Goal: Task Accomplishment & Management: Complete application form

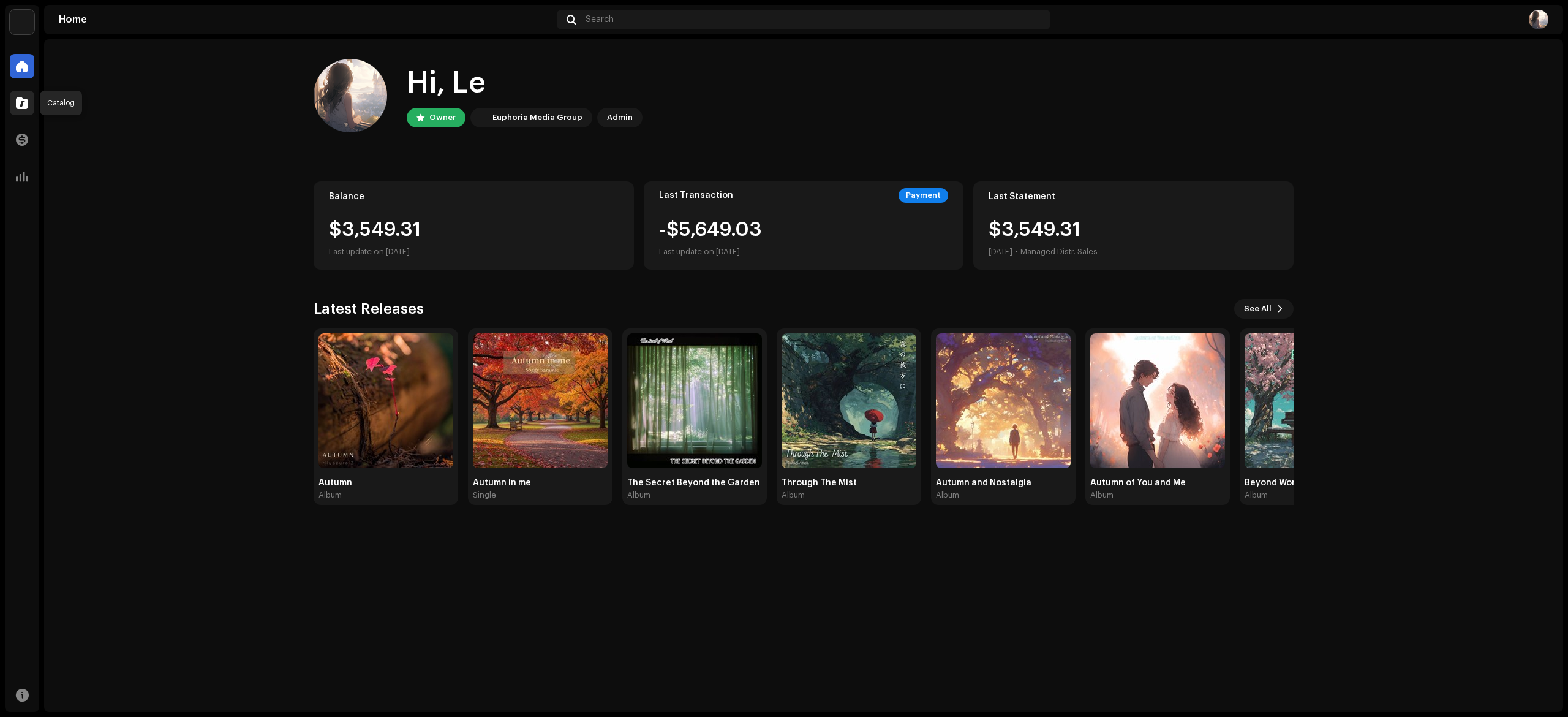
click at [18, 105] on span at bounding box center [22, 102] width 13 height 10
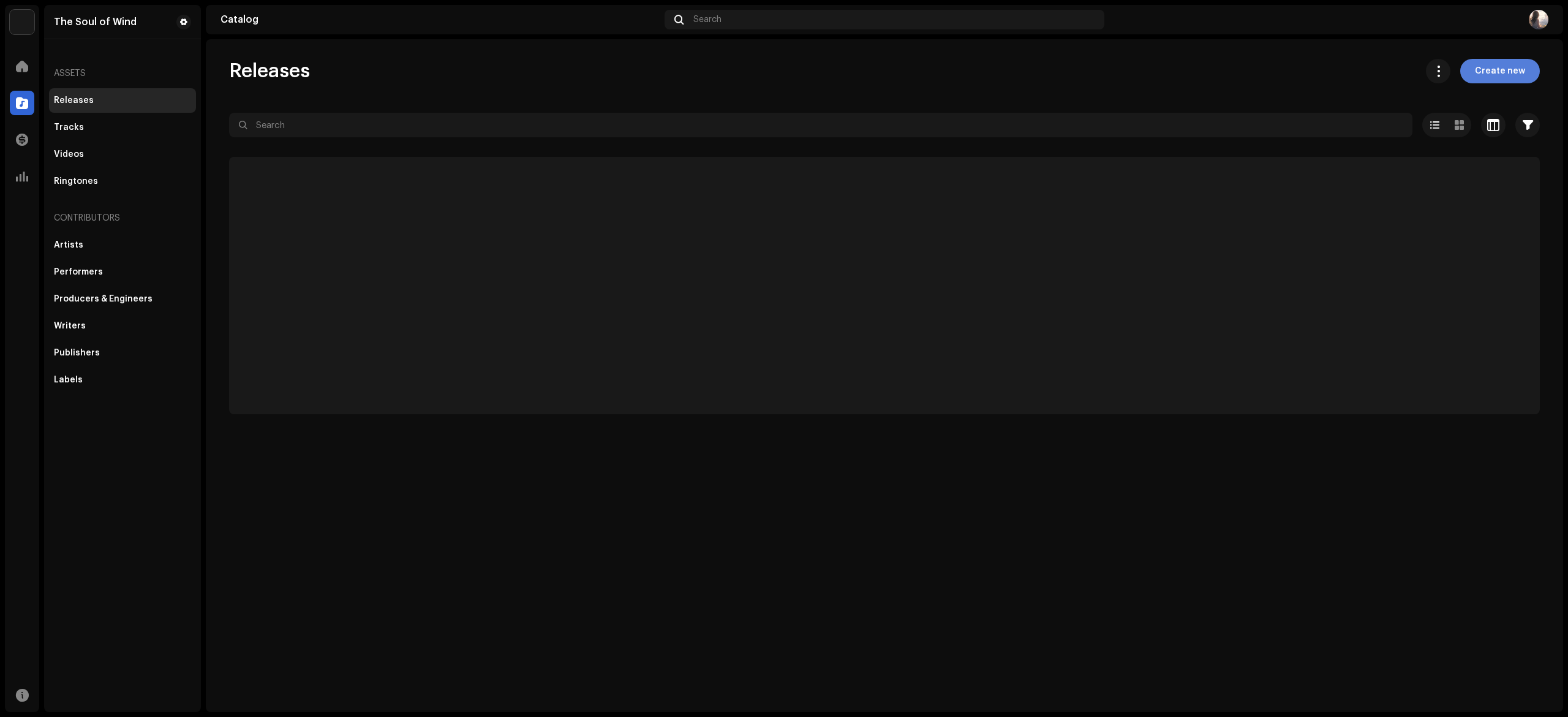
click at [1525, 70] on button "Create new" at bounding box center [1500, 71] width 80 height 24
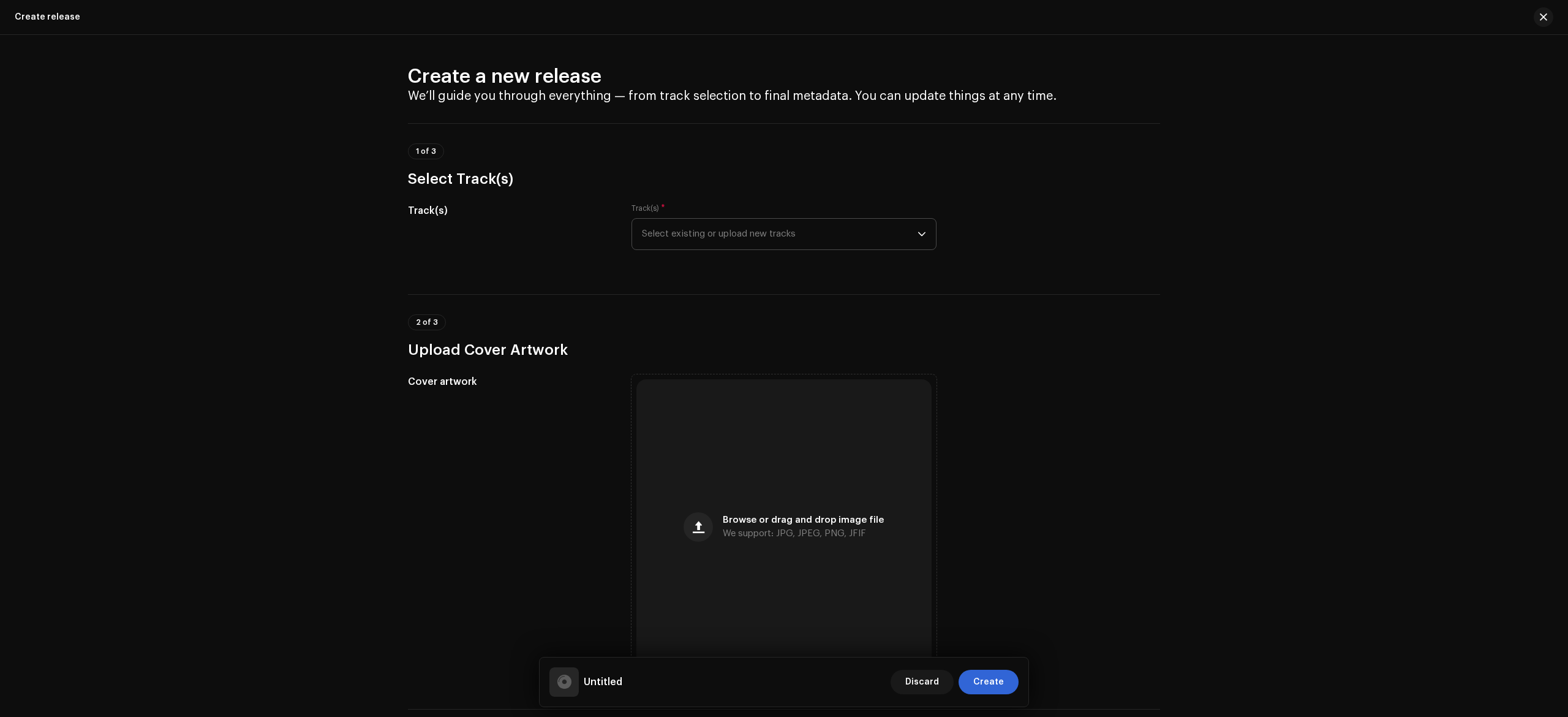
click at [833, 247] on span "Select existing or upload new tracks" at bounding box center [780, 234] width 275 height 31
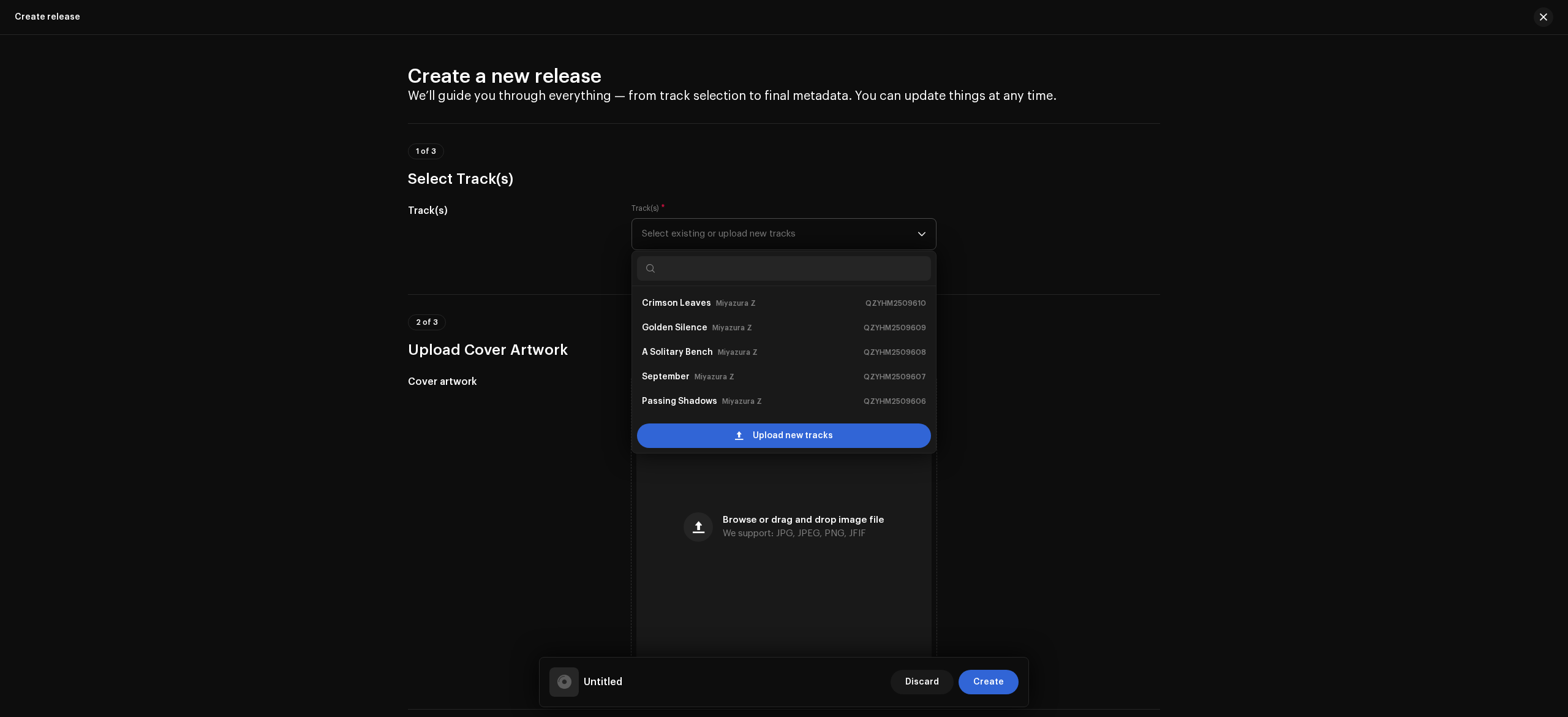
scroll to position [20, 0]
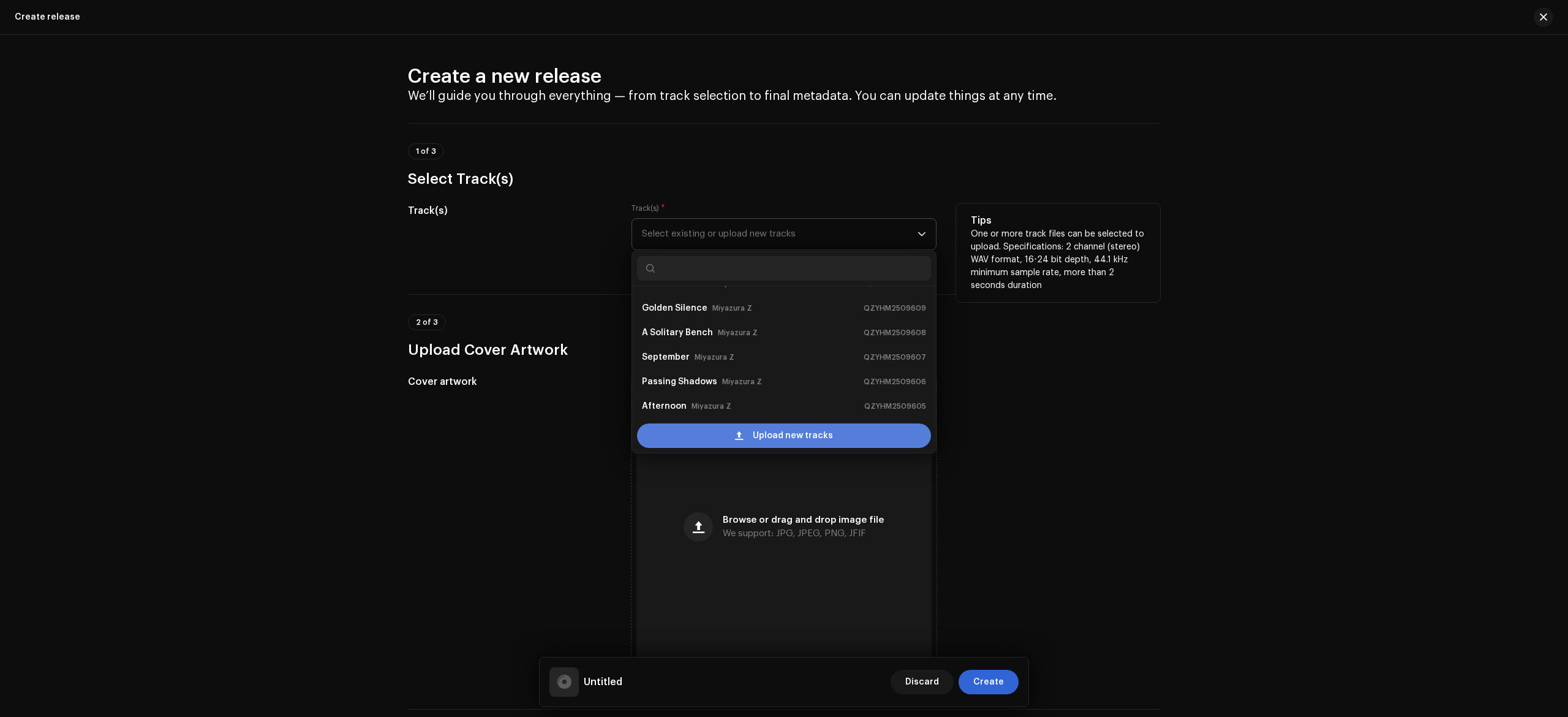
click at [729, 439] on div "Upload new tracks" at bounding box center [783, 435] width 294 height 24
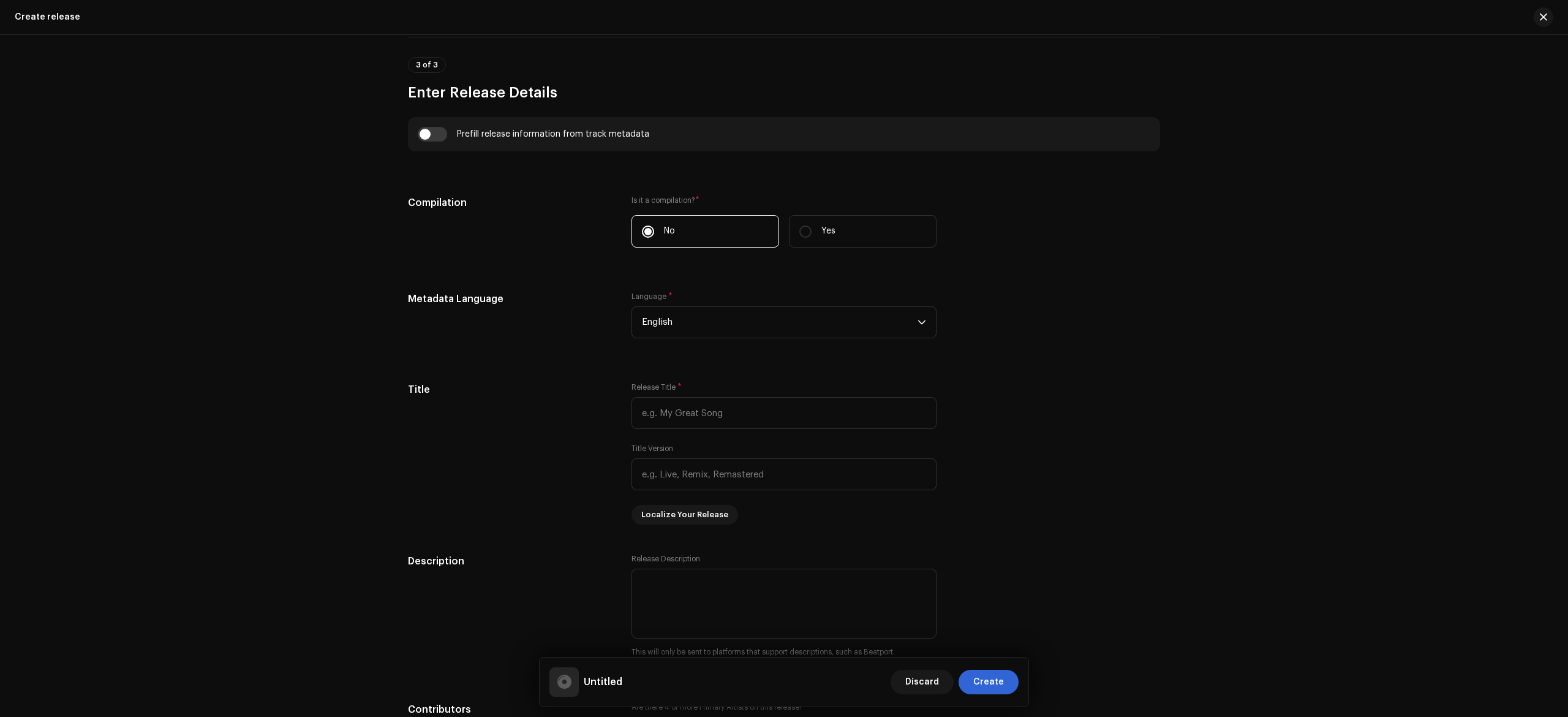
scroll to position [1090, 0]
click at [738, 420] on input "text" at bounding box center [784, 411] width 305 height 32
paste input "Where the Last Leaf Falls"
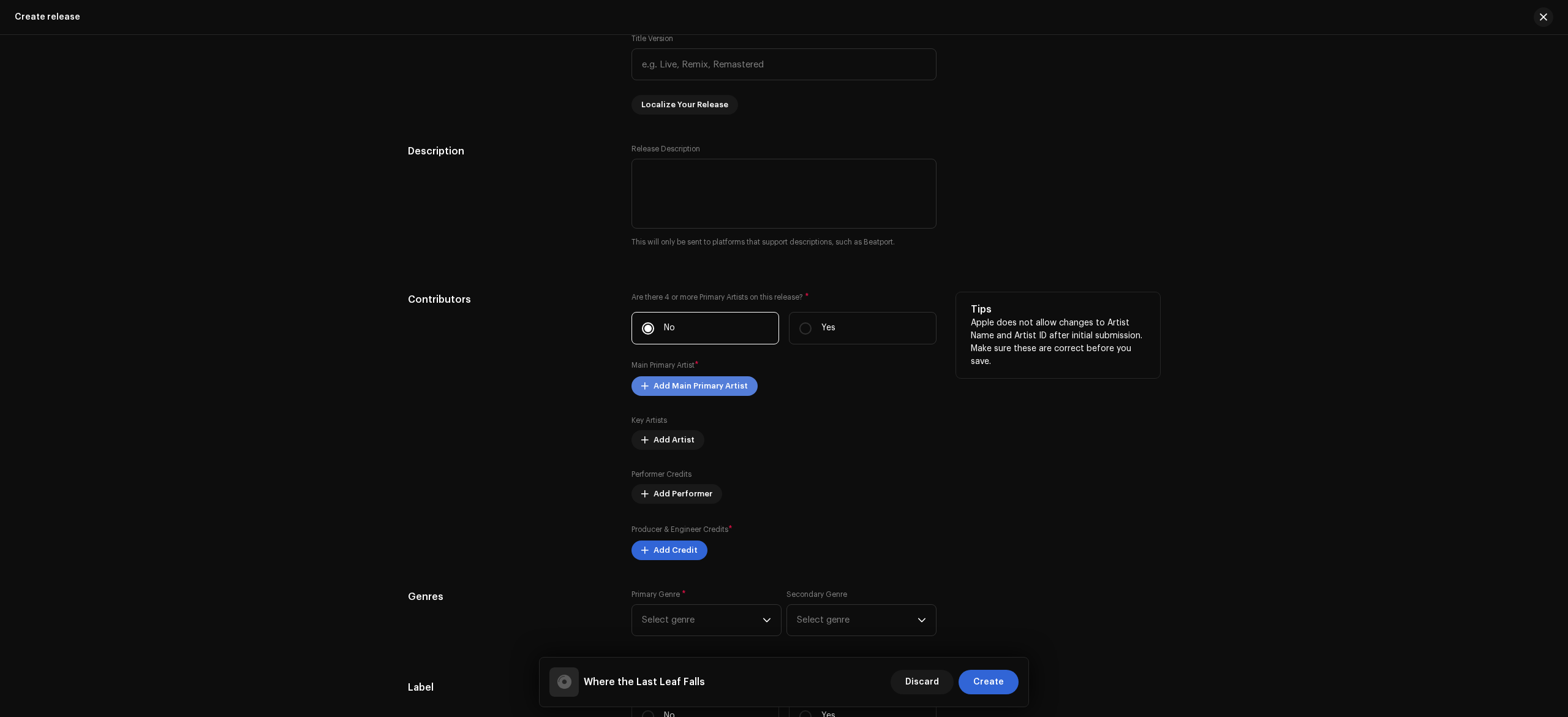
type input "Where the Last Leaf Falls"
click at [641, 391] on span at bounding box center [645, 386] width 7 height 10
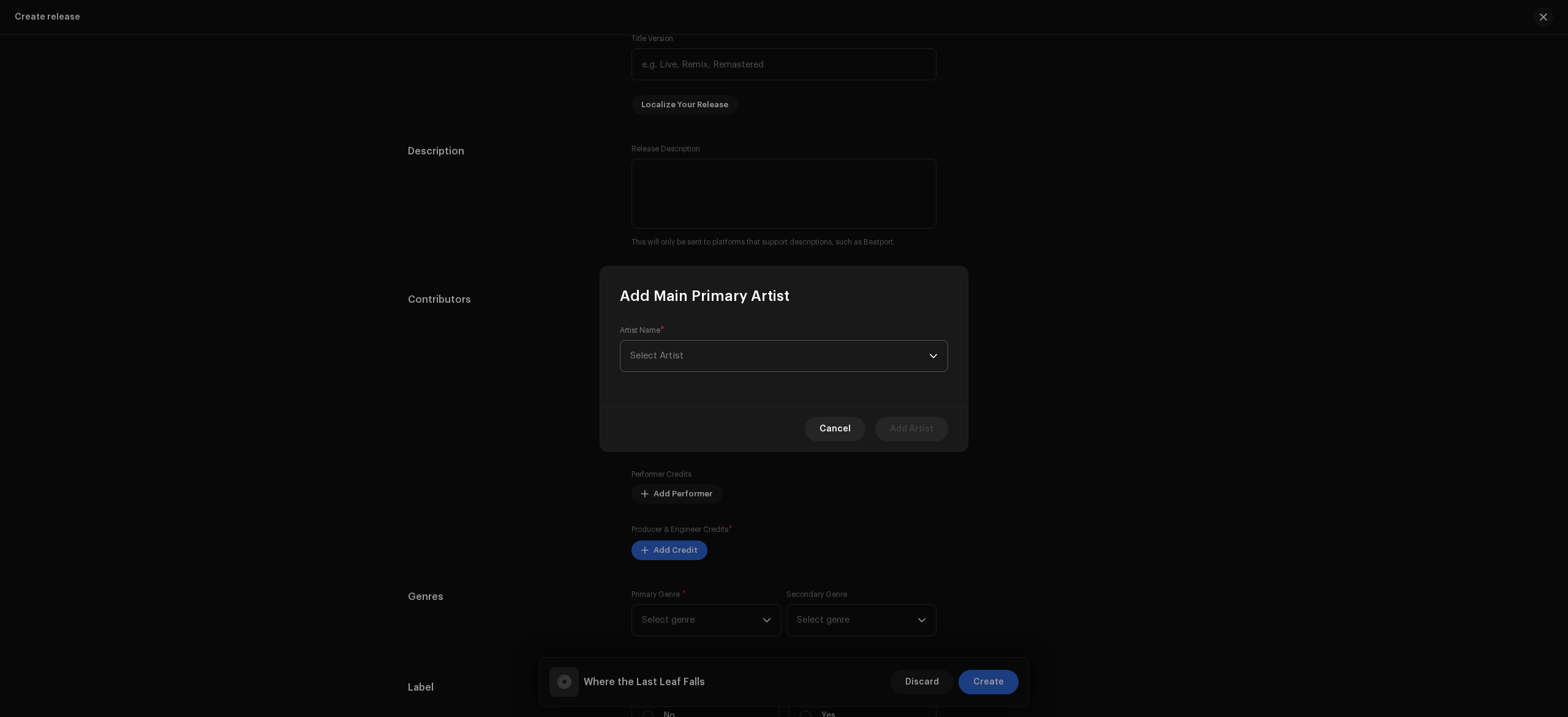
click at [679, 356] on span "Select Artist" at bounding box center [657, 356] width 53 height 9
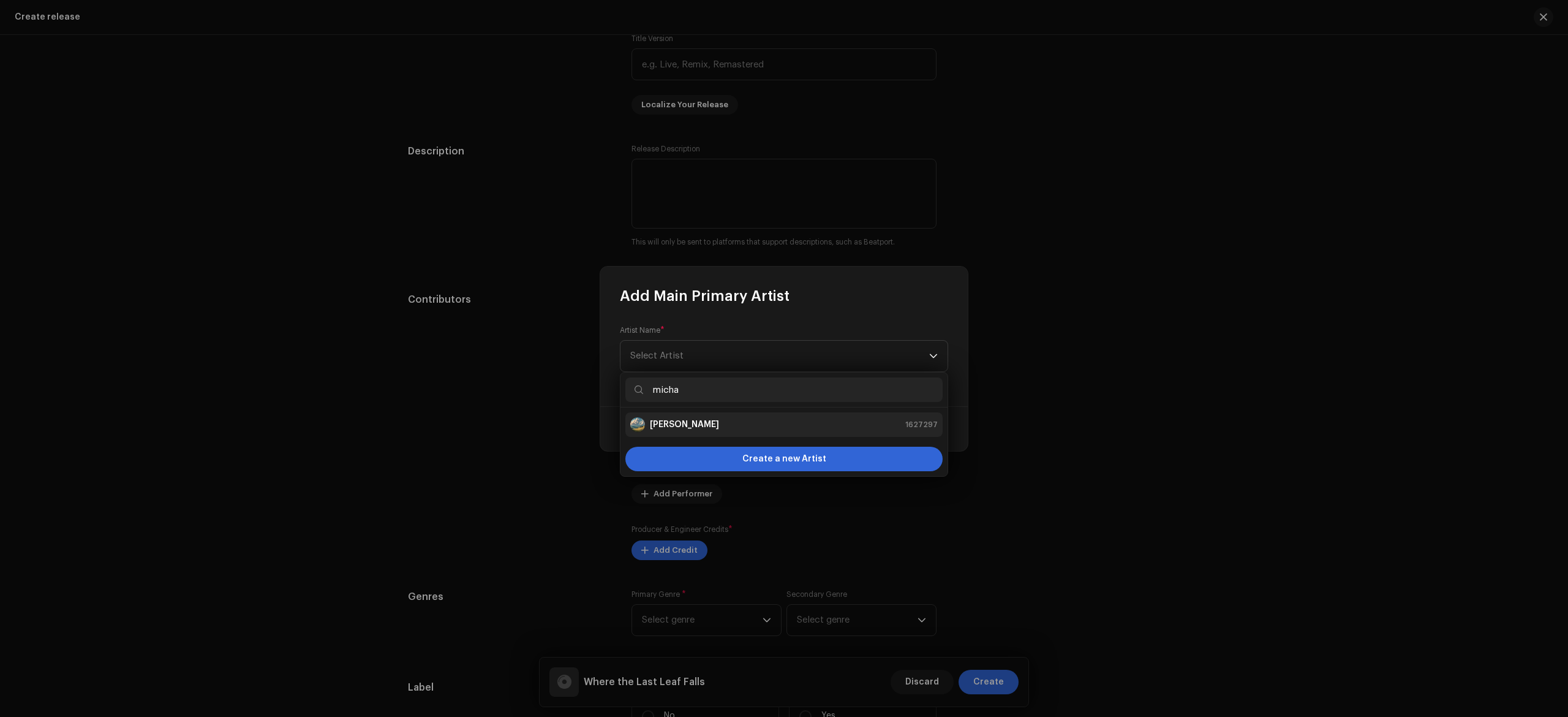
type input "micha"
click at [741, 428] on div "[PERSON_NAME] 1627297" at bounding box center [784, 425] width 308 height 15
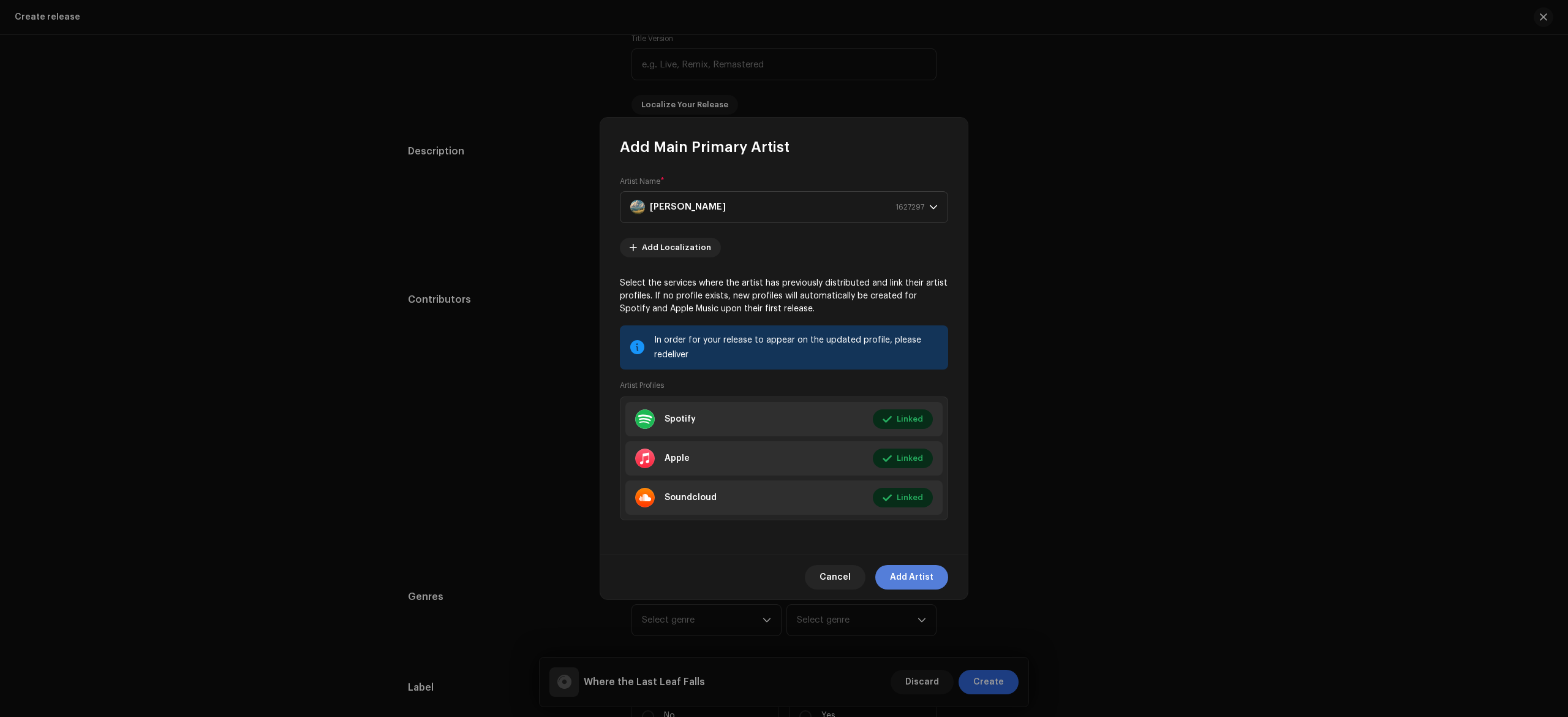
click at [905, 571] on span "Add Artist" at bounding box center [911, 576] width 43 height 24
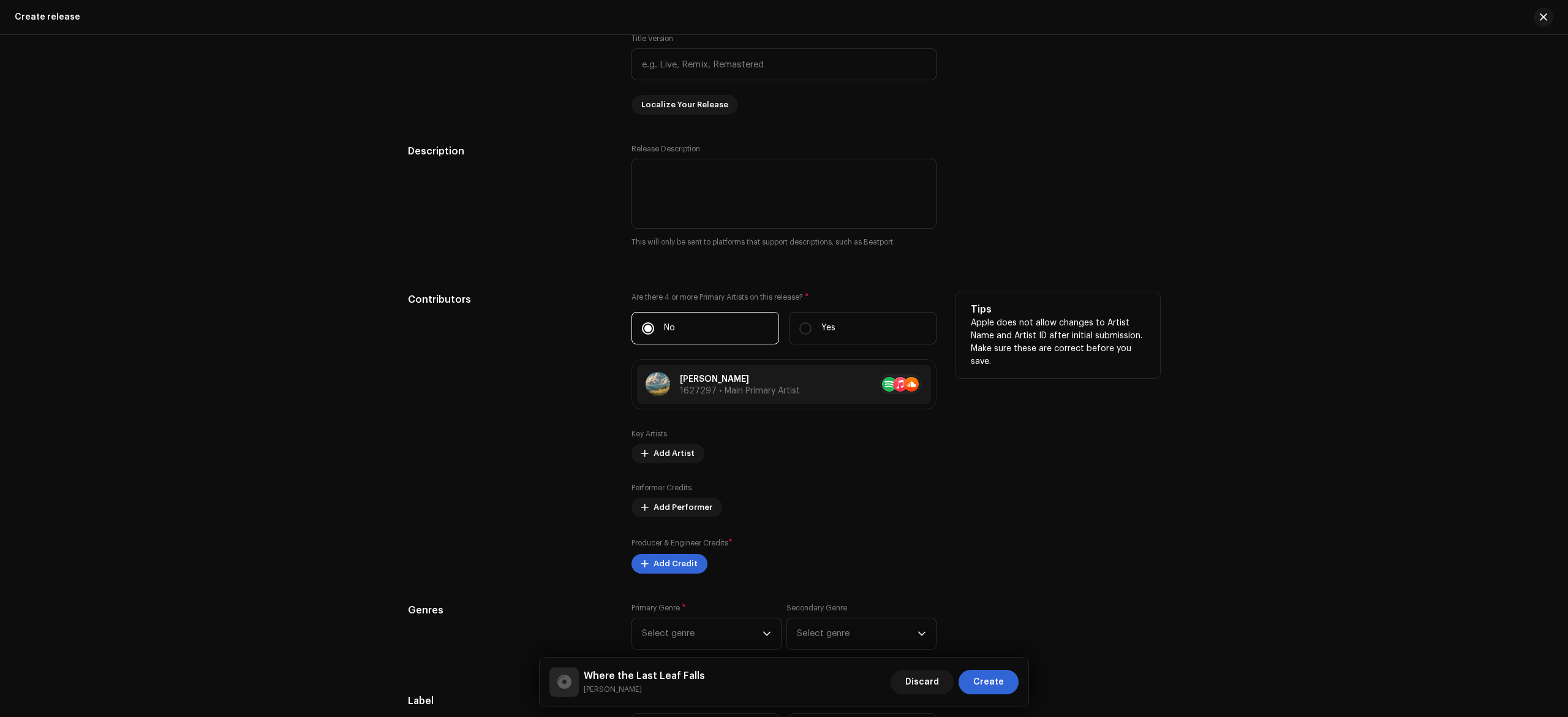
click at [1031, 527] on div "Tips Apple does not allow changes to Artist Name and Artist ID after initial su…" at bounding box center [1058, 433] width 204 height 281
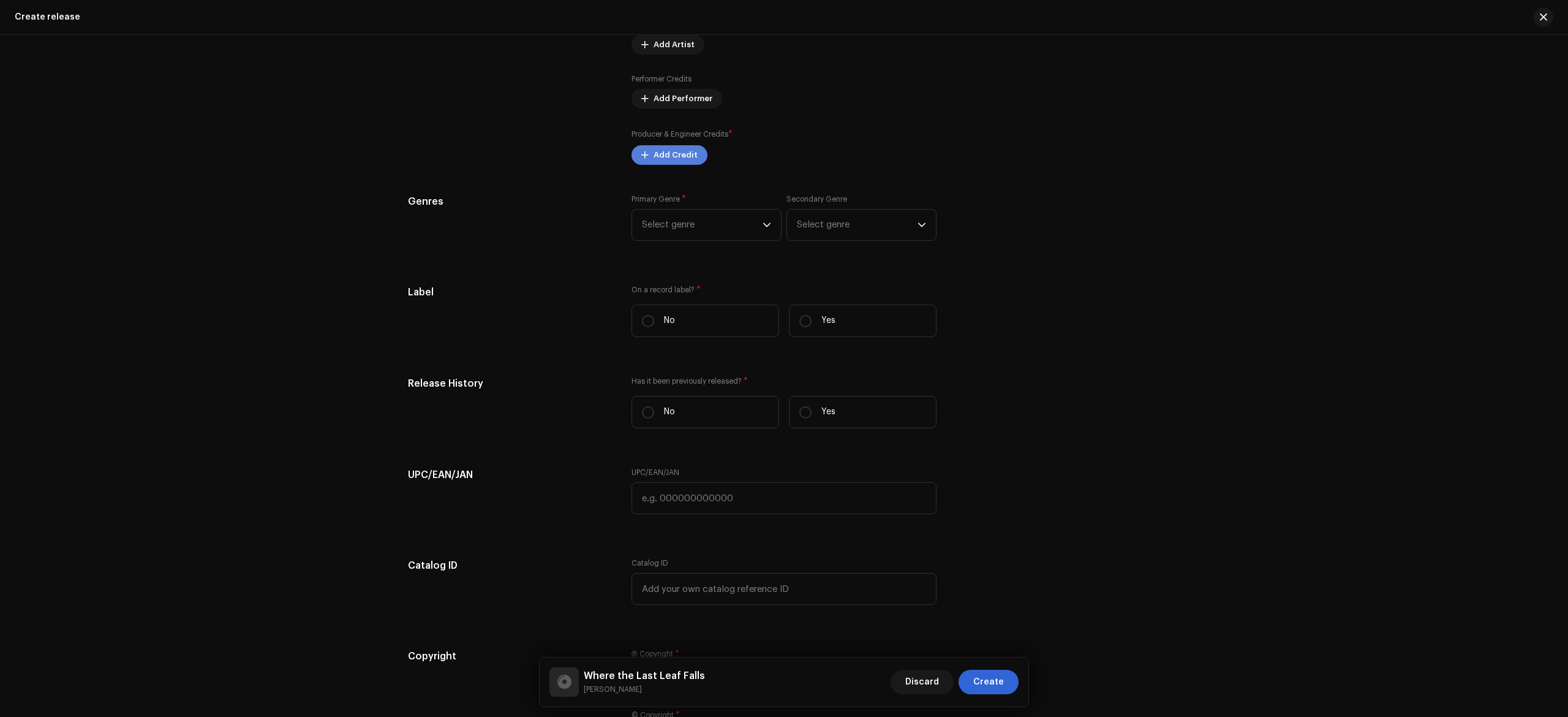
click at [685, 167] on span "Add Credit" at bounding box center [676, 155] width 44 height 24
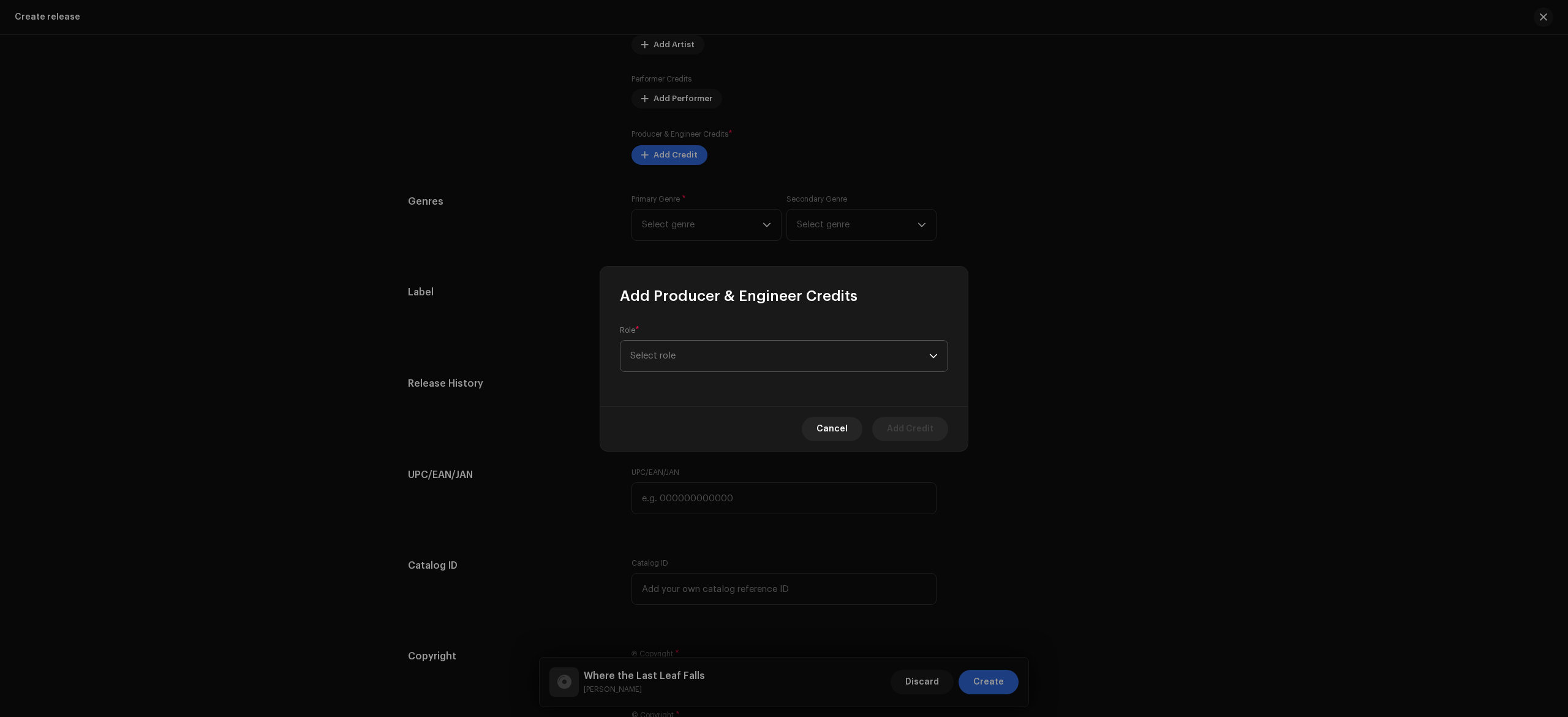
click at [716, 359] on span "Select role" at bounding box center [780, 356] width 299 height 31
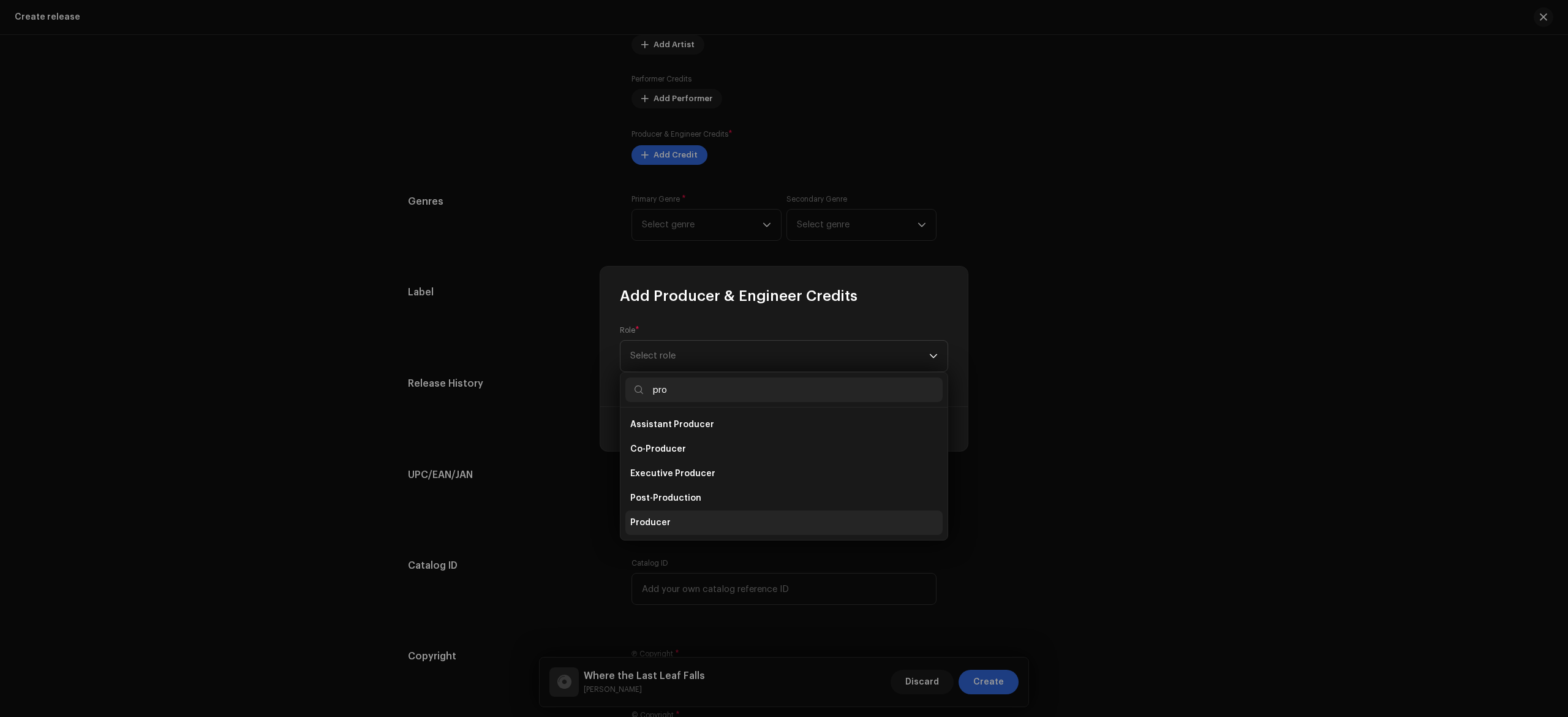
type input "pro"
click at [680, 521] on li "Producer" at bounding box center [784, 522] width 317 height 24
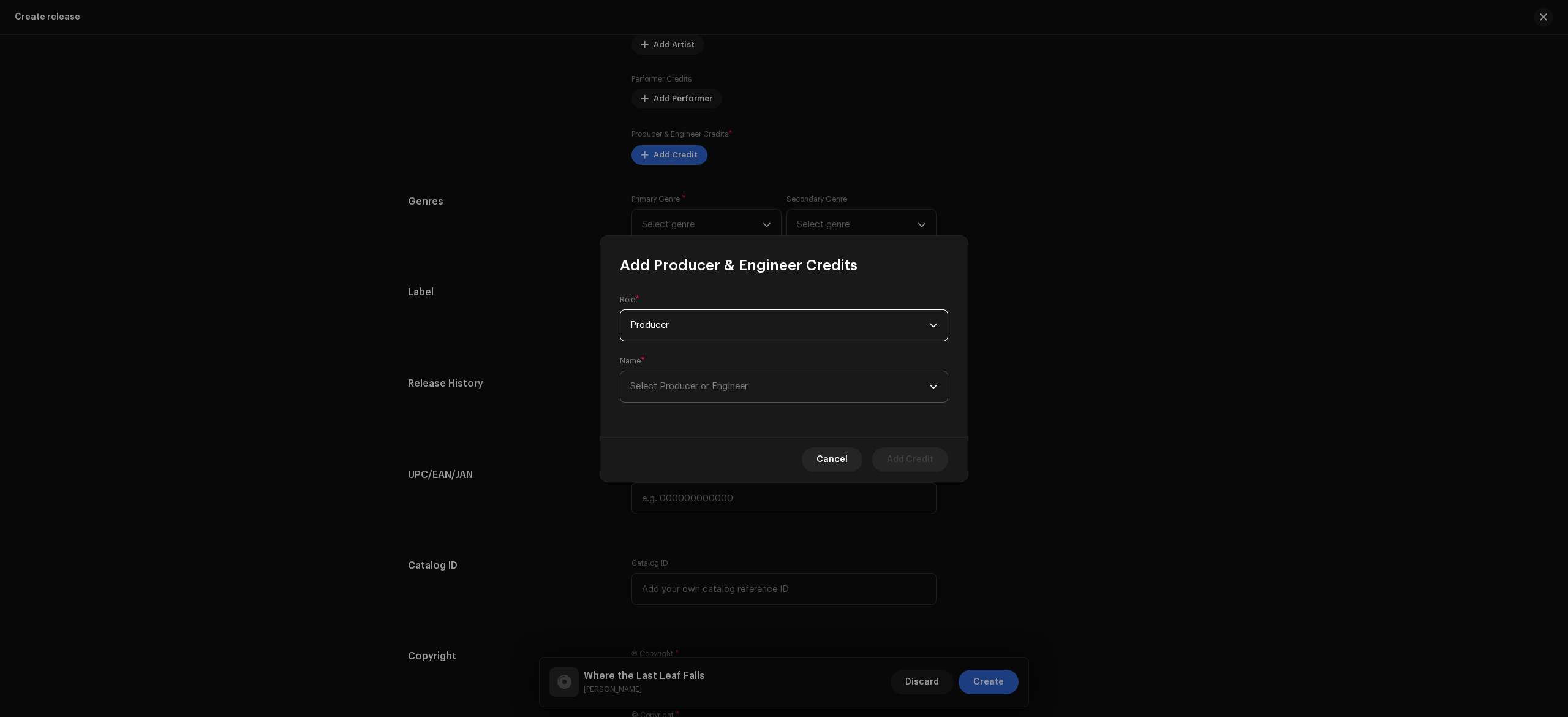
click at [738, 381] on span "Select Producer or Engineer" at bounding box center [780, 386] width 299 height 31
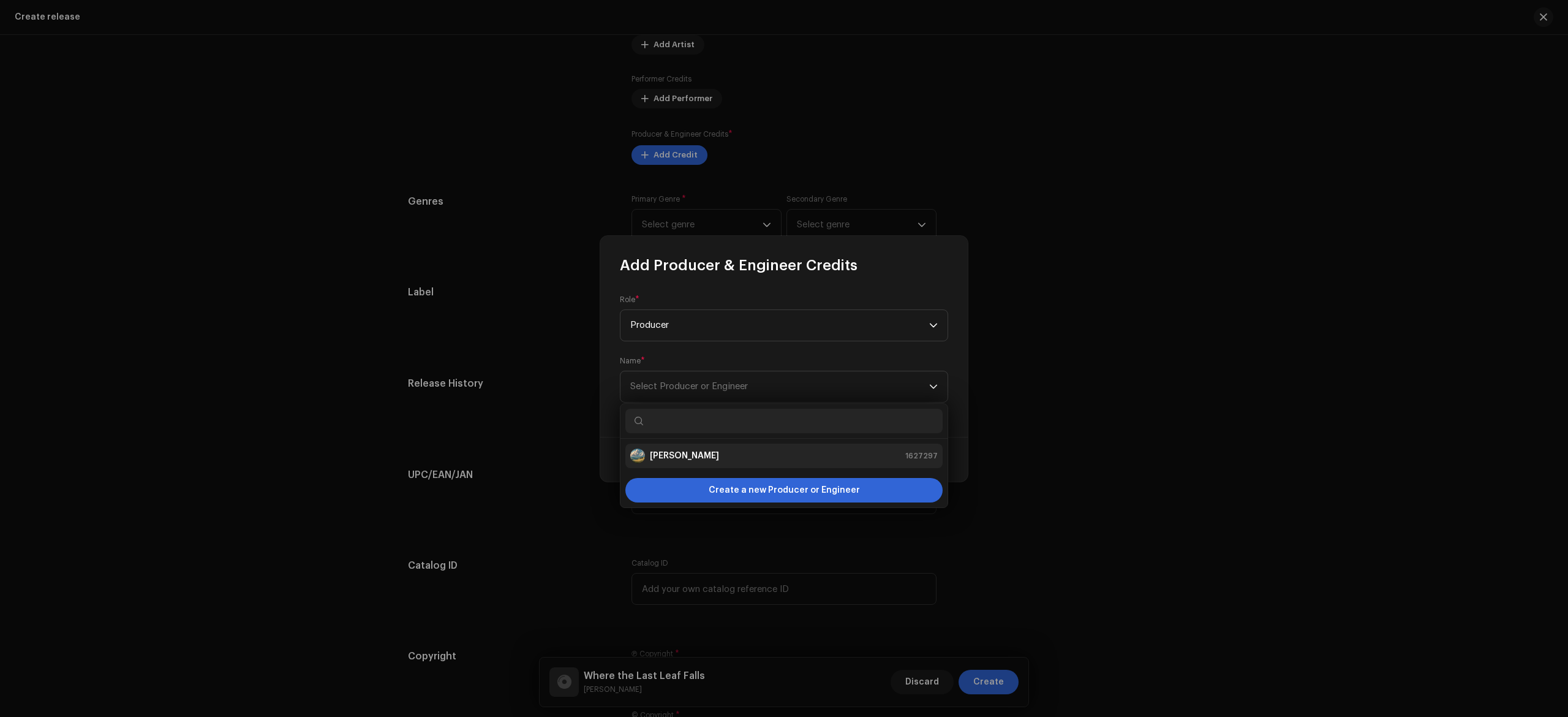
click at [699, 448] on div "[PERSON_NAME]" at bounding box center [674, 456] width 89 height 15
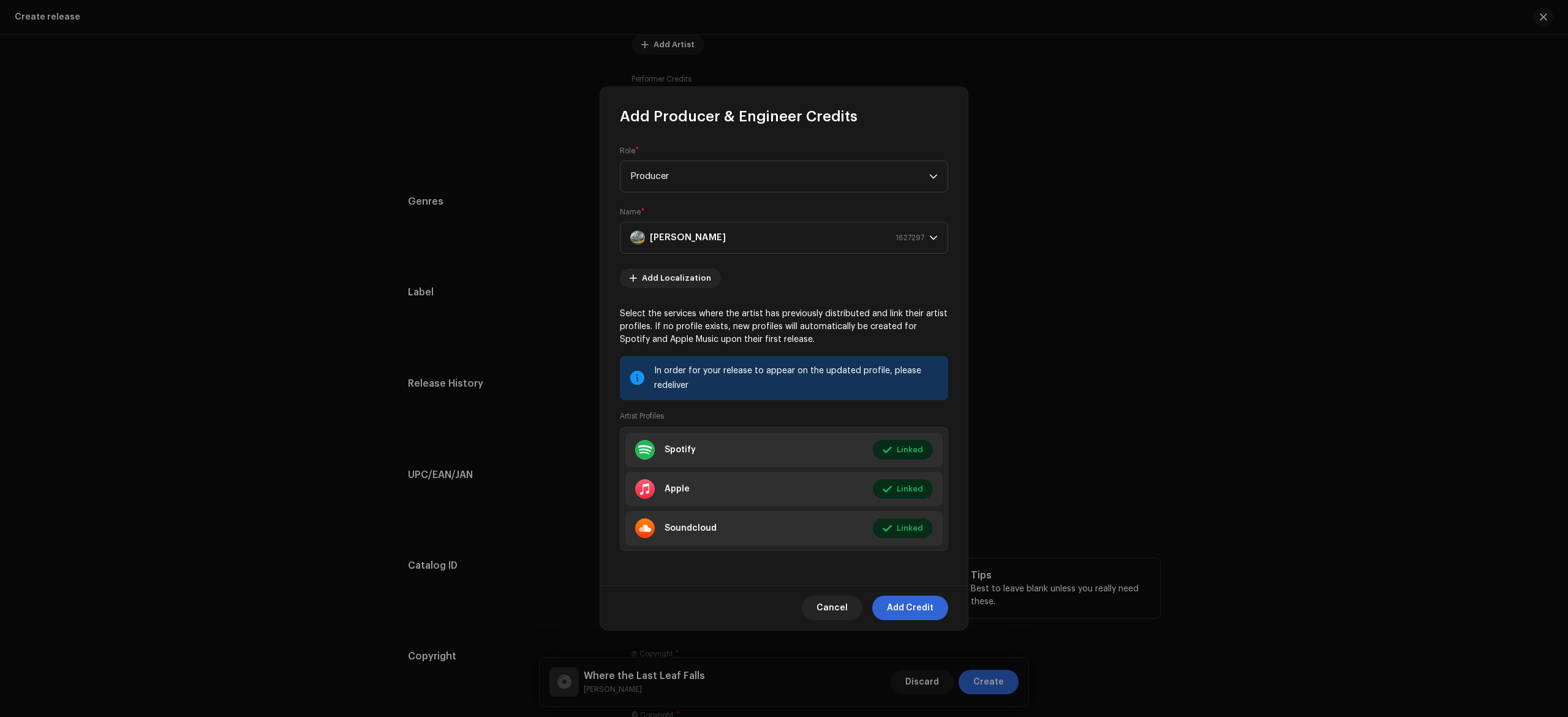
click at [925, 612] on span "Add Credit" at bounding box center [910, 607] width 46 height 24
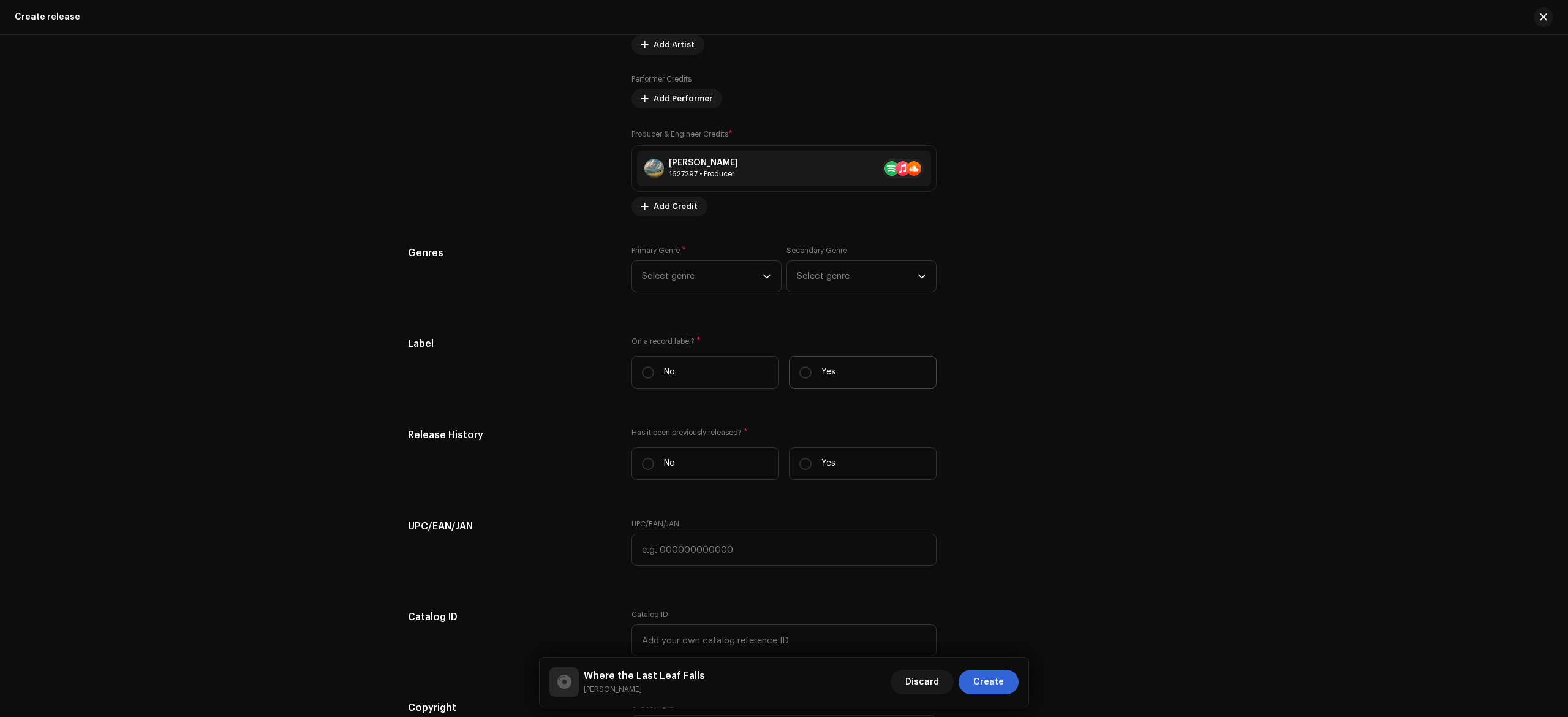
click at [815, 382] on label "Yes" at bounding box center [863, 372] width 148 height 32
click at [812, 378] on input "Yes" at bounding box center [805, 372] width 13 height 13
radio input "true"
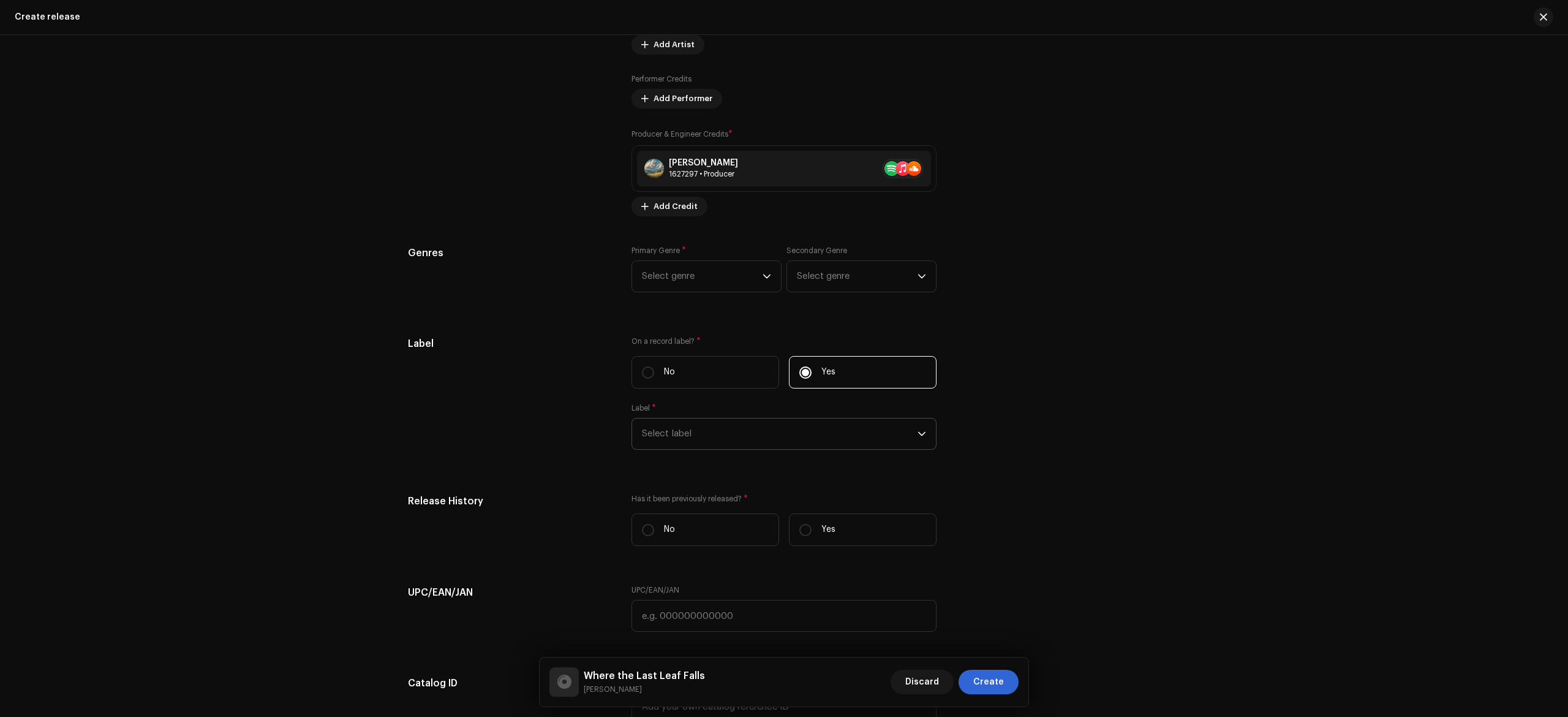
click at [744, 436] on span "Select label" at bounding box center [780, 434] width 275 height 31
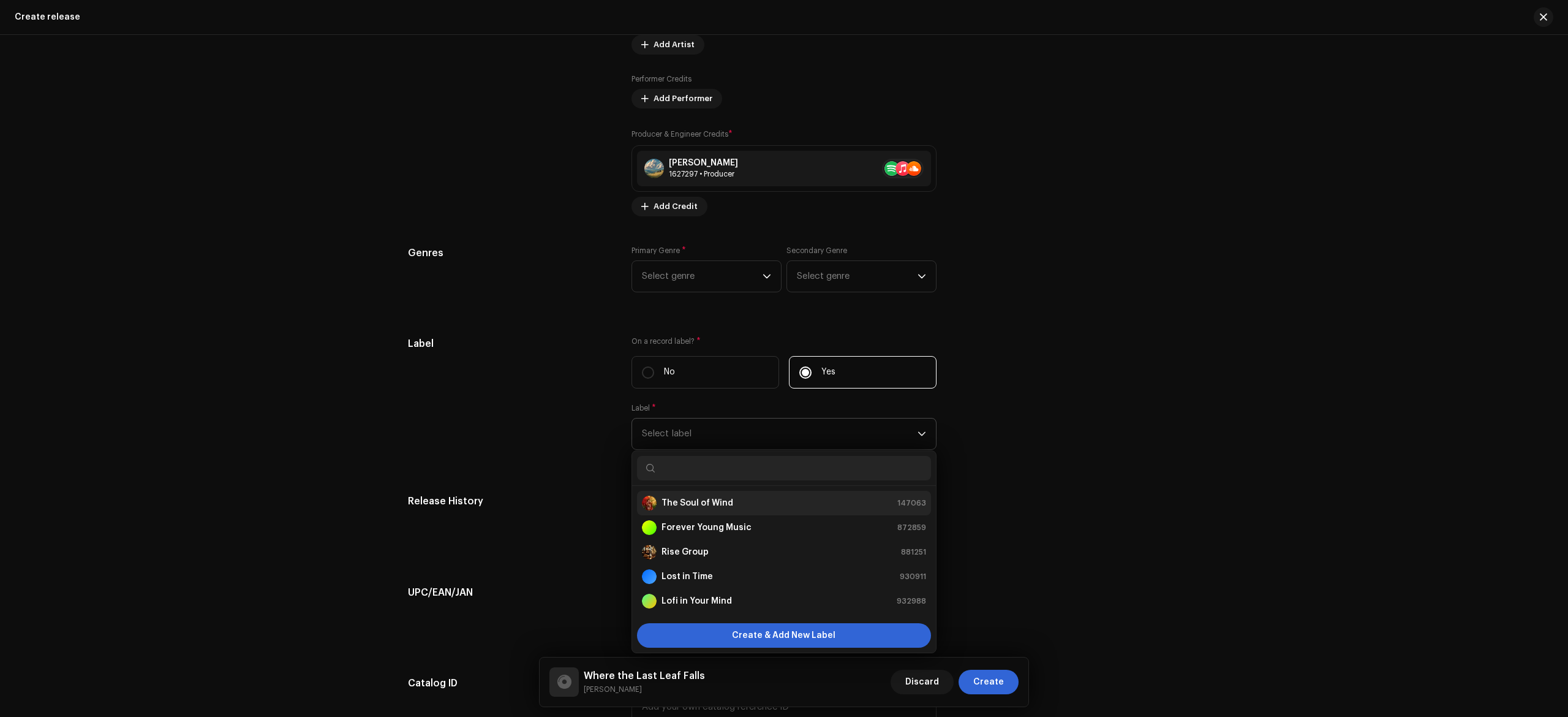
click at [732, 510] on div "The Soul of Wind 147063" at bounding box center [784, 503] width 284 height 15
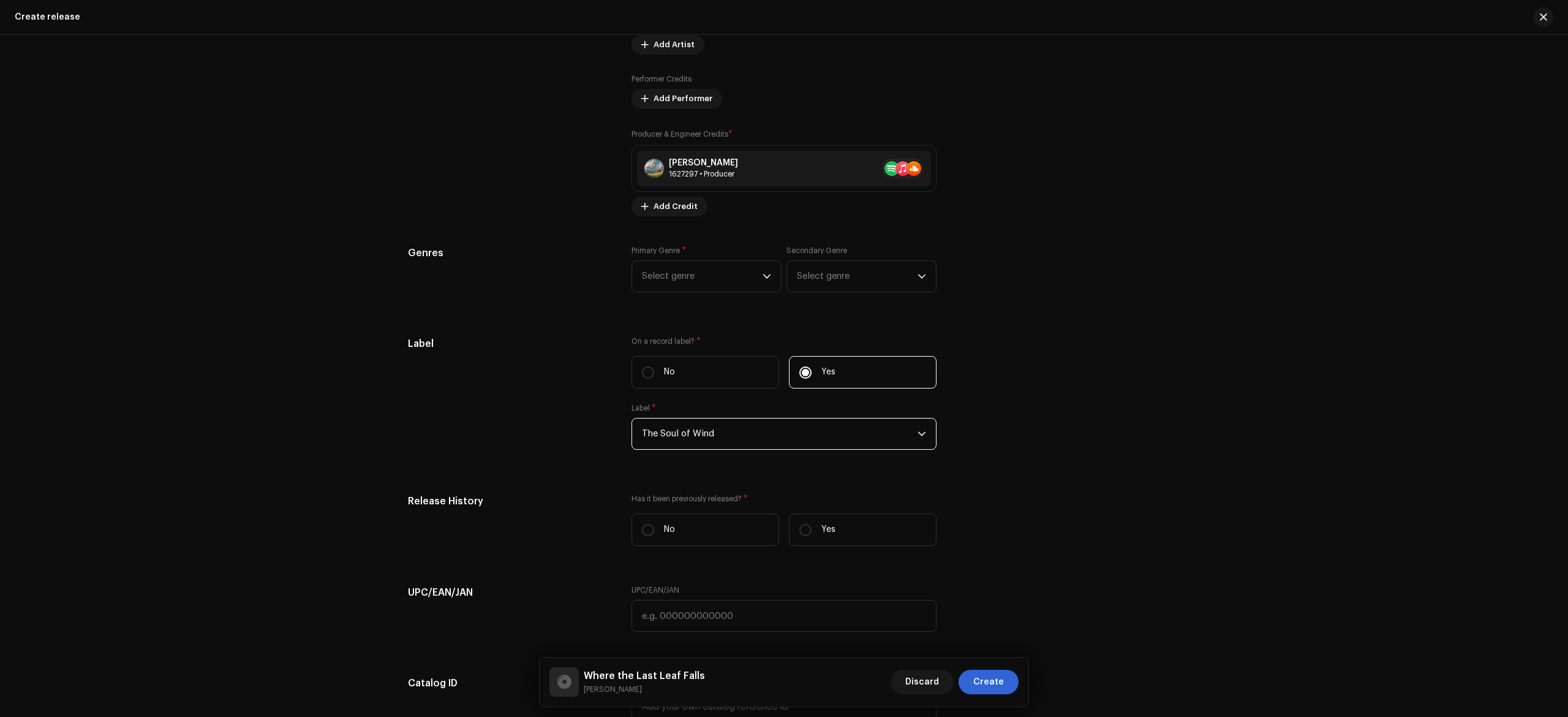
scroll to position [2213, 0]
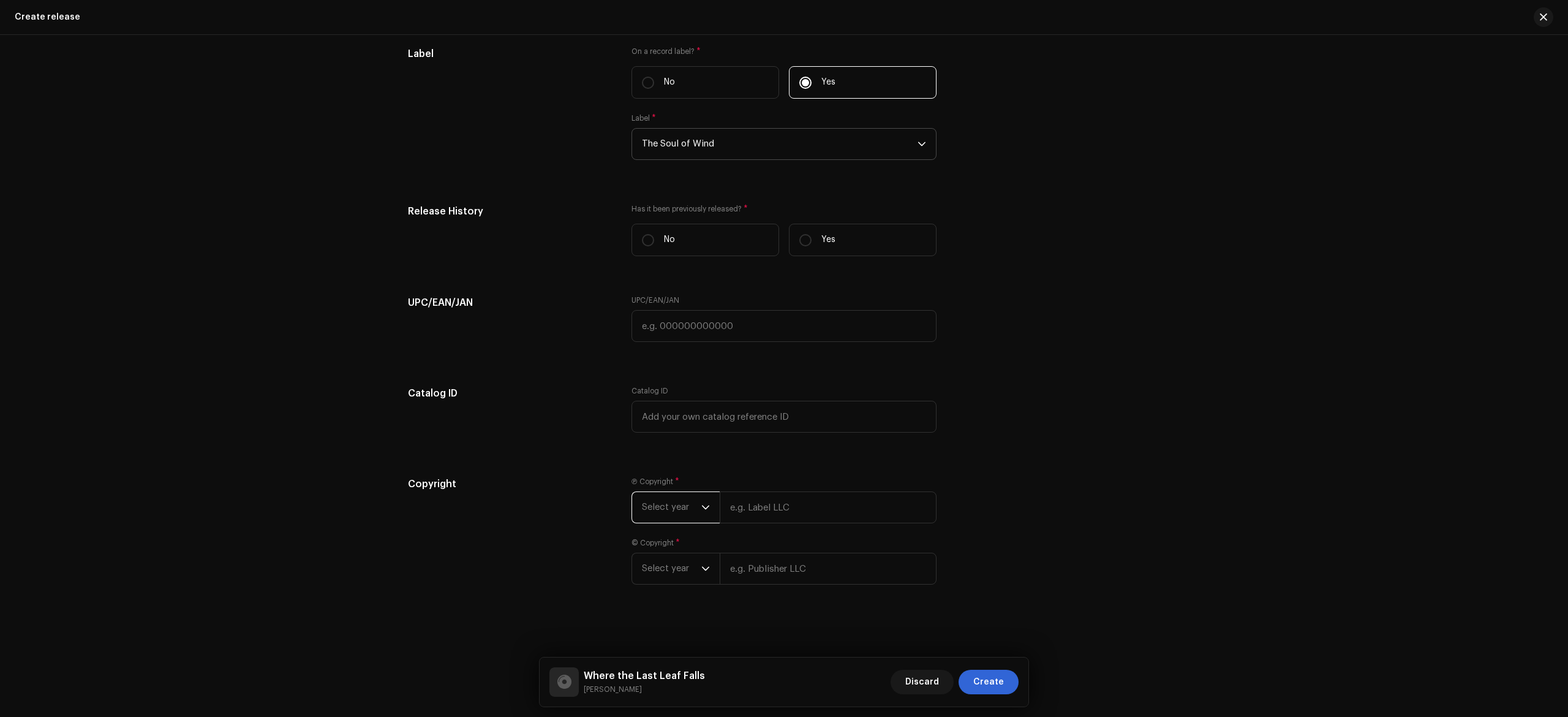
click at [688, 517] on span "Select year" at bounding box center [671, 507] width 60 height 31
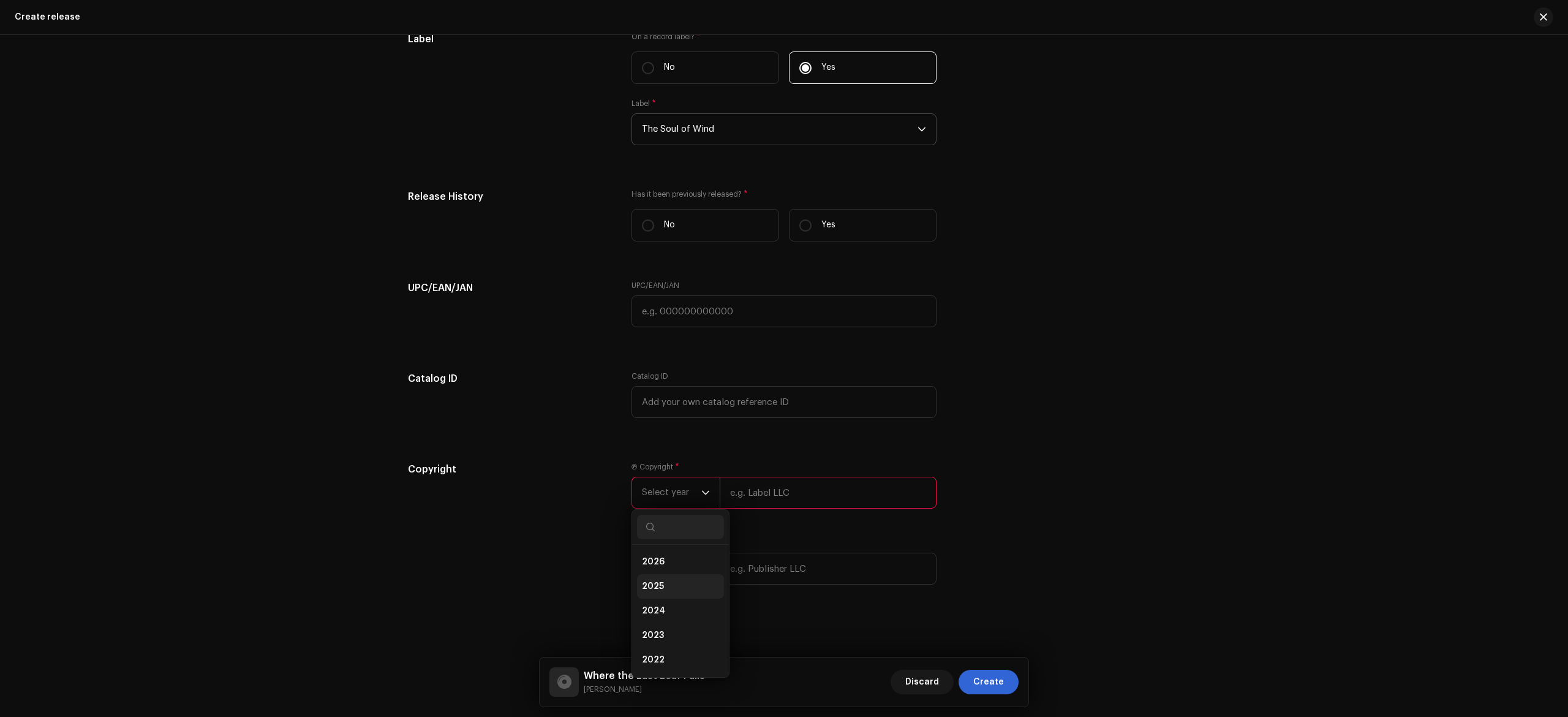
click at [662, 597] on li "2025" at bounding box center [680, 586] width 87 height 24
click at [790, 506] on input "text" at bounding box center [828, 492] width 217 height 32
type input "The Soul of Wind"
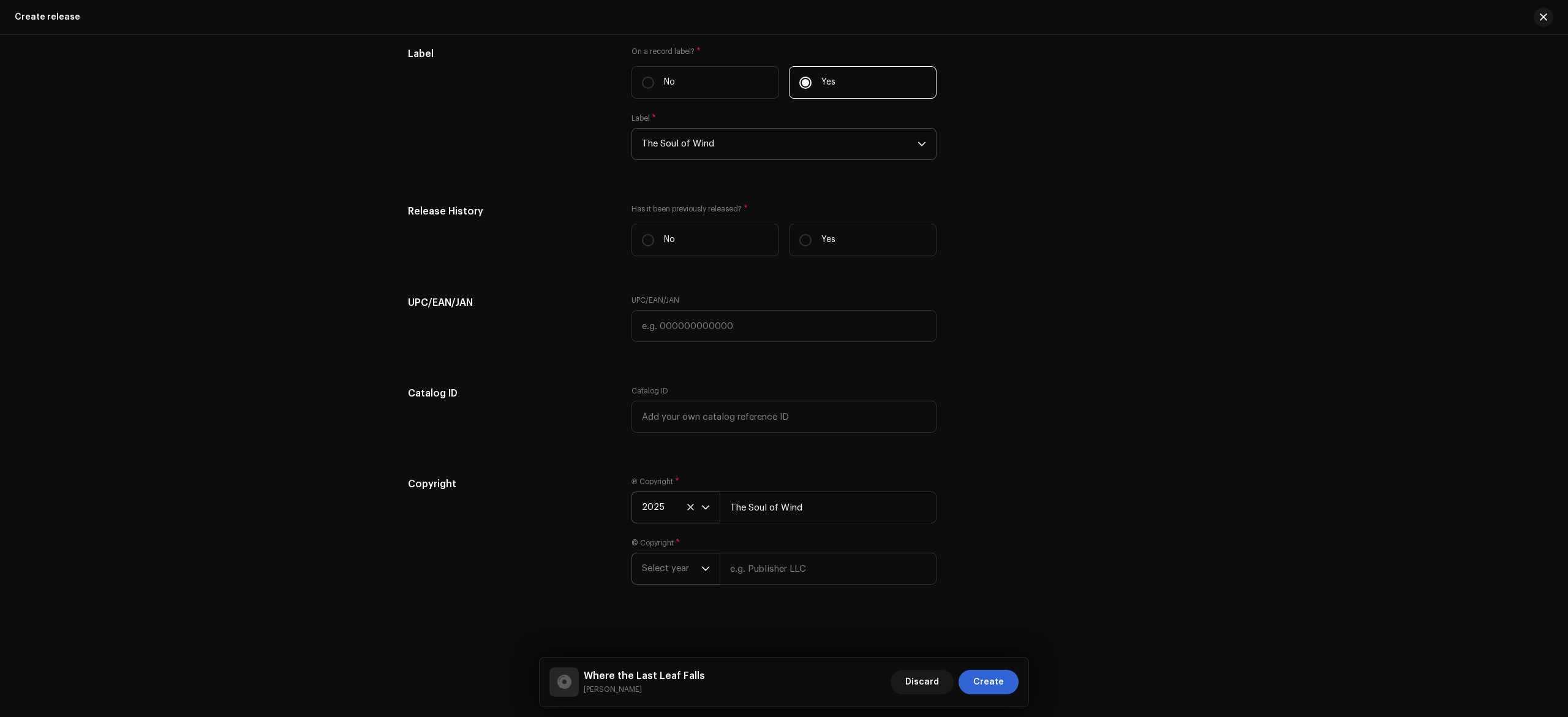
click at [692, 581] on span "Select year" at bounding box center [671, 568] width 60 height 31
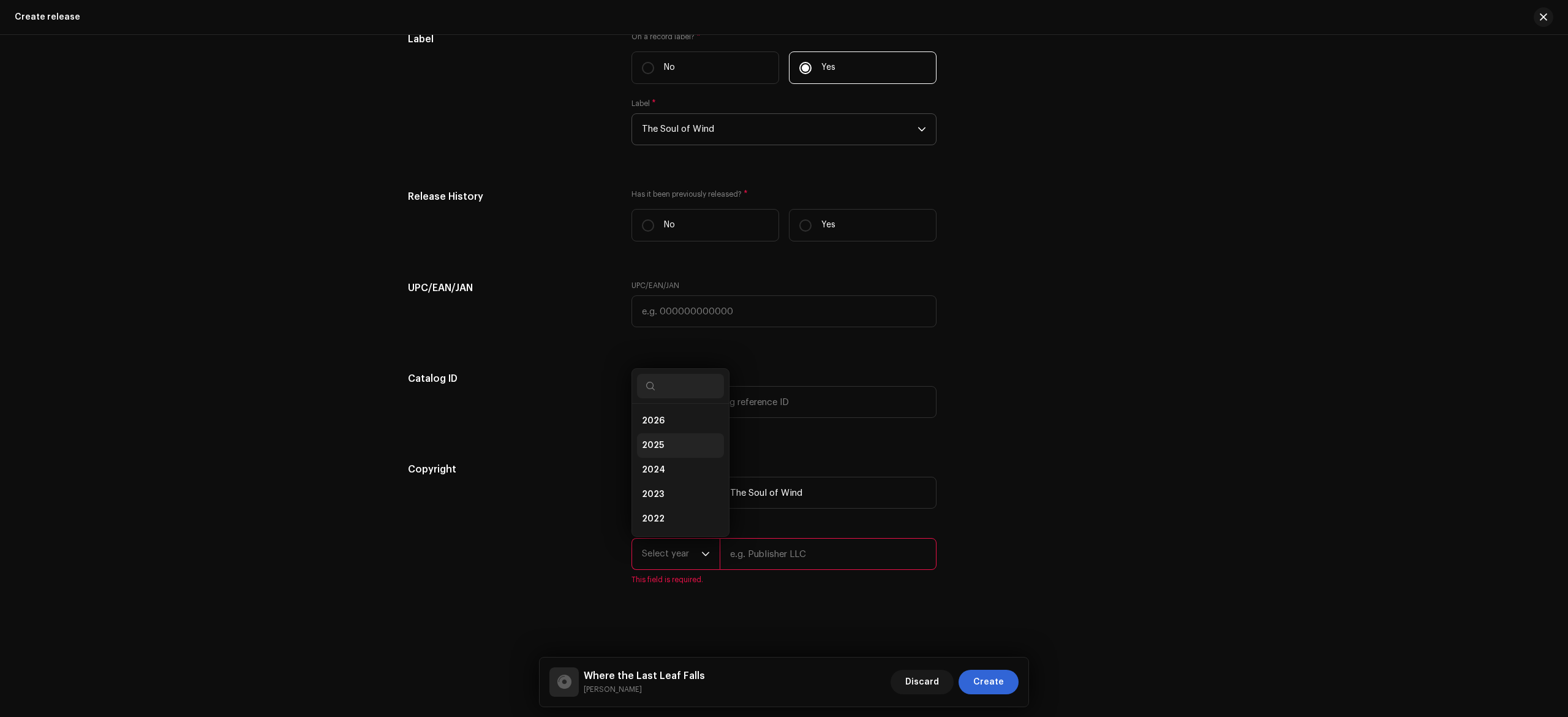
click at [679, 458] on li "2025" at bounding box center [680, 445] width 87 height 24
click at [763, 570] on input "text" at bounding box center [828, 554] width 217 height 32
type input "The Soul of Wind"
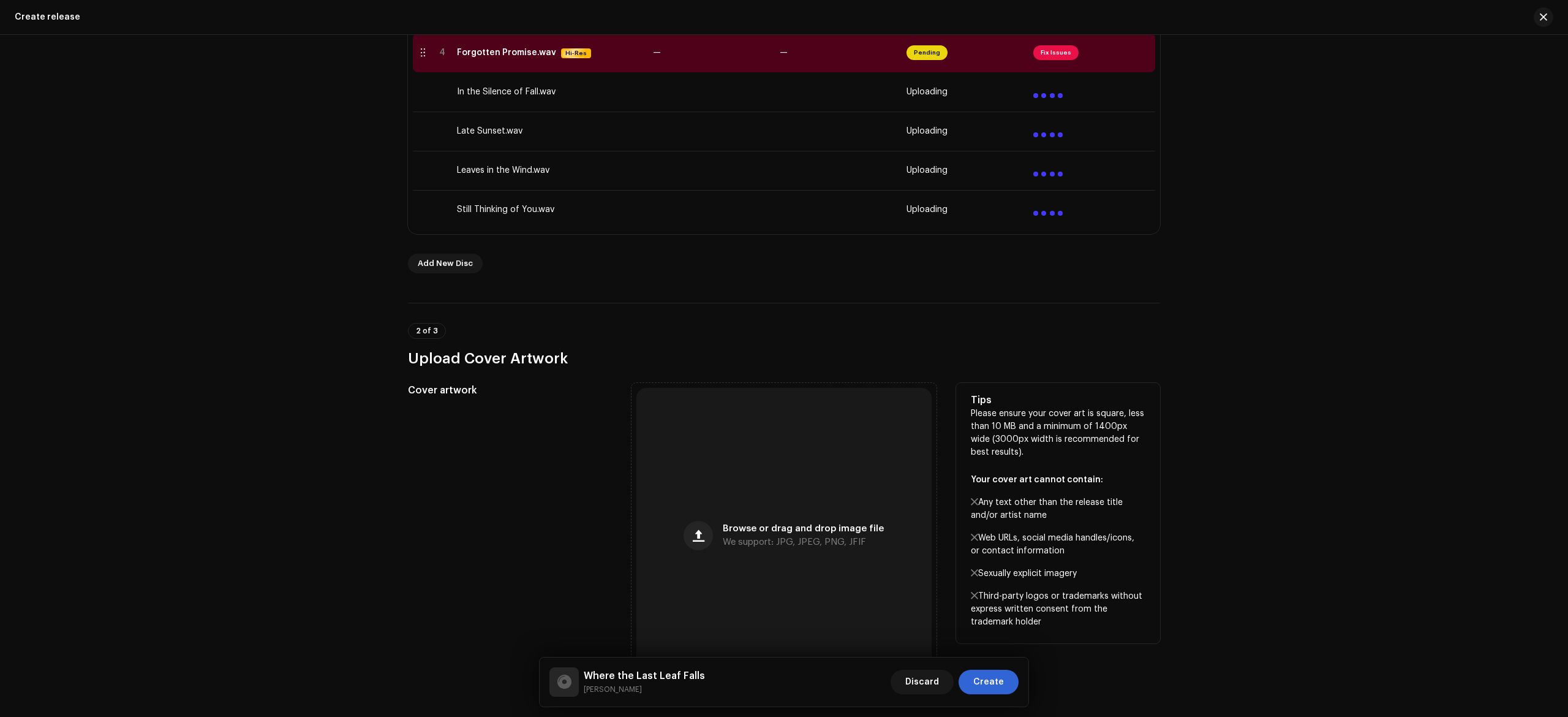
scroll to position [816, 0]
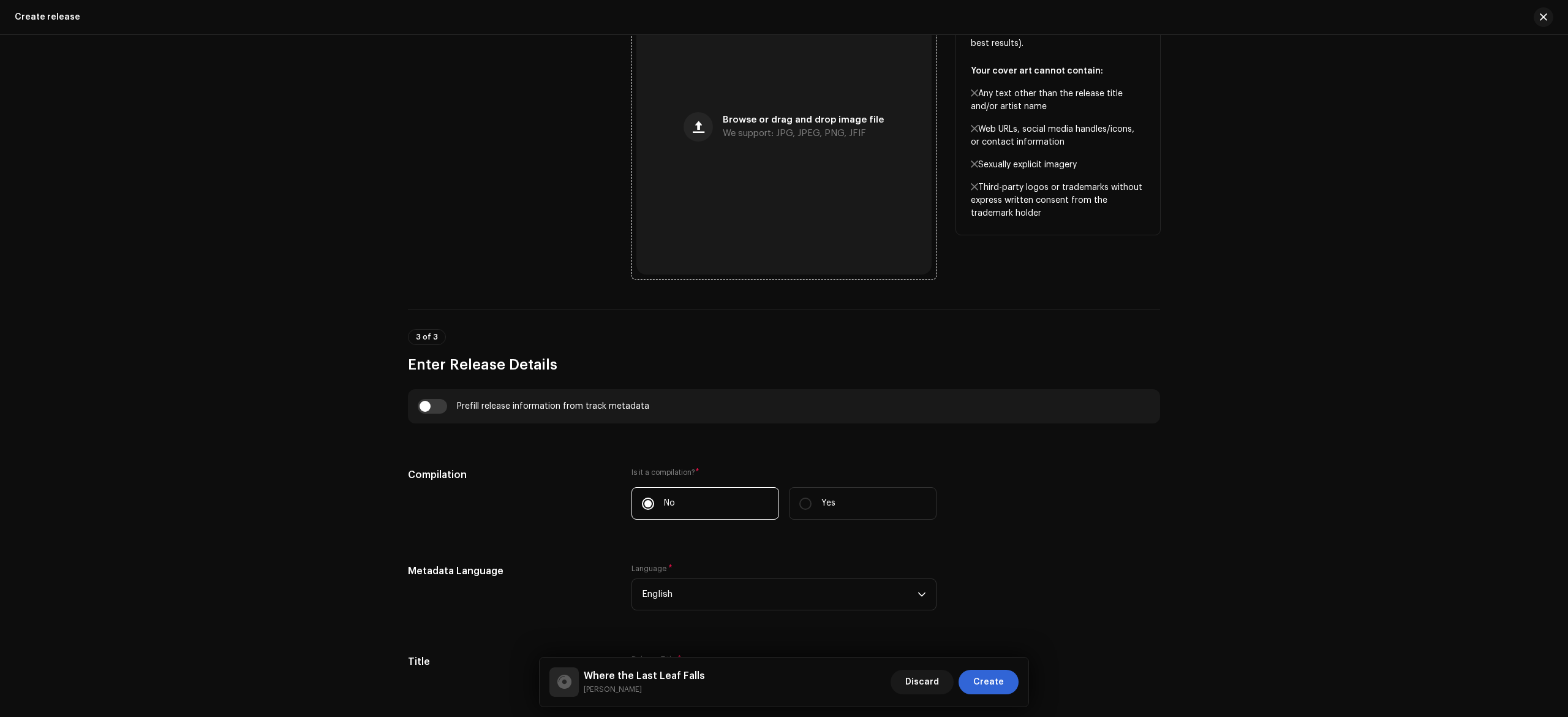
click at [828, 87] on div "Browse or drag and drop image file We support: JPG, JPEG, PNG, JFIF" at bounding box center [784, 127] width 295 height 295
click at [891, 180] on div at bounding box center [784, 127] width 305 height 305
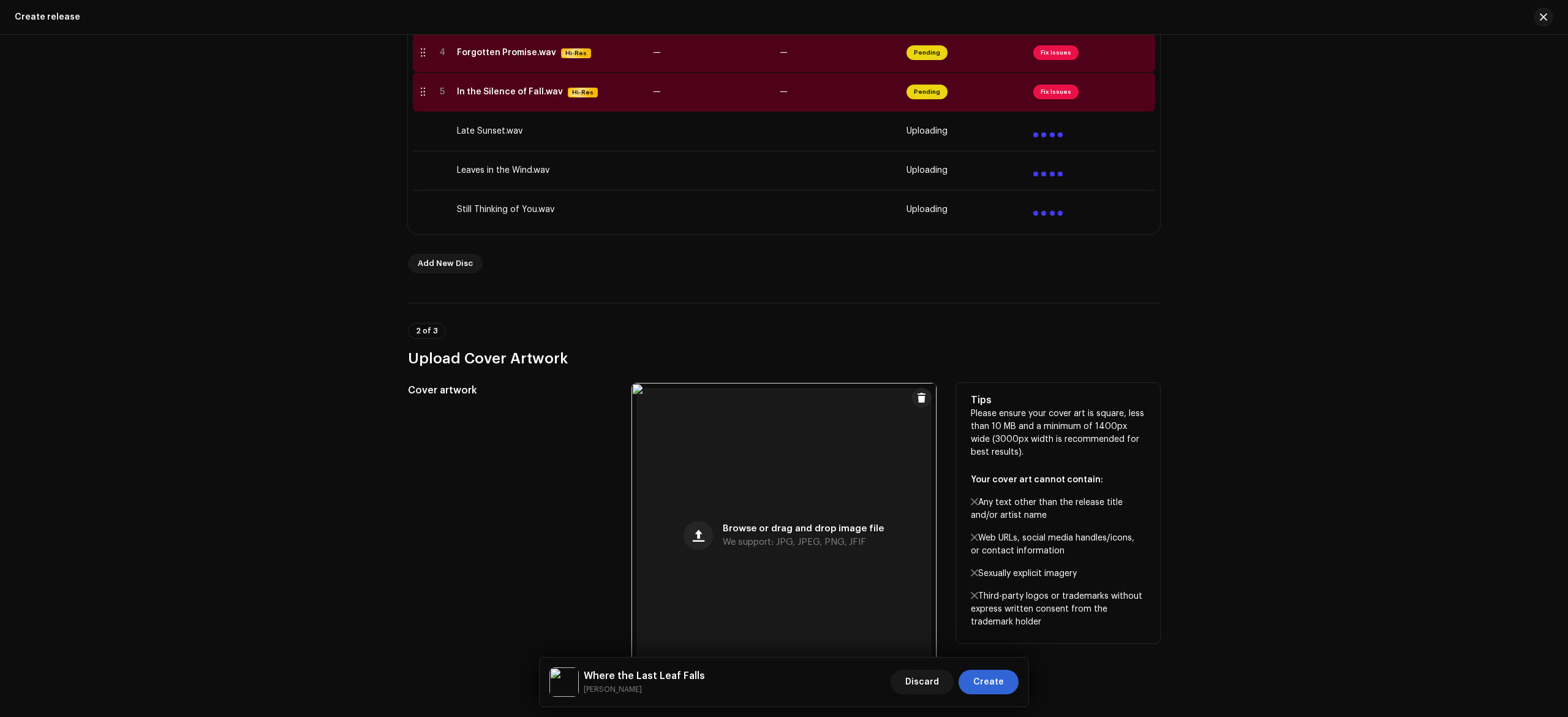
scroll to position [0, 0]
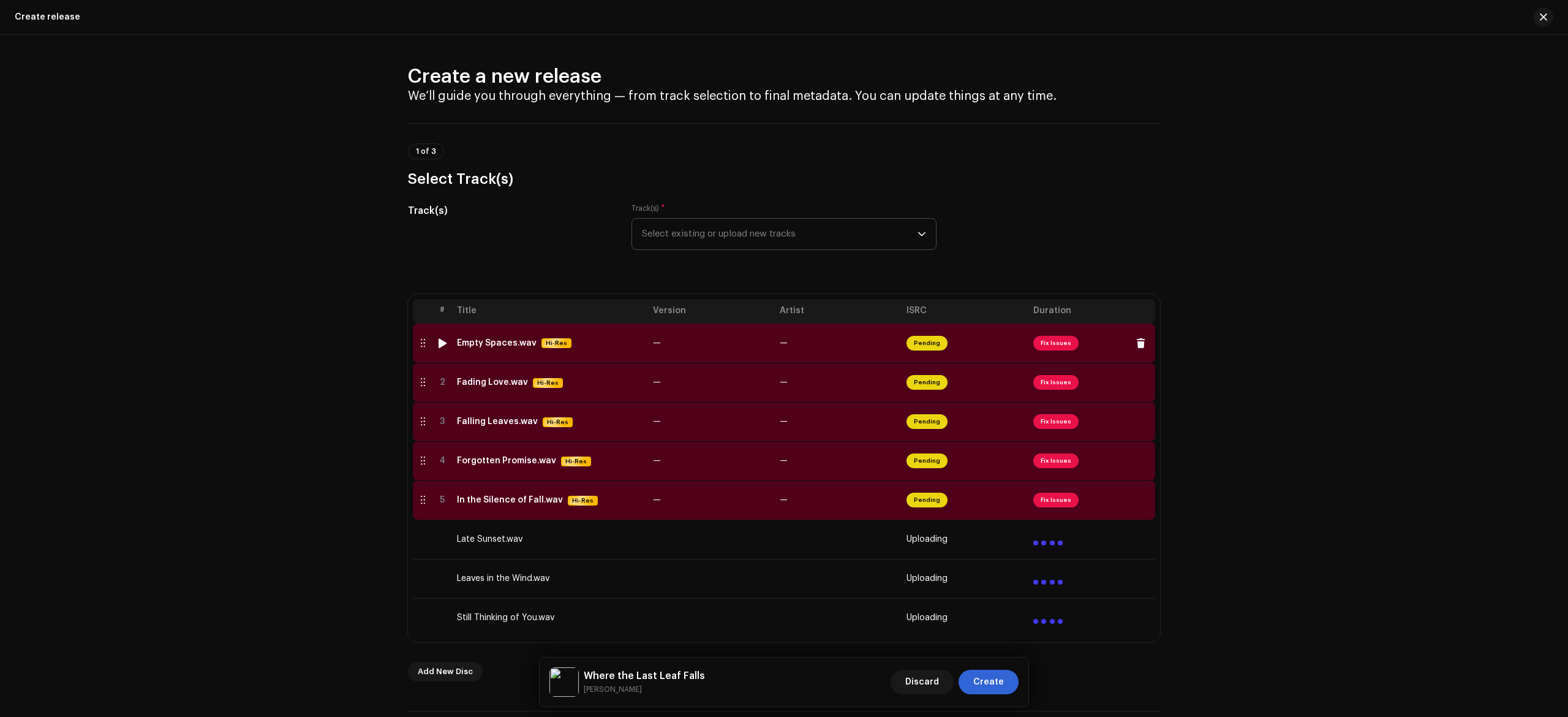
click at [607, 347] on div "Empty Spaces.wav Hi-Res" at bounding box center [550, 343] width 186 height 10
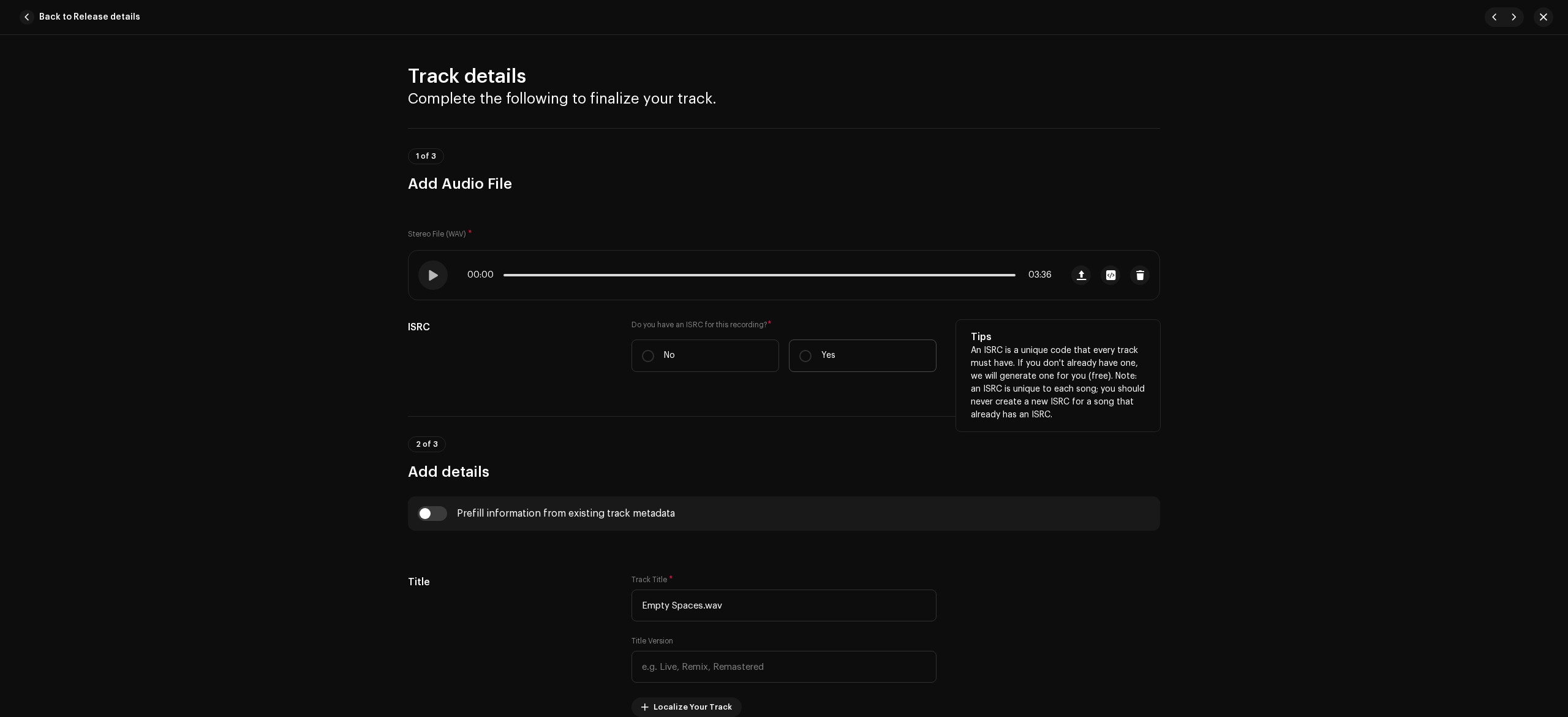
click at [826, 356] on p "Yes" at bounding box center [828, 355] width 14 height 13
click at [812, 356] on input "Yes" at bounding box center [805, 356] width 13 height 13
radio input "true"
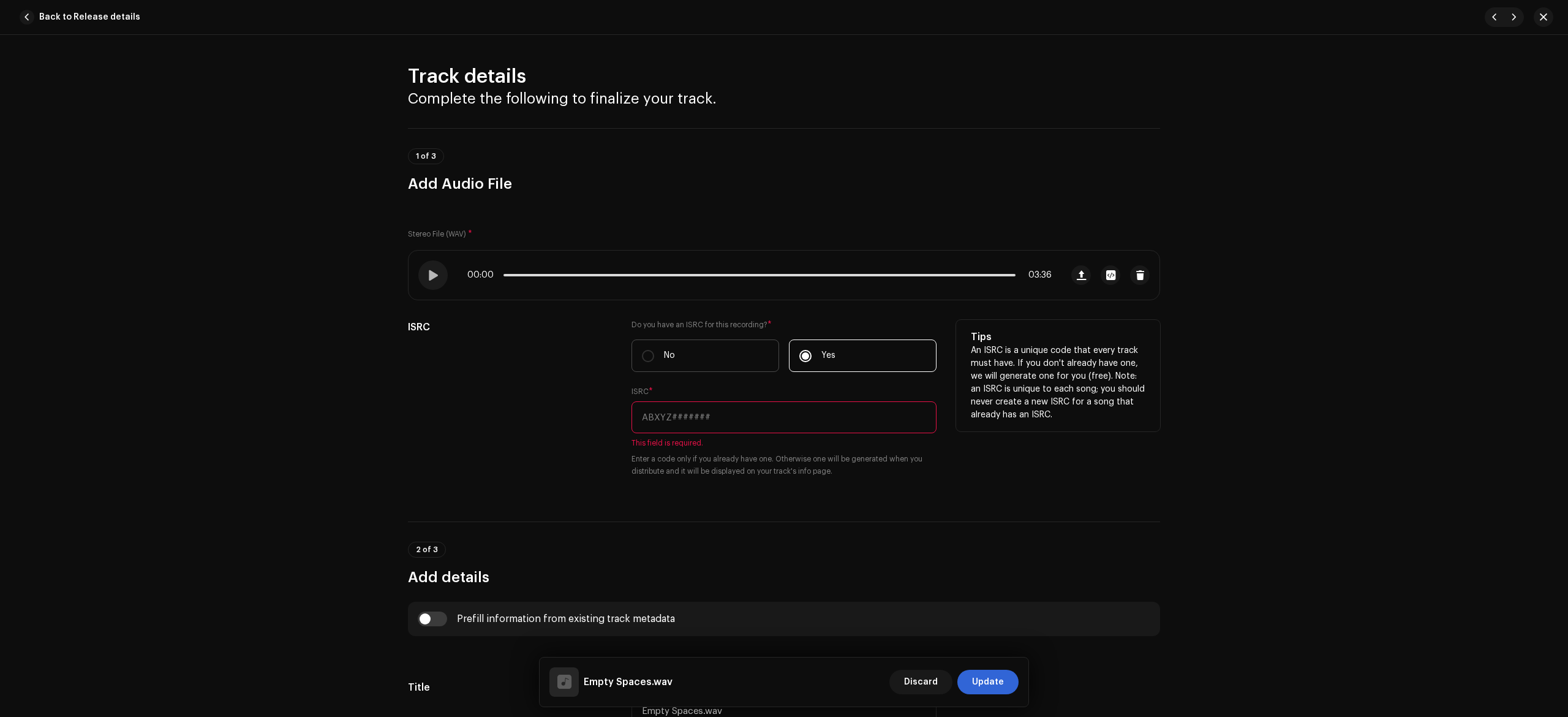
click at [721, 358] on label "No" at bounding box center [705, 356] width 148 height 32
click at [654, 358] on input "No" at bounding box center [648, 356] width 13 height 13
radio input "true"
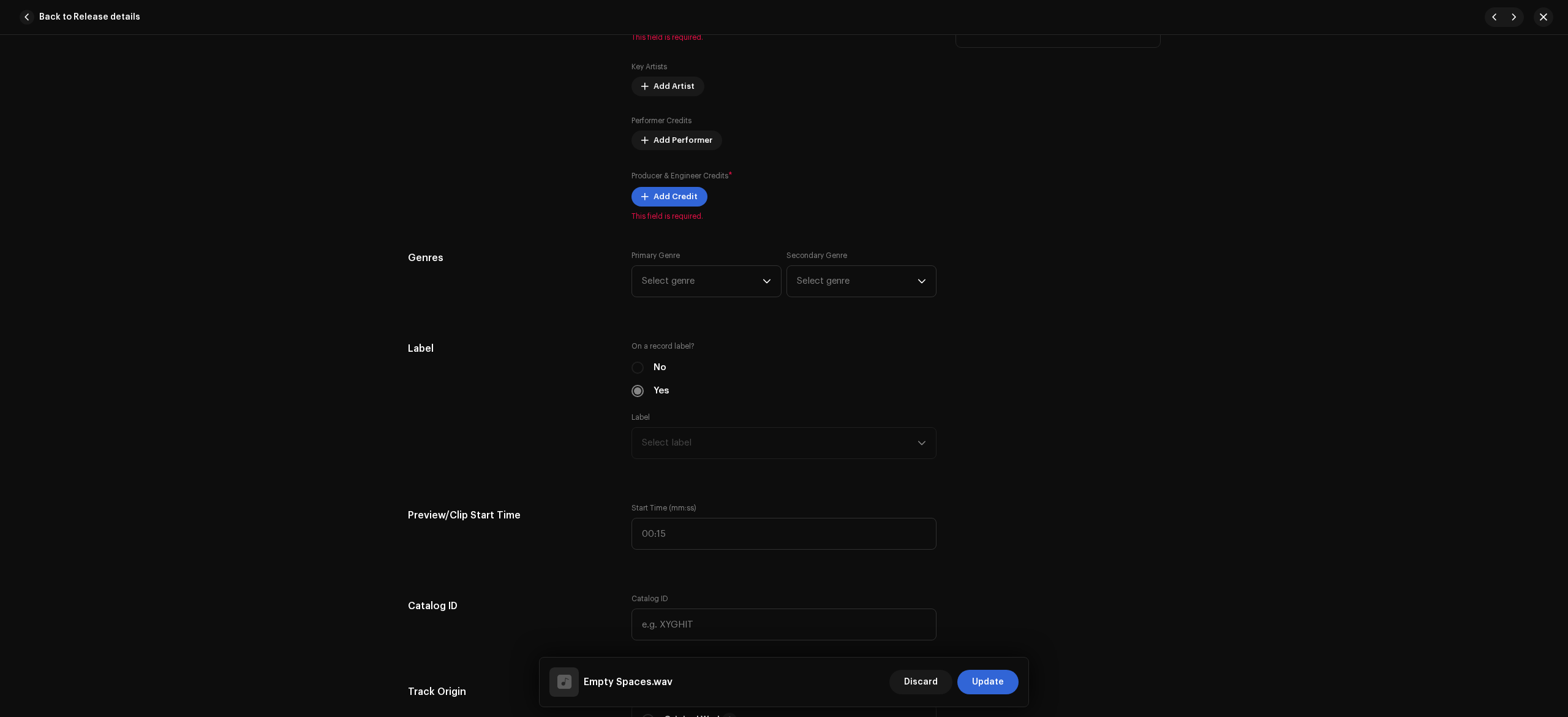
scroll to position [408, 0]
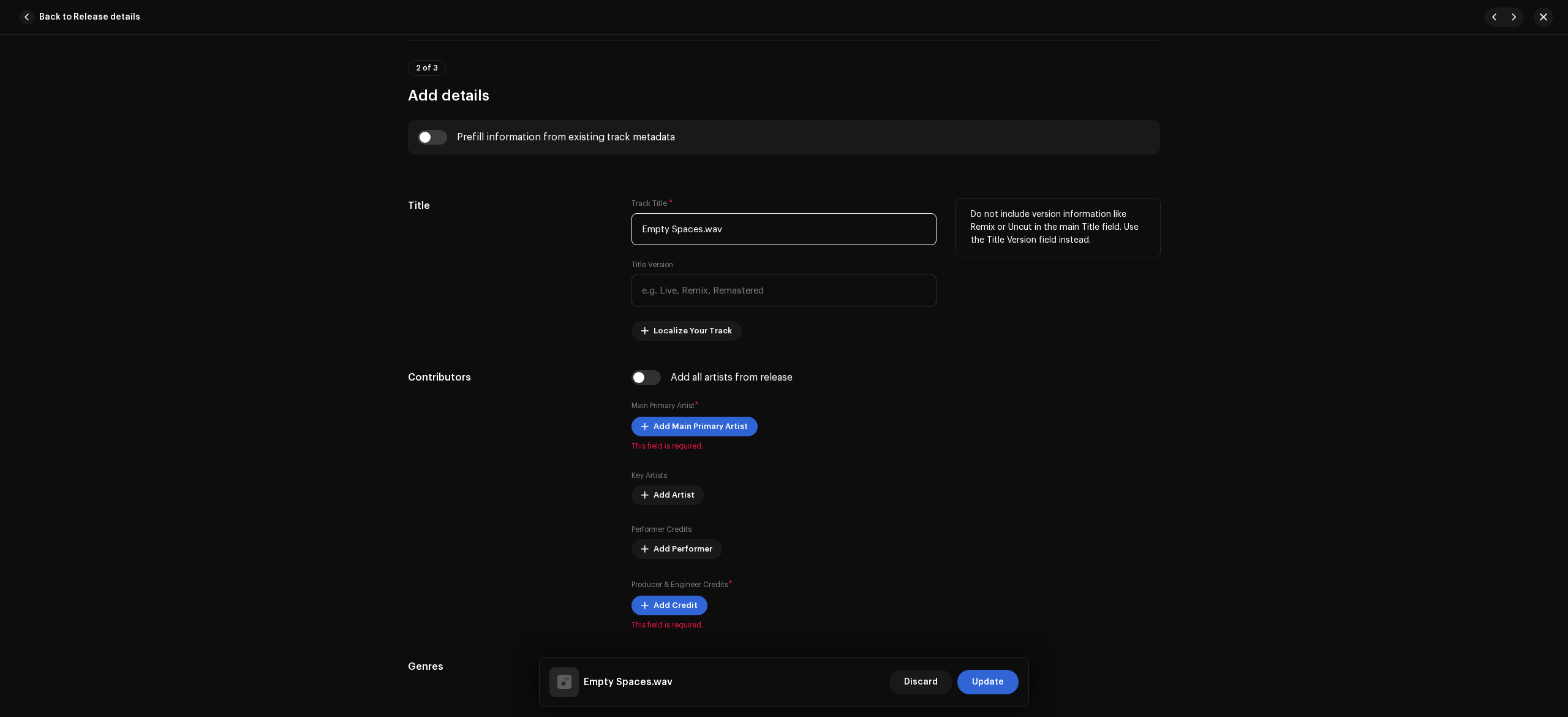
click at [772, 229] on input "Empty Spaces.wav" at bounding box center [784, 229] width 305 height 32
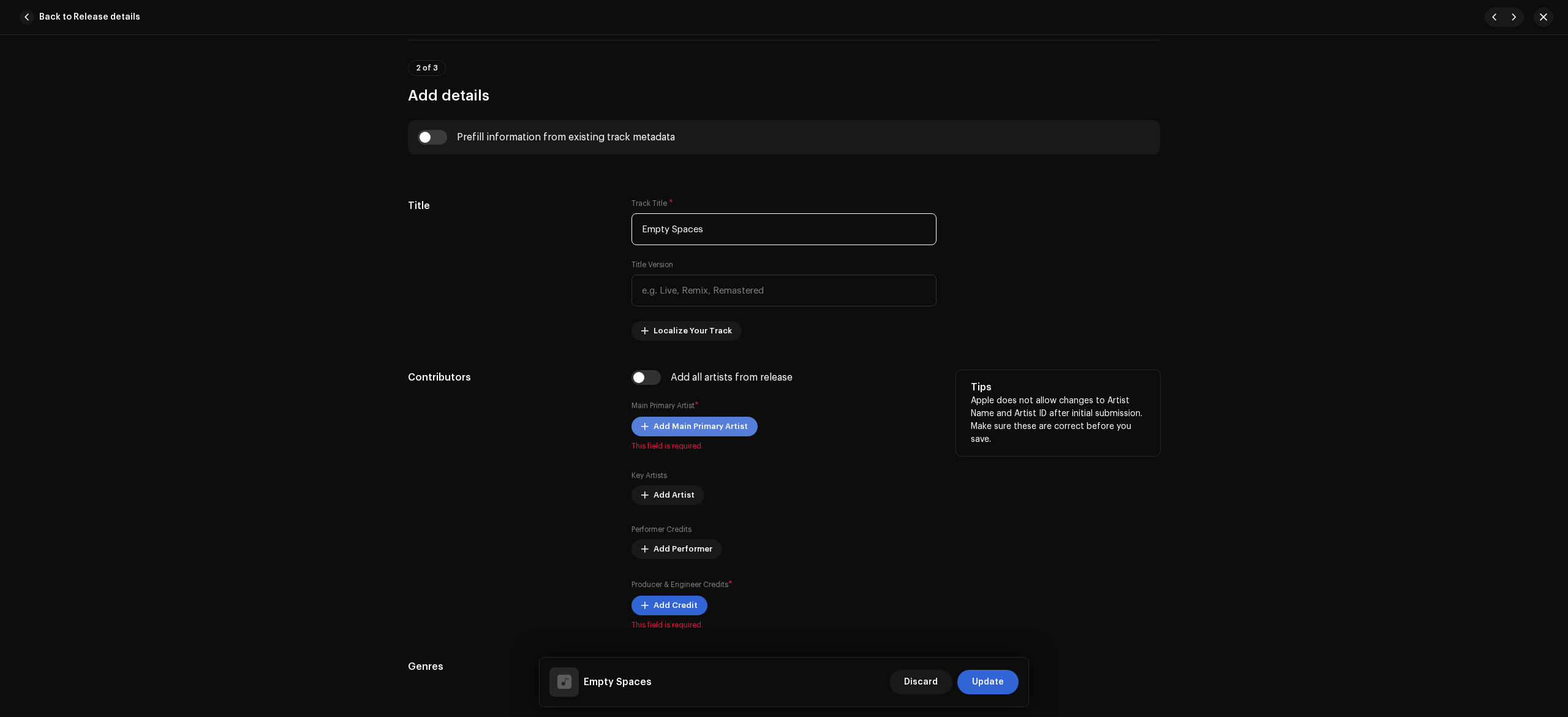
type input "Empty Spaces"
click at [727, 428] on span "Add Main Primary Artist" at bounding box center [701, 426] width 94 height 24
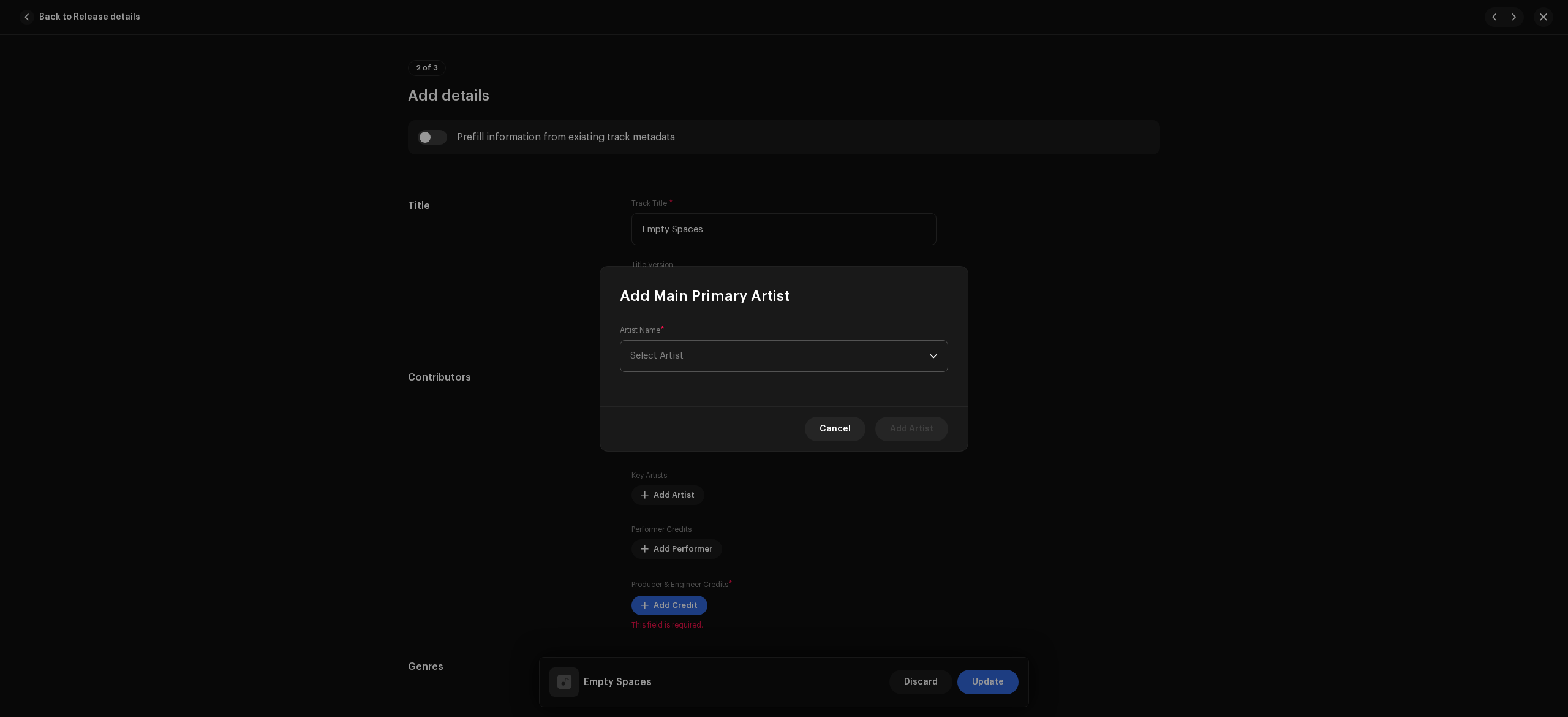
click at [741, 359] on span "Select Artist" at bounding box center [780, 356] width 299 height 31
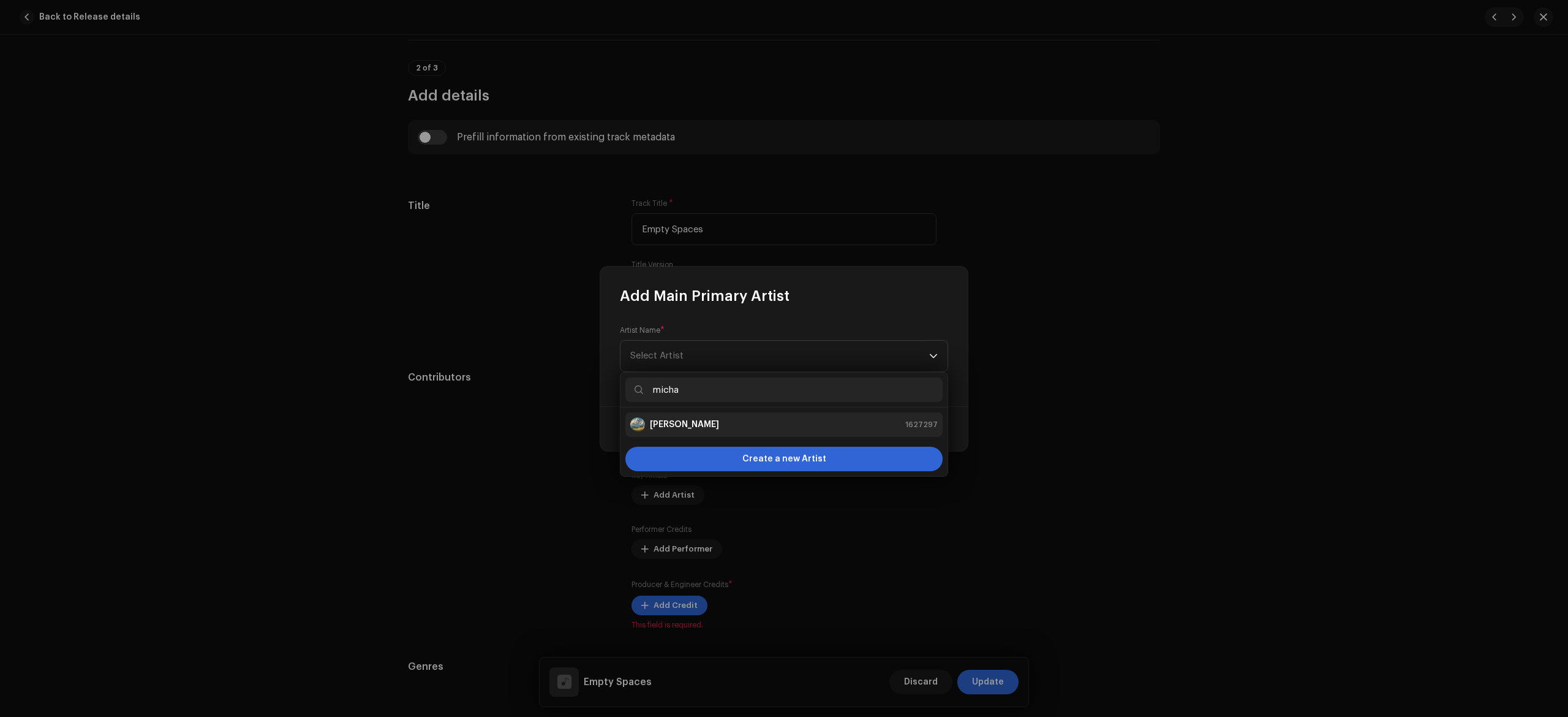
type input "micha"
click at [729, 423] on div "[PERSON_NAME] 1627297" at bounding box center [784, 425] width 308 height 15
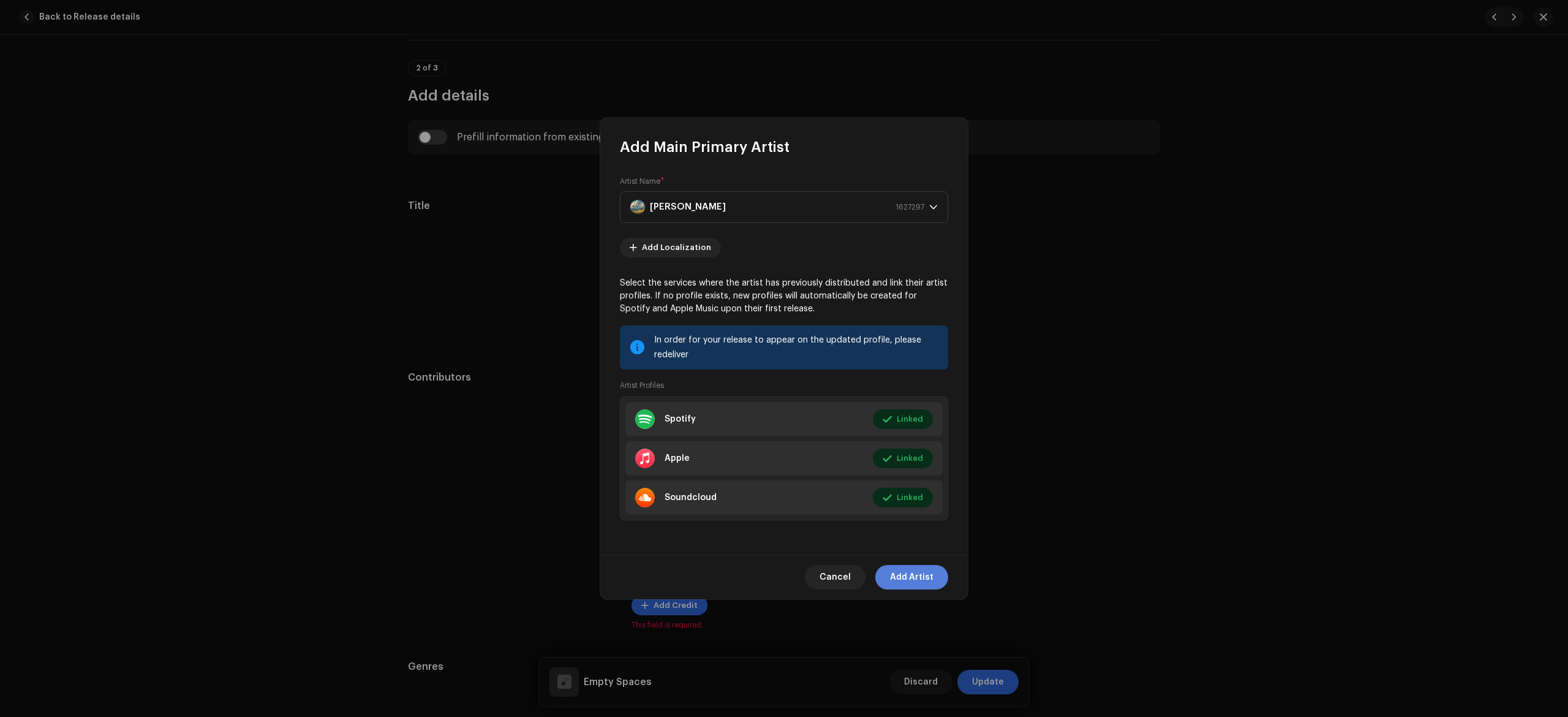
click at [919, 568] on span "Add Artist" at bounding box center [911, 576] width 43 height 24
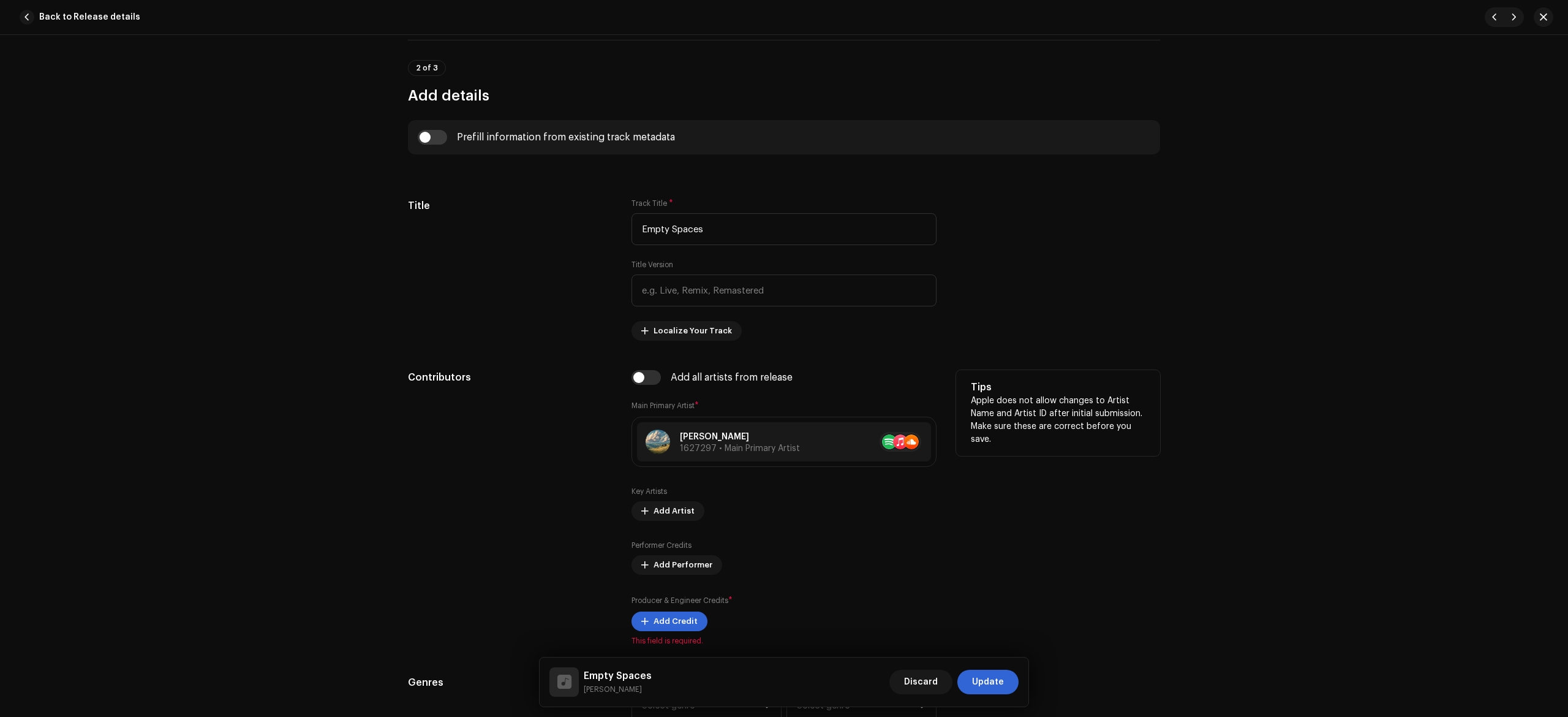
scroll to position [816, 0]
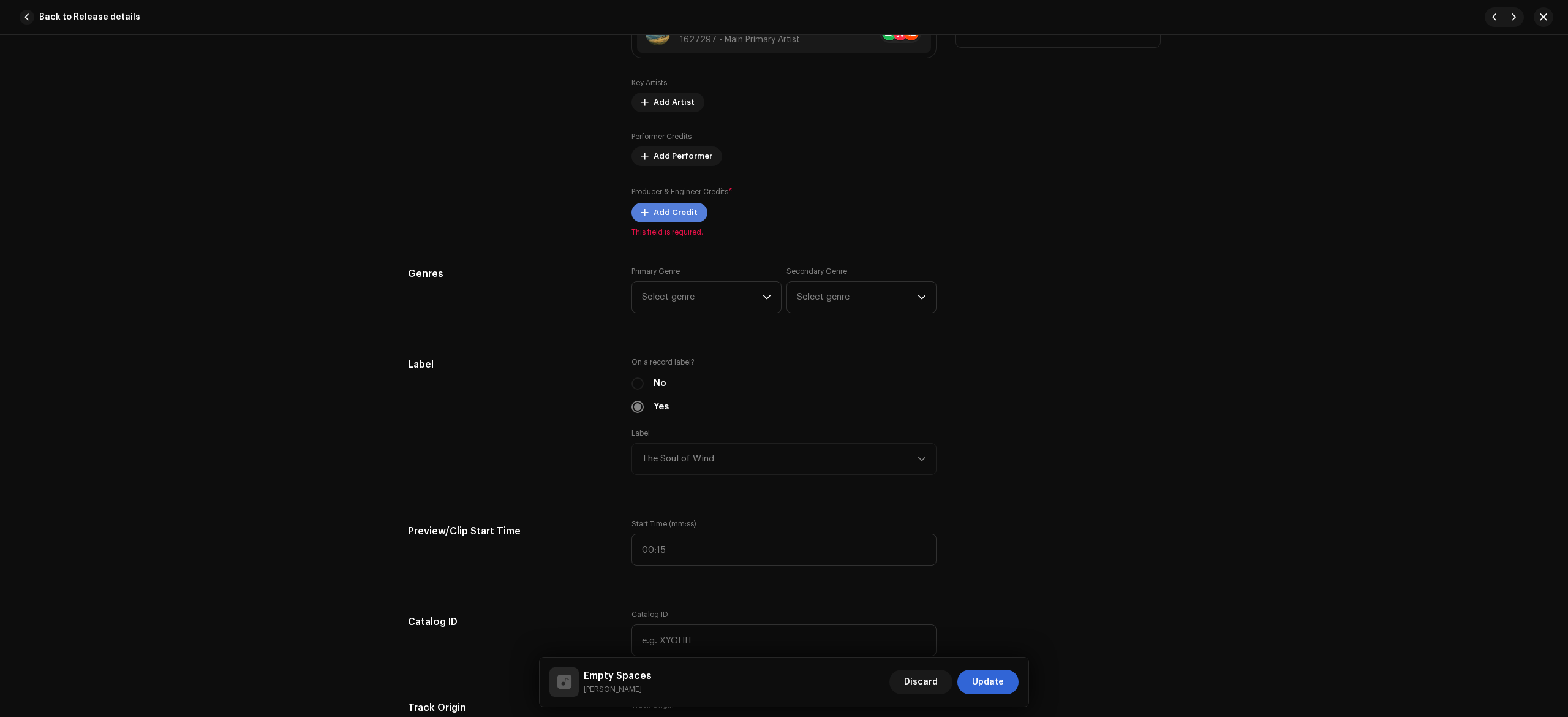
click at [679, 221] on span "Add Credit" at bounding box center [676, 212] width 44 height 24
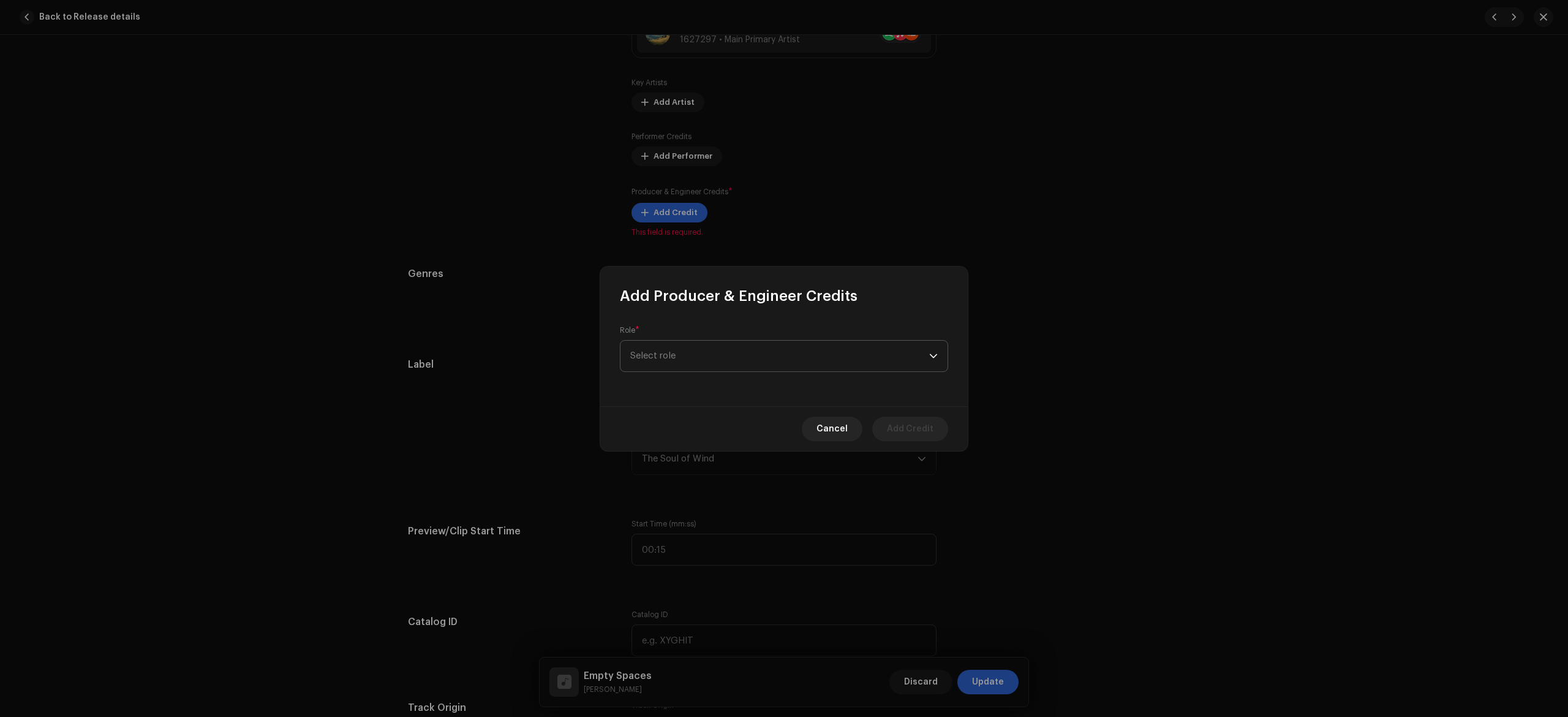
click at [711, 353] on span "Select role" at bounding box center [780, 356] width 299 height 31
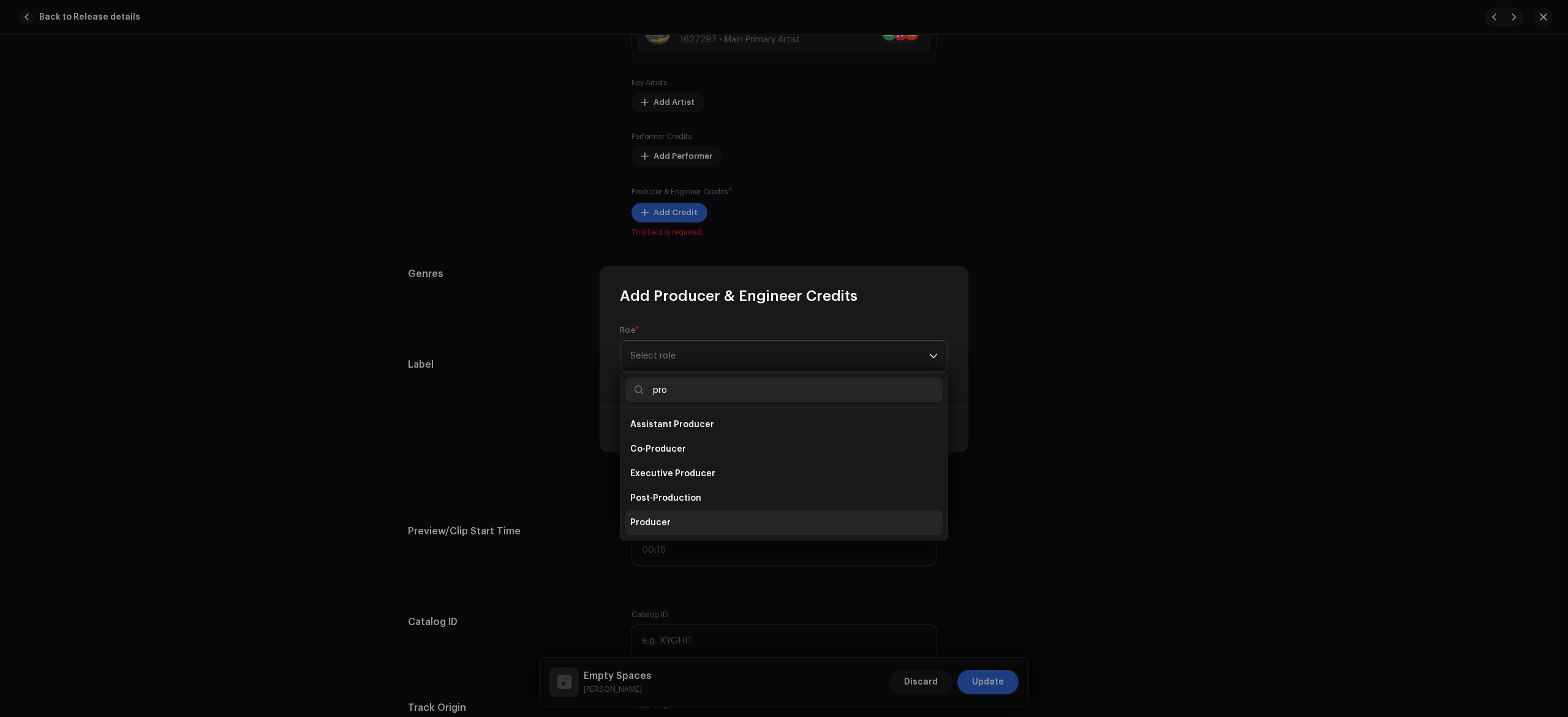
type input "pro"
click at [660, 526] on span "Producer" at bounding box center [650, 523] width 40 height 13
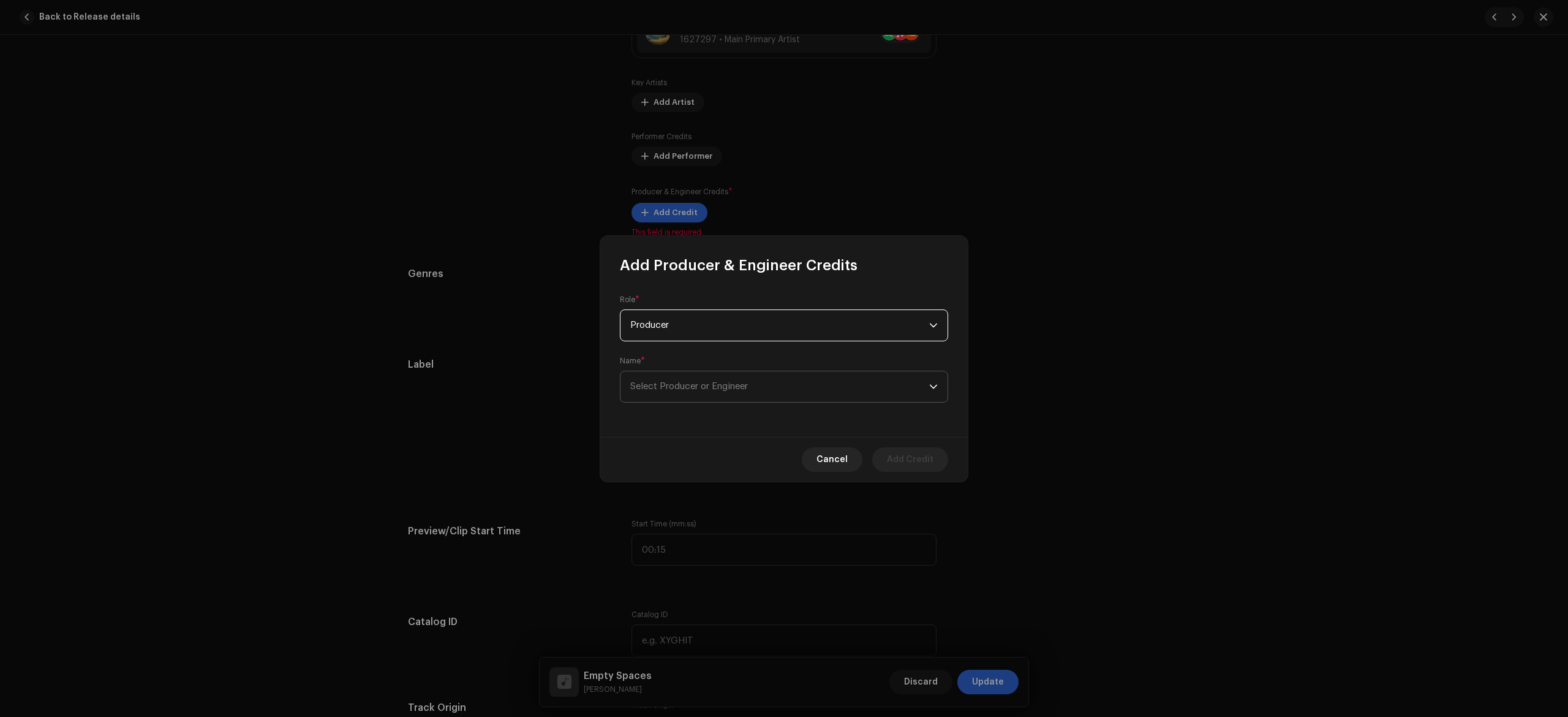
click at [693, 393] on span "Select Producer or Engineer" at bounding box center [780, 386] width 299 height 31
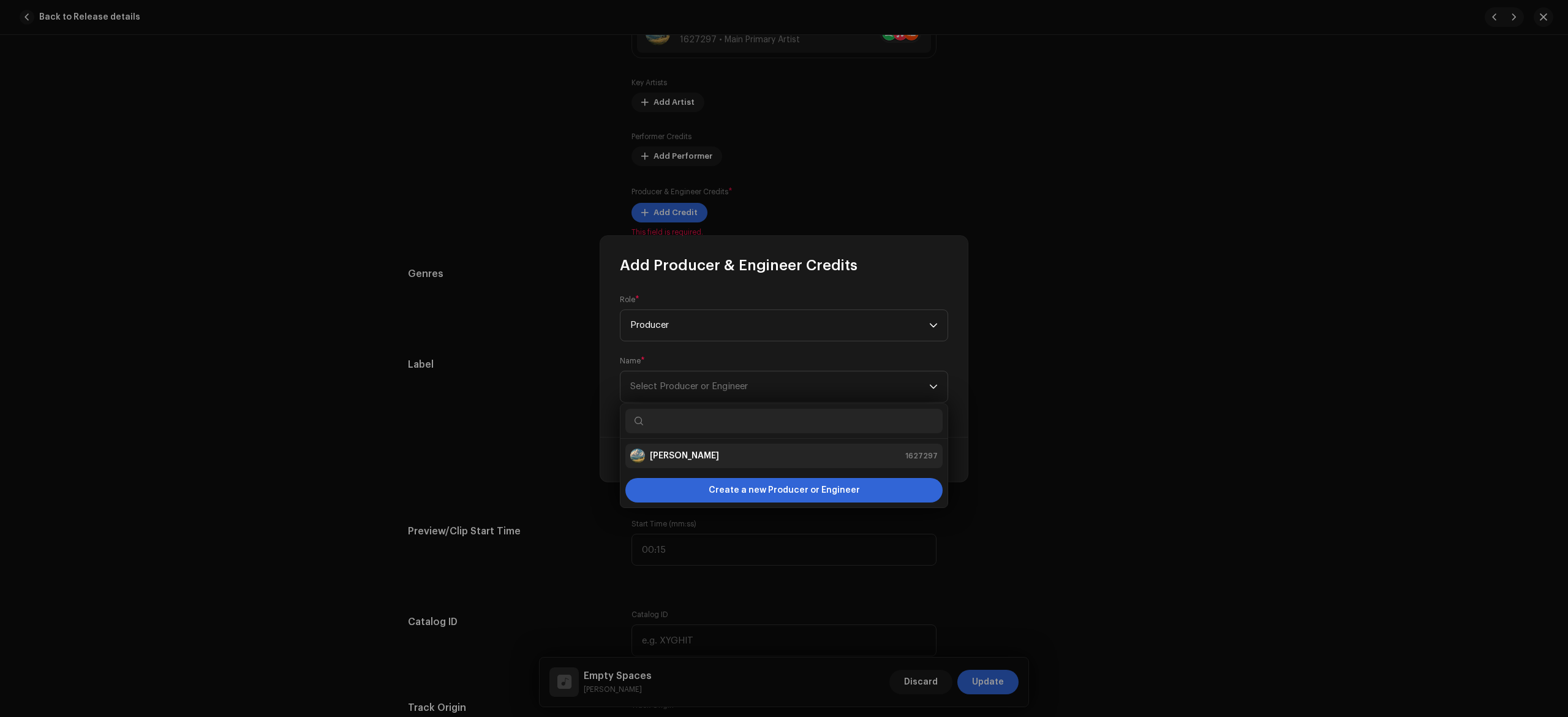
click at [693, 448] on div "[PERSON_NAME]" at bounding box center [674, 456] width 89 height 15
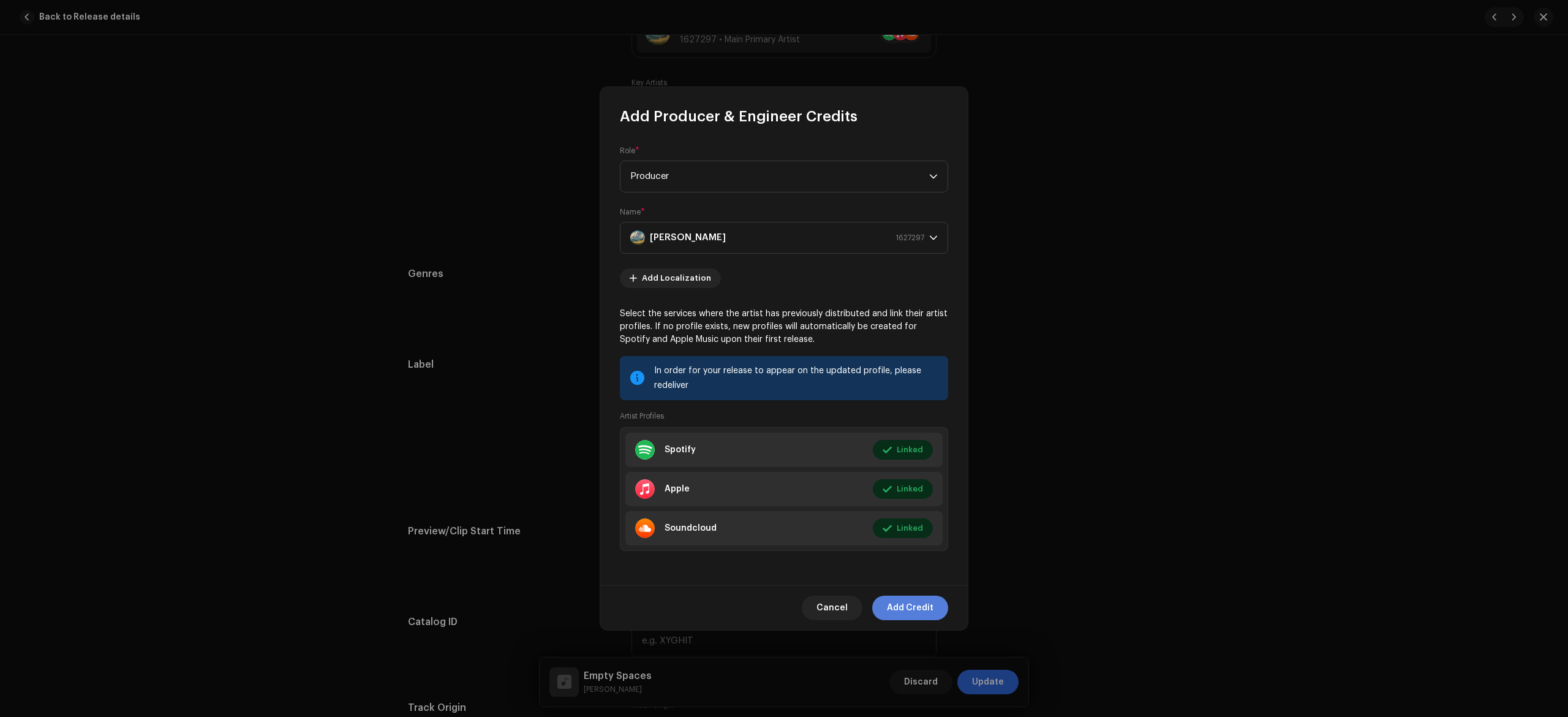
click at [911, 609] on span "Add Credit" at bounding box center [910, 607] width 46 height 24
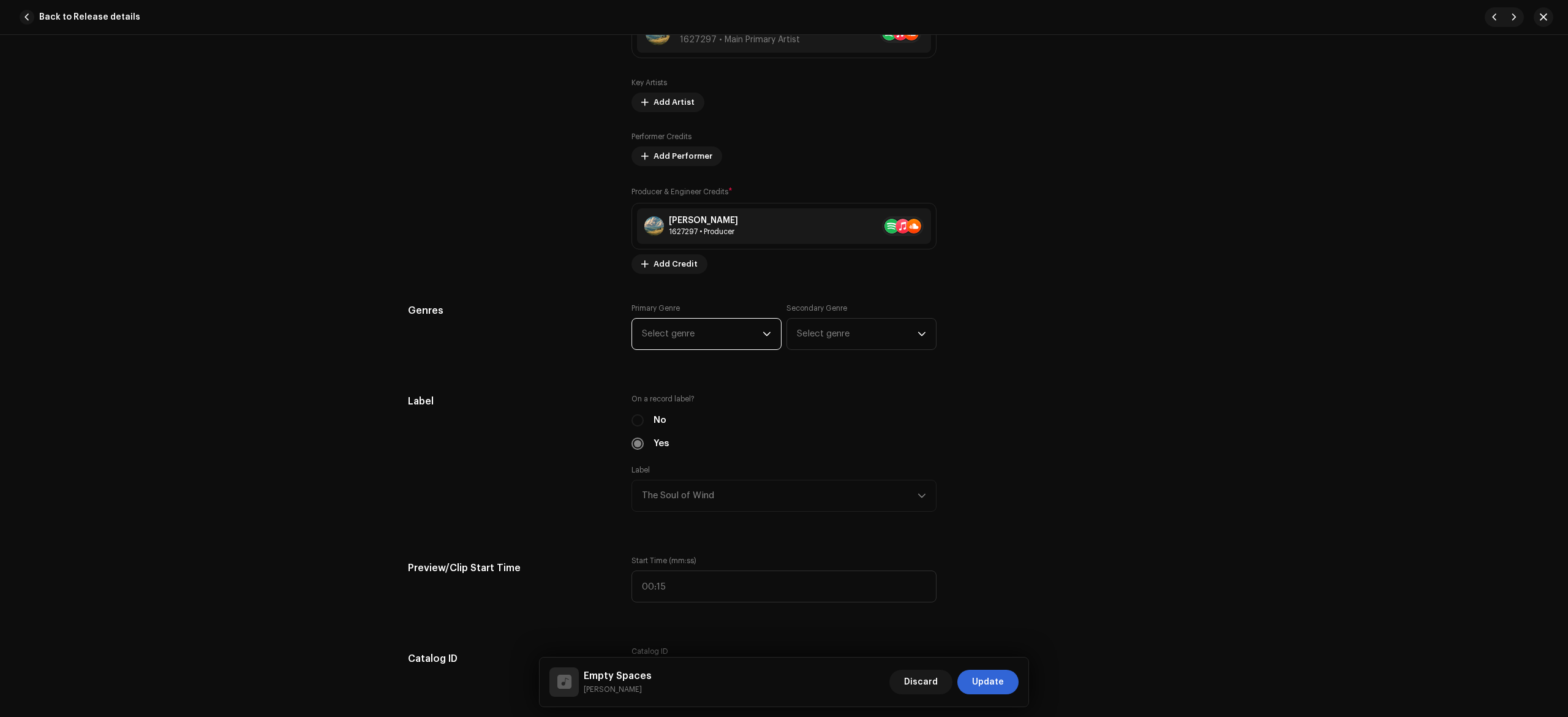
click at [740, 336] on span "Select genre" at bounding box center [702, 334] width 121 height 31
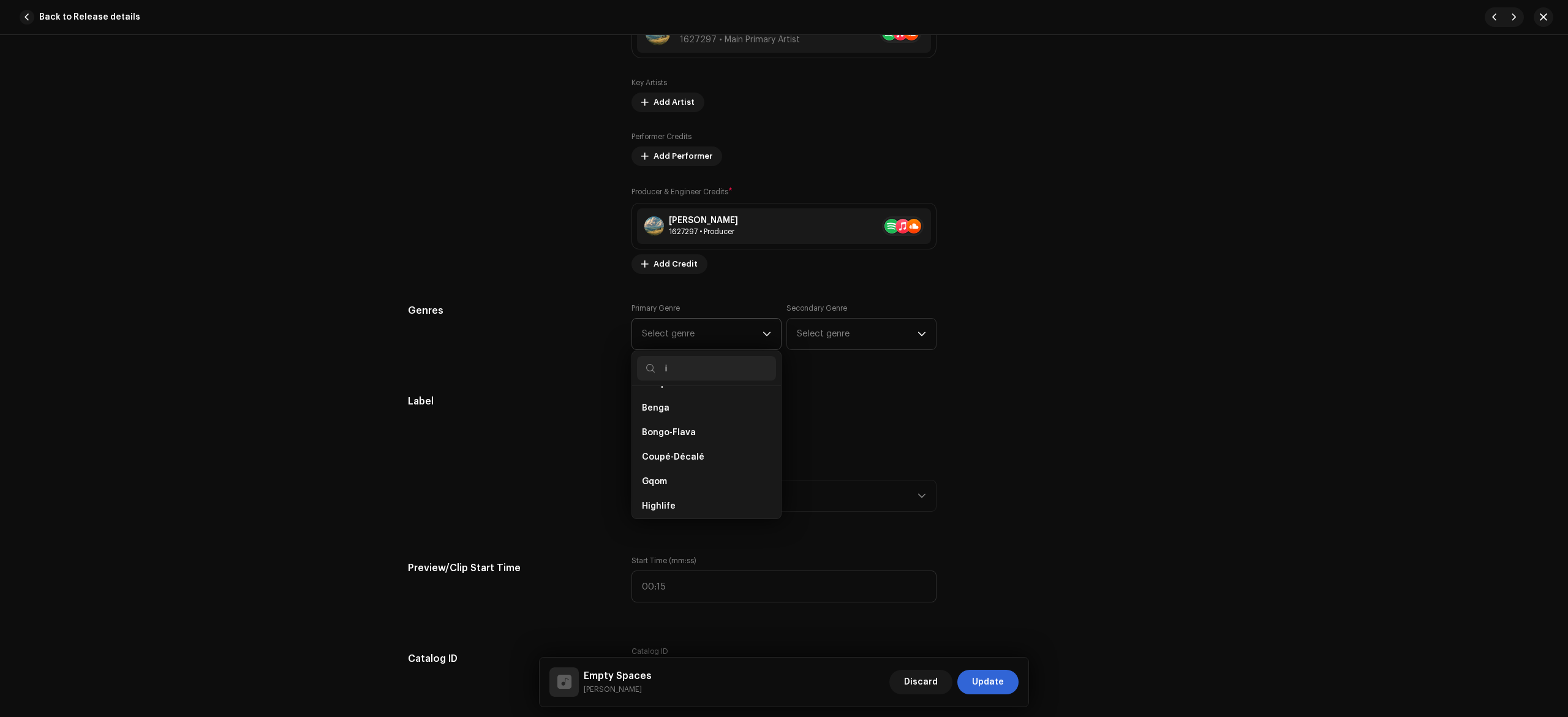
scroll to position [142, 0]
type input "i"
type input "í"
type input "ins"
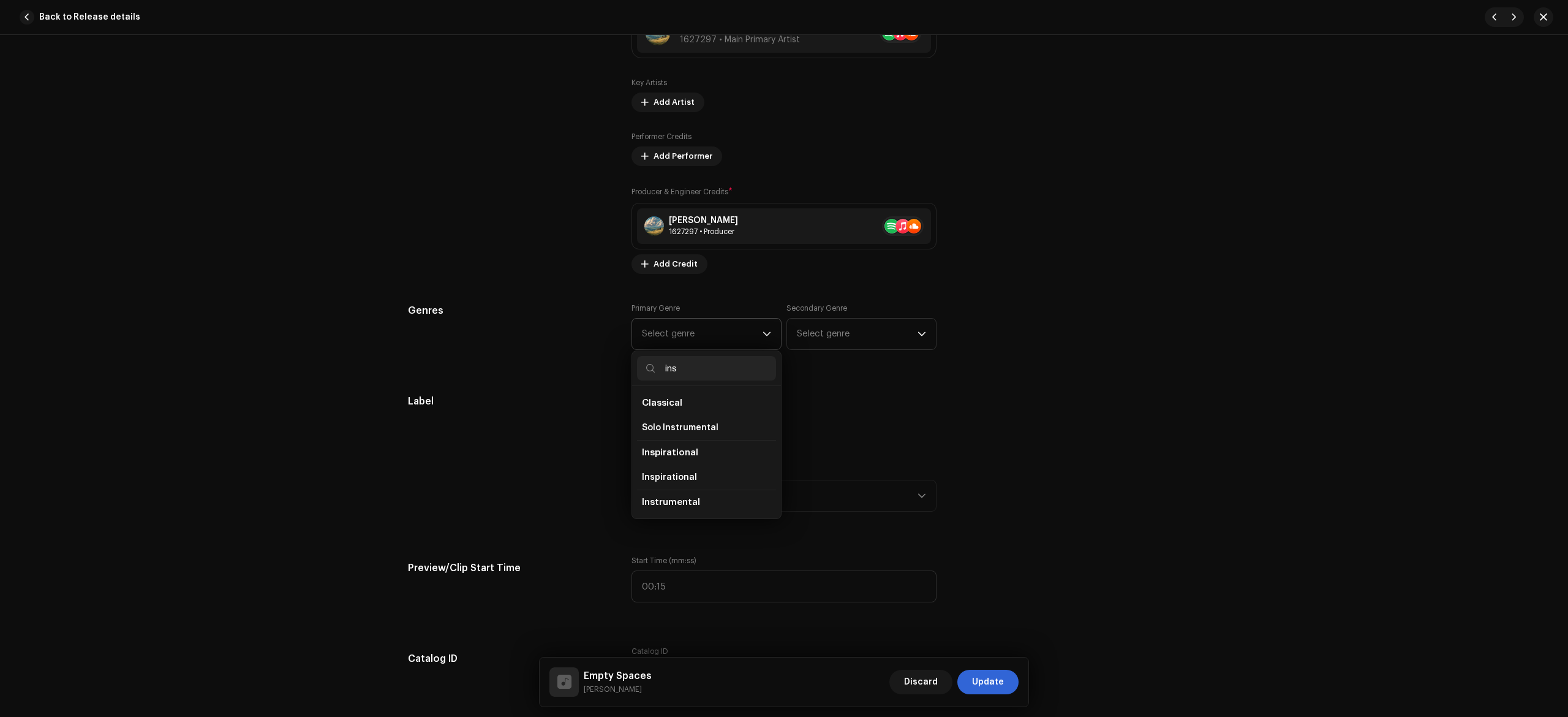
click at [706, 514] on li "Instrumental" at bounding box center [706, 502] width 139 height 25
click at [688, 506] on span "Instrumental" at bounding box center [671, 502] width 58 height 9
click at [677, 506] on span "Instrumental" at bounding box center [671, 502] width 58 height 9
drag, startPoint x: 670, startPoint y: 482, endPoint x: 674, endPoint y: 519, distance: 37.2
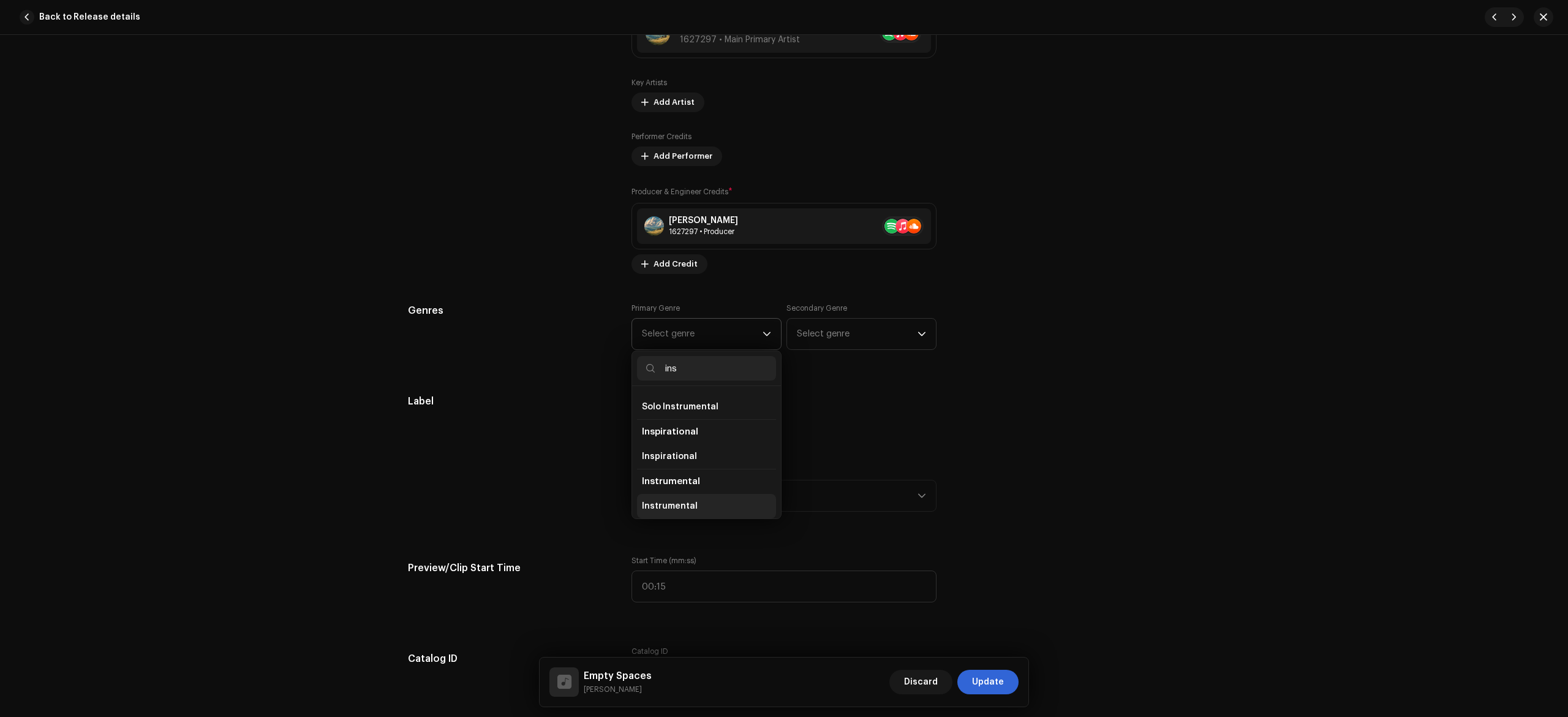
click at [674, 521] on ul "Classical Solo Instrumental Inspirational Inspirational Instrumental Instrument…" at bounding box center [707, 469] width 149 height 208
click at [672, 511] on span "Instrumental" at bounding box center [670, 506] width 56 height 13
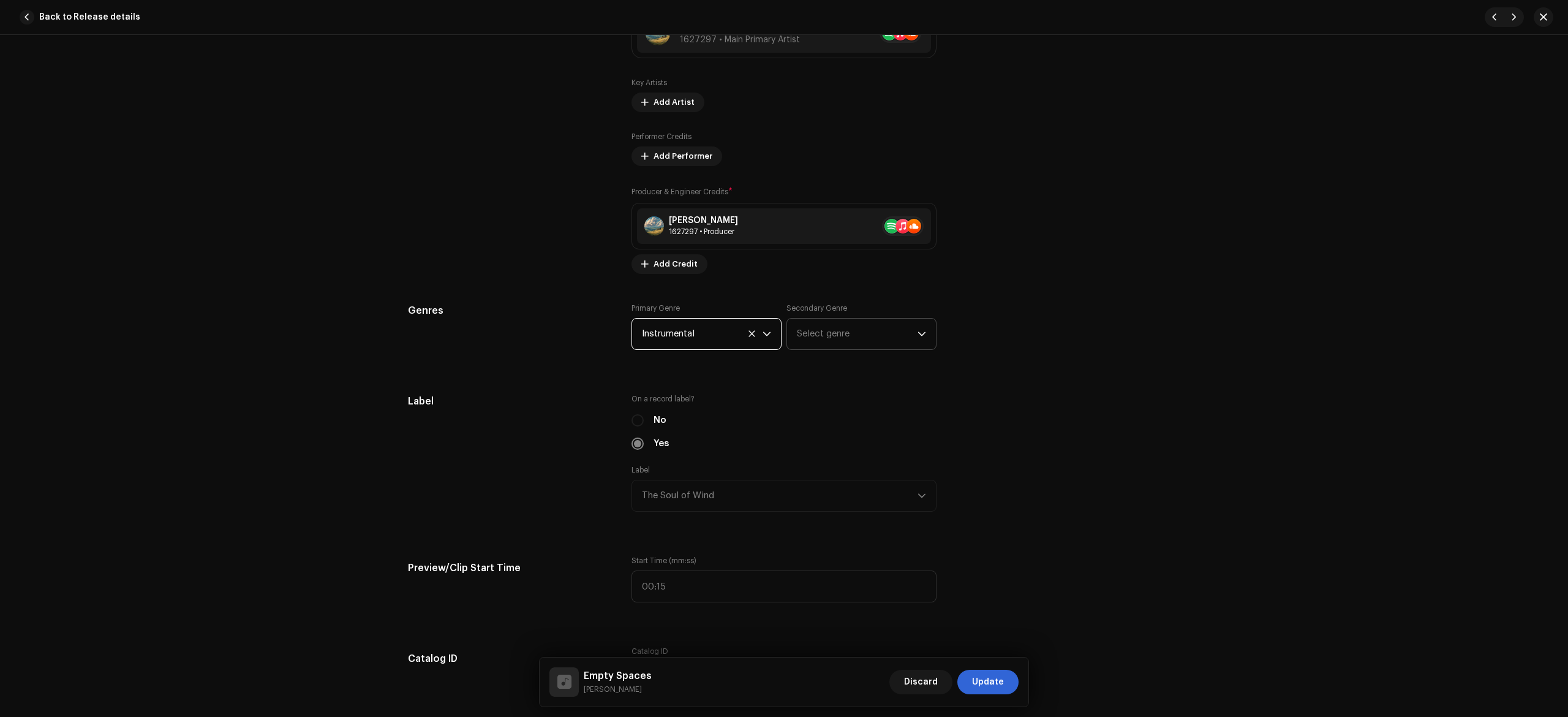
click at [827, 345] on span "Select genre" at bounding box center [858, 334] width 121 height 31
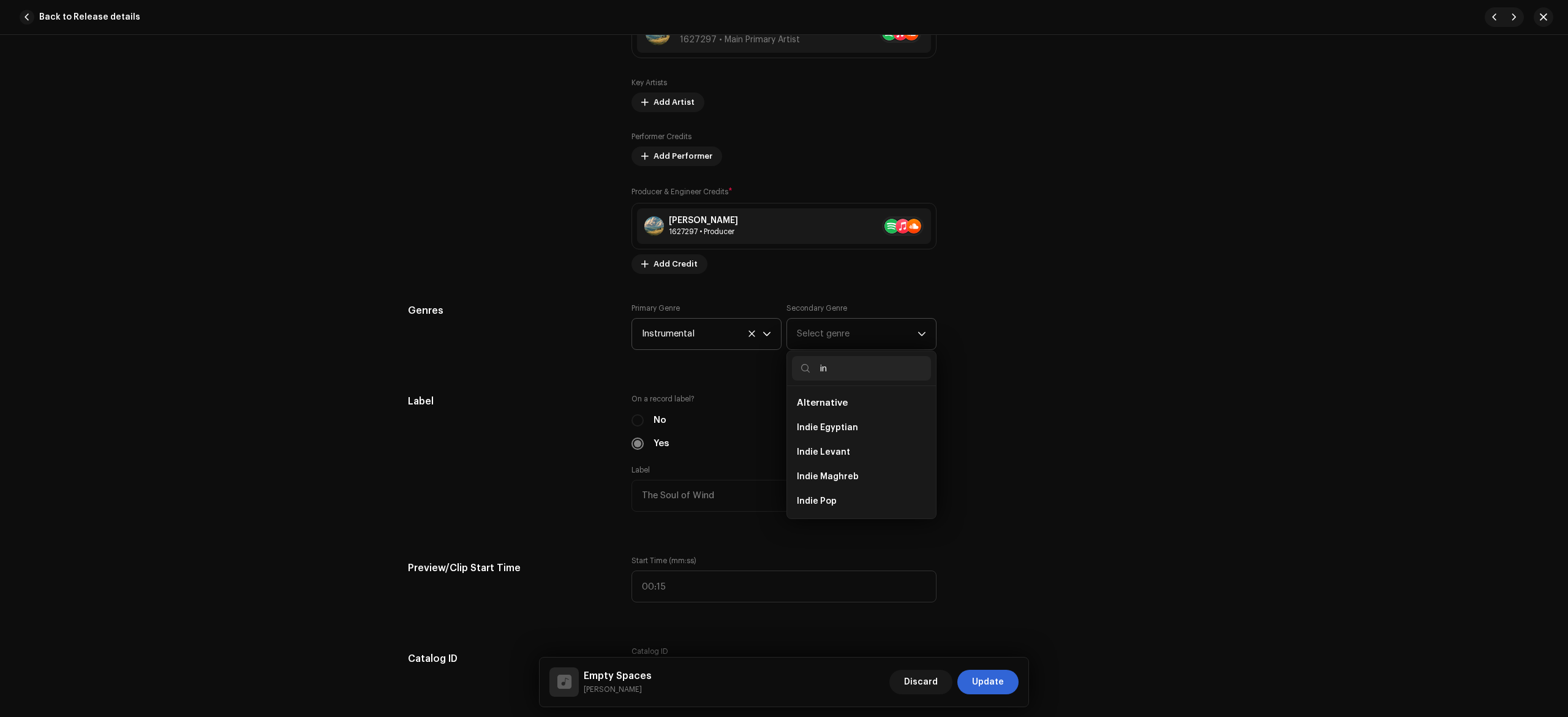
type input "i"
type input "í"
type input "instrumen"
click at [832, 480] on span "Instrumental" at bounding box center [825, 477] width 56 height 13
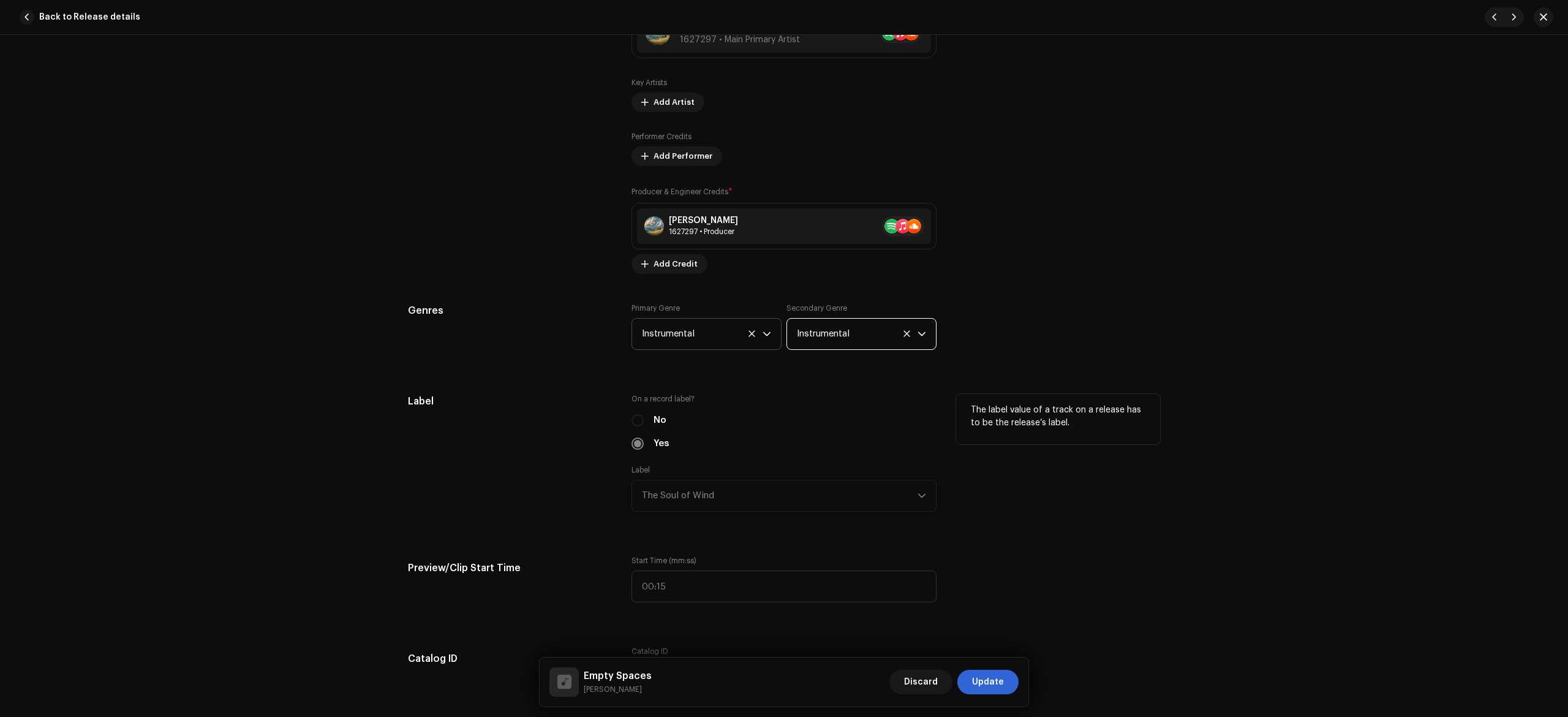
scroll to position [1225, 0]
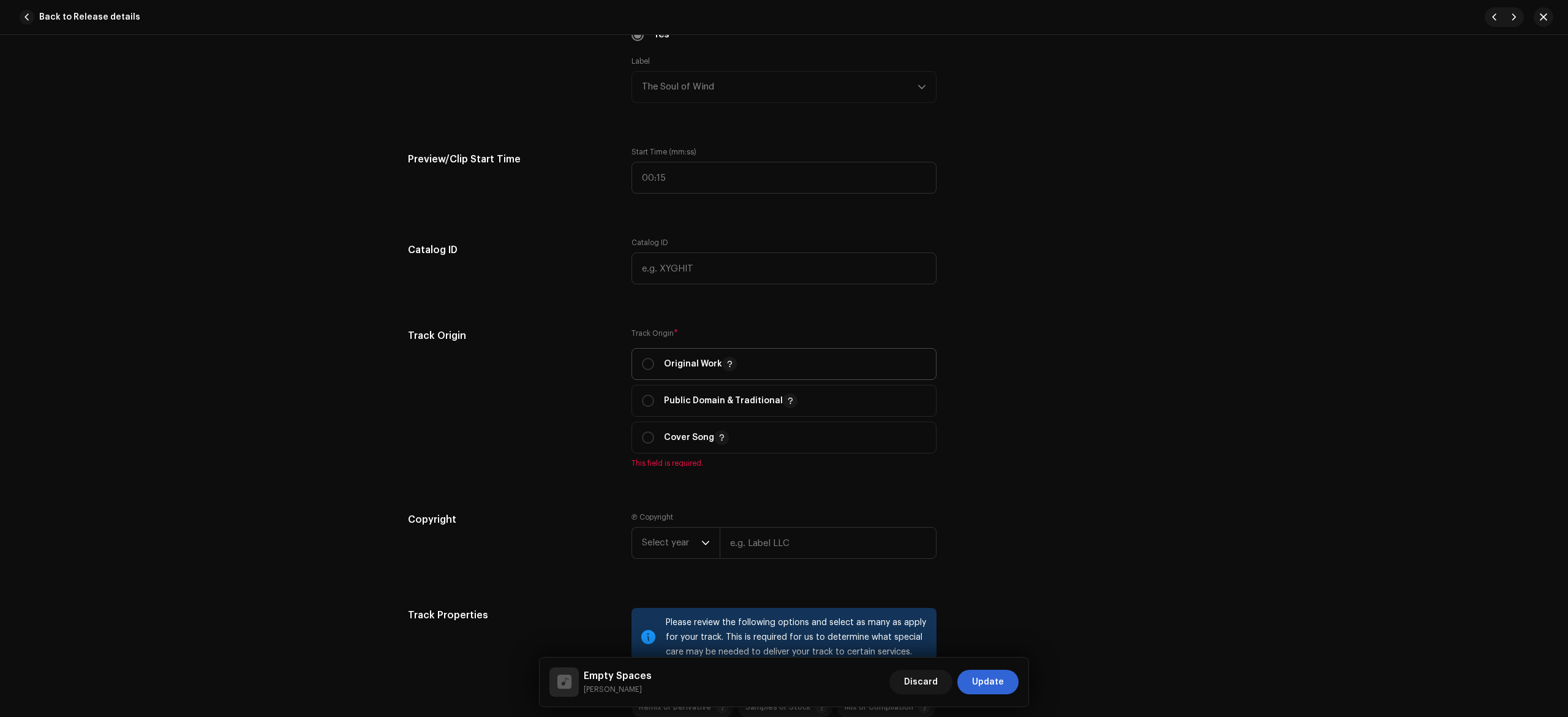
click at [692, 370] on p "Original Work" at bounding box center [700, 364] width 73 height 15
radio input "true"
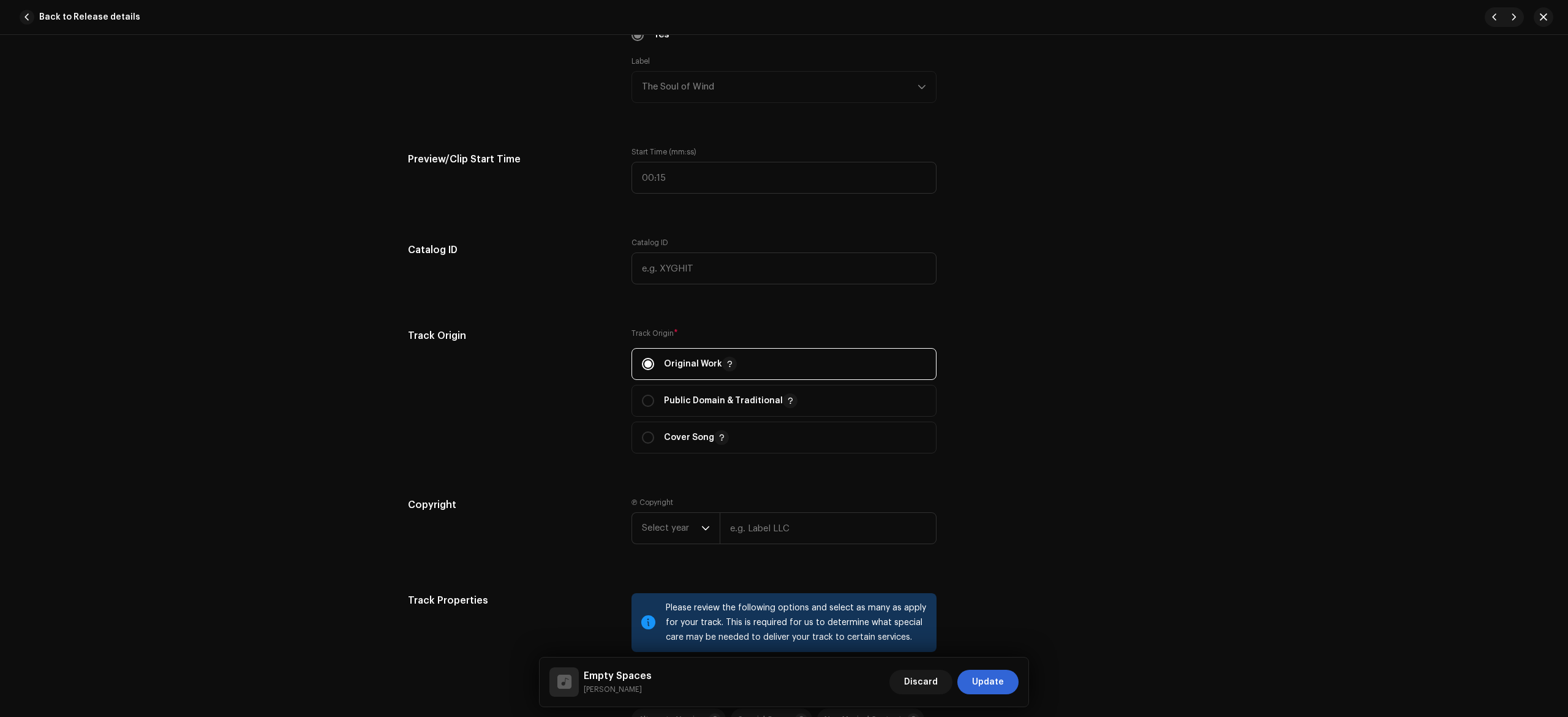
scroll to position [1633, 0]
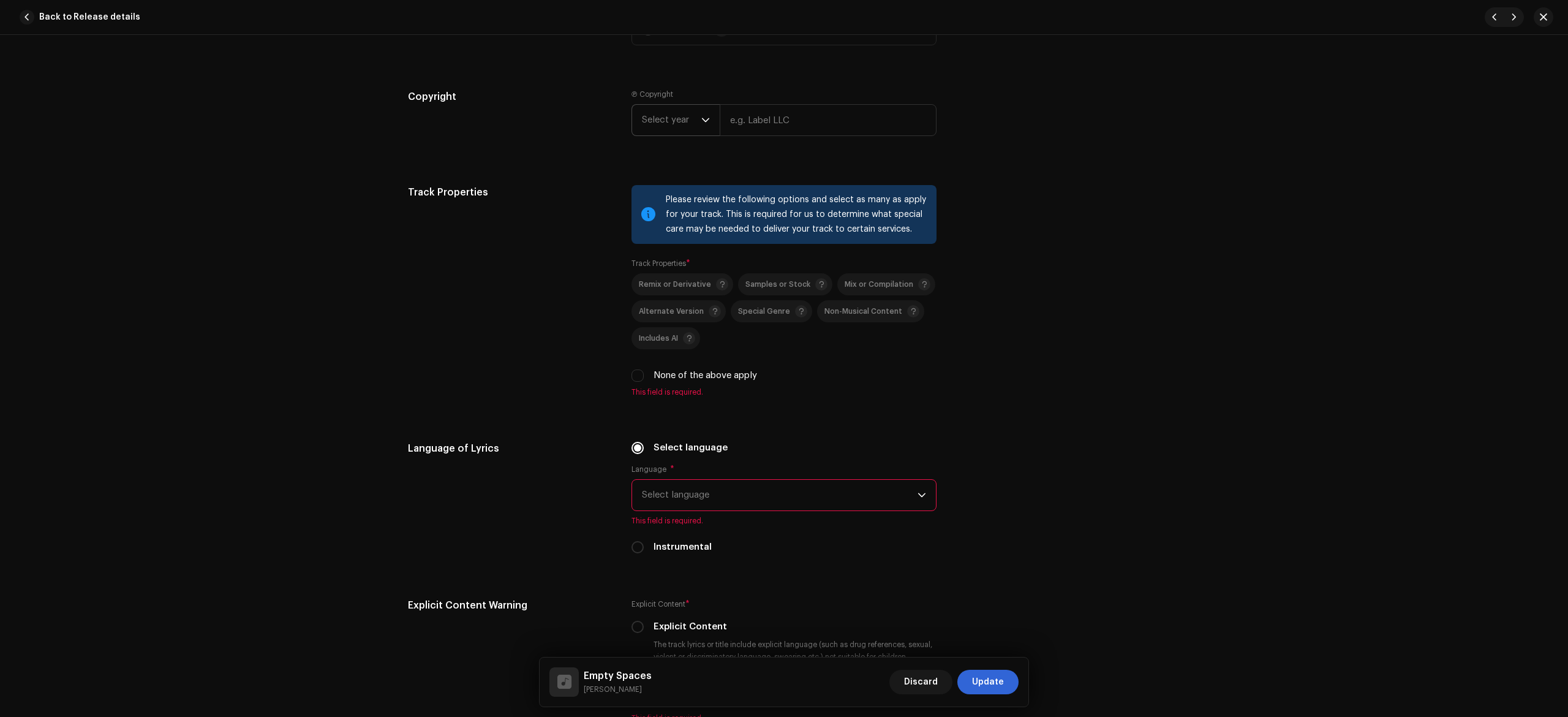
click at [670, 135] on span "Select year" at bounding box center [671, 120] width 60 height 31
click at [670, 222] on li "2025" at bounding box center [680, 213] width 87 height 24
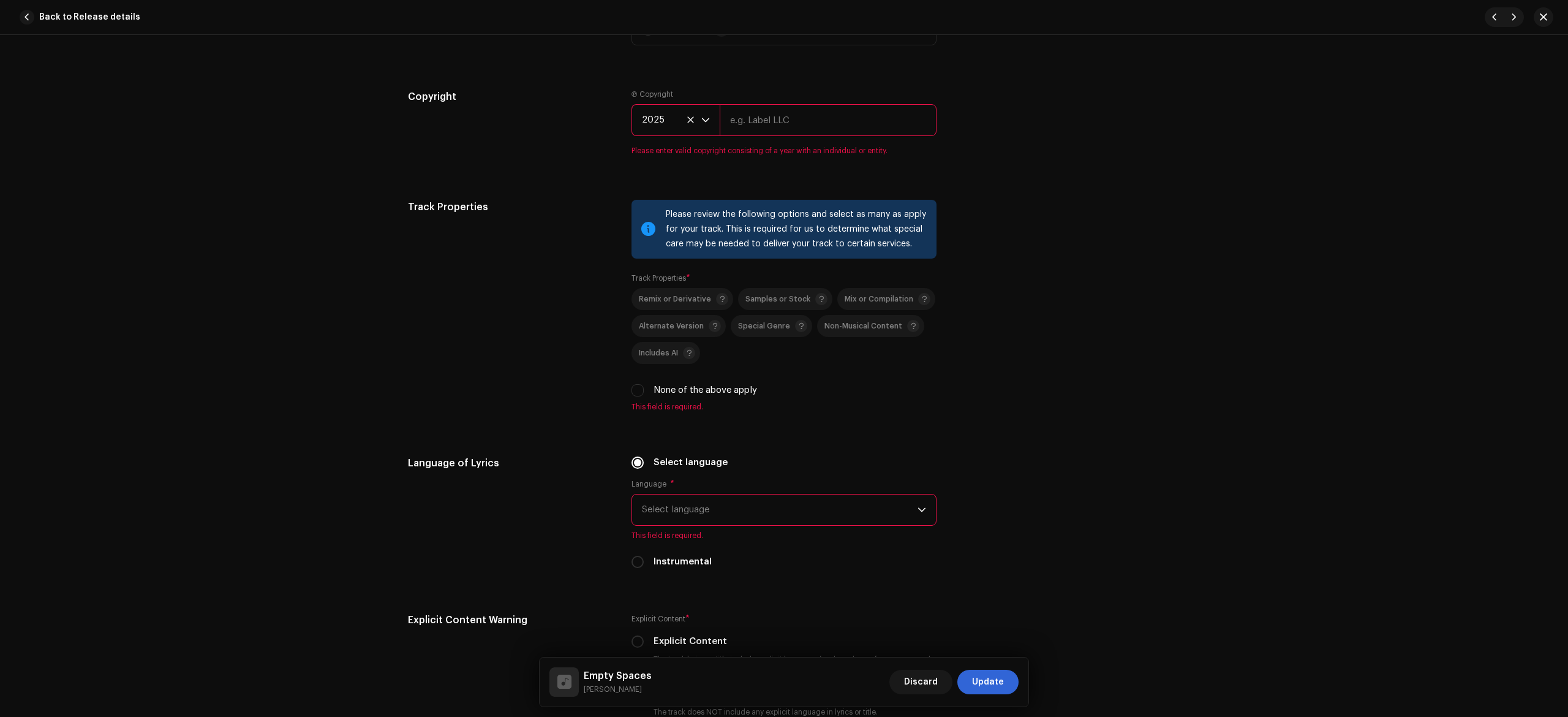
click at [788, 124] on input "text" at bounding box center [828, 119] width 217 height 32
type input "The Soul of Wind"
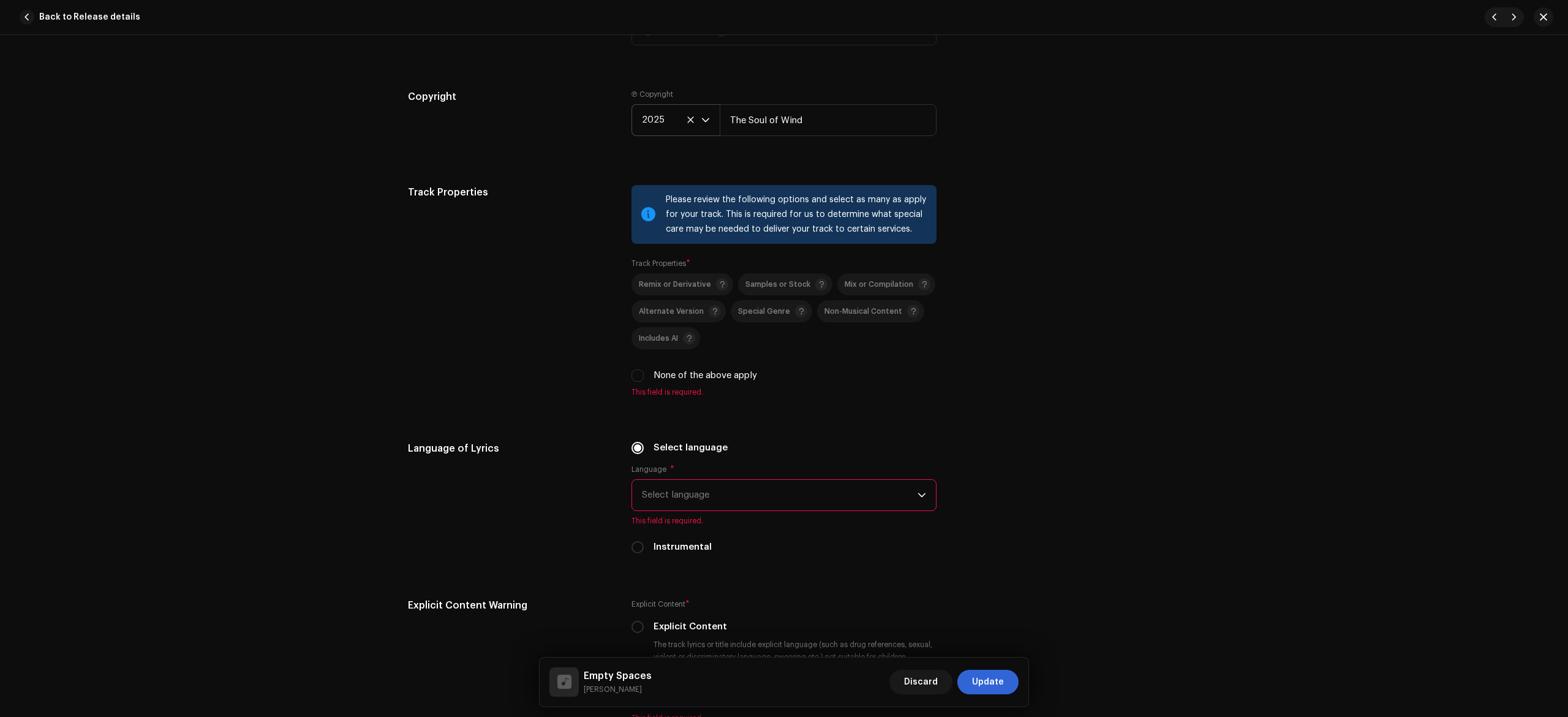
click at [644, 382] on div "None of the above apply" at bounding box center [784, 375] width 305 height 13
click at [665, 381] on label "None of the above apply" at bounding box center [705, 375] width 104 height 13
click at [644, 381] on input "None of the above apply" at bounding box center [638, 375] width 13 height 13
checkbox input "true"
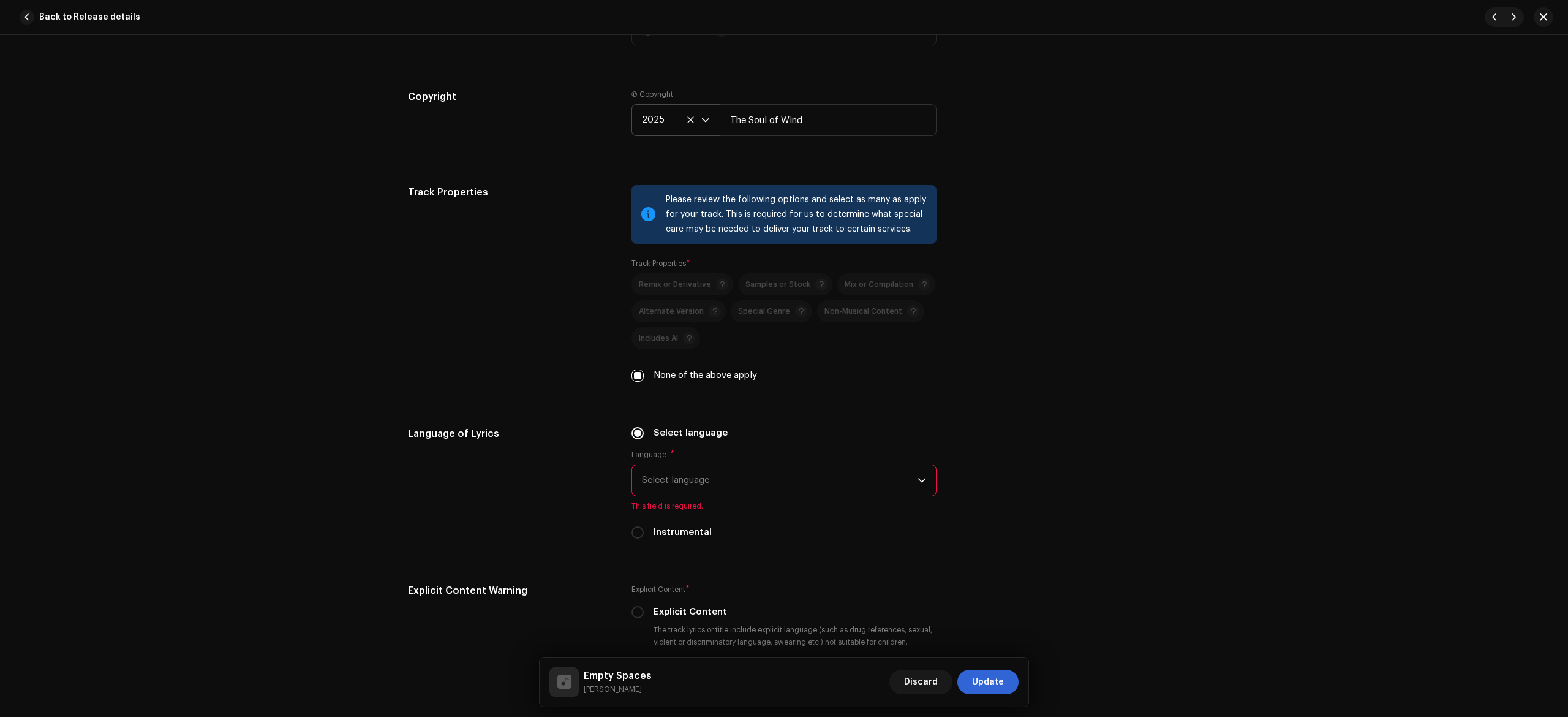
scroll to position [2042, 0]
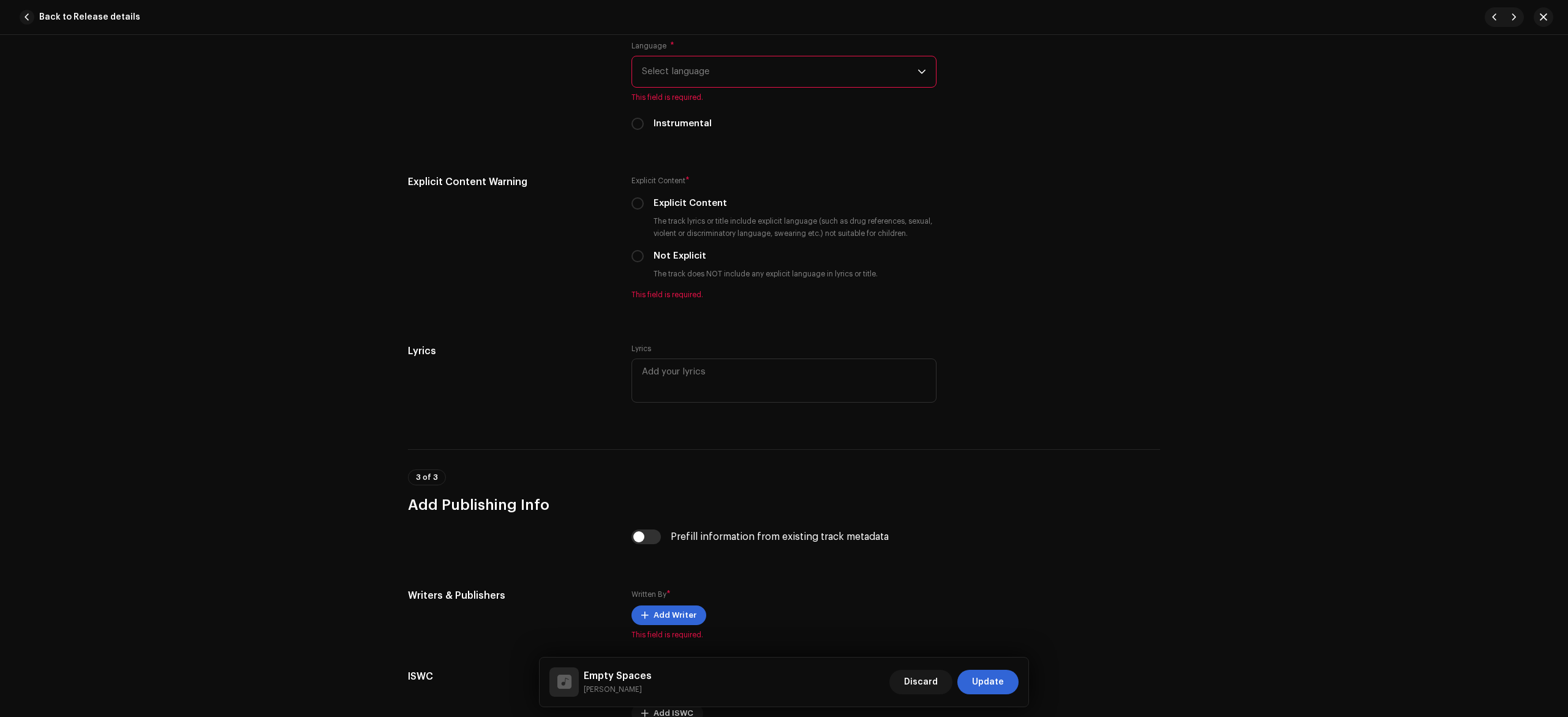
click at [724, 87] on span "Select language" at bounding box center [780, 72] width 275 height 31
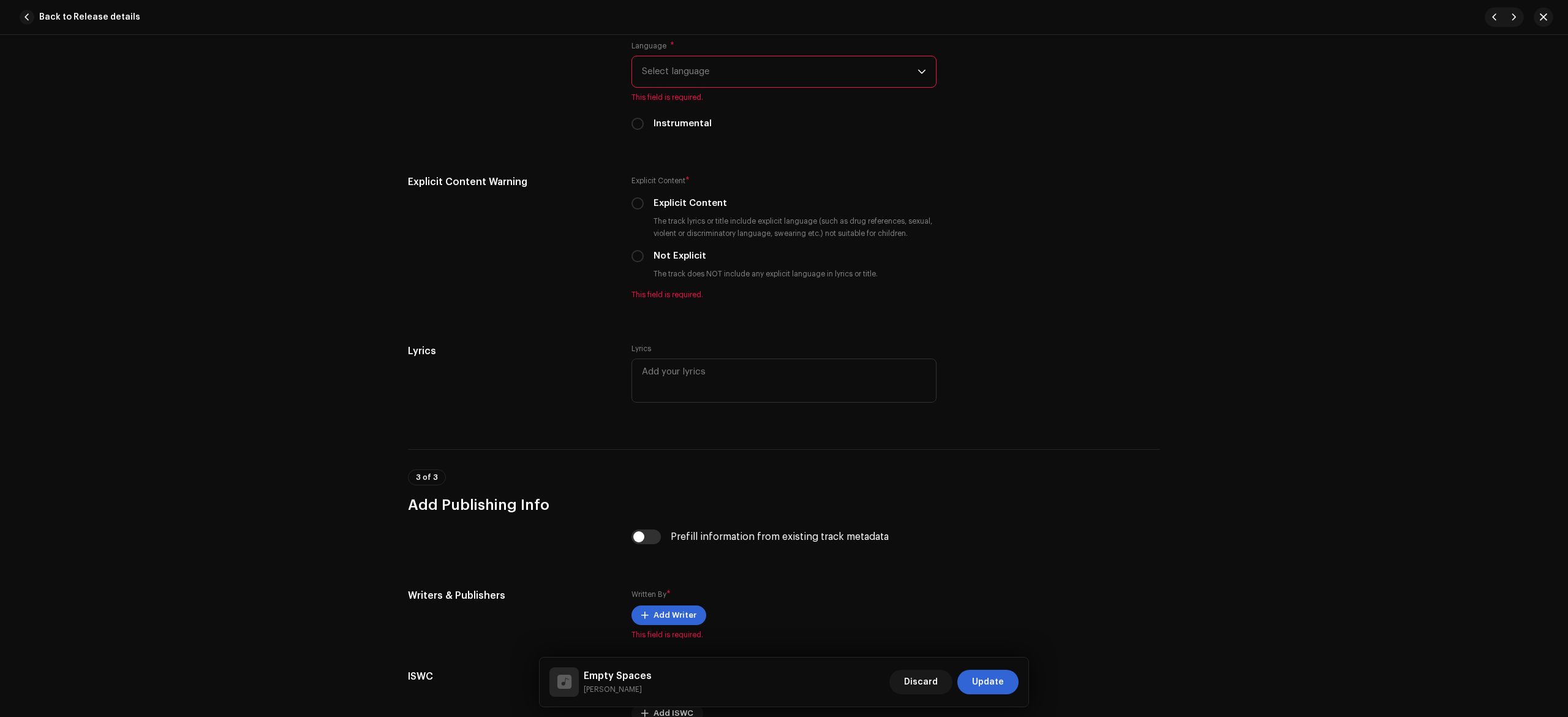
click at [692, 130] on label "Instrumental" at bounding box center [682, 124] width 58 height 13
click at [644, 130] on input "Instrumental" at bounding box center [638, 124] width 13 height 13
radio input "true"
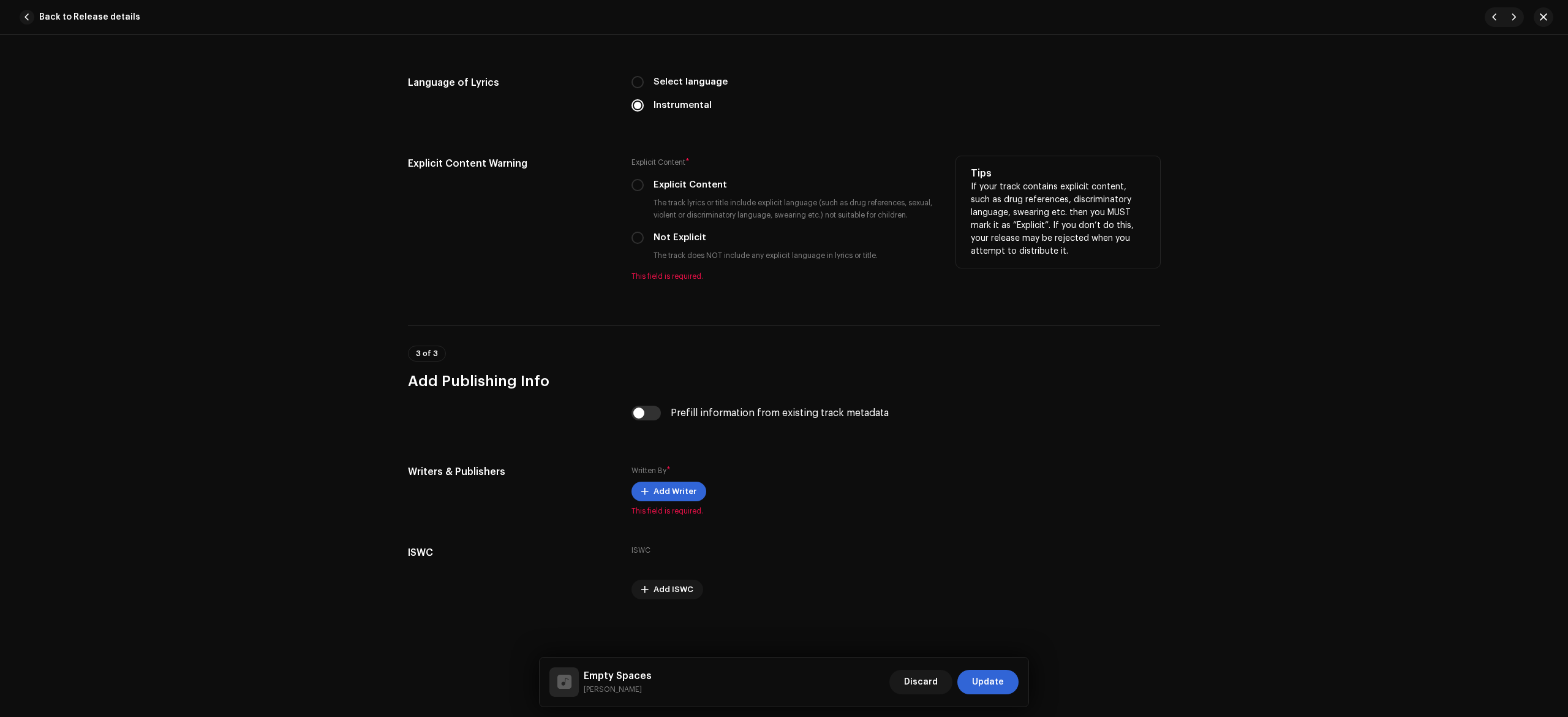
click at [672, 231] on label "Not Explicit" at bounding box center [680, 238] width 53 height 13
click at [644, 232] on input "Not Explicit" at bounding box center [638, 238] width 13 height 13
radio input "true"
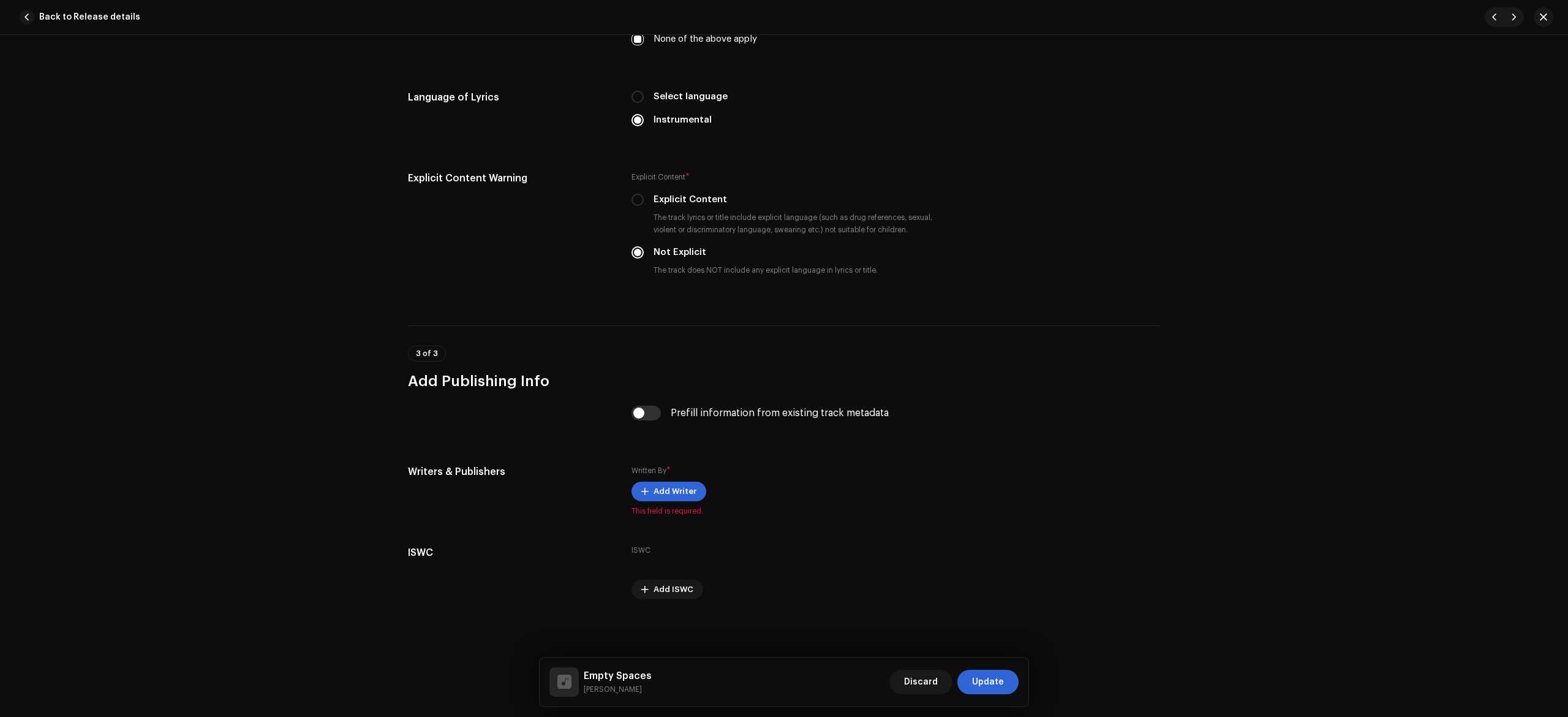
scroll to position [1979, 0]
click at [654, 484] on span "Add Writer" at bounding box center [675, 491] width 43 height 24
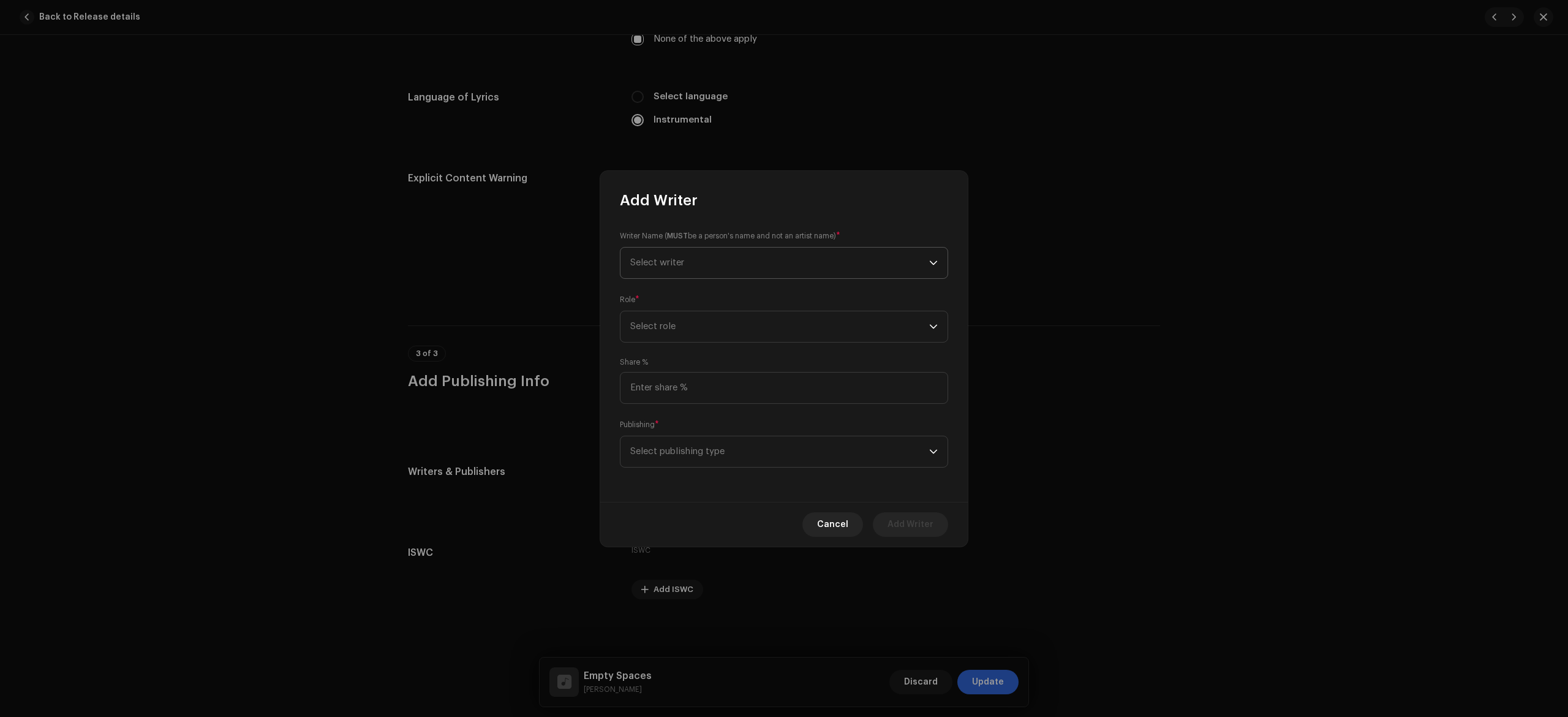
click at [775, 264] on span "Select writer" at bounding box center [780, 263] width 299 height 31
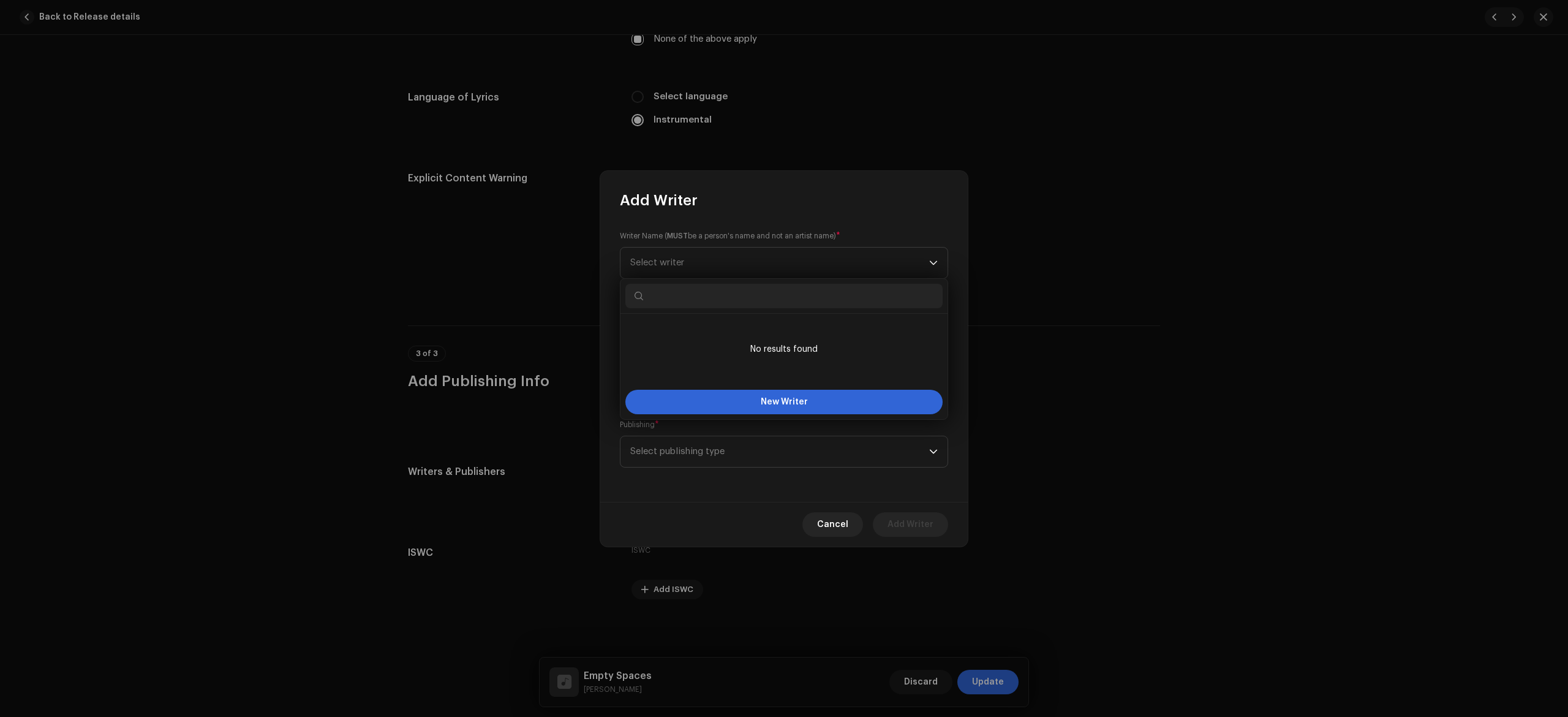
click at [762, 298] on input "text" at bounding box center [784, 295] width 317 height 24
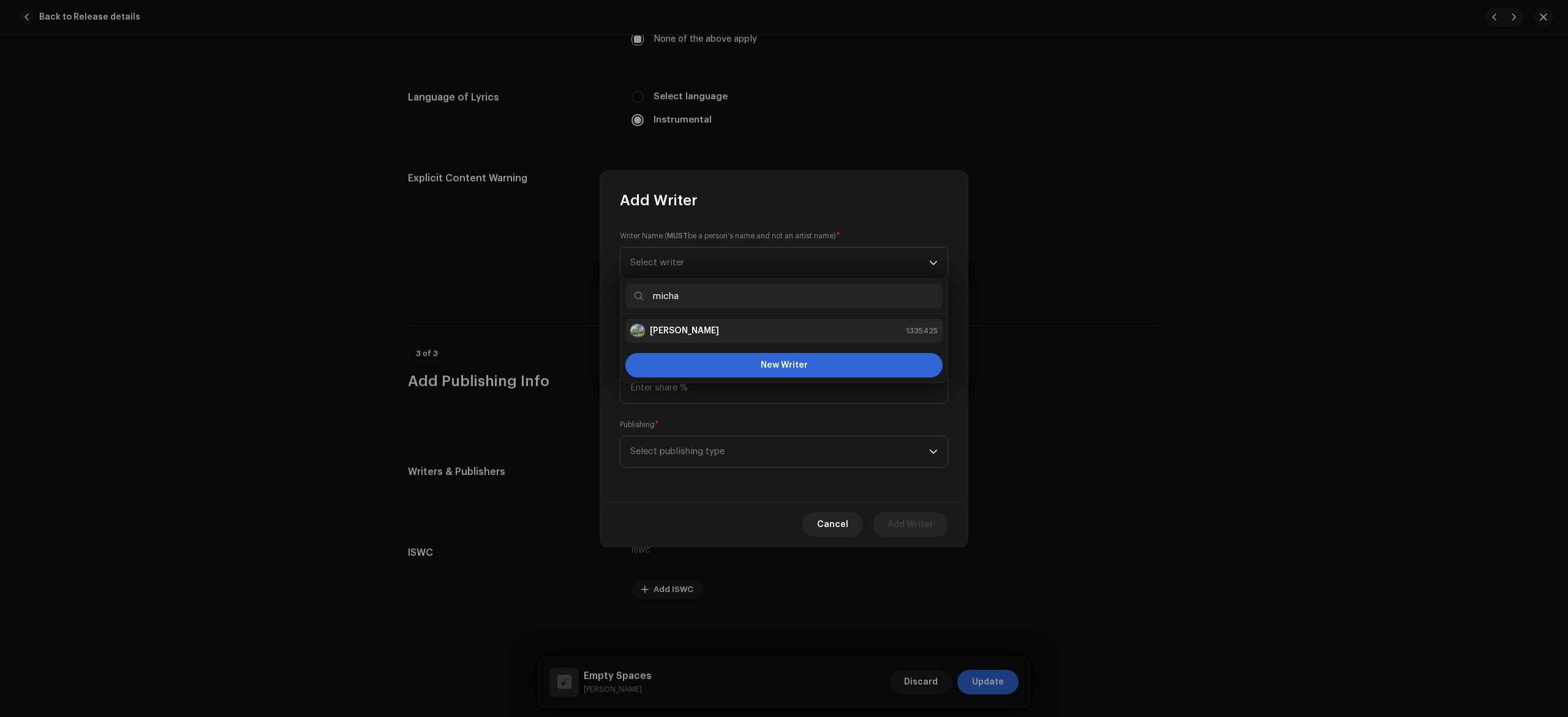
type input "micha"
click at [681, 325] on strong "[PERSON_NAME]" at bounding box center [685, 331] width 69 height 13
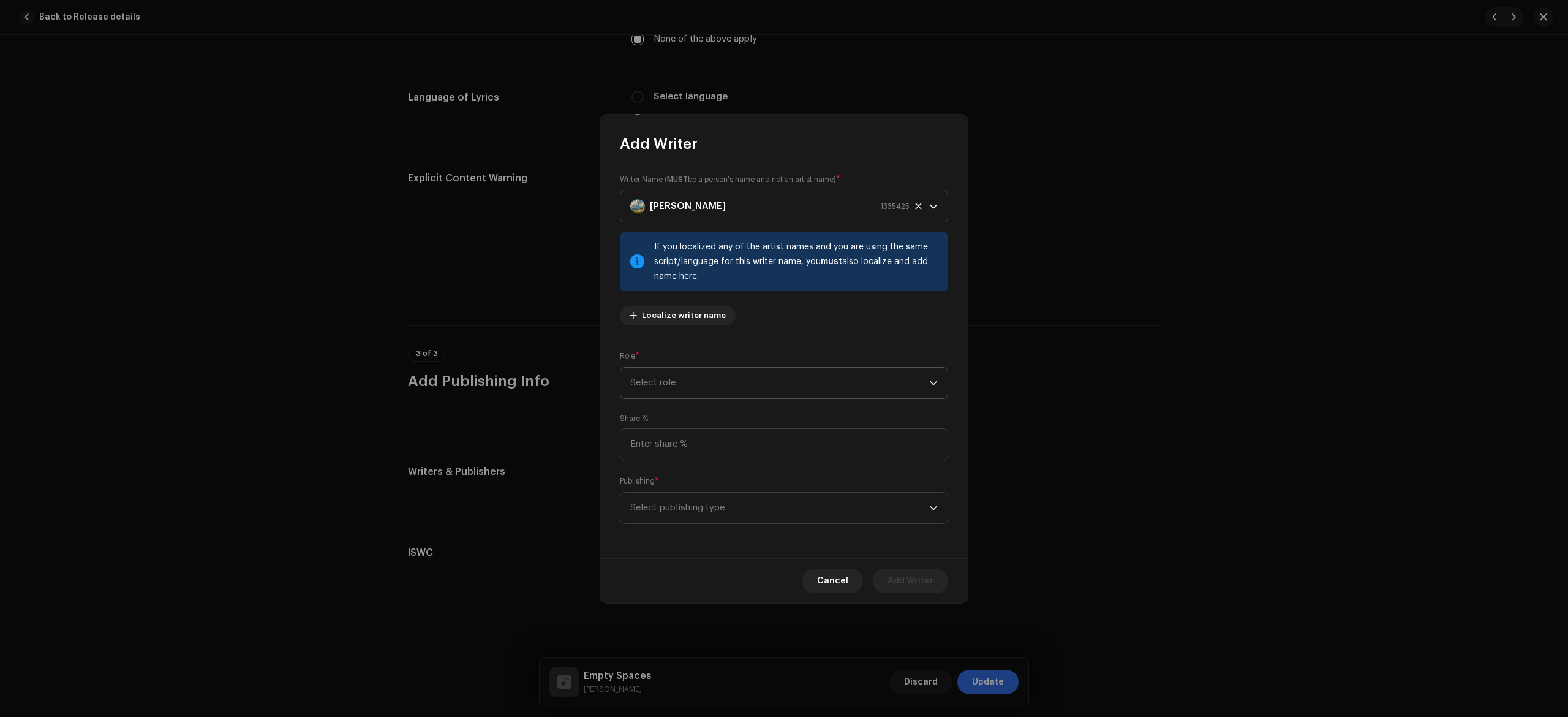
click at [736, 372] on span "Select role" at bounding box center [780, 383] width 299 height 31
click at [692, 459] on li "Composer" at bounding box center [784, 465] width 317 height 24
click at [724, 453] on input at bounding box center [784, 444] width 328 height 32
drag, startPoint x: 685, startPoint y: 440, endPoint x: 571, endPoint y: 428, distance: 114.6
click at [571, 428] on div "Add Writer Writer Name ( MUST be a person's name and not an artist name) * [PER…" at bounding box center [784, 358] width 1568 height 717
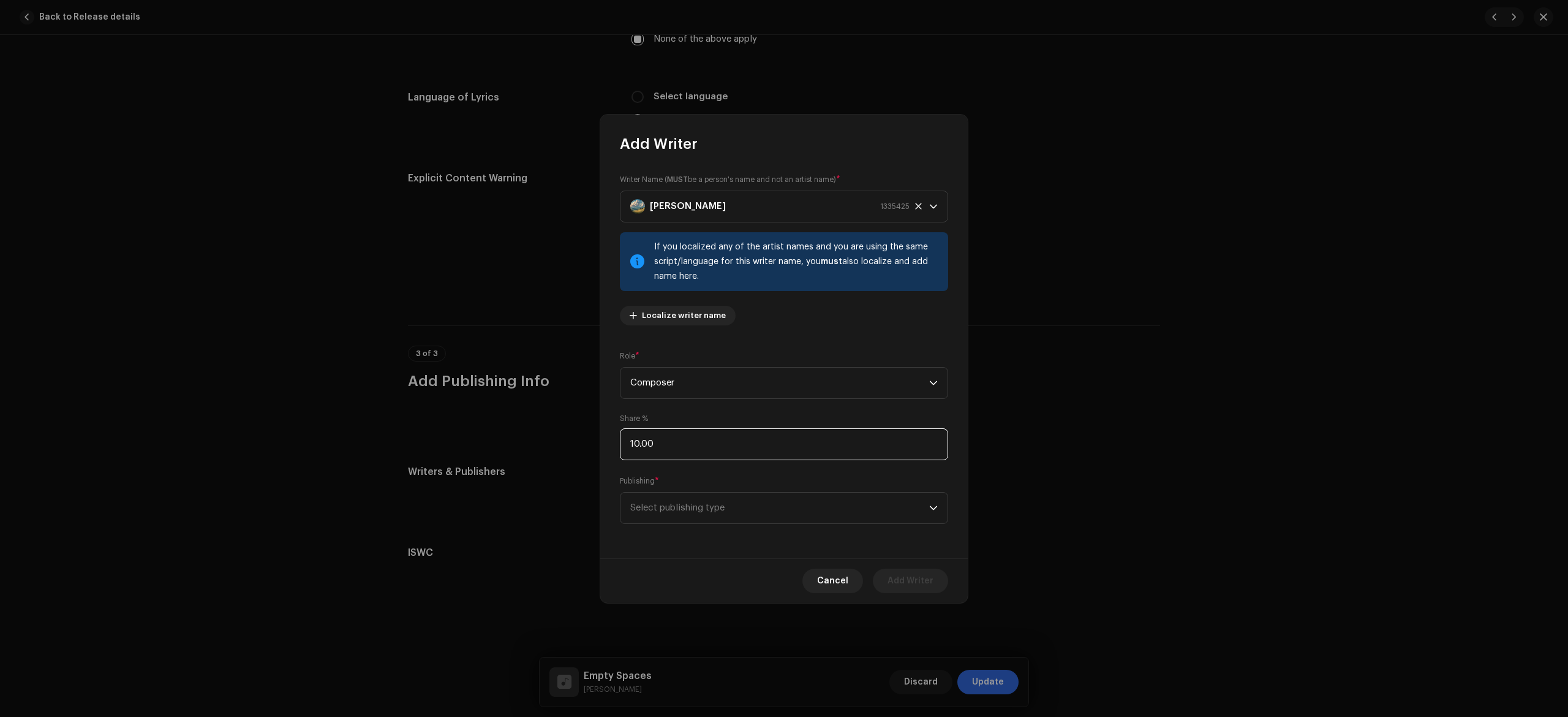
type input "100.00"
click at [805, 509] on span "Select publishing type" at bounding box center [780, 508] width 299 height 31
click at [682, 543] on span "Copyright control (self-published)" at bounding box center [704, 541] width 147 height 13
click at [914, 592] on span "Add Writer" at bounding box center [911, 580] width 46 height 24
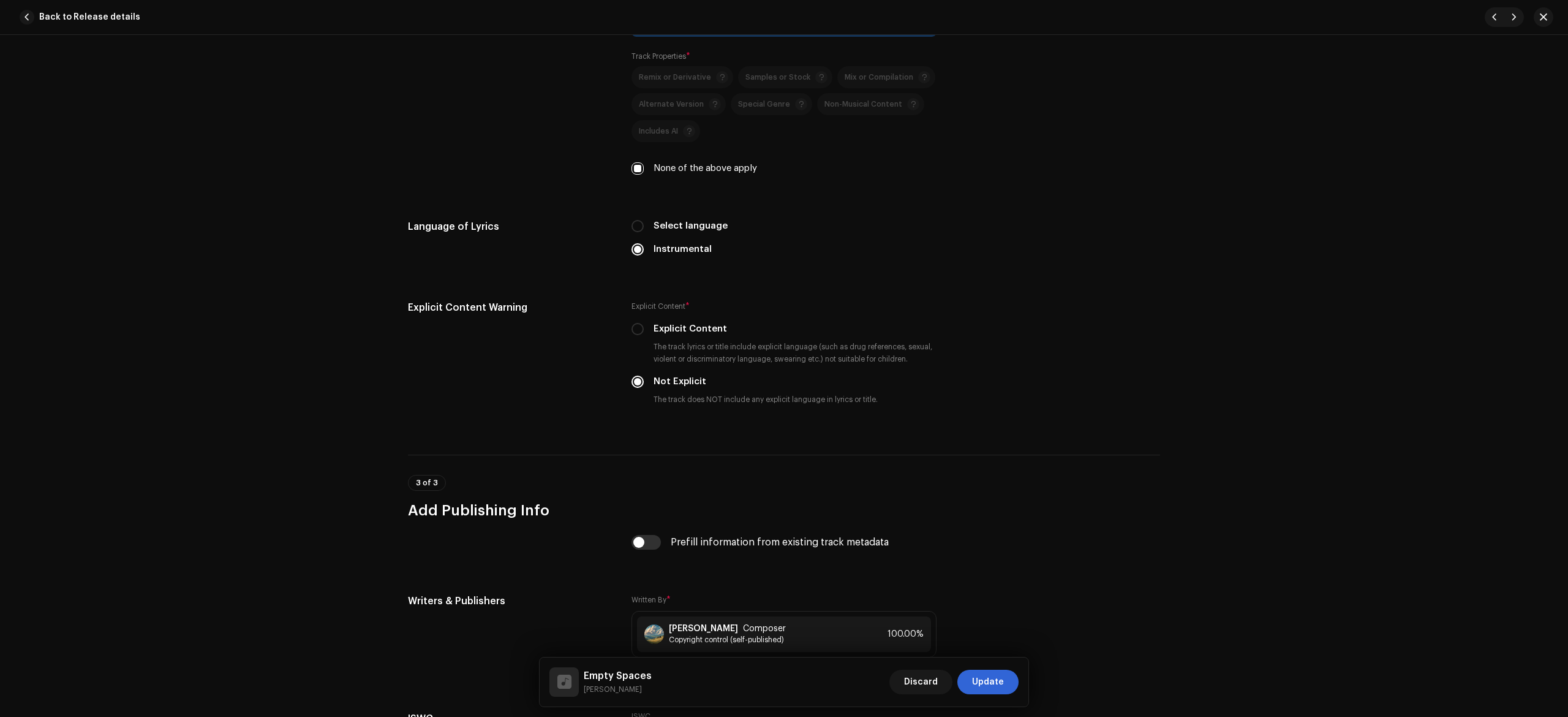
scroll to position [2016, 0]
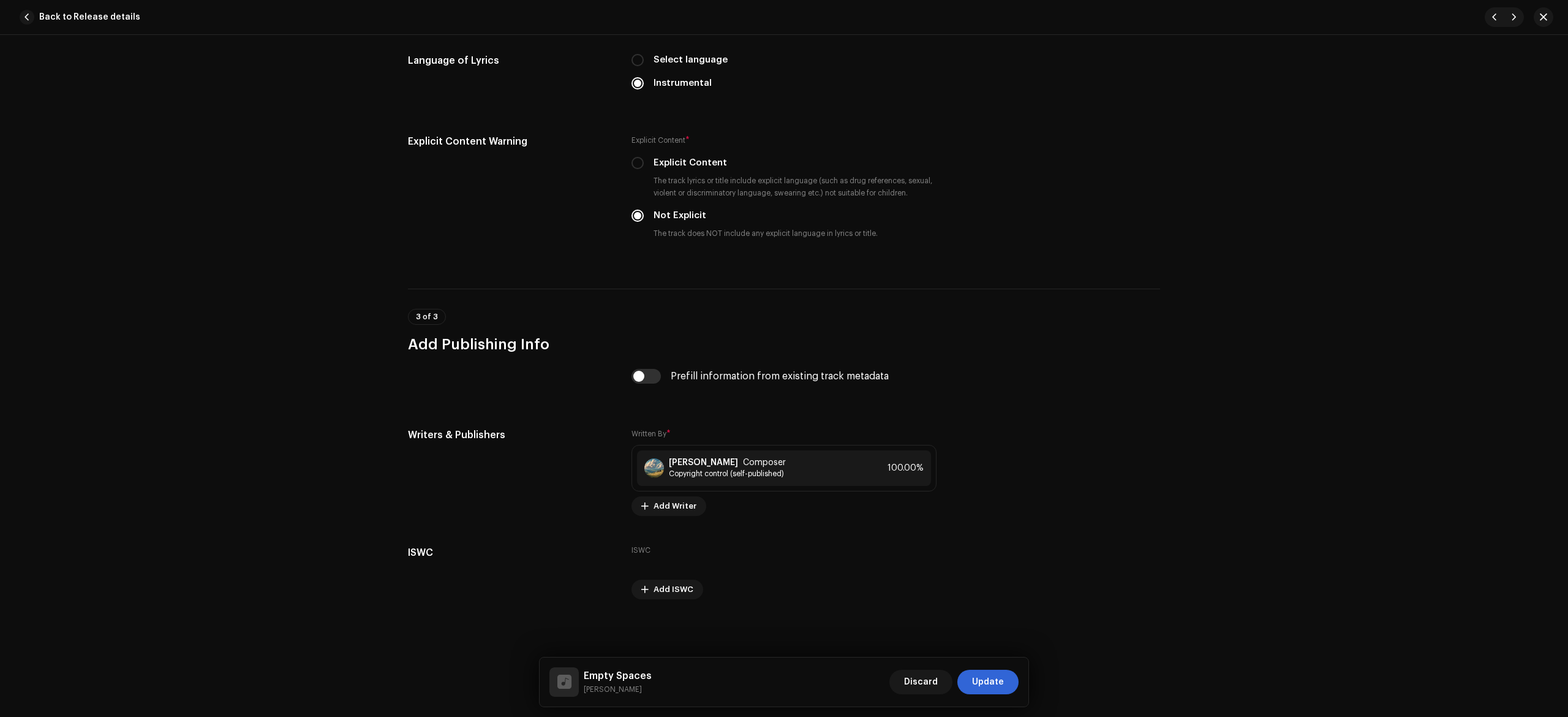
drag, startPoint x: 991, startPoint y: 674, endPoint x: 998, endPoint y: 654, distance: 21.2
click at [991, 673] on span "Update" at bounding box center [988, 682] width 32 height 24
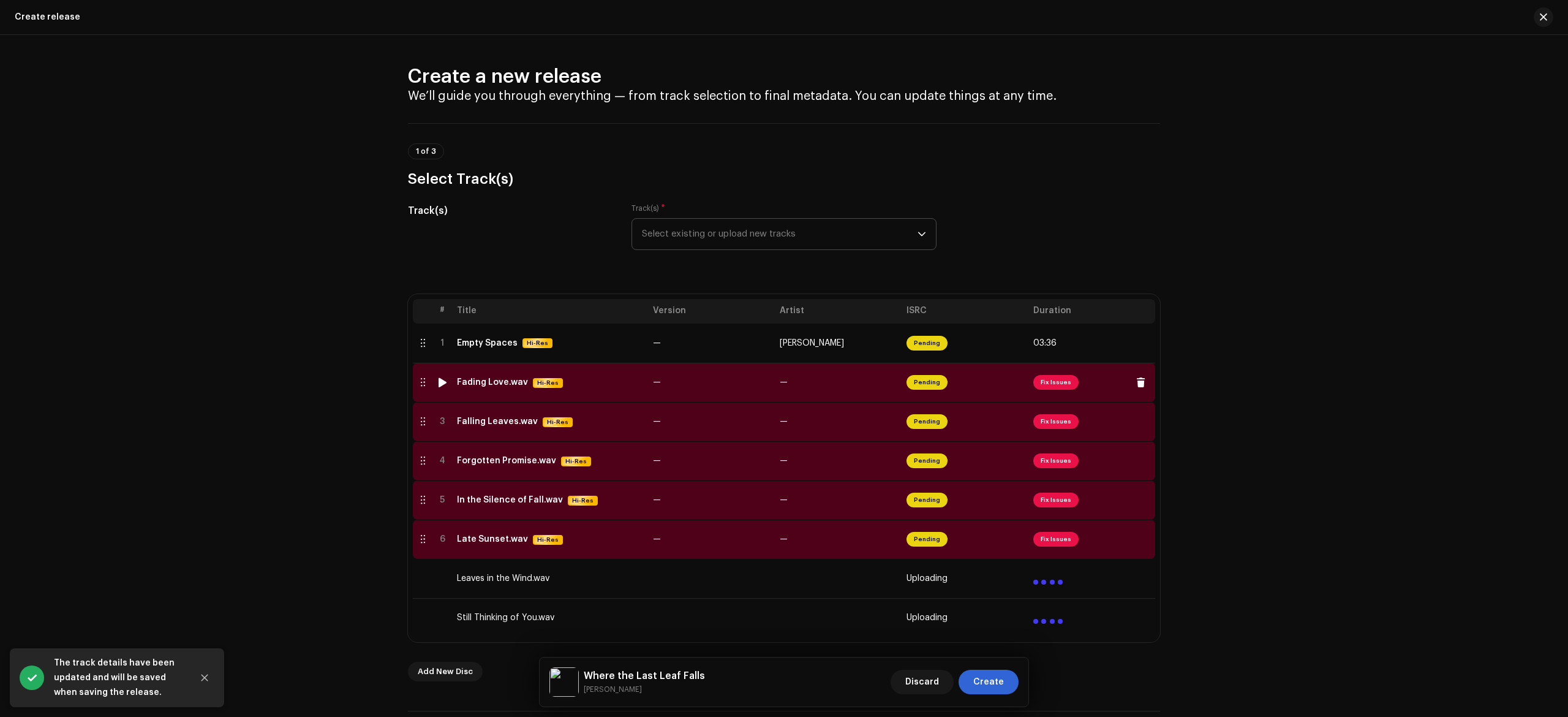
click at [817, 385] on td "—" at bounding box center [838, 382] width 127 height 39
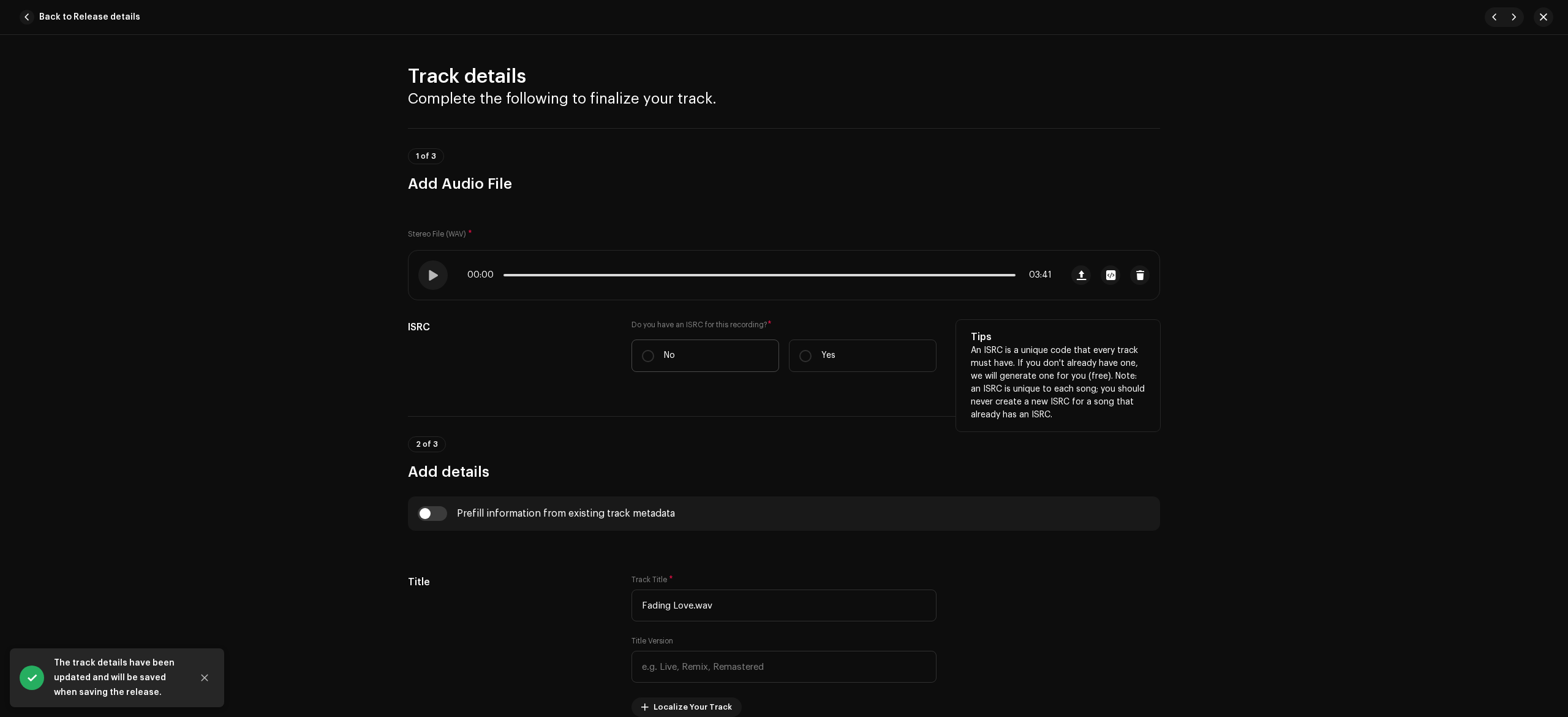
click at [750, 359] on label "No" at bounding box center [705, 356] width 148 height 32
click at [654, 359] on input "No" at bounding box center [648, 356] width 13 height 13
radio input "true"
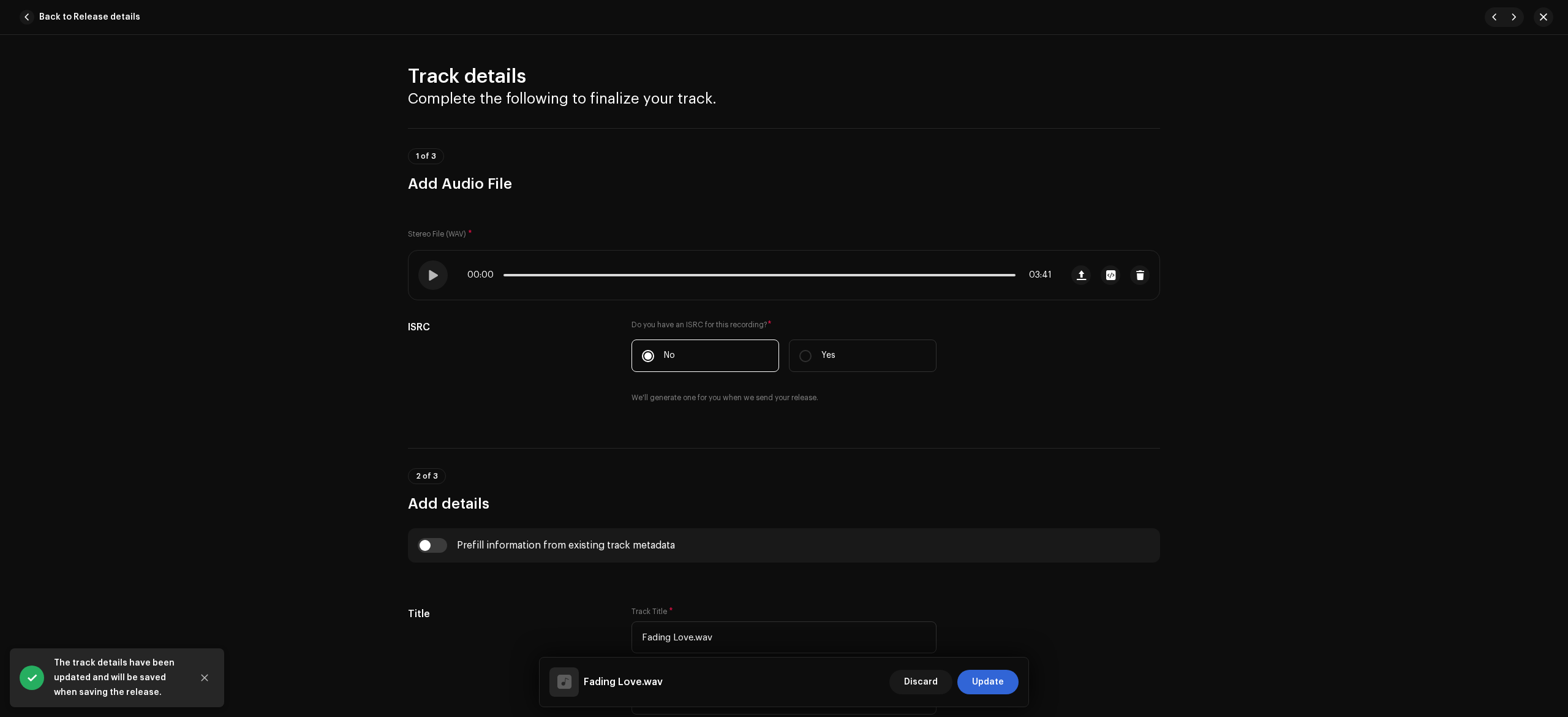
scroll to position [408, 0]
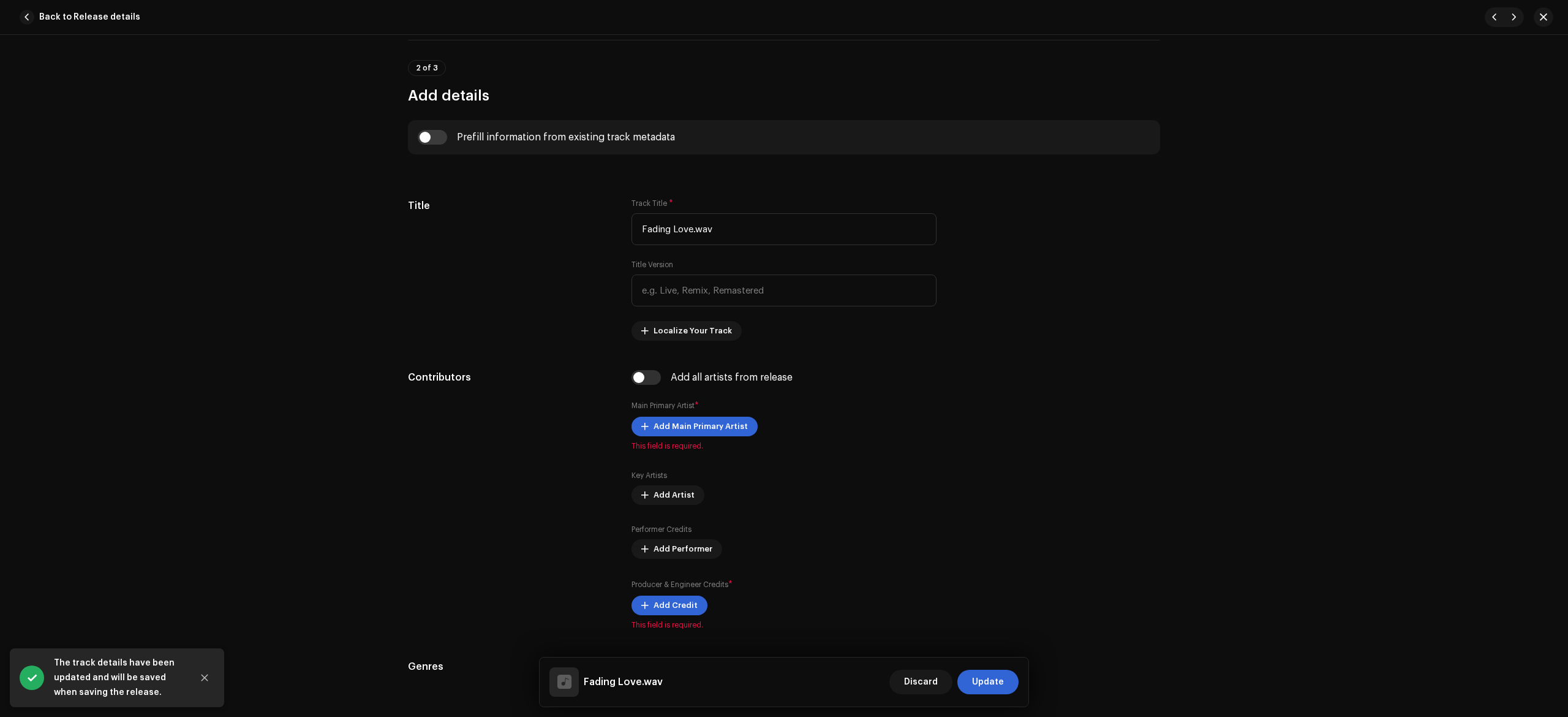
click at [529, 135] on div "Prefill information from existing track metadata" at bounding box center [566, 137] width 218 height 10
click at [432, 138] on input "checkbox" at bounding box center [433, 137] width 29 height 15
checkbox input "true"
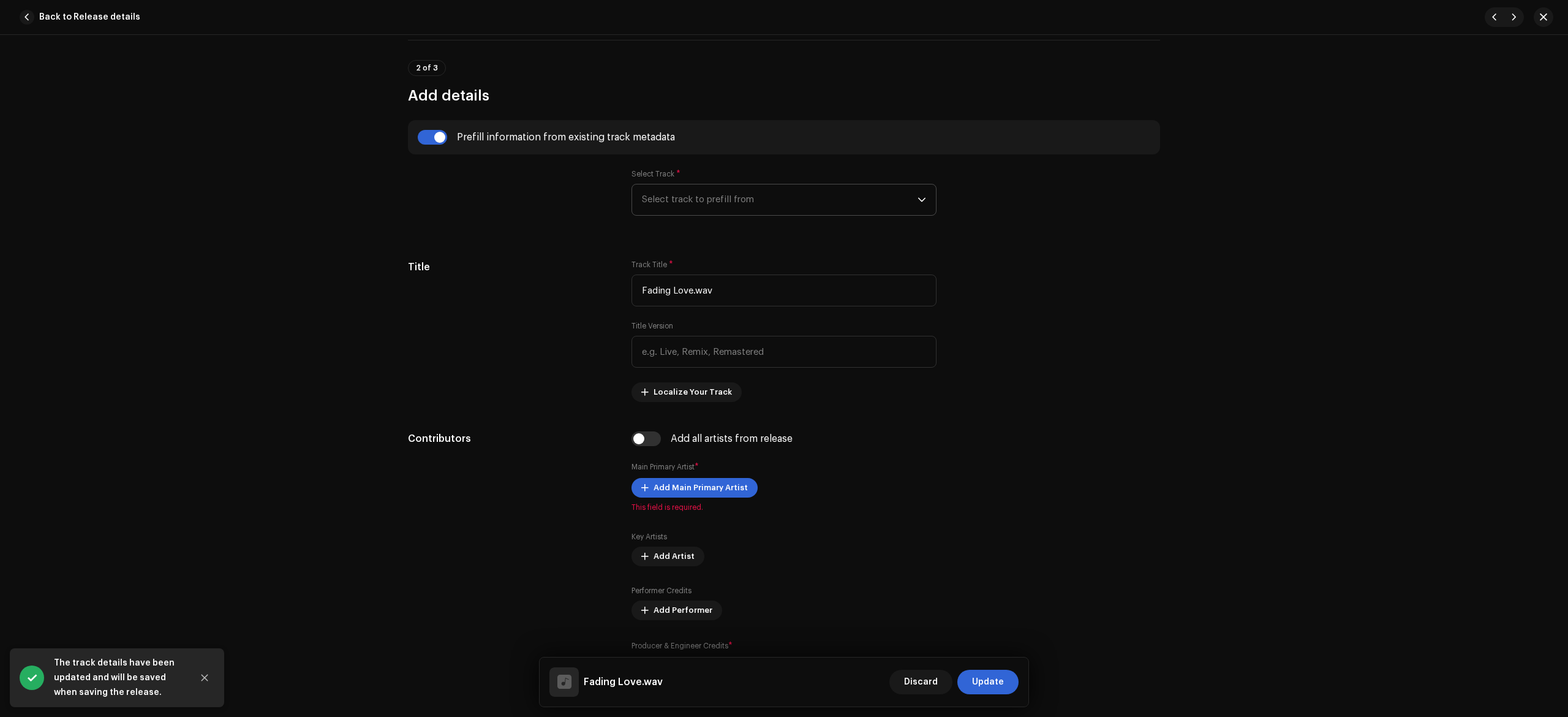
click at [712, 210] on span "Select track to prefill from" at bounding box center [780, 199] width 275 height 31
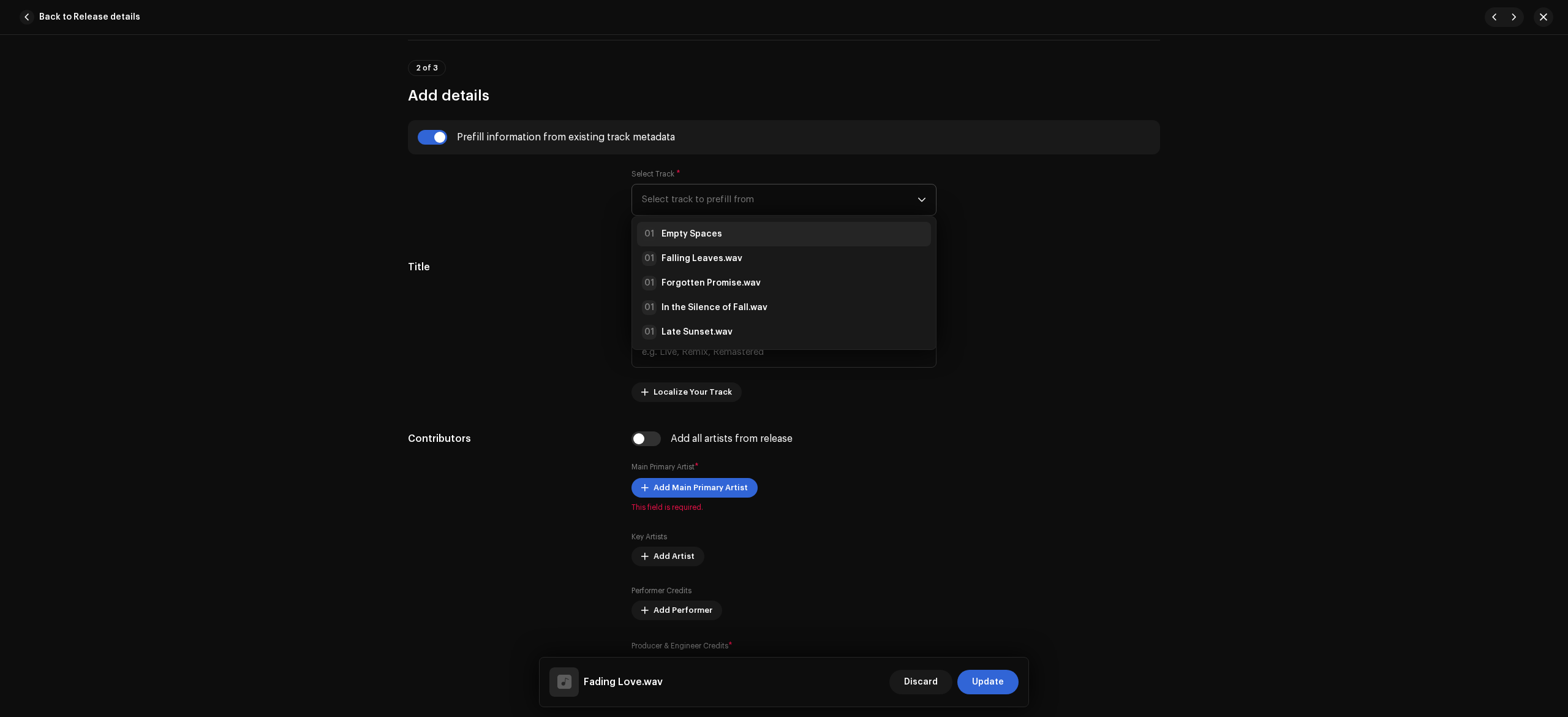
click at [695, 232] on strong "Empty Spaces" at bounding box center [692, 234] width 60 height 13
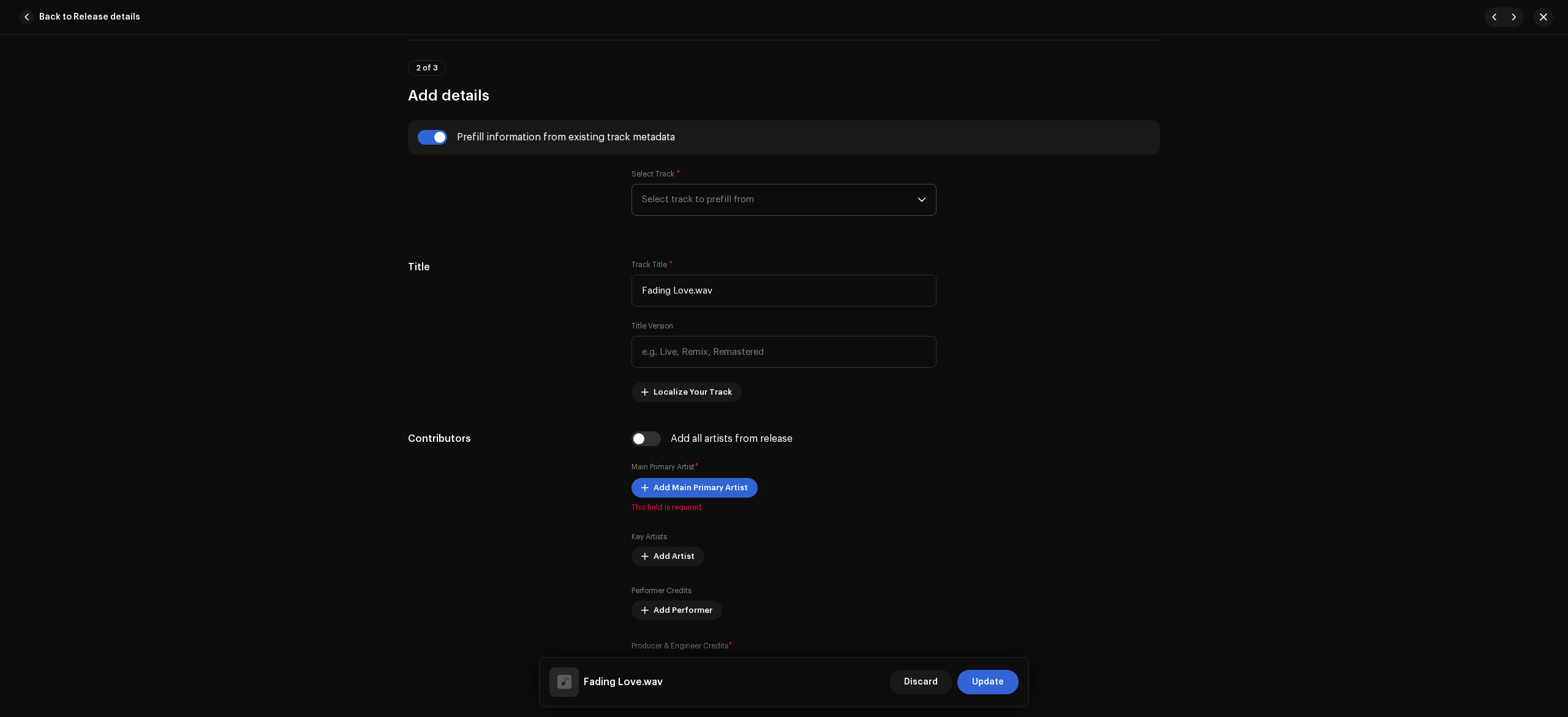
type input "Empty Spaces"
radio input "true"
type input "The Soul of Wind"
checkbox input "true"
radio input "false"
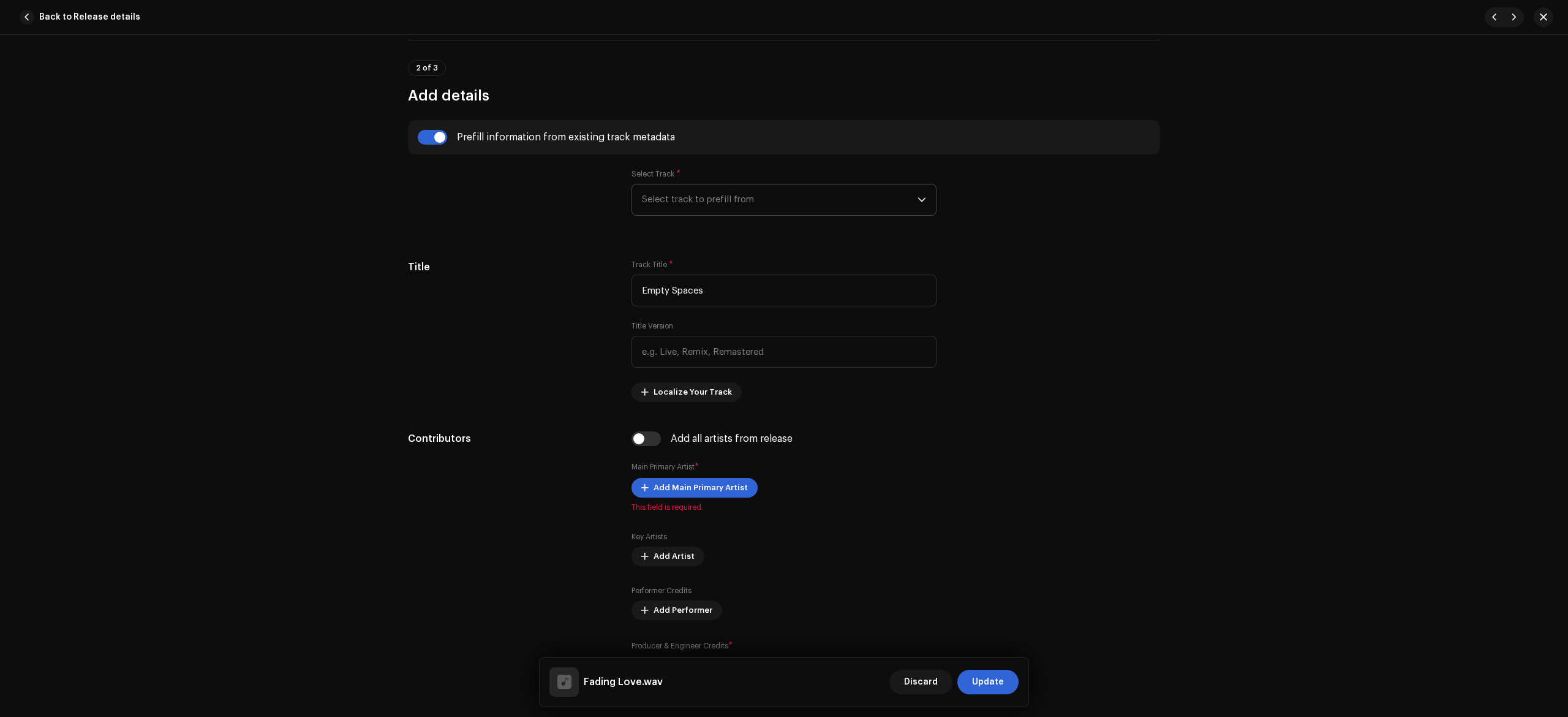
radio input "true"
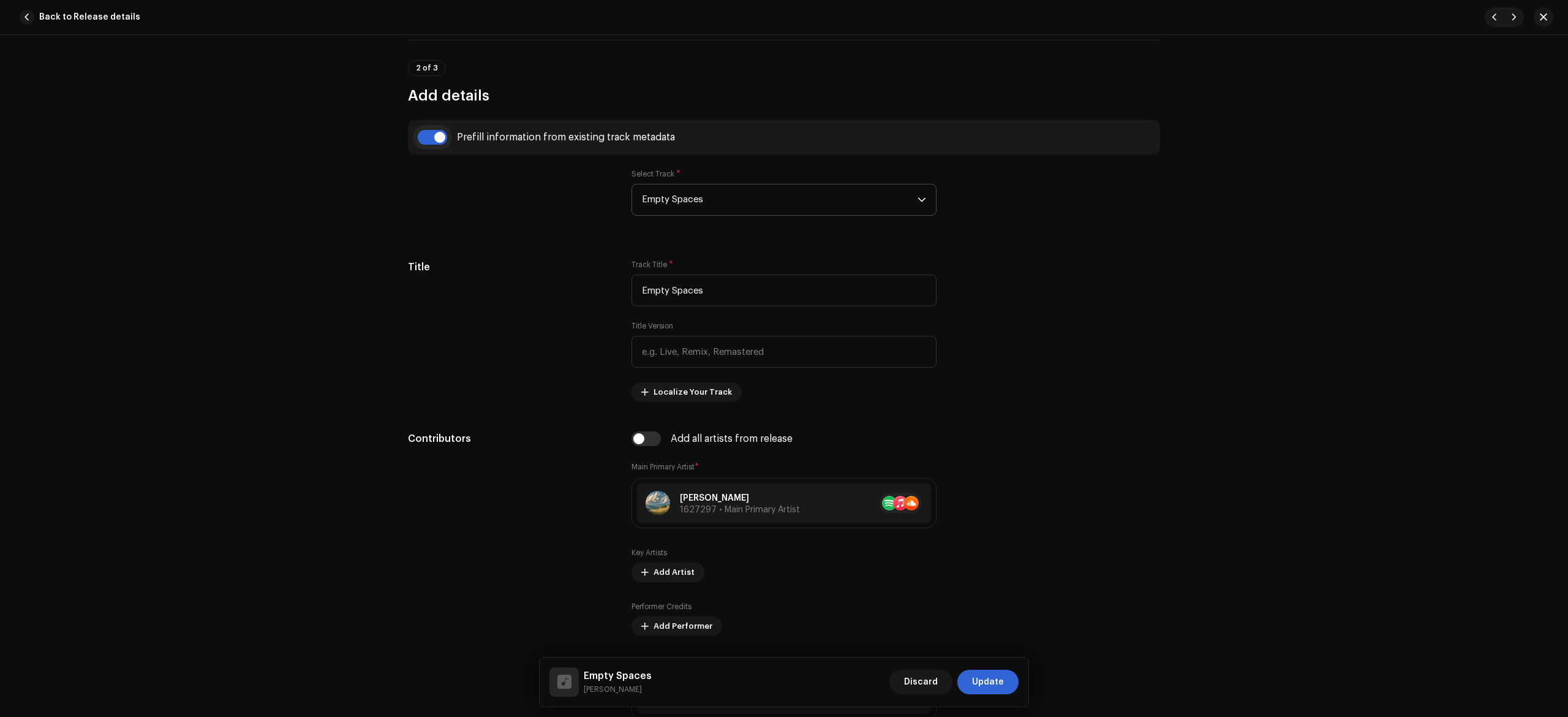
click at [428, 141] on input "checkbox" at bounding box center [433, 137] width 29 height 15
checkbox input "false"
type input "Fading Love.wav"
checkbox input "false"
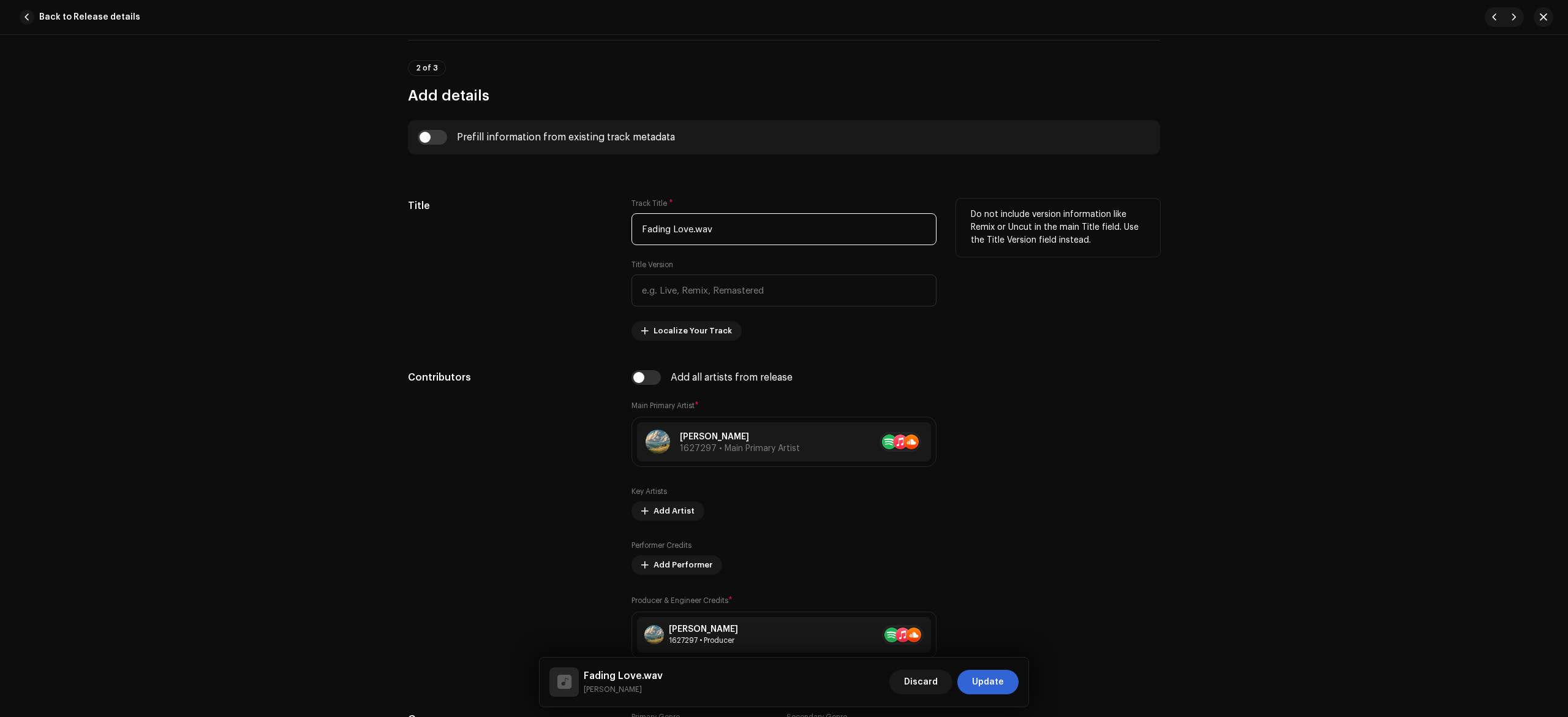
click at [773, 239] on input "Fading Love.wav" at bounding box center [784, 229] width 305 height 32
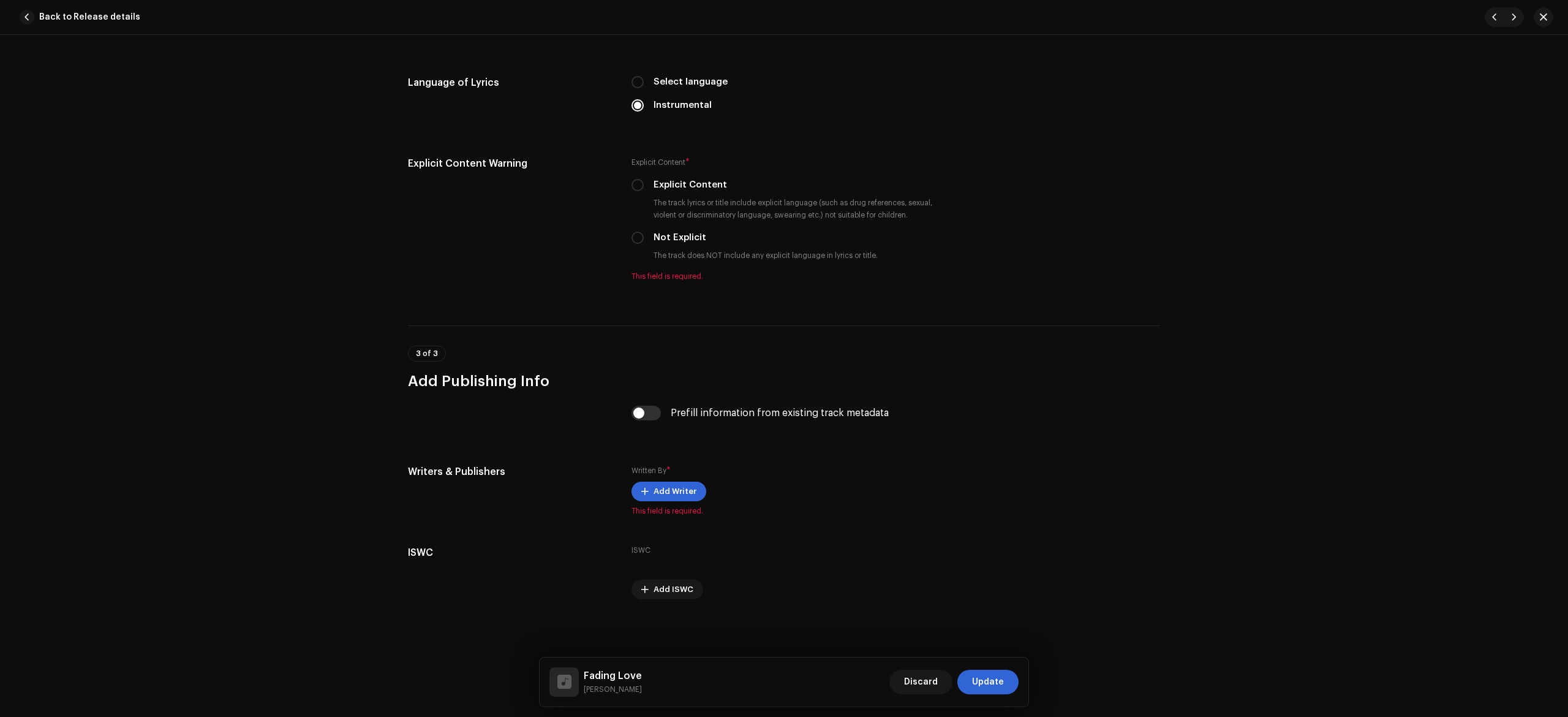
scroll to position [1600, 0]
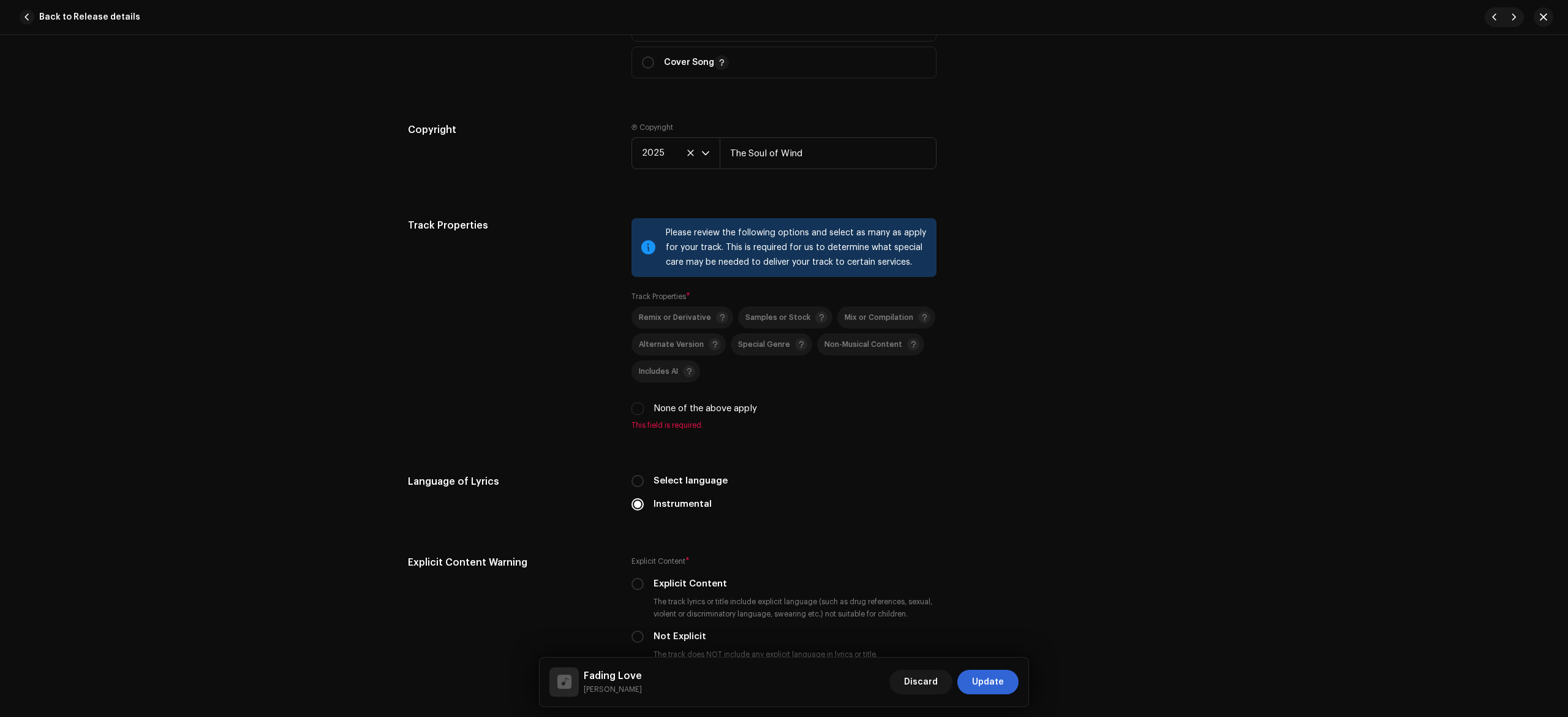
type input "Fading Love"
click at [671, 411] on label "None of the above apply" at bounding box center [705, 409] width 104 height 13
click at [644, 411] on input "None of the above apply" at bounding box center [638, 409] width 13 height 13
checkbox input "true"
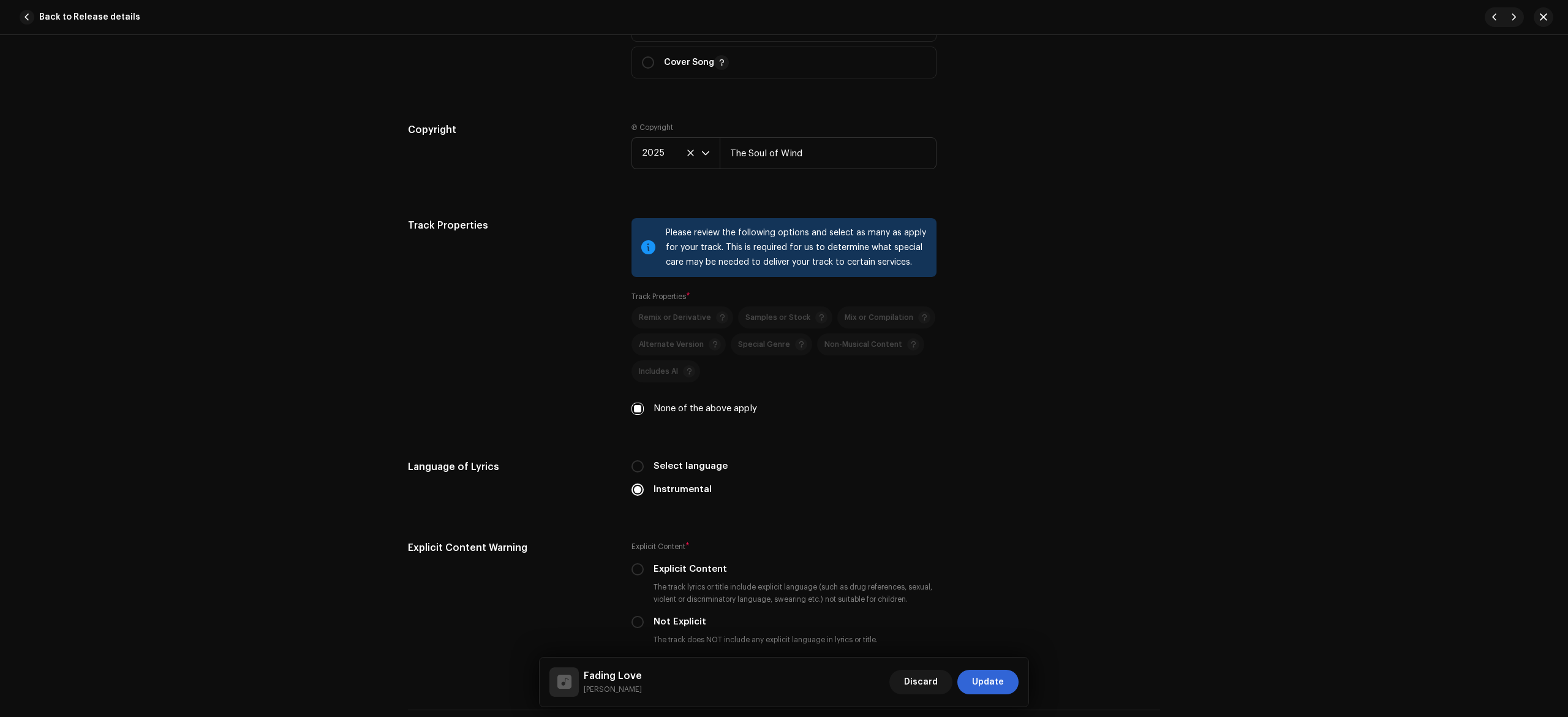
scroll to position [1993, 0]
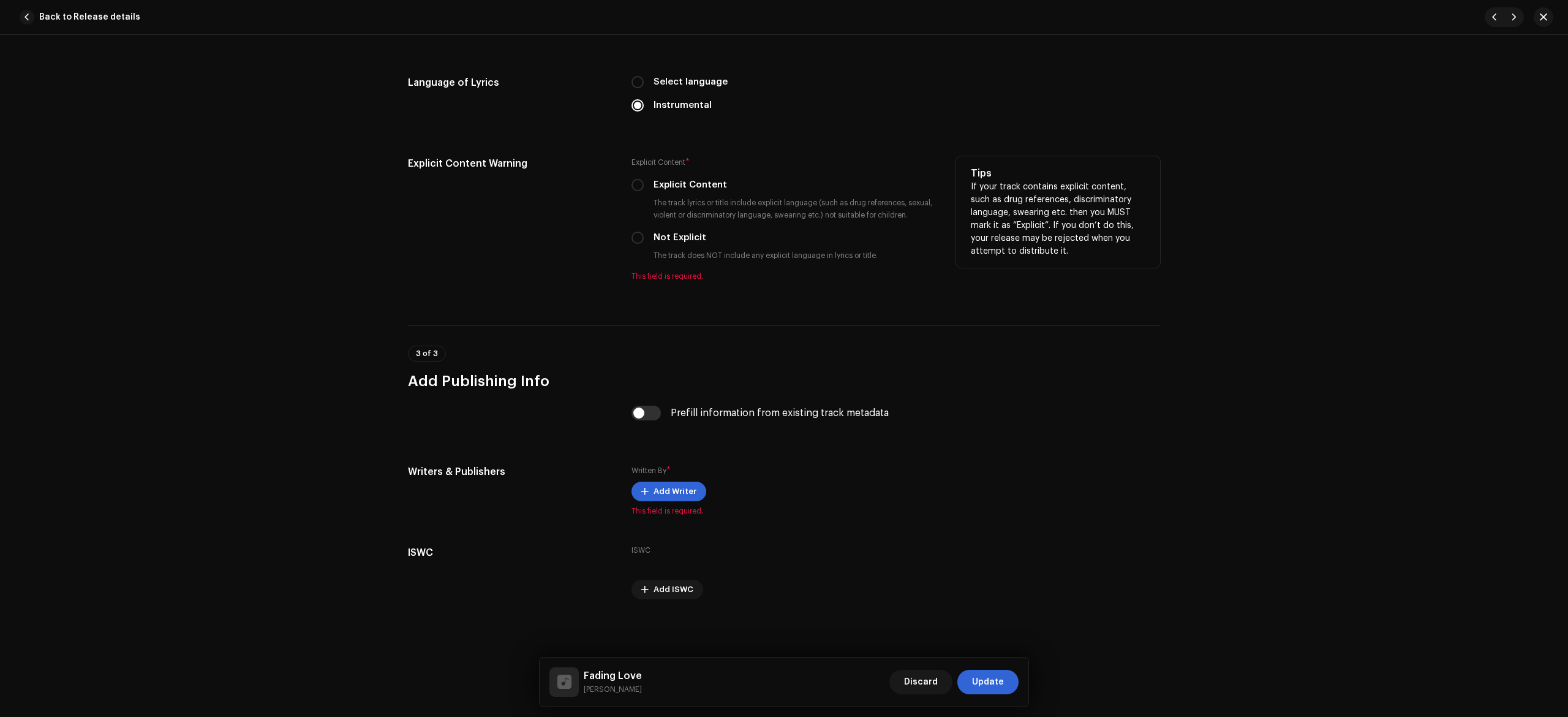
click at [681, 225] on div "Explicit Content * Explicit Content The track lyrics or title include explicit …" at bounding box center [784, 219] width 305 height 125
click at [671, 243] on label "Not Explicit" at bounding box center [680, 238] width 53 height 13
click at [644, 243] on input "Not Explicit" at bounding box center [638, 238] width 13 height 13
radio input "true"
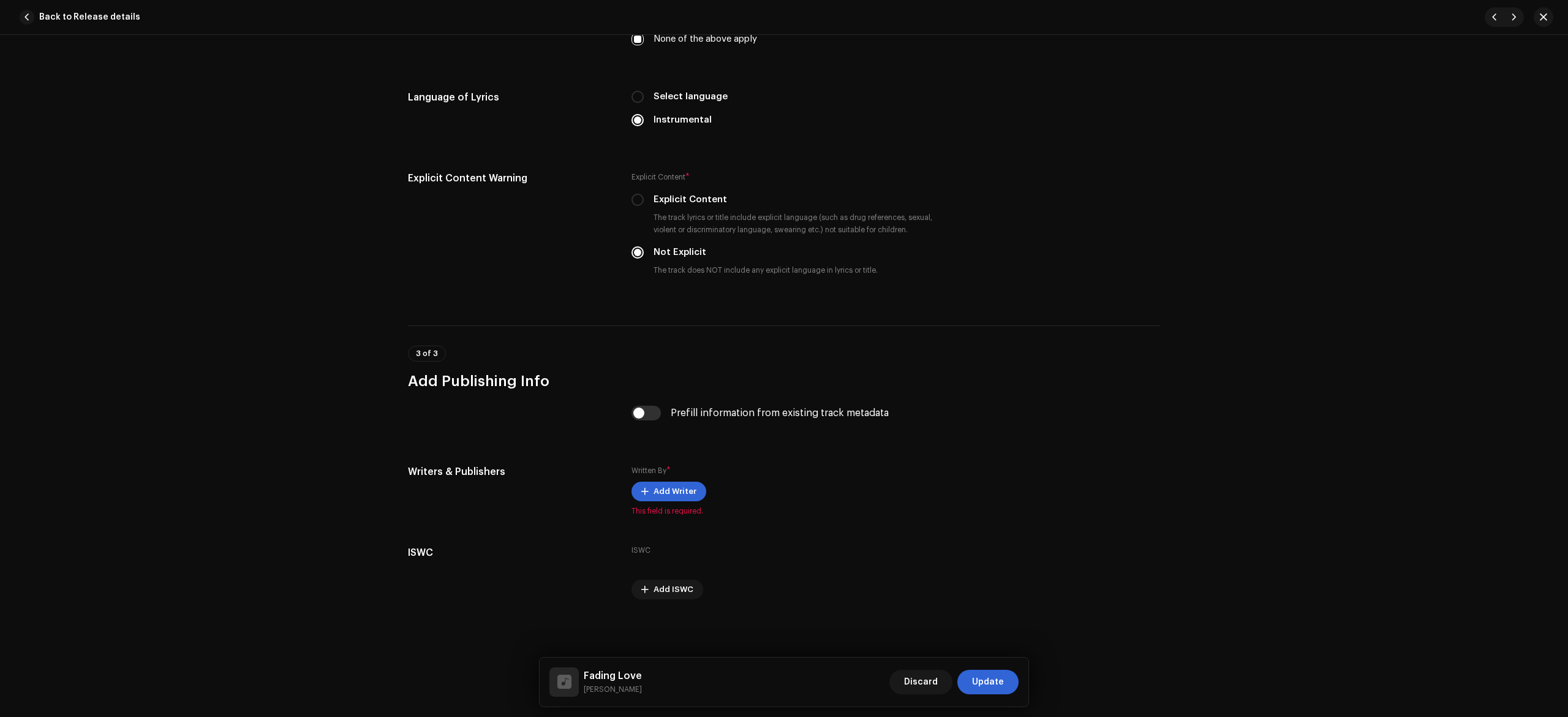
scroll to position [1979, 0]
click at [643, 409] on input "checkbox" at bounding box center [646, 413] width 29 height 15
checkbox input "true"
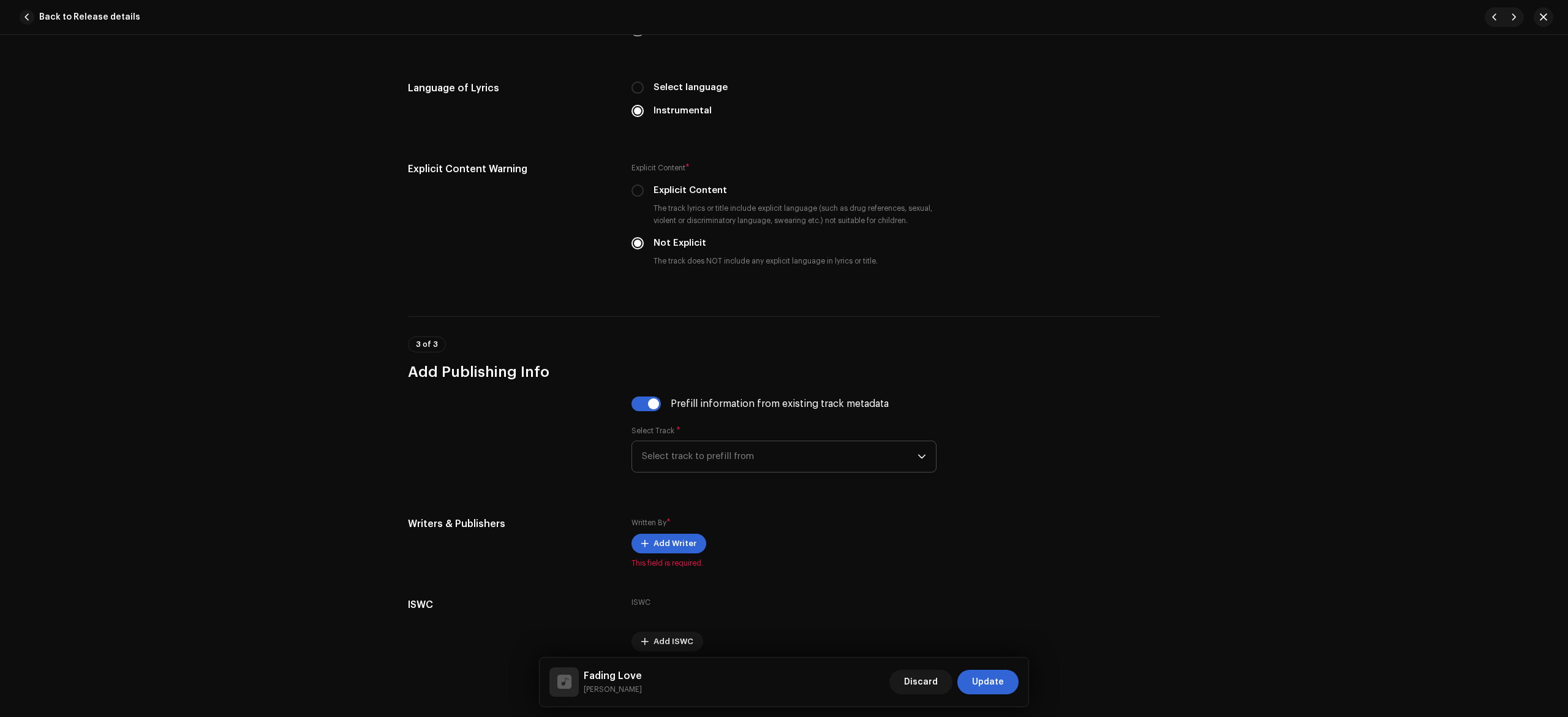
click at [694, 458] on span "Select track to prefill from" at bounding box center [780, 456] width 275 height 31
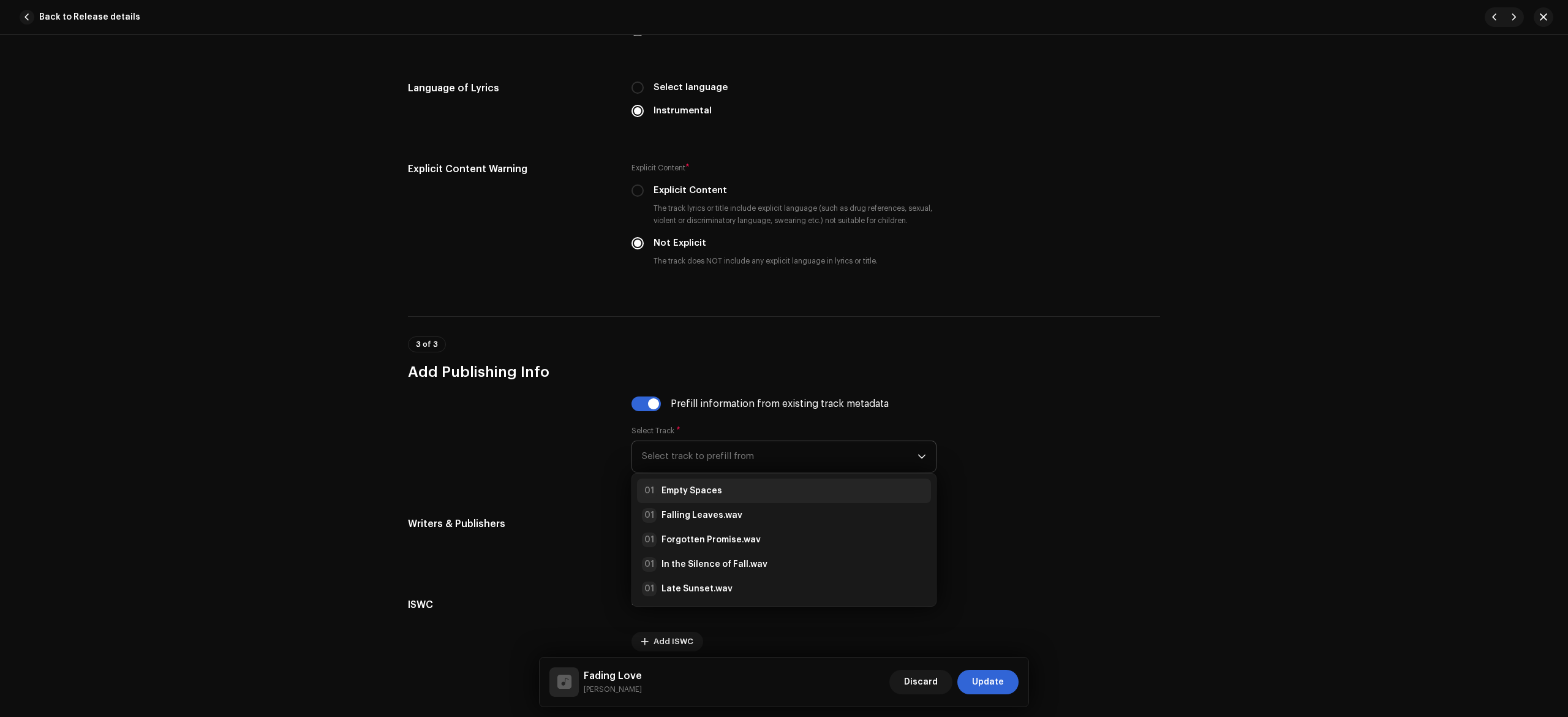
click at [718, 498] on div "01 Empty Spaces" at bounding box center [784, 491] width 284 height 15
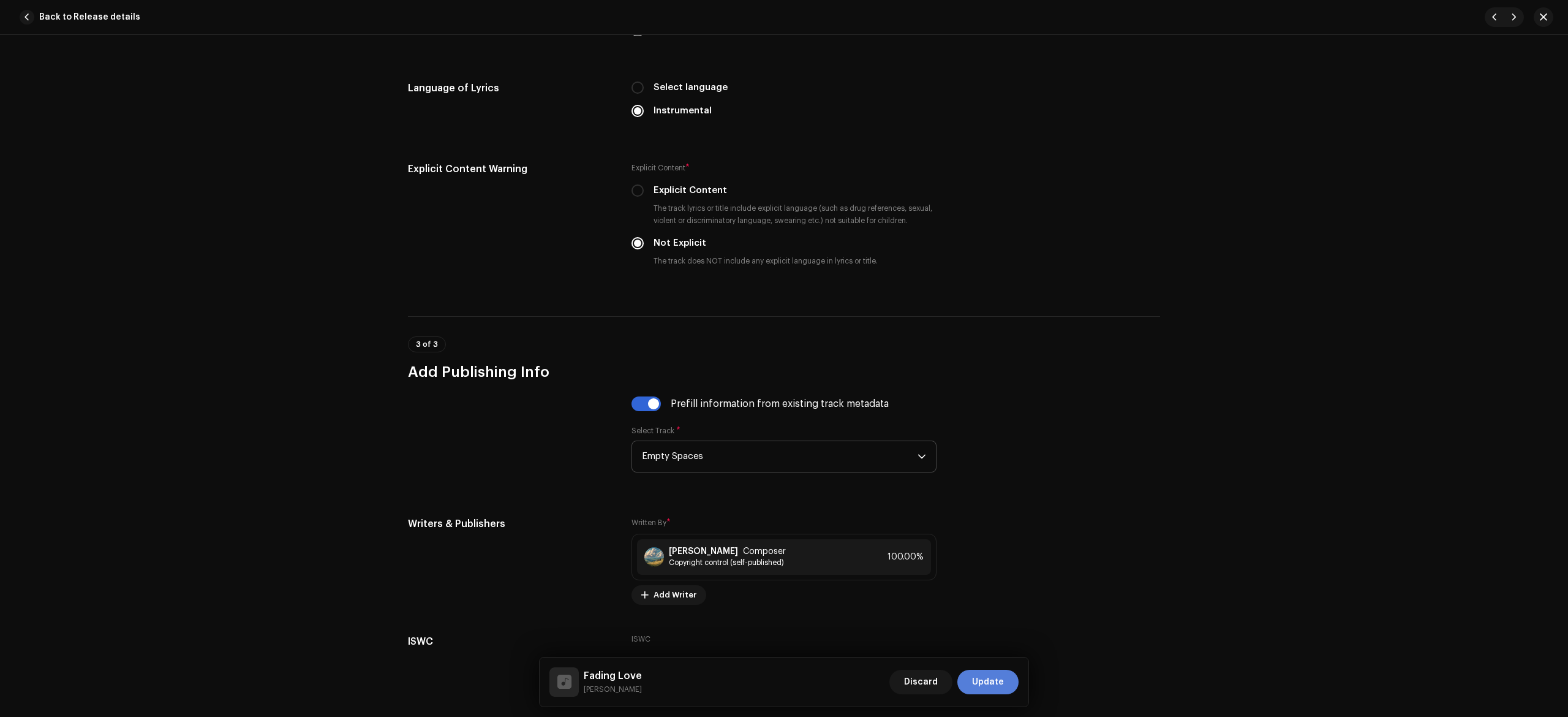
click at [990, 686] on span "Update" at bounding box center [988, 682] width 32 height 24
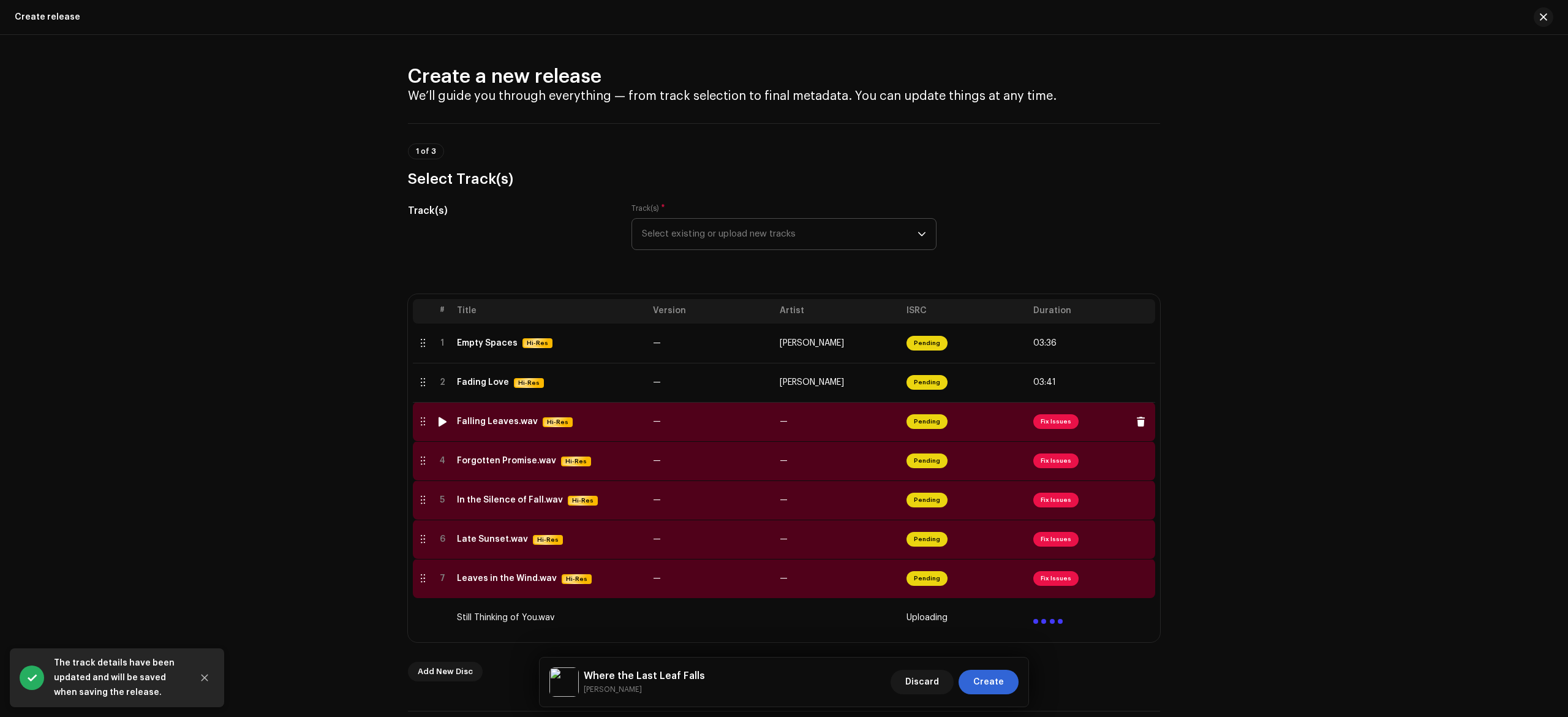
click at [829, 434] on td "—" at bounding box center [838, 421] width 127 height 39
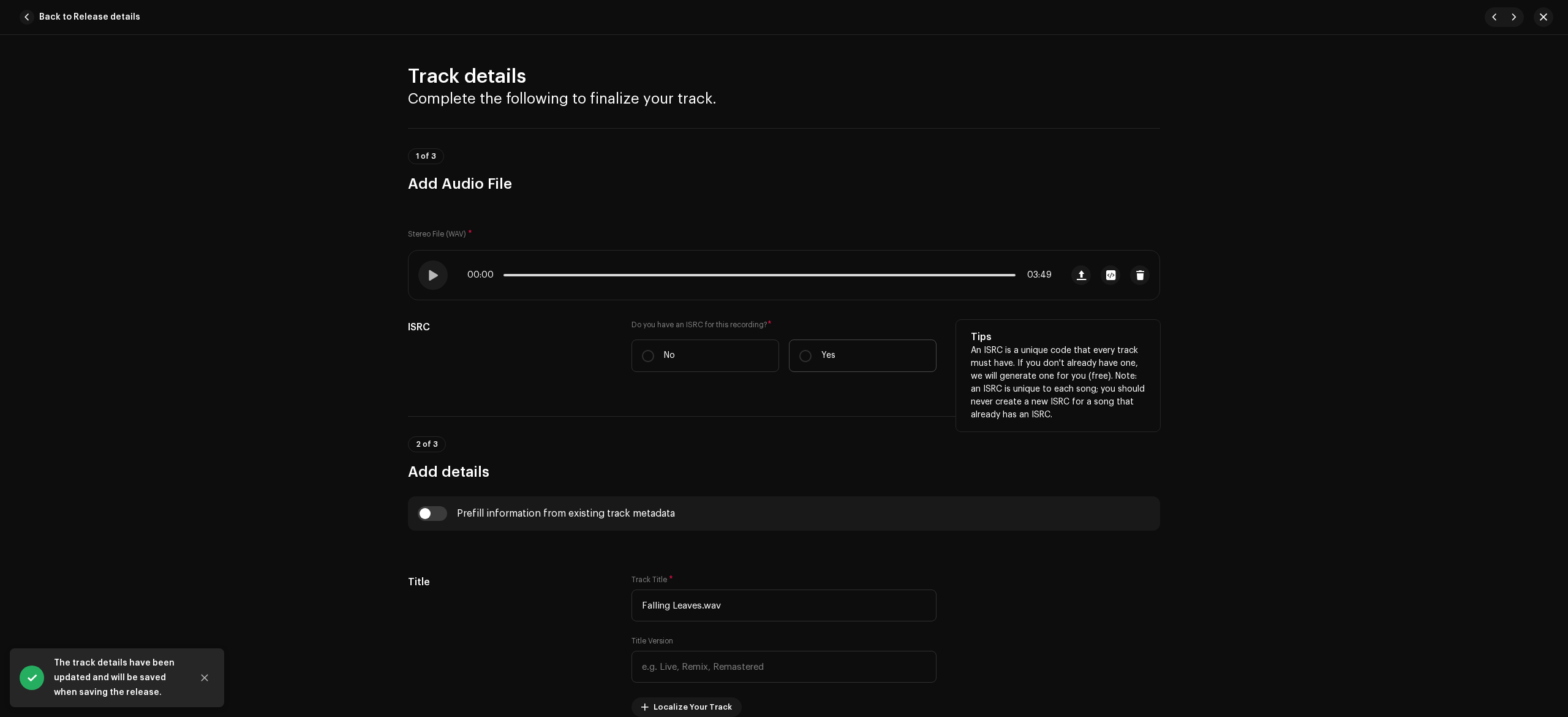
click at [828, 356] on p "Yes" at bounding box center [828, 355] width 14 height 13
click at [812, 356] on input "Yes" at bounding box center [805, 356] width 13 height 13
radio input "true"
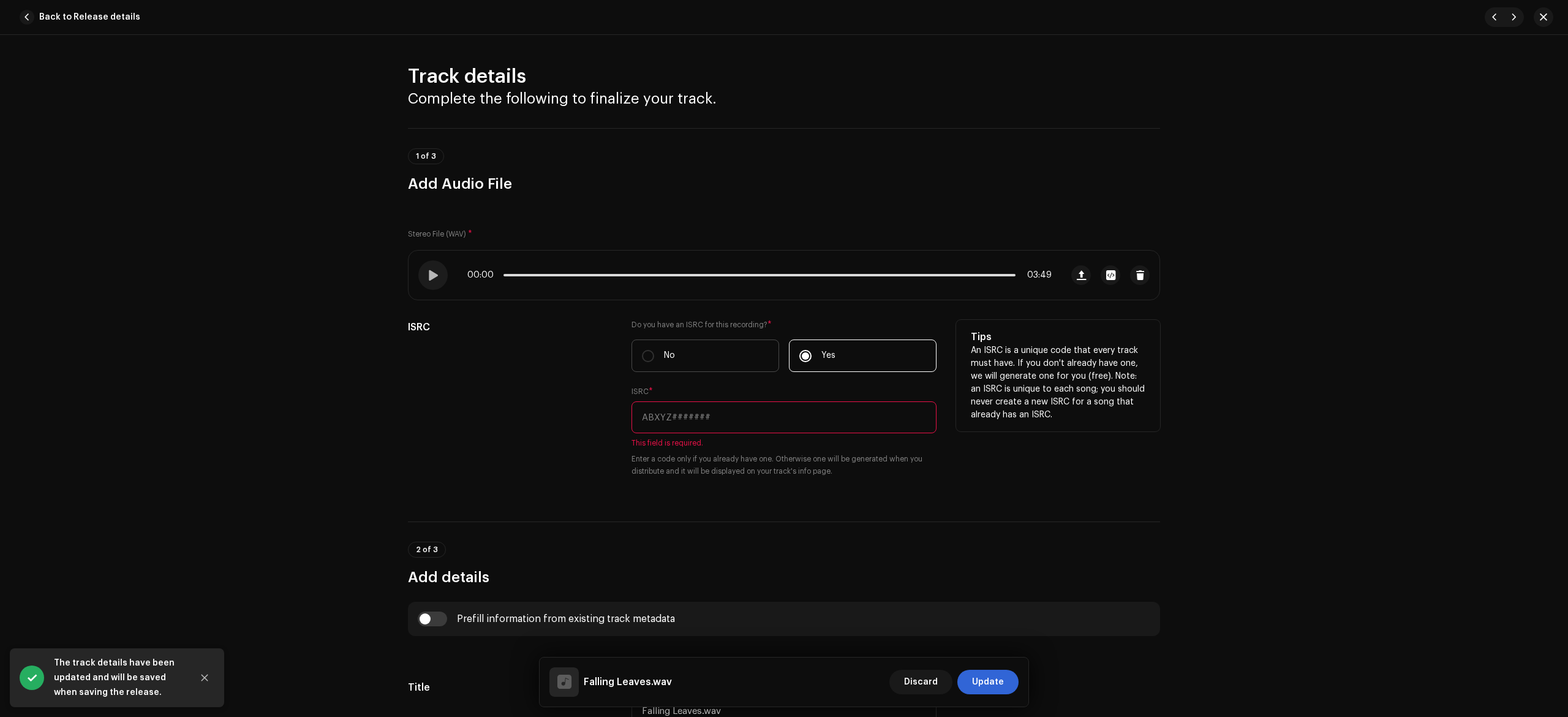
click at [695, 359] on label "No" at bounding box center [705, 356] width 148 height 32
click at [654, 359] on input "No" at bounding box center [648, 356] width 13 height 13
radio input "true"
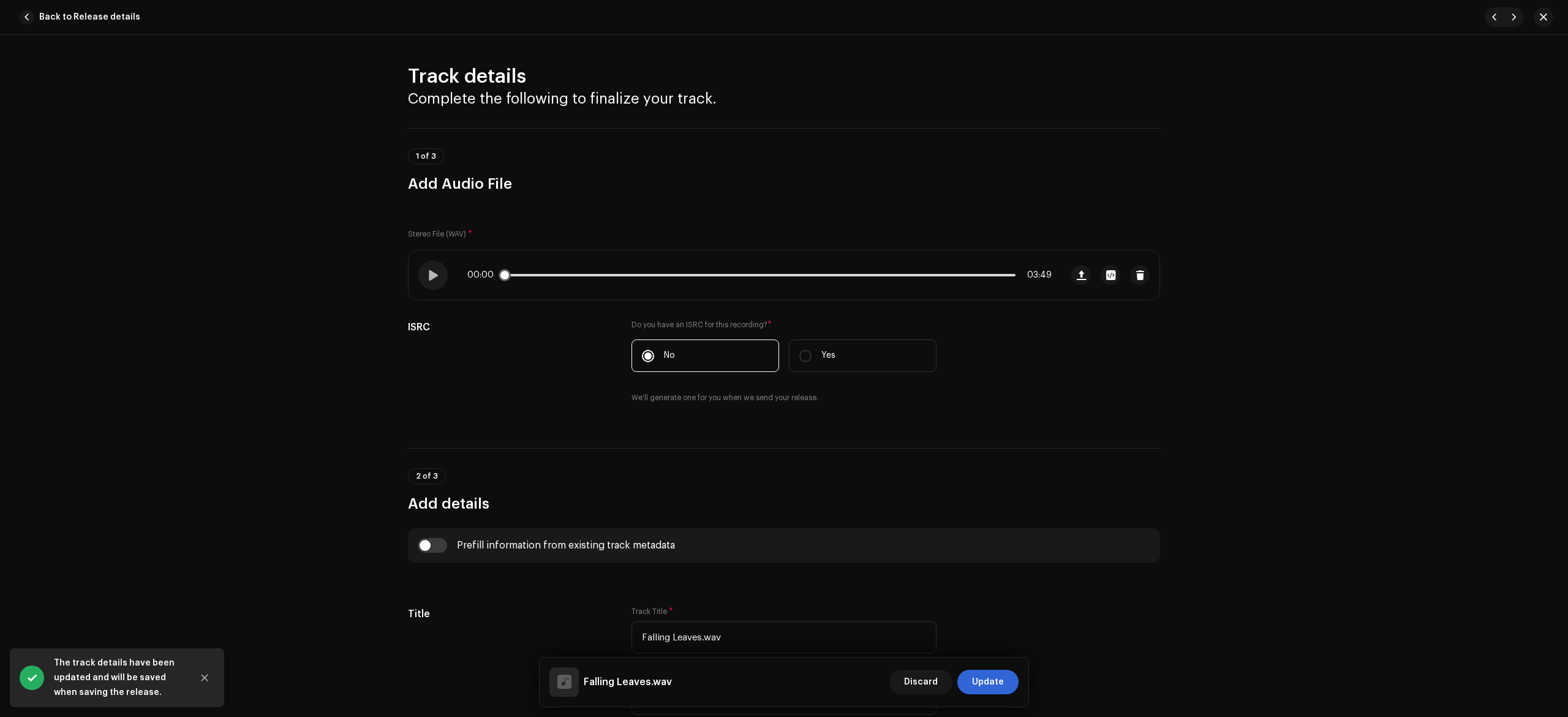
scroll to position [408, 0]
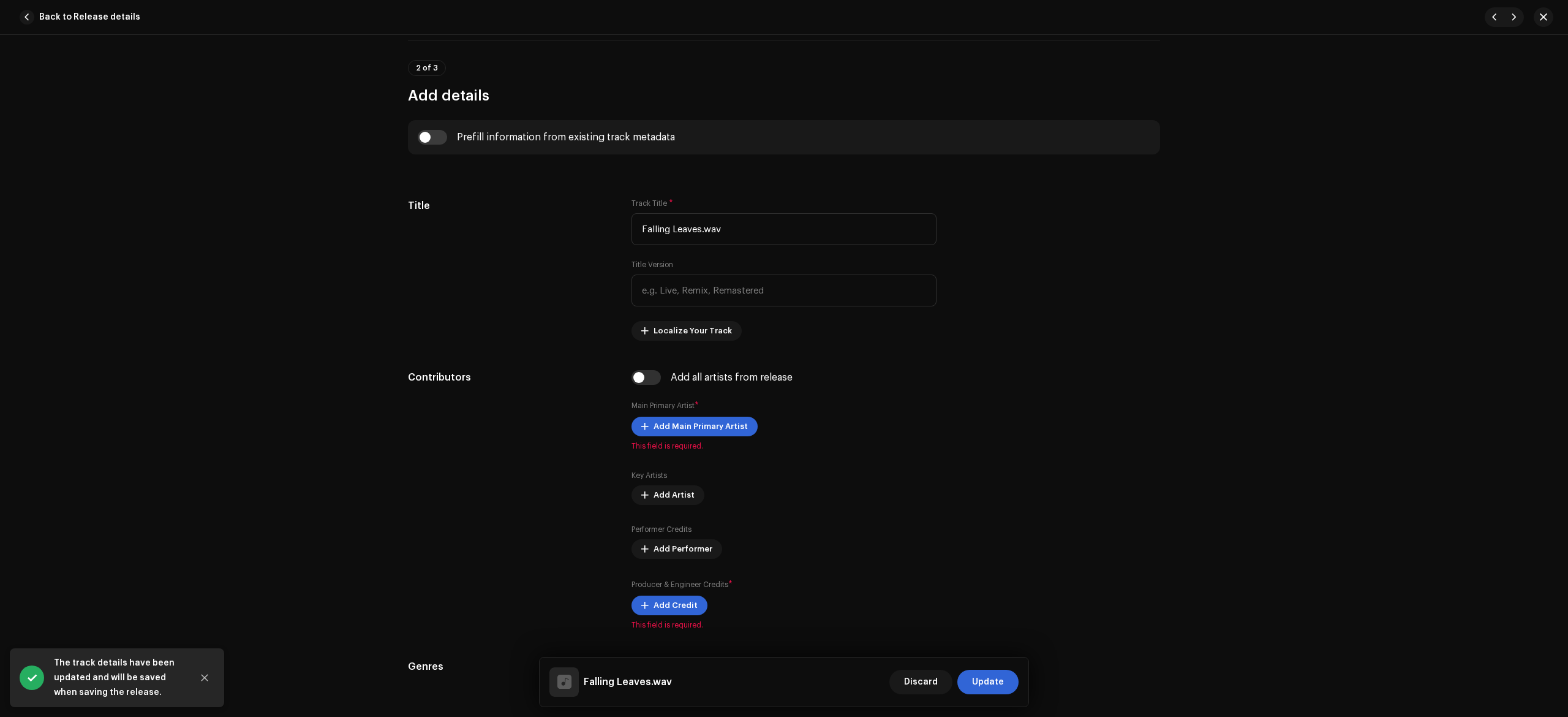
click at [445, 144] on div "Prefill information from existing track metadata" at bounding box center [784, 137] width 732 height 15
click at [431, 142] on input "checkbox" at bounding box center [433, 137] width 29 height 15
checkbox input "true"
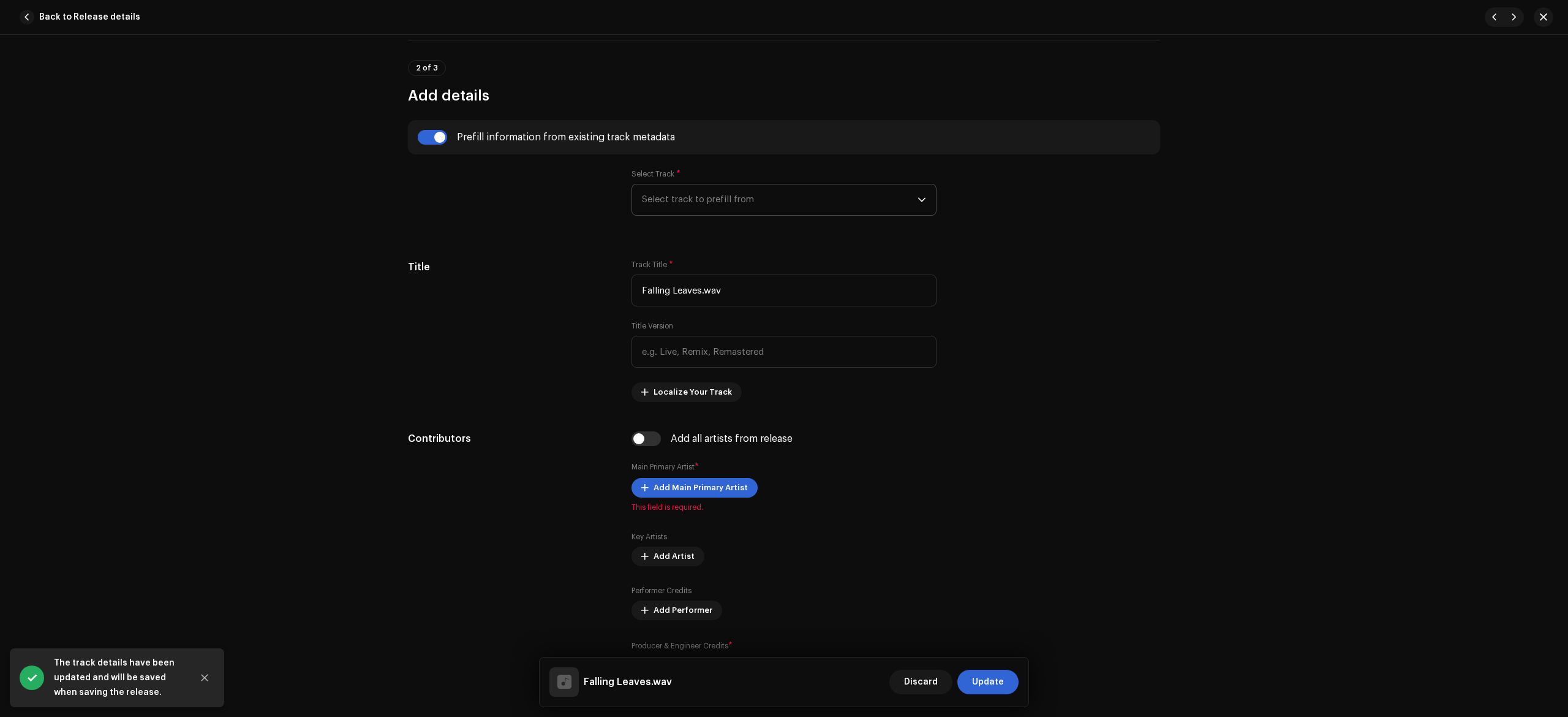
click at [709, 215] on span "Select track to prefill from" at bounding box center [780, 199] width 275 height 31
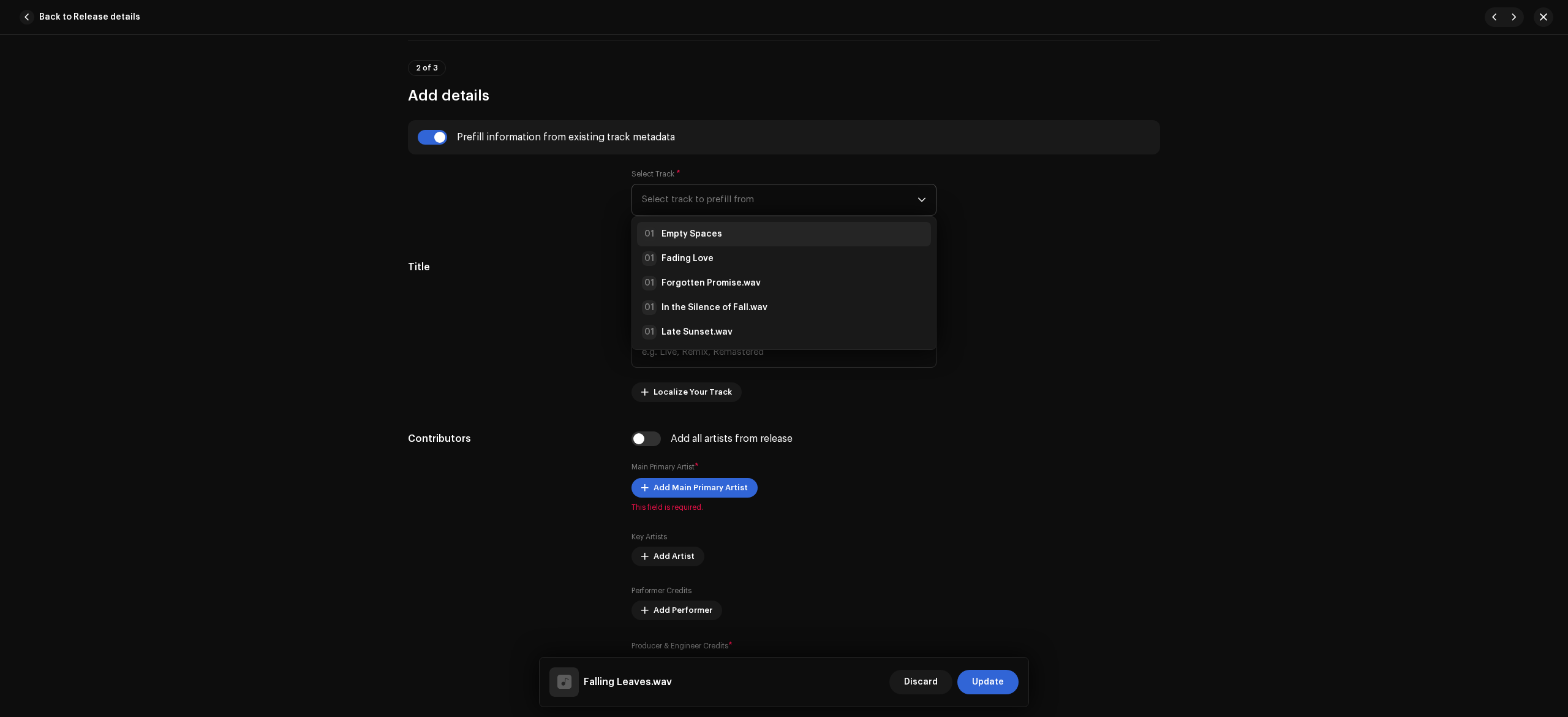
click at [696, 238] on strong "Empty Spaces" at bounding box center [692, 234] width 60 height 13
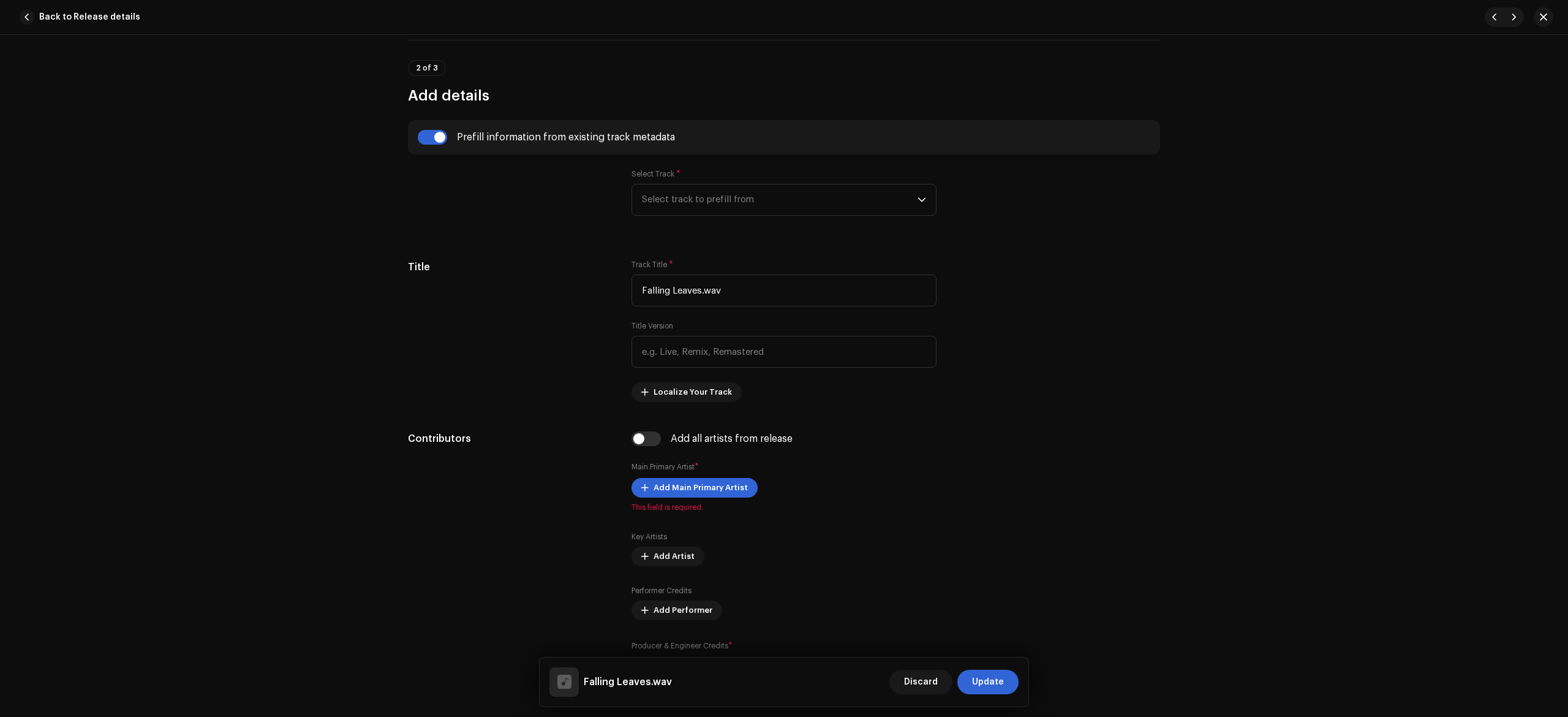
type input "Empty Spaces"
radio input "true"
type input "The Soul of Wind"
checkbox input "true"
radio input "false"
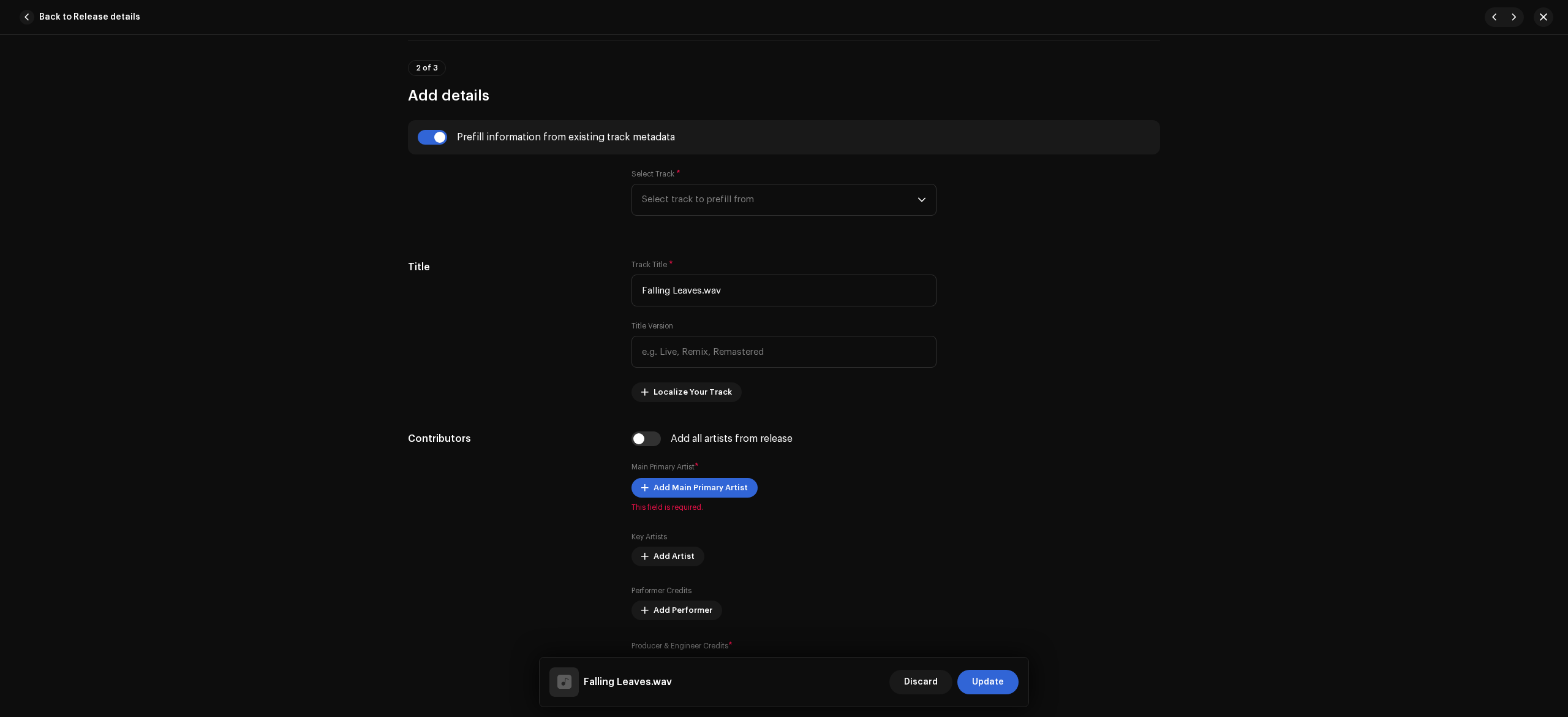
radio input "true"
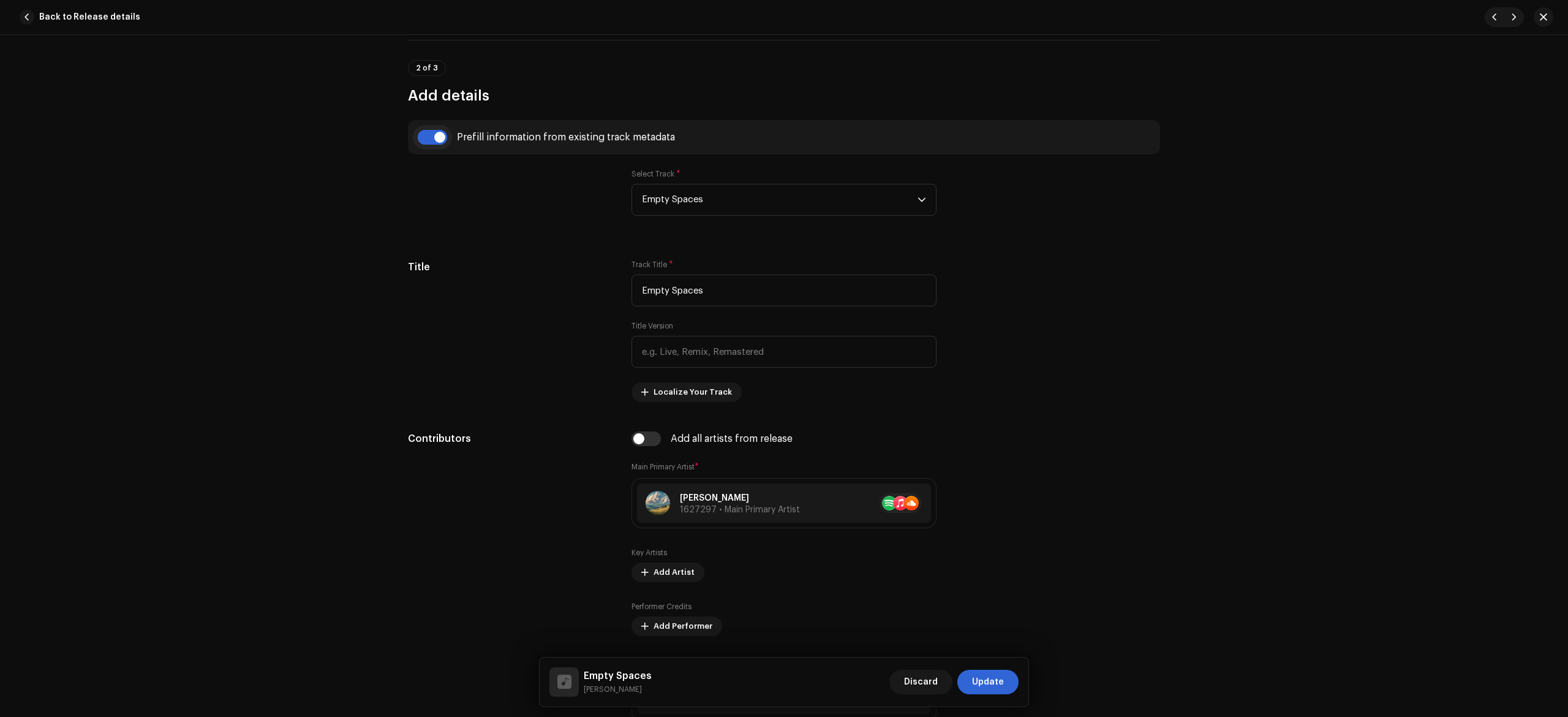
click at [426, 137] on input "checkbox" at bounding box center [433, 137] width 29 height 15
checkbox input "false"
type input "Falling Leaves.wav"
checkbox input "false"
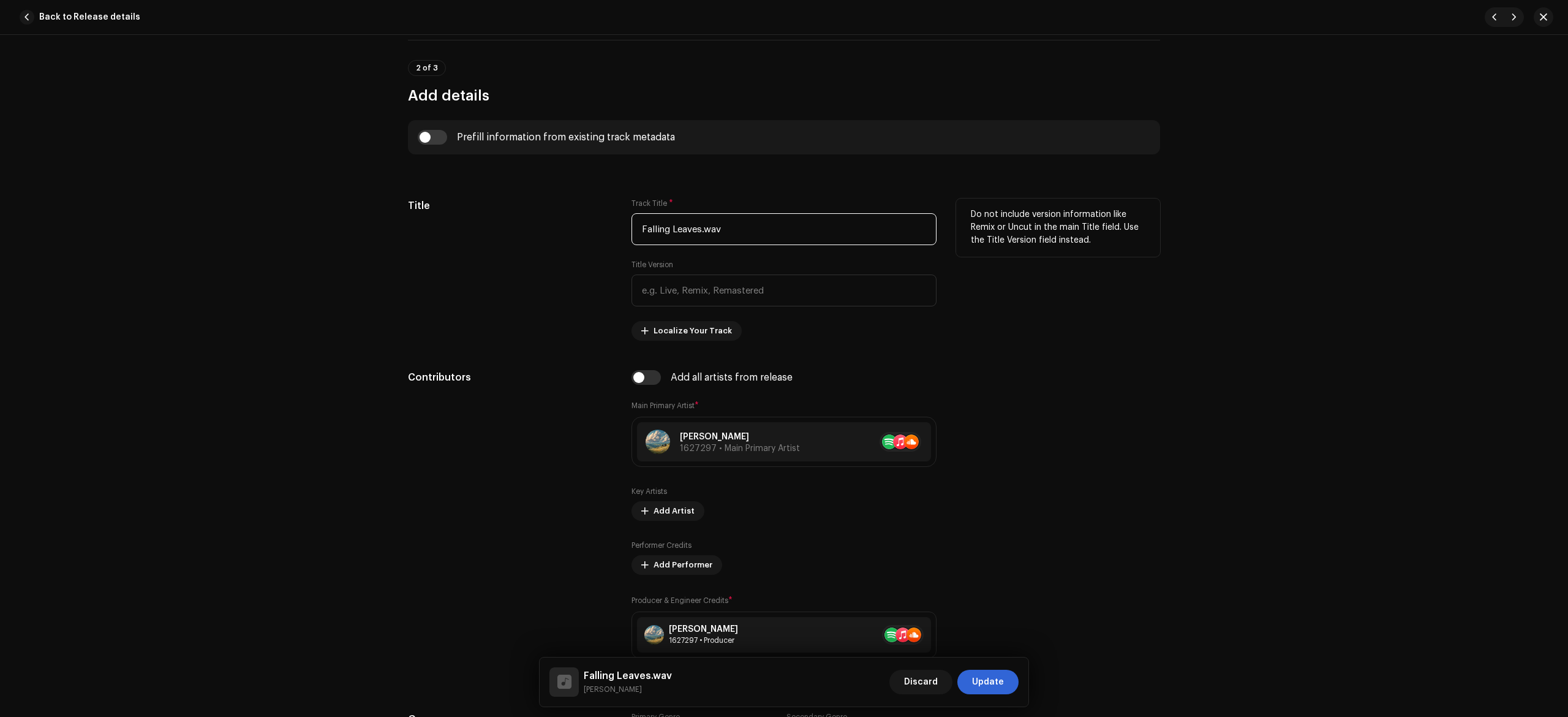
click at [755, 245] on input "Falling Leaves.wav" at bounding box center [784, 229] width 305 height 32
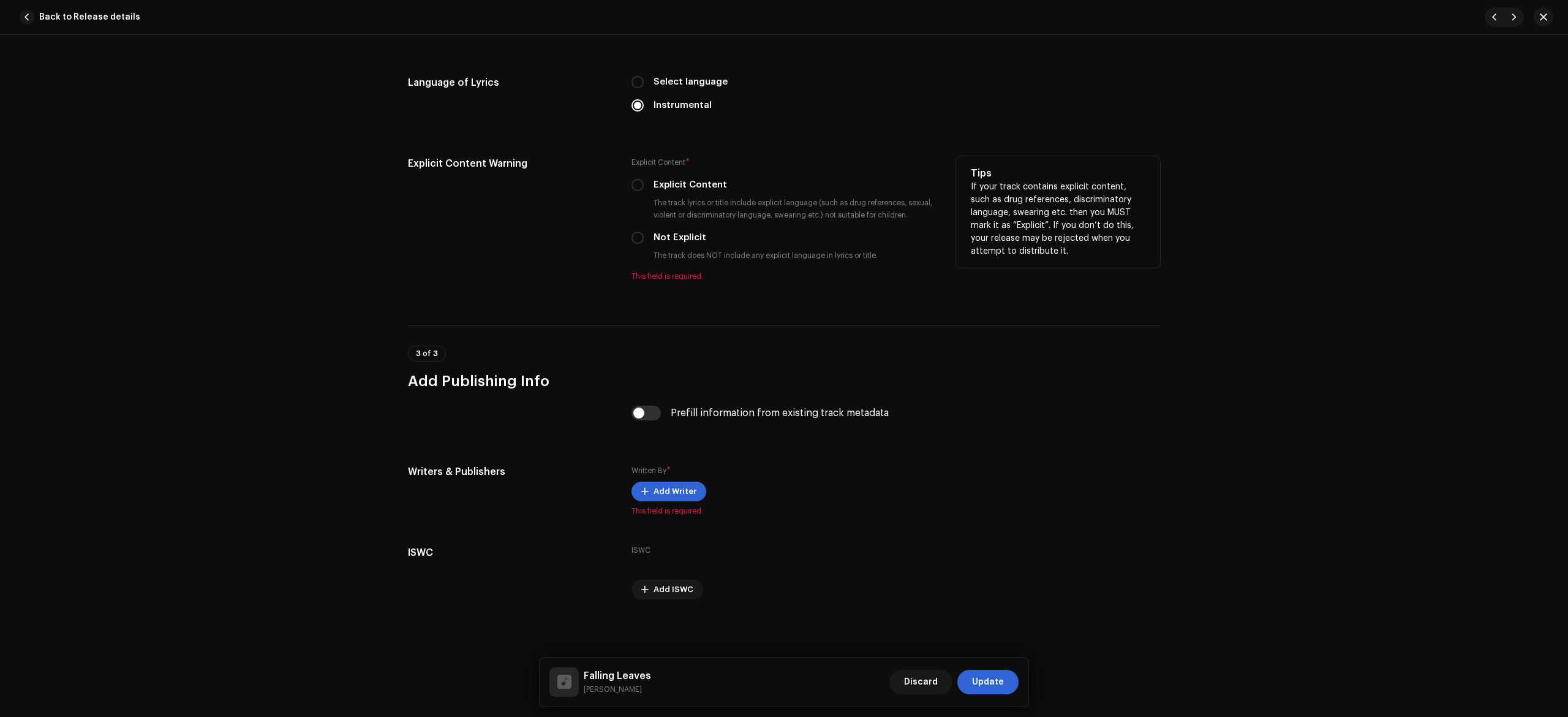
type input "Falling Leaves"
click at [673, 232] on label "Not Explicit" at bounding box center [680, 238] width 53 height 13
click at [644, 232] on input "Not Explicit" at bounding box center [638, 238] width 13 height 13
radio input "true"
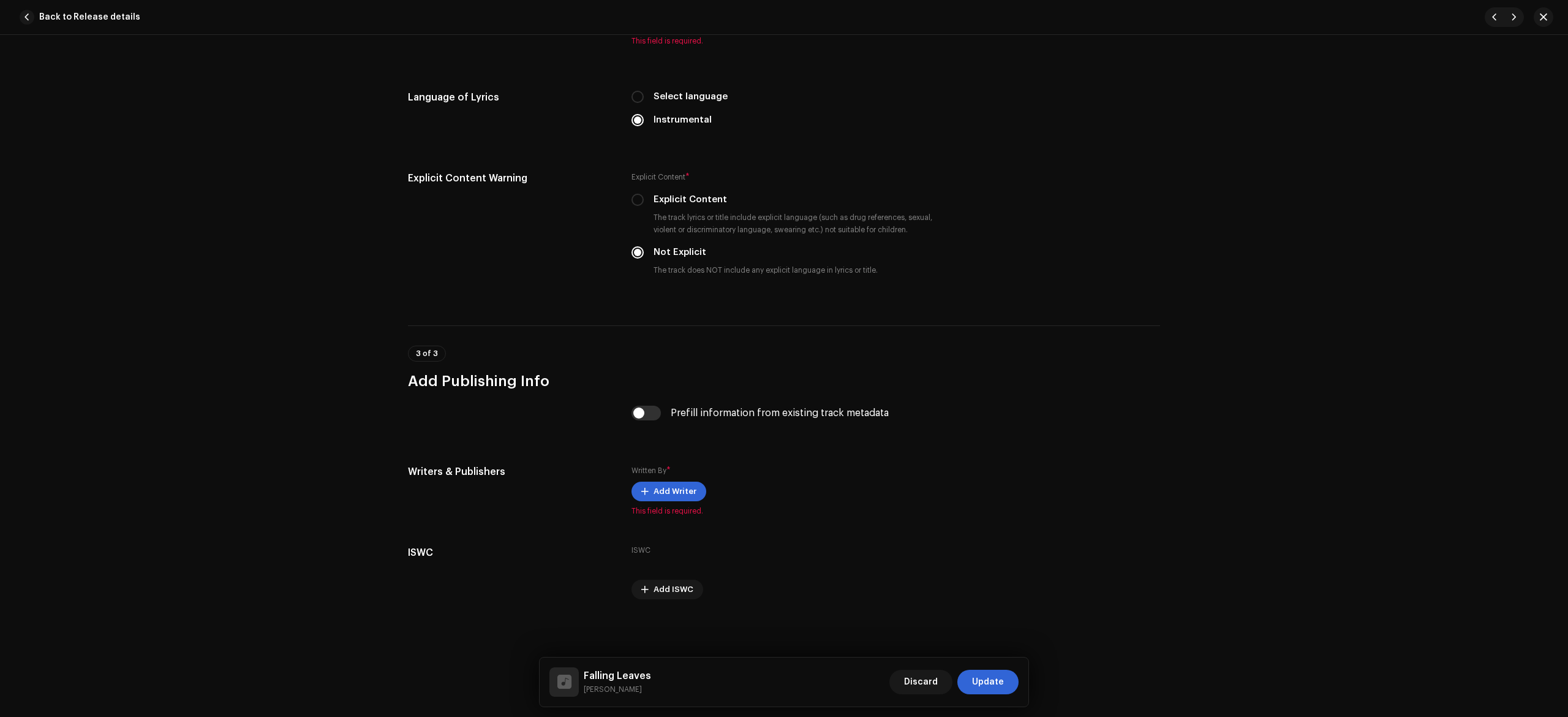
scroll to position [1586, 0]
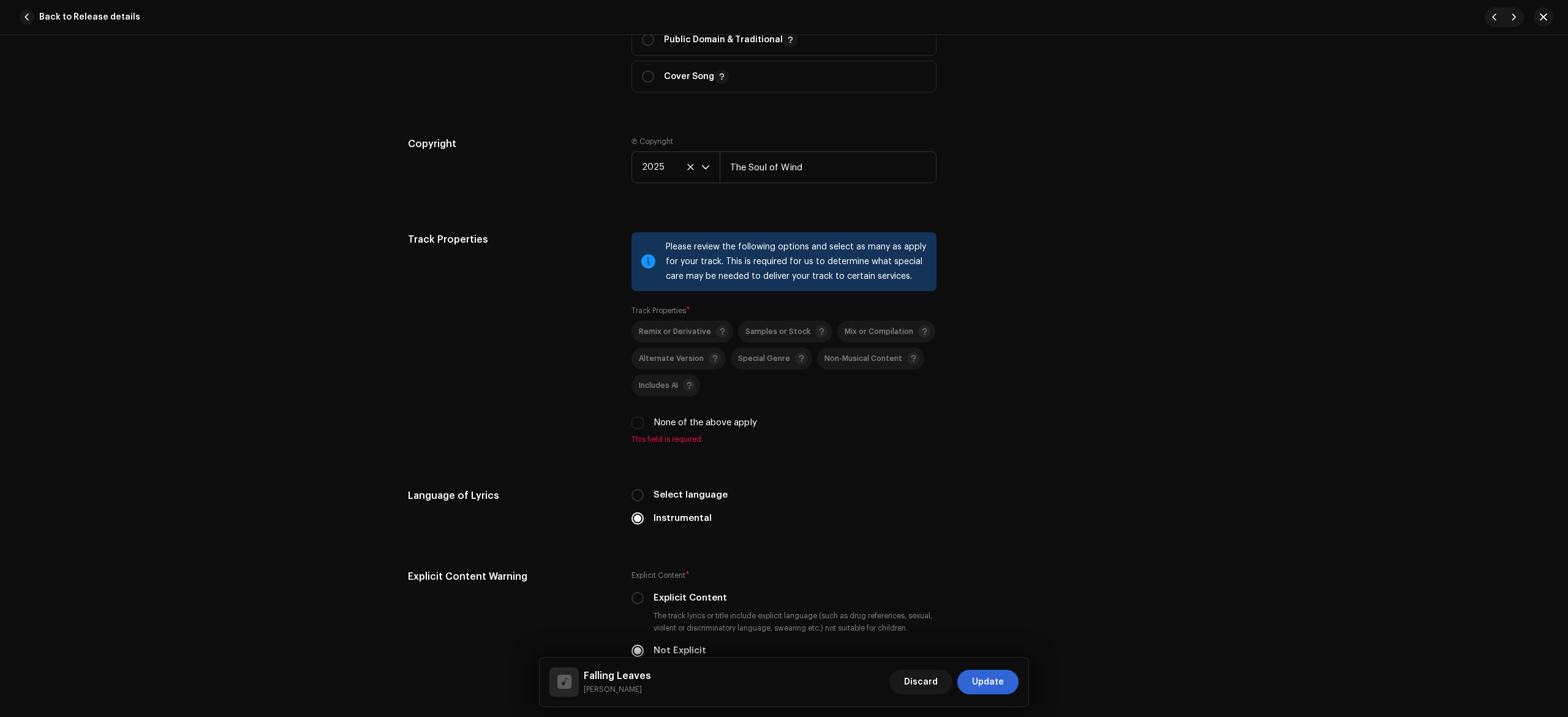
click at [699, 428] on label "None of the above apply" at bounding box center [705, 423] width 104 height 13
click at [644, 428] on input "None of the above apply" at bounding box center [638, 423] width 13 height 13
checkbox input "true"
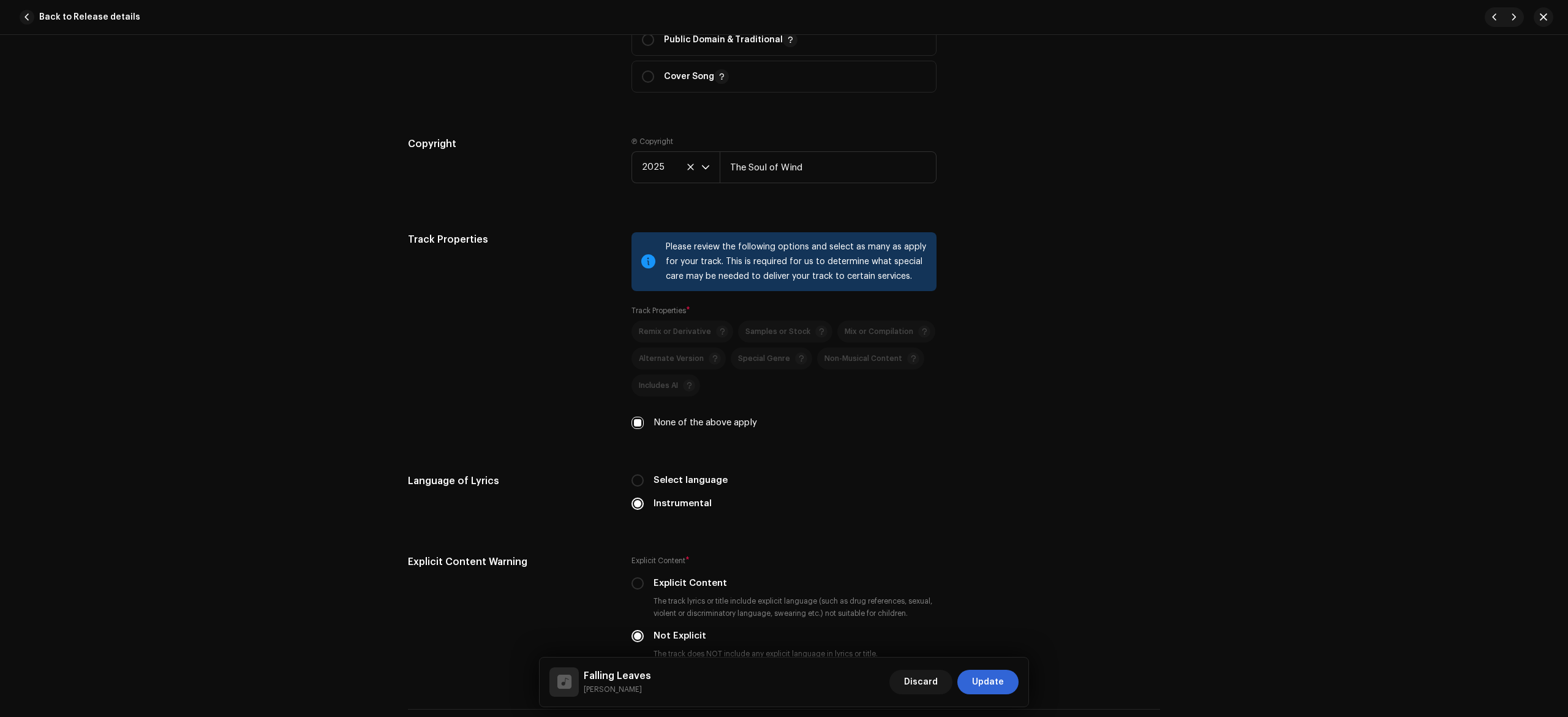
scroll to position [1979, 0]
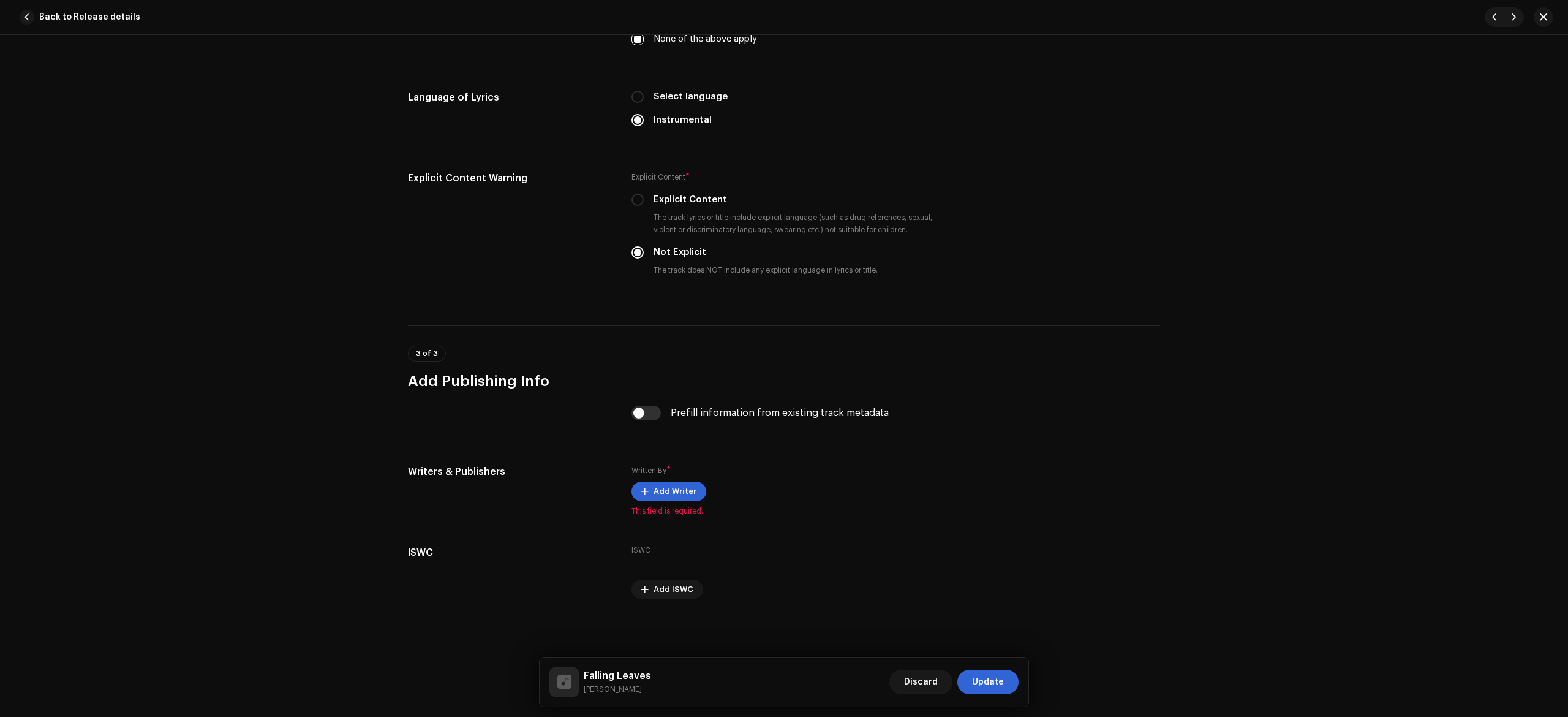
click at [642, 420] on input "checkbox" at bounding box center [646, 413] width 29 height 15
checkbox input "true"
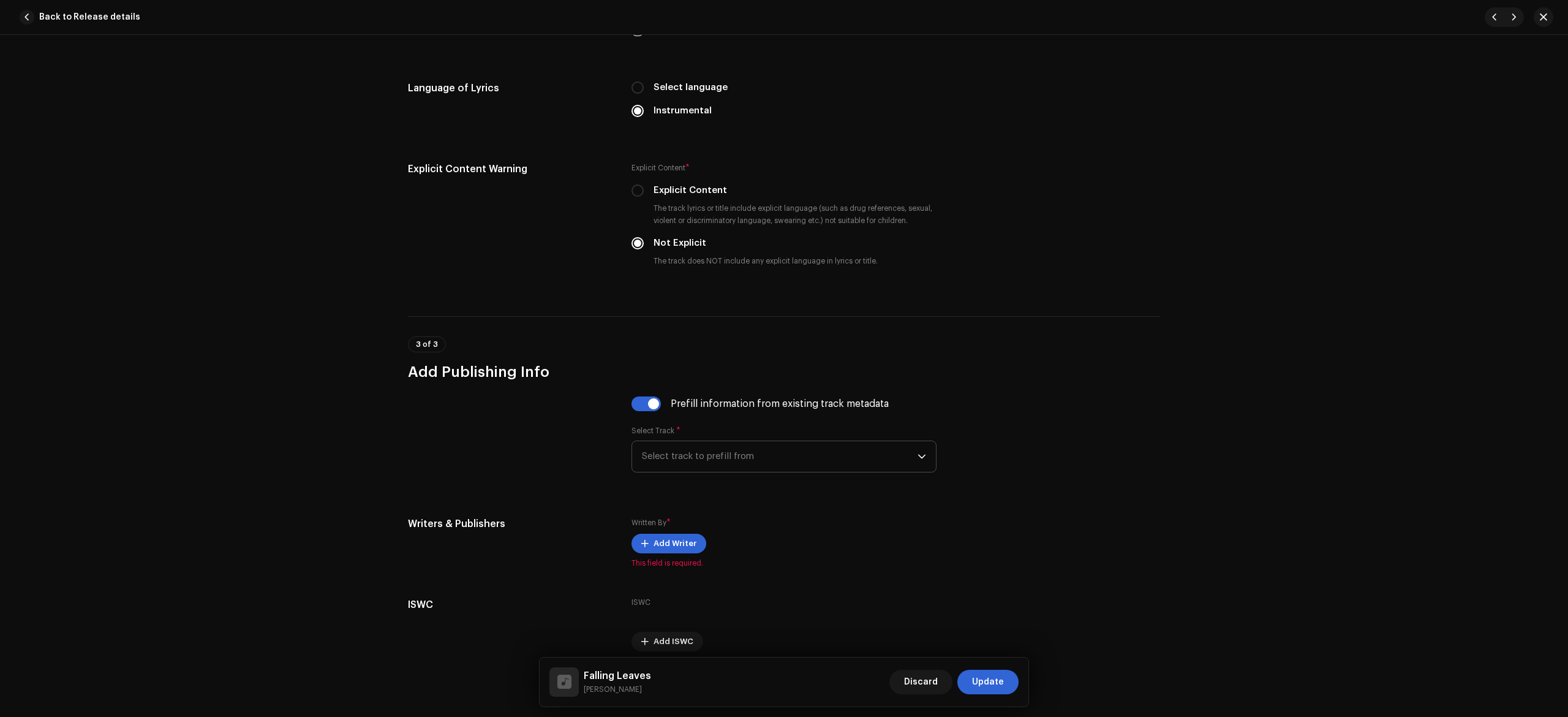
click at [662, 460] on span "Select track to prefill from" at bounding box center [780, 456] width 275 height 31
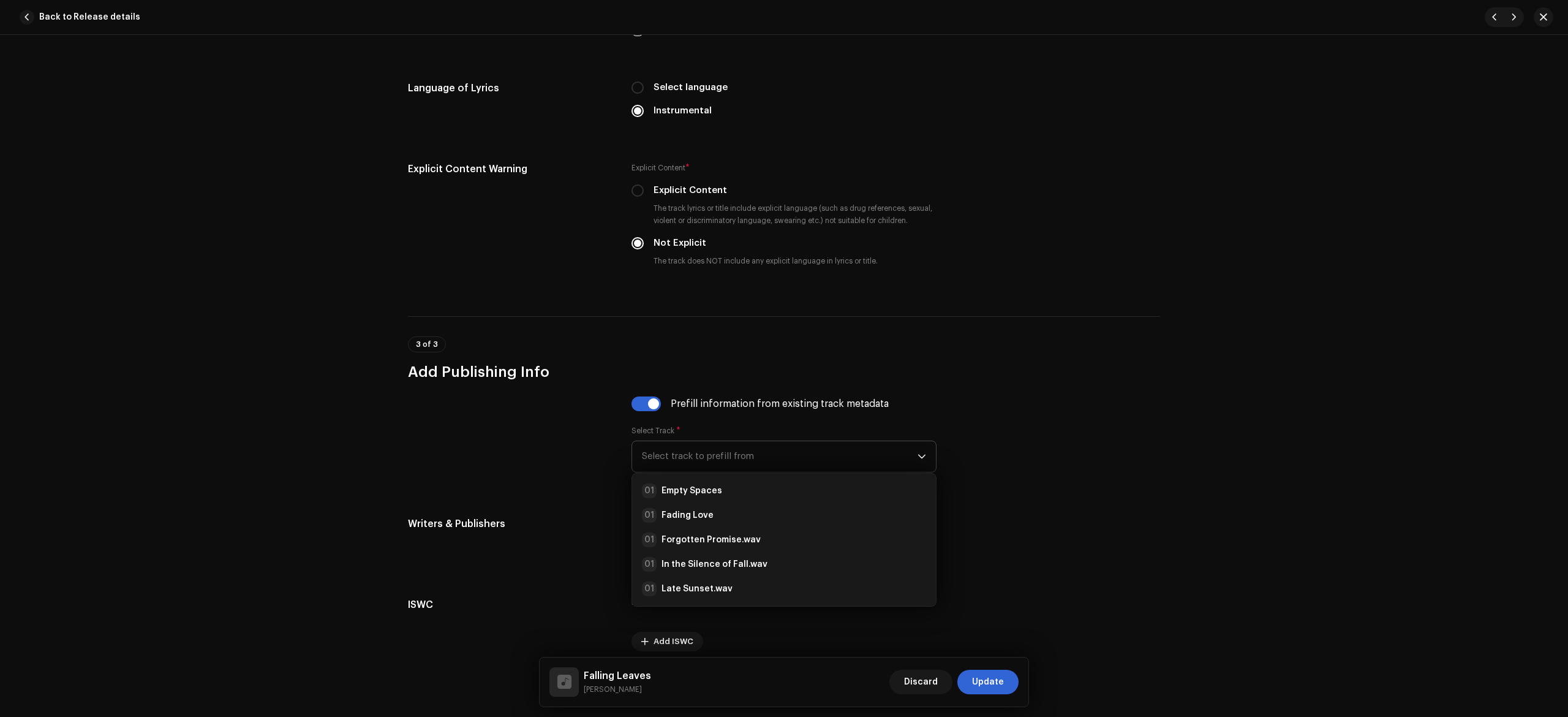
click at [704, 487] on ul "01 Empty Spaces 01 Fading Love 01 Forgotten Promise.wav 01 In the Silence of Fa…" at bounding box center [784, 551] width 304 height 157
click at [711, 490] on li "01 Empty Spaces" at bounding box center [783, 490] width 294 height 24
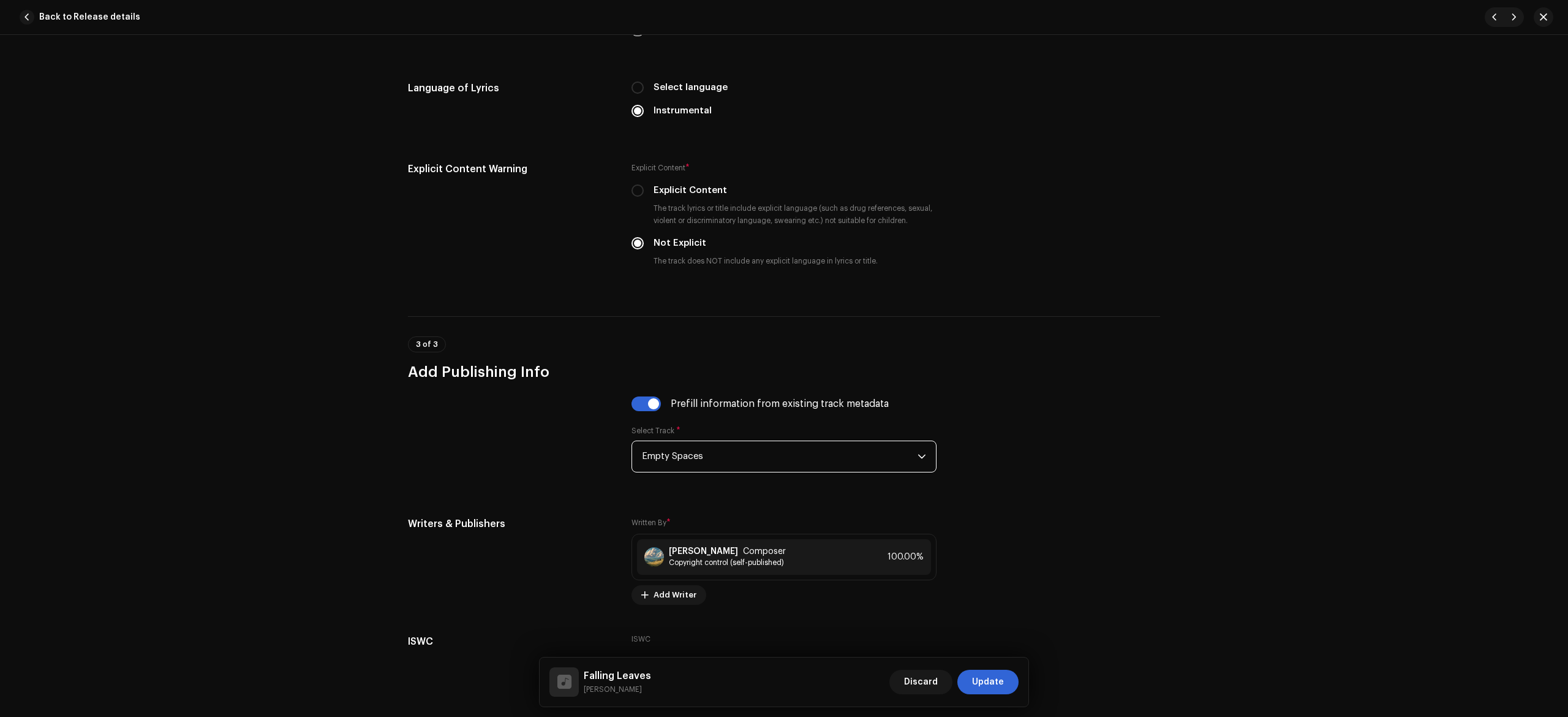
scroll to position [2079, 0]
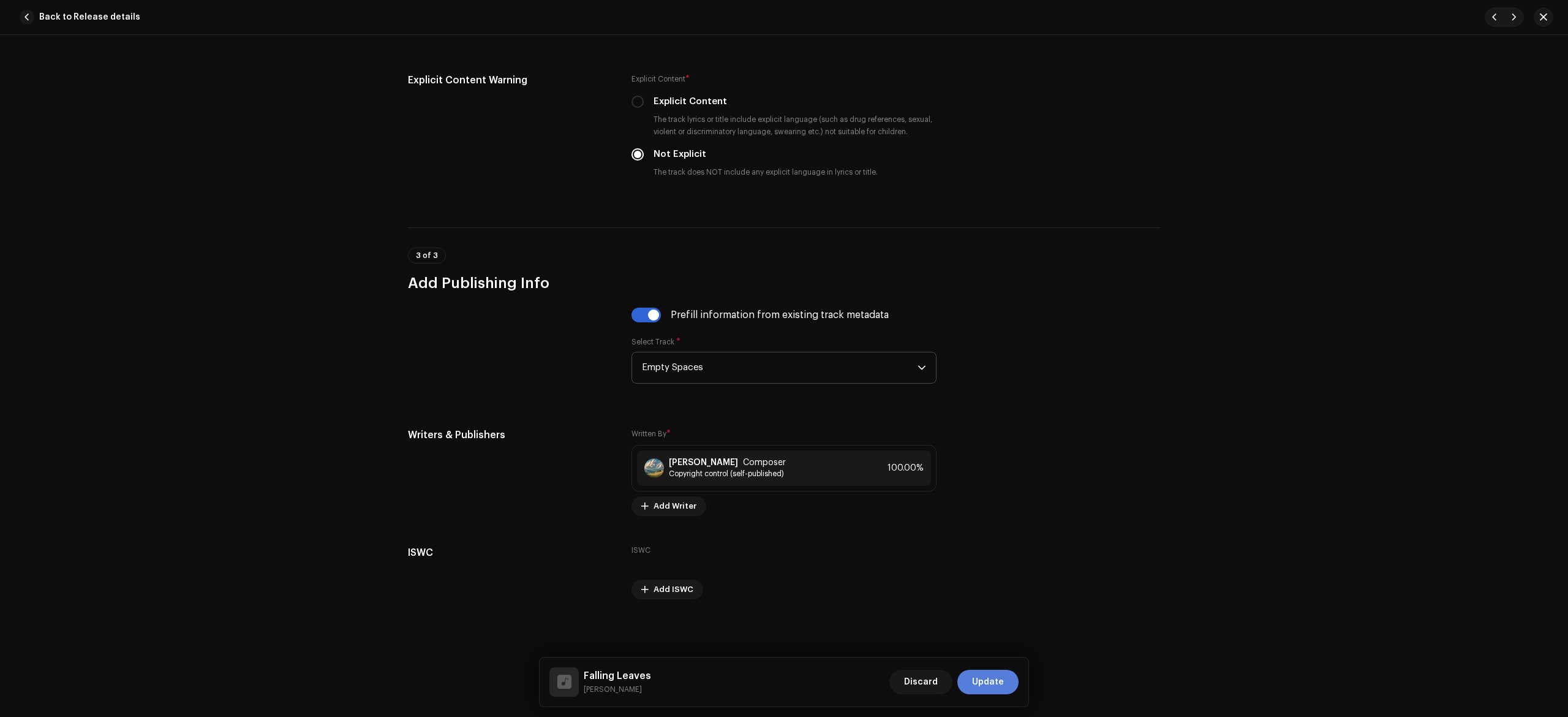
click at [1000, 692] on span "Update" at bounding box center [988, 682] width 32 height 24
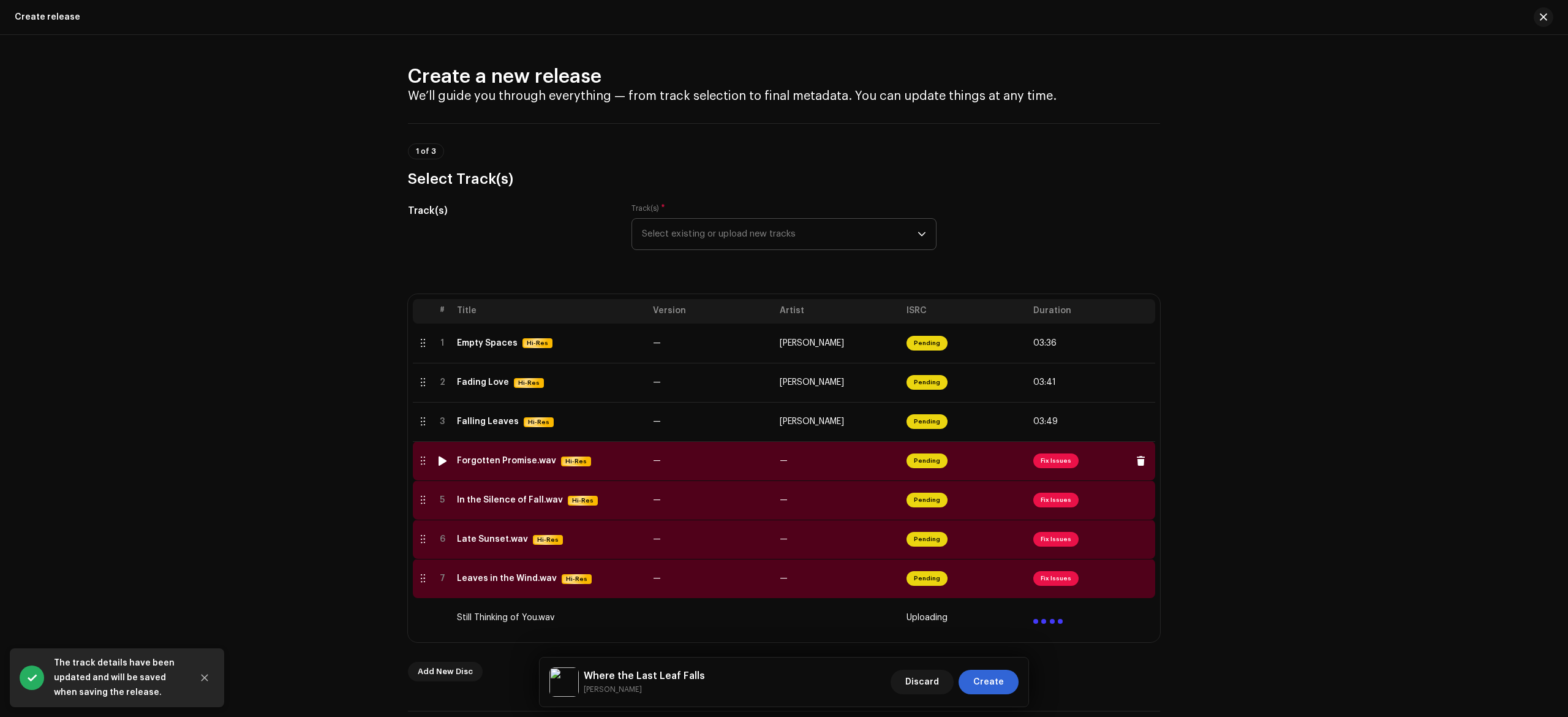
click at [614, 465] on div "Forgotten Promise.wav Hi-Res" at bounding box center [550, 461] width 186 height 10
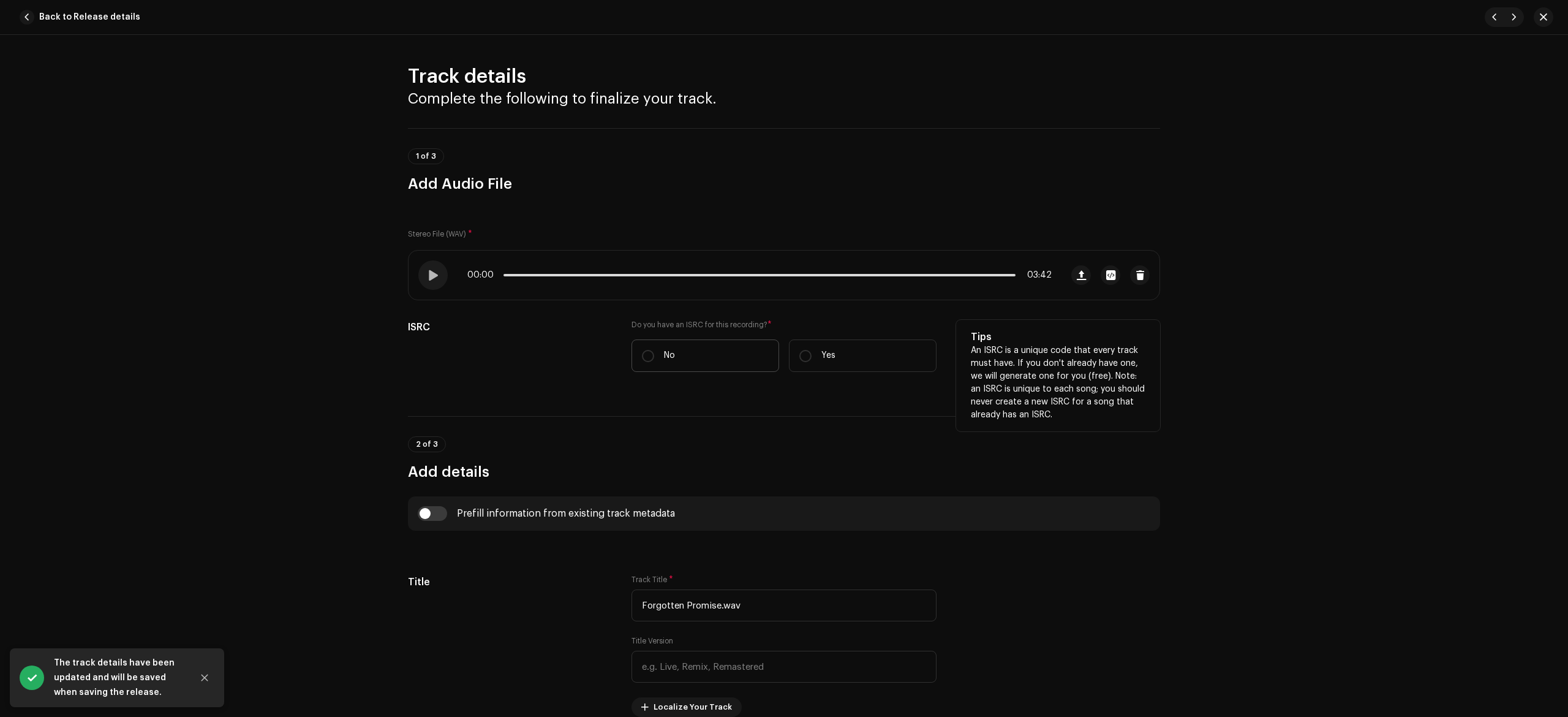
click at [730, 361] on label "No" at bounding box center [705, 356] width 148 height 32
click at [654, 361] on input "No" at bounding box center [648, 356] width 13 height 13
radio input "true"
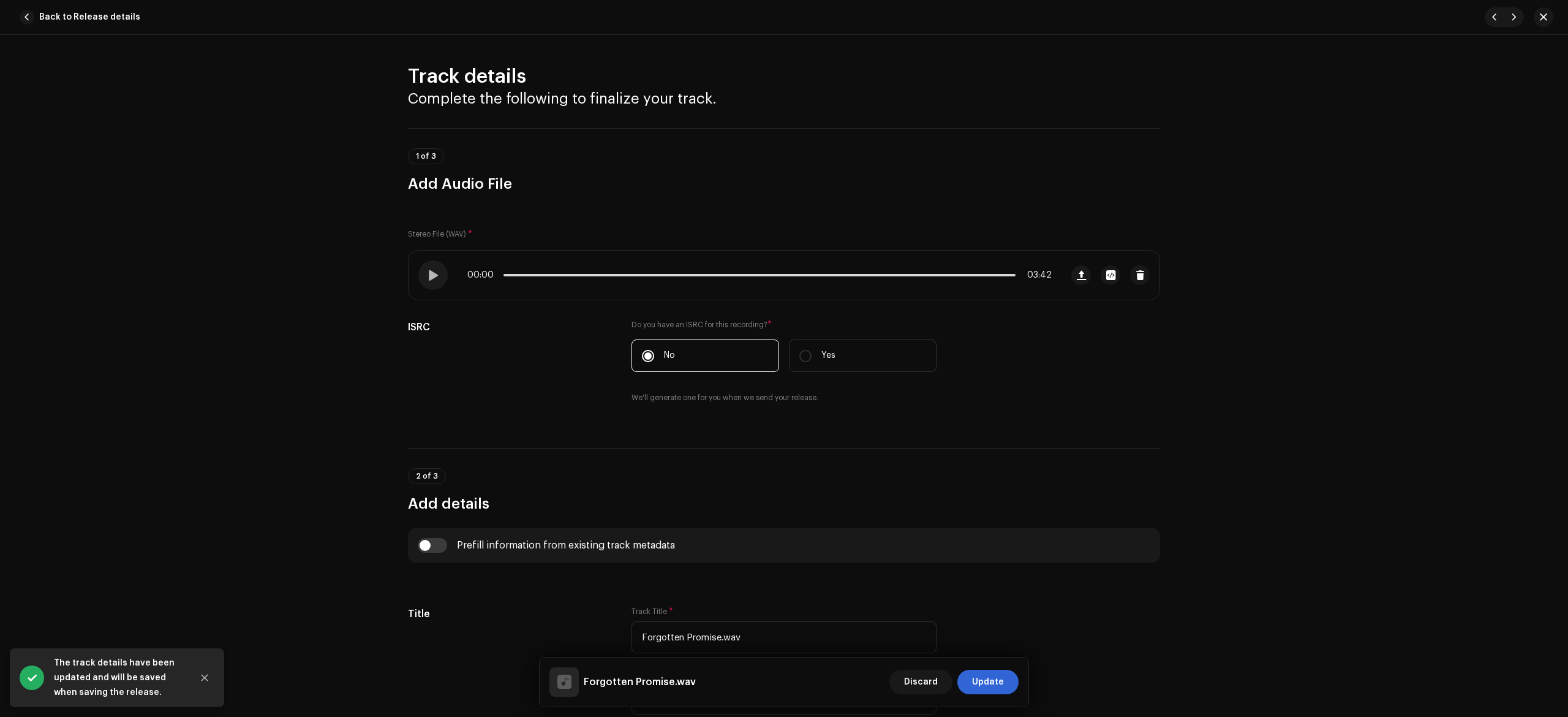
scroll to position [408, 0]
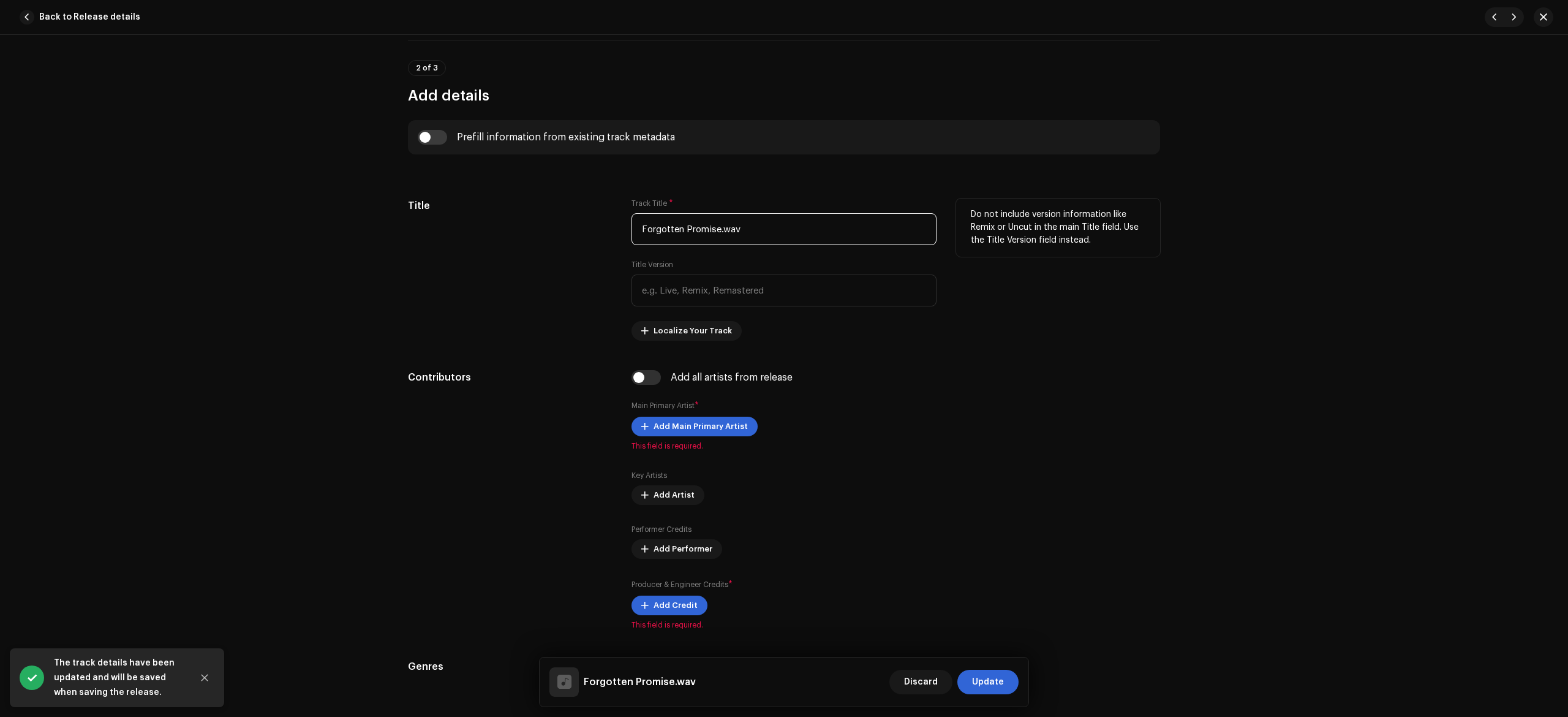
click at [697, 232] on input "Forgotten Promise.wav" at bounding box center [784, 229] width 305 height 32
drag, startPoint x: 480, startPoint y: 130, endPoint x: 414, endPoint y: 133, distance: 66.1
click at [436, 131] on div "Prefill information from existing track metadata" at bounding box center [784, 137] width 752 height 35
click at [414, 133] on div "Prefill information from existing track metadata" at bounding box center [784, 137] width 752 height 35
click at [447, 144] on div "Prefill information from existing track metadata" at bounding box center [784, 137] width 732 height 15
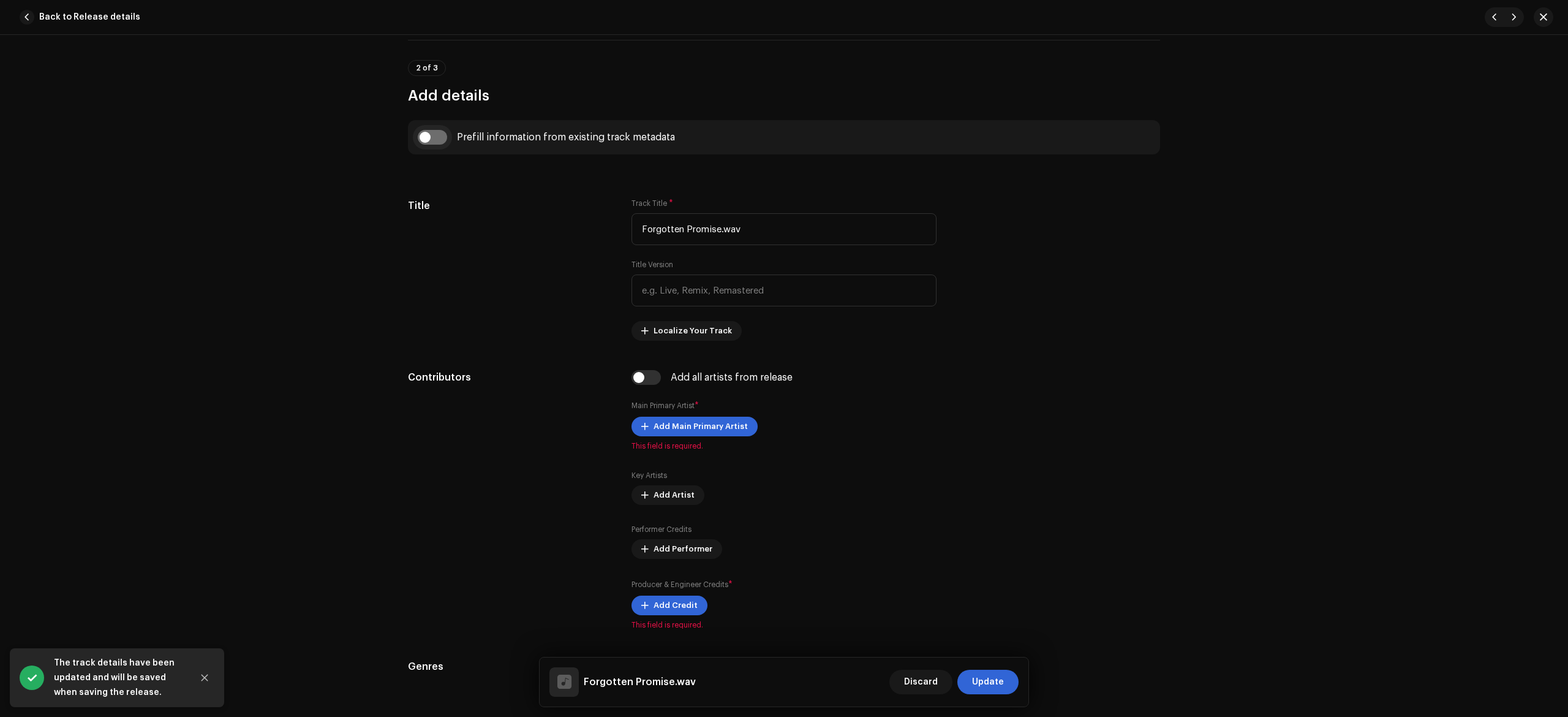
click at [433, 141] on input "checkbox" at bounding box center [433, 137] width 29 height 15
checkbox input "true"
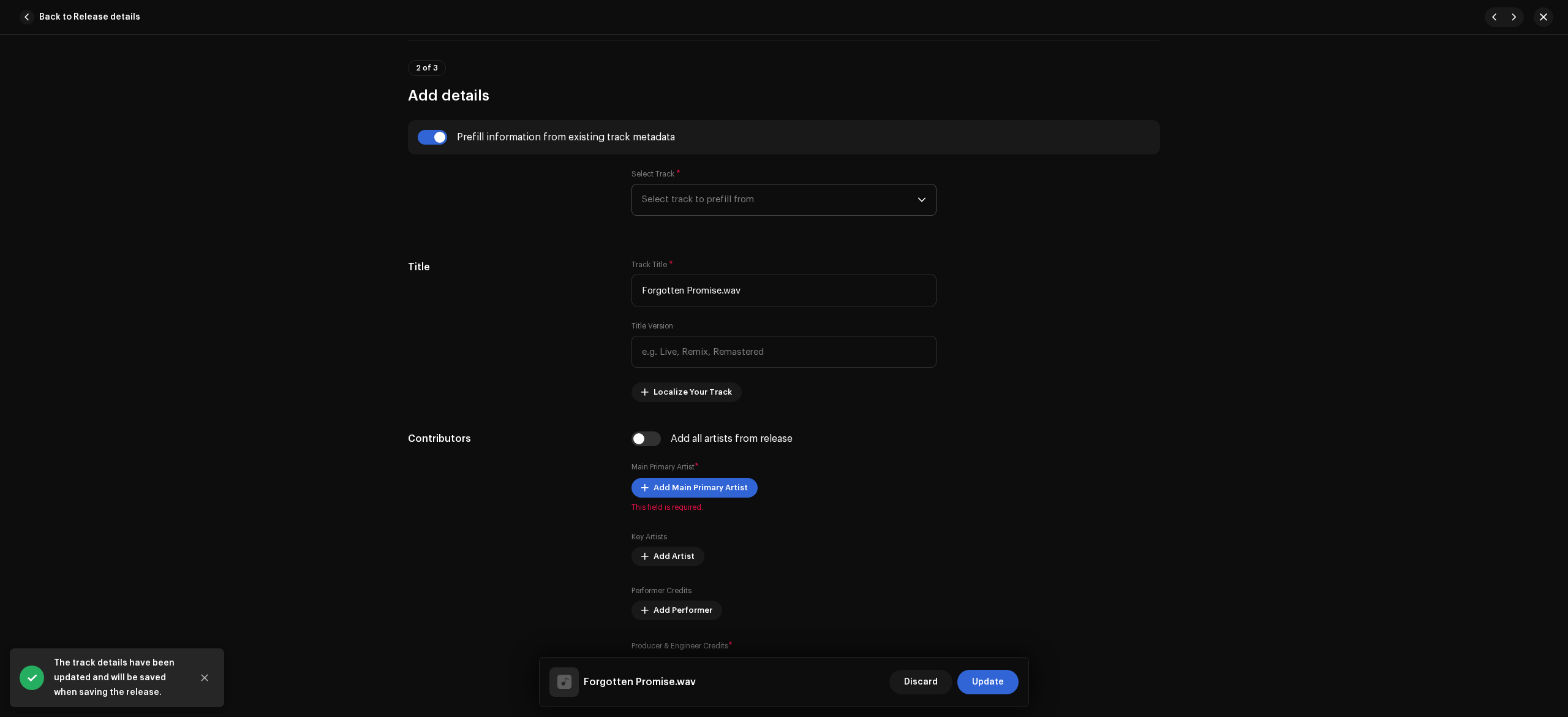
click at [664, 190] on span "Select track to prefill from" at bounding box center [780, 199] width 275 height 31
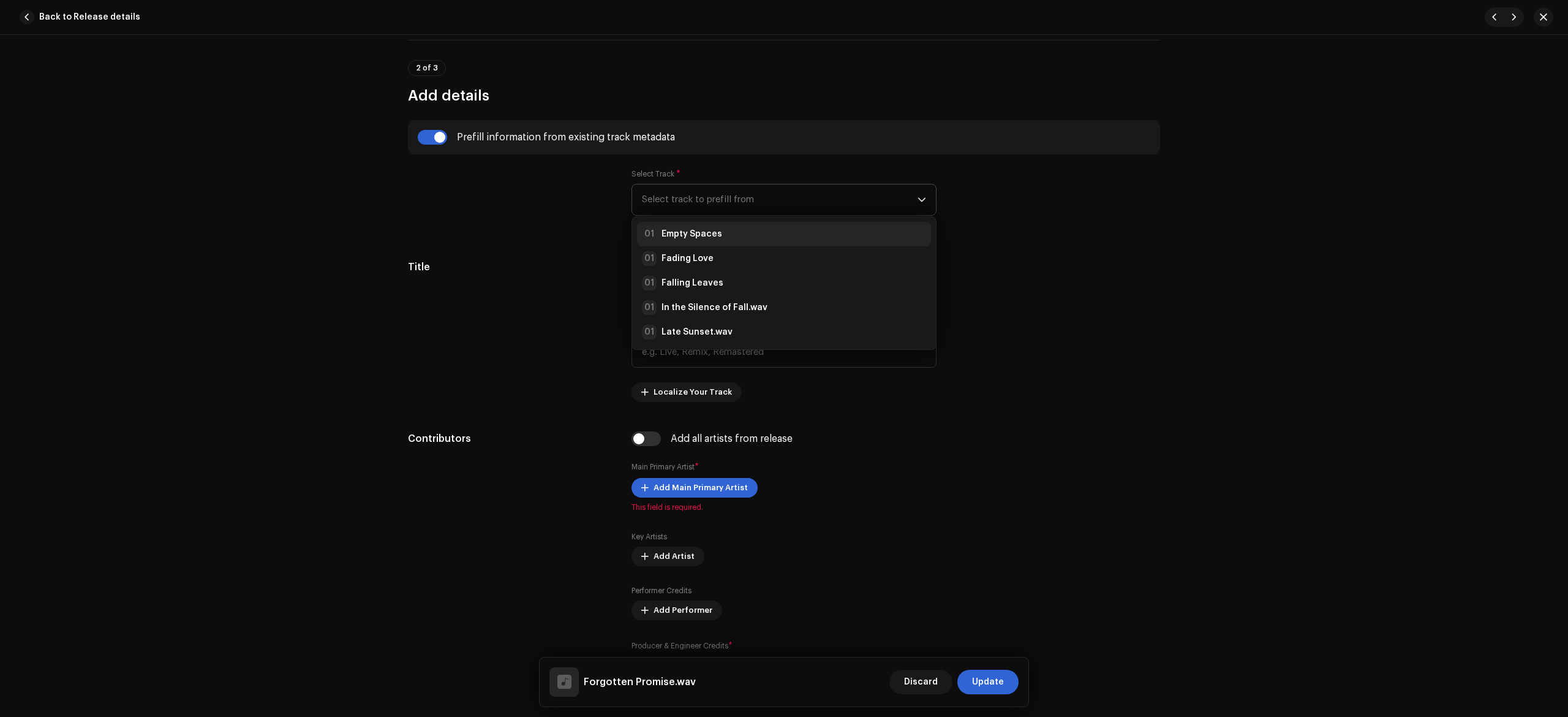
click at [706, 232] on strong "Empty Spaces" at bounding box center [692, 234] width 60 height 13
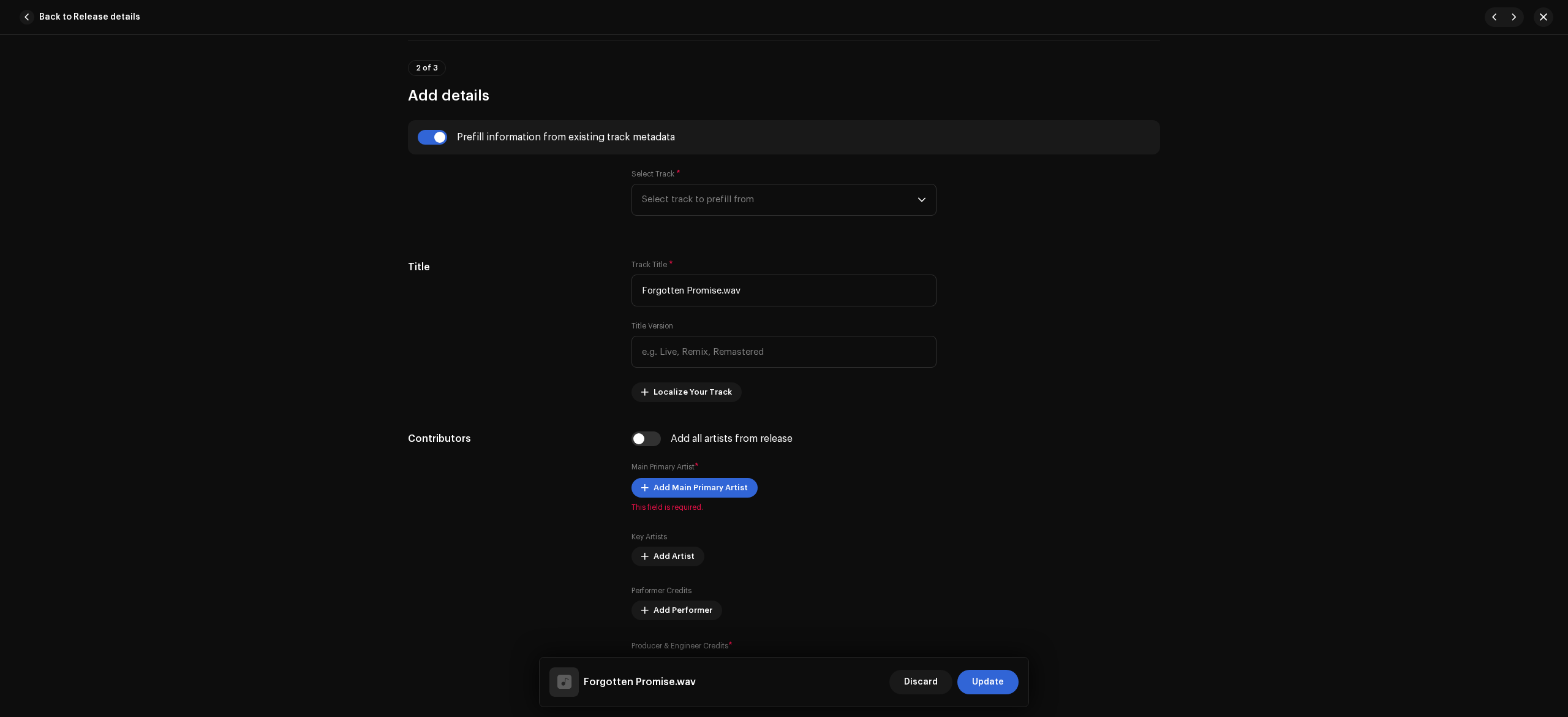
type input "Empty Spaces"
radio input "true"
type input "The Soul of Wind"
checkbox input "true"
radio input "false"
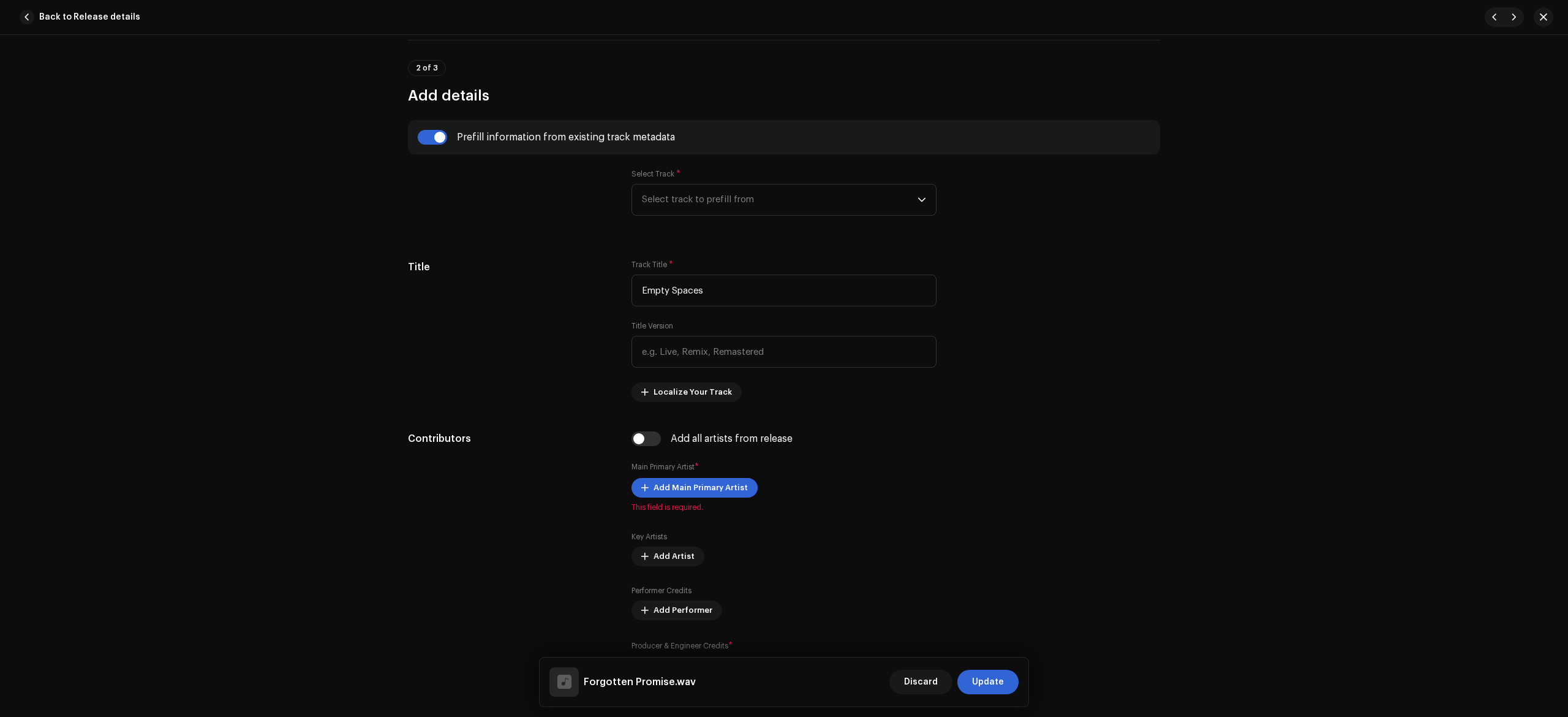
radio input "true"
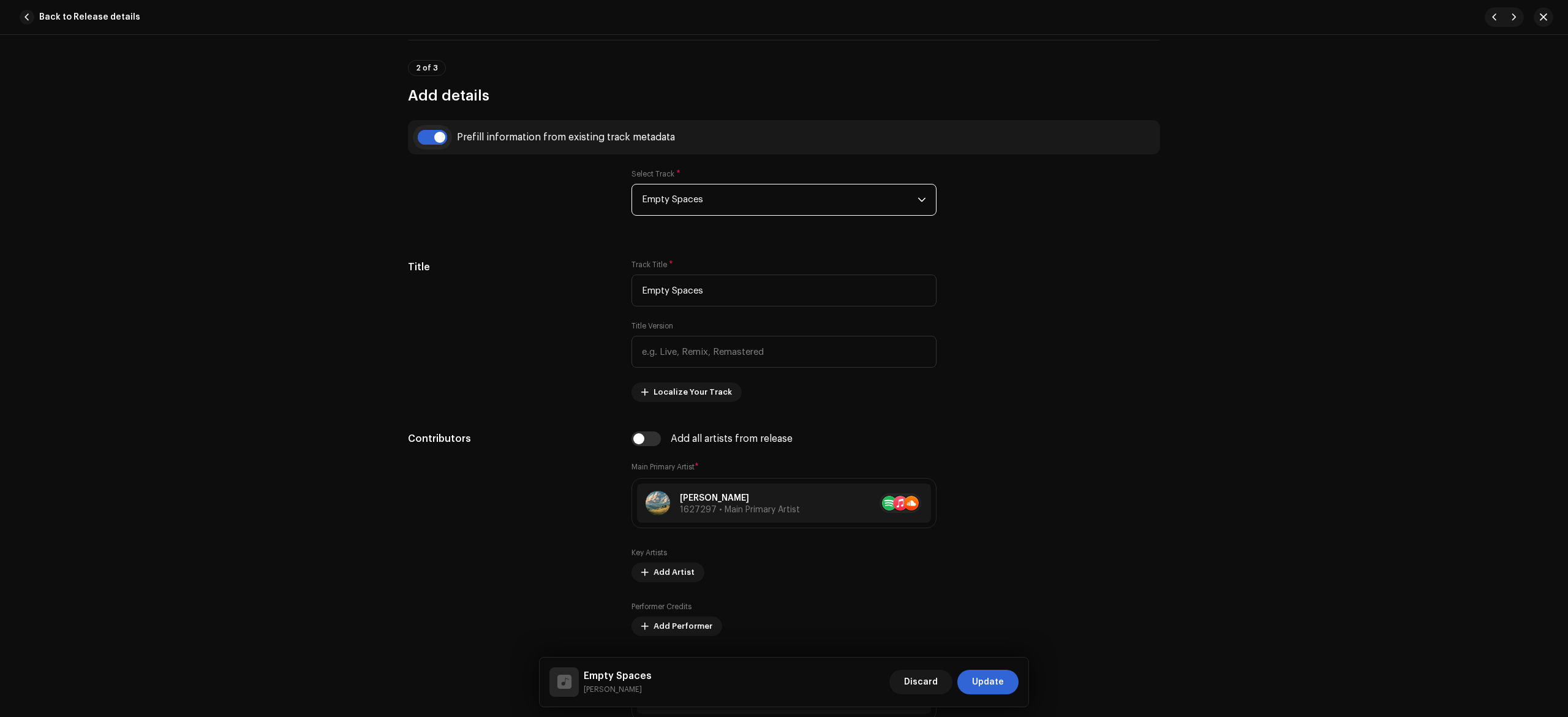
click at [419, 141] on input "checkbox" at bounding box center [433, 137] width 29 height 15
checkbox input "false"
type input "Forgotten Promise.wav"
checkbox input "false"
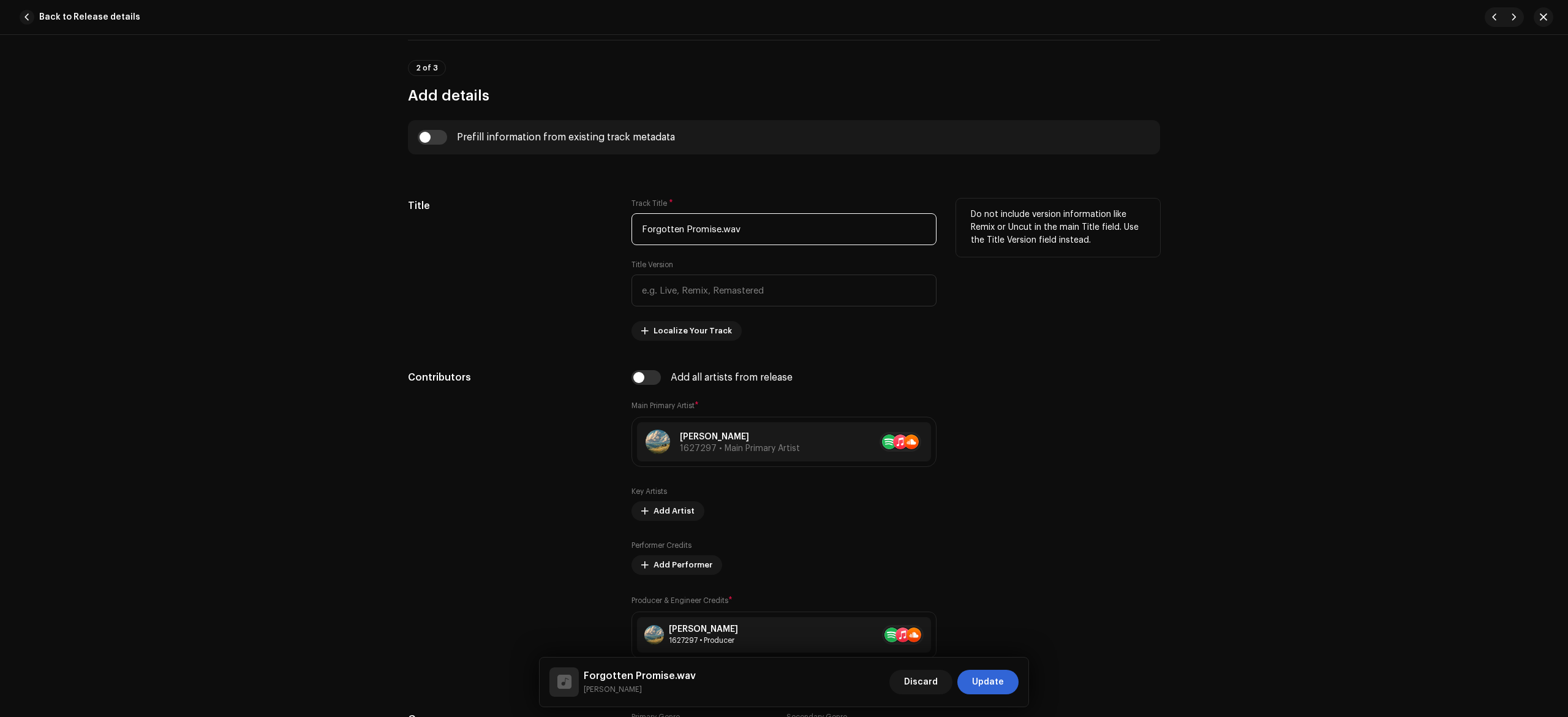
click at [789, 235] on input "Forgotten Promise.wav" at bounding box center [784, 229] width 305 height 32
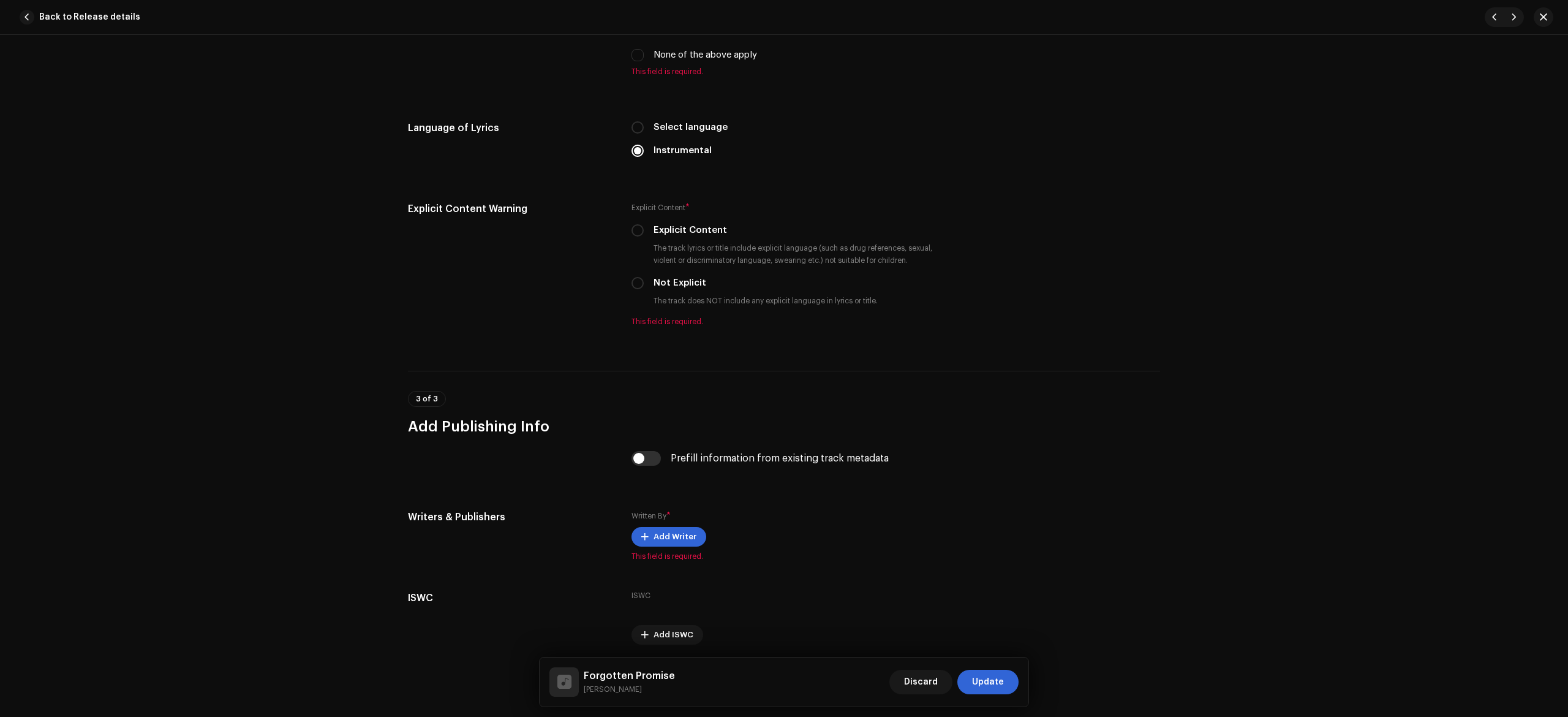
scroll to position [2008, 0]
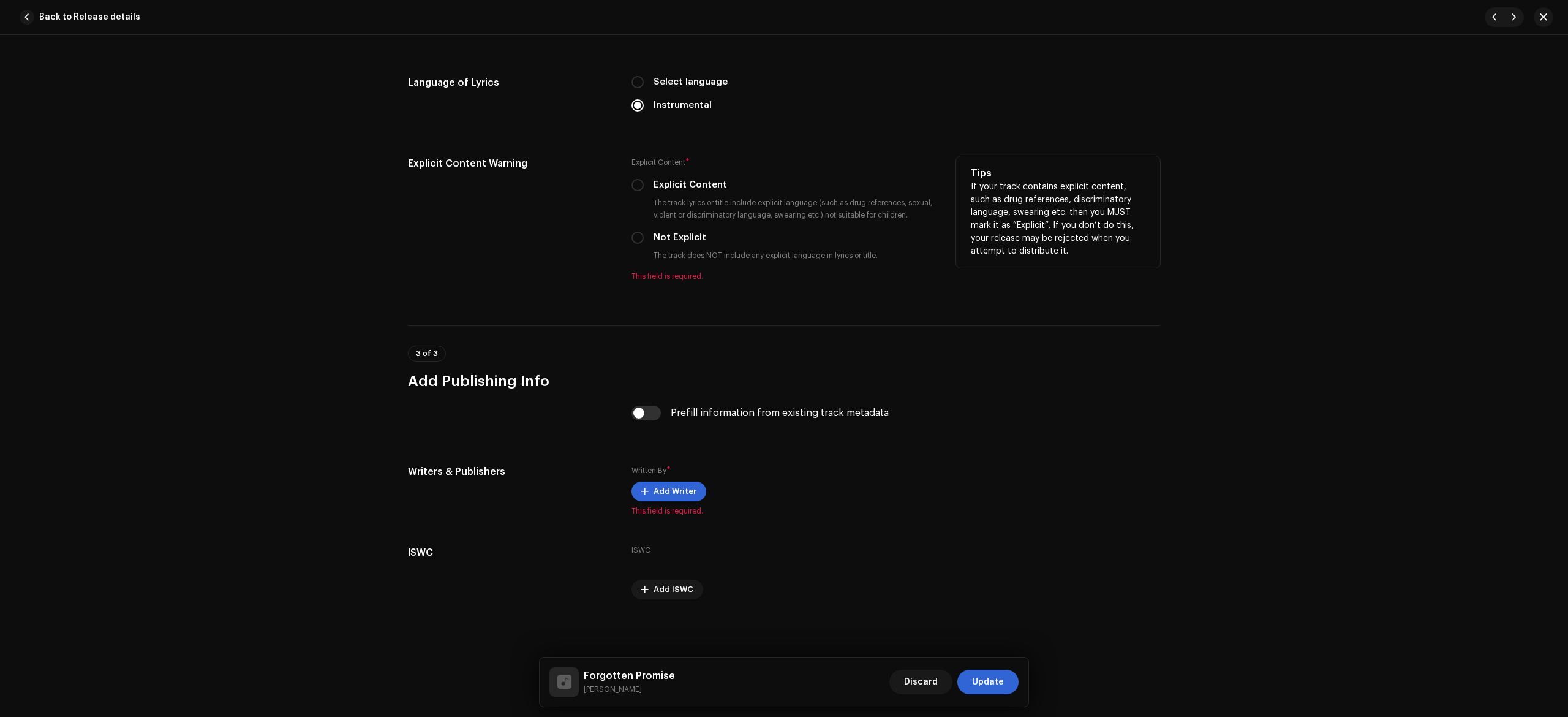
type input "Forgotten Promise"
click at [654, 241] on label "Not Explicit" at bounding box center [680, 238] width 53 height 13
click at [644, 241] on input "Not Explicit" at bounding box center [638, 238] width 13 height 13
radio input "true"
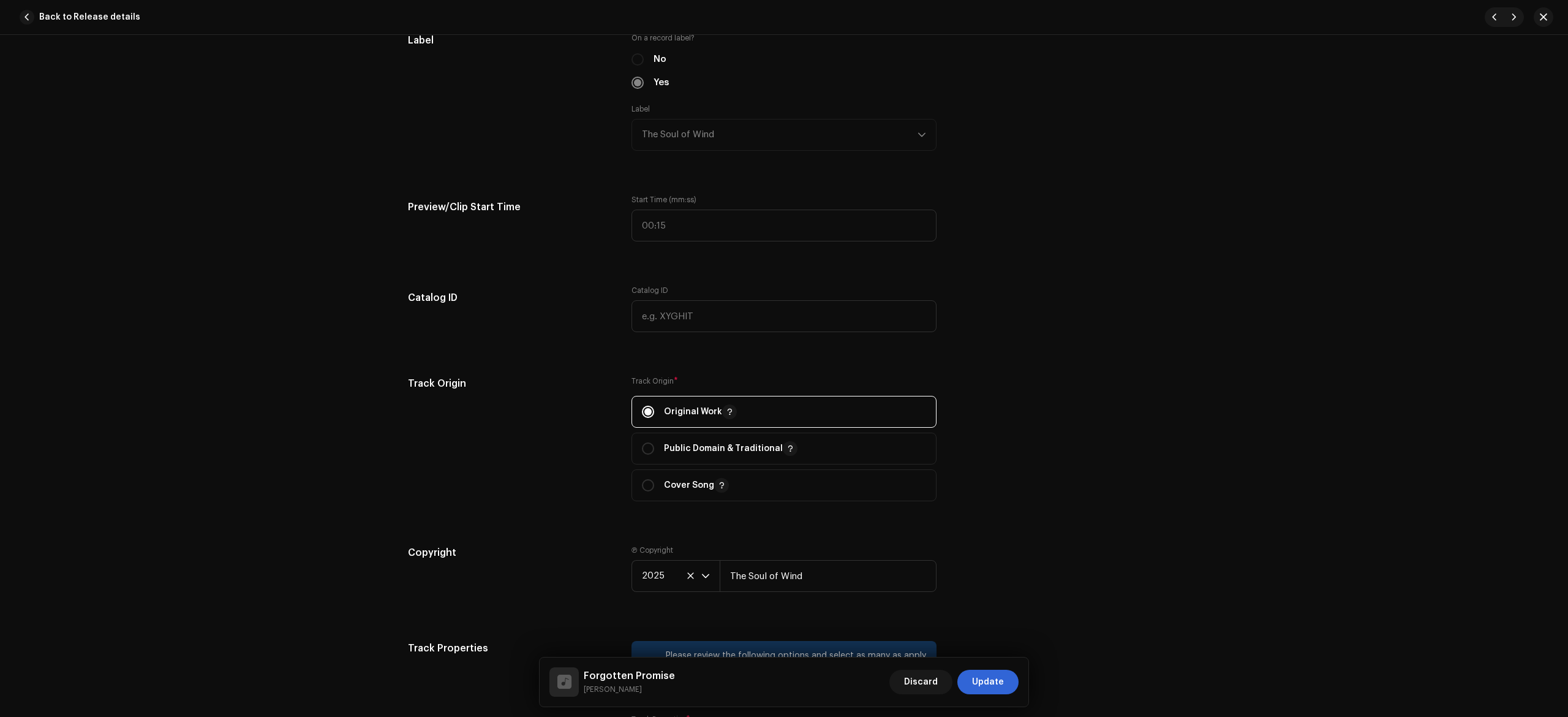
scroll to position [1586, 0]
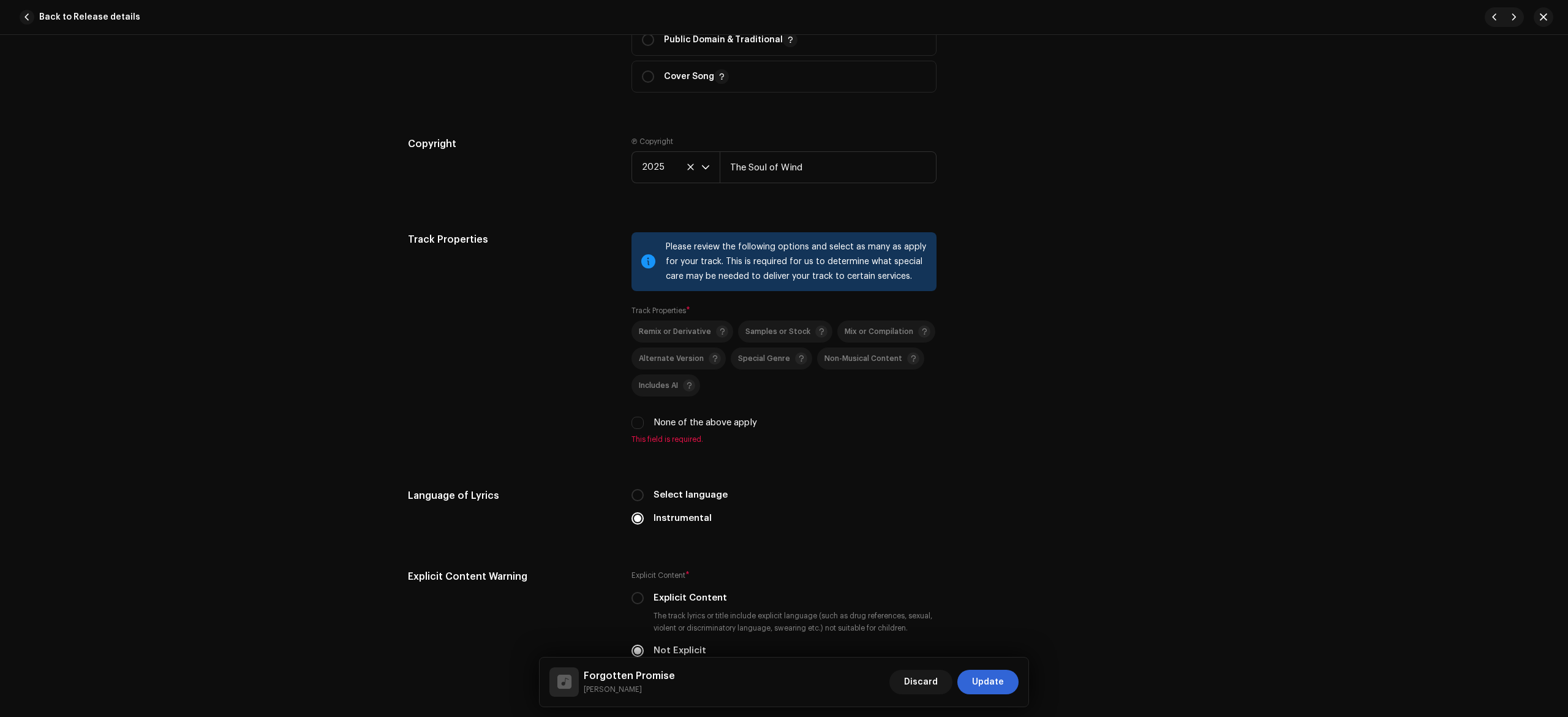
click at [677, 428] on label "None of the above apply" at bounding box center [705, 423] width 104 height 13
click at [644, 428] on input "None of the above apply" at bounding box center [638, 423] width 13 height 13
checkbox input "true"
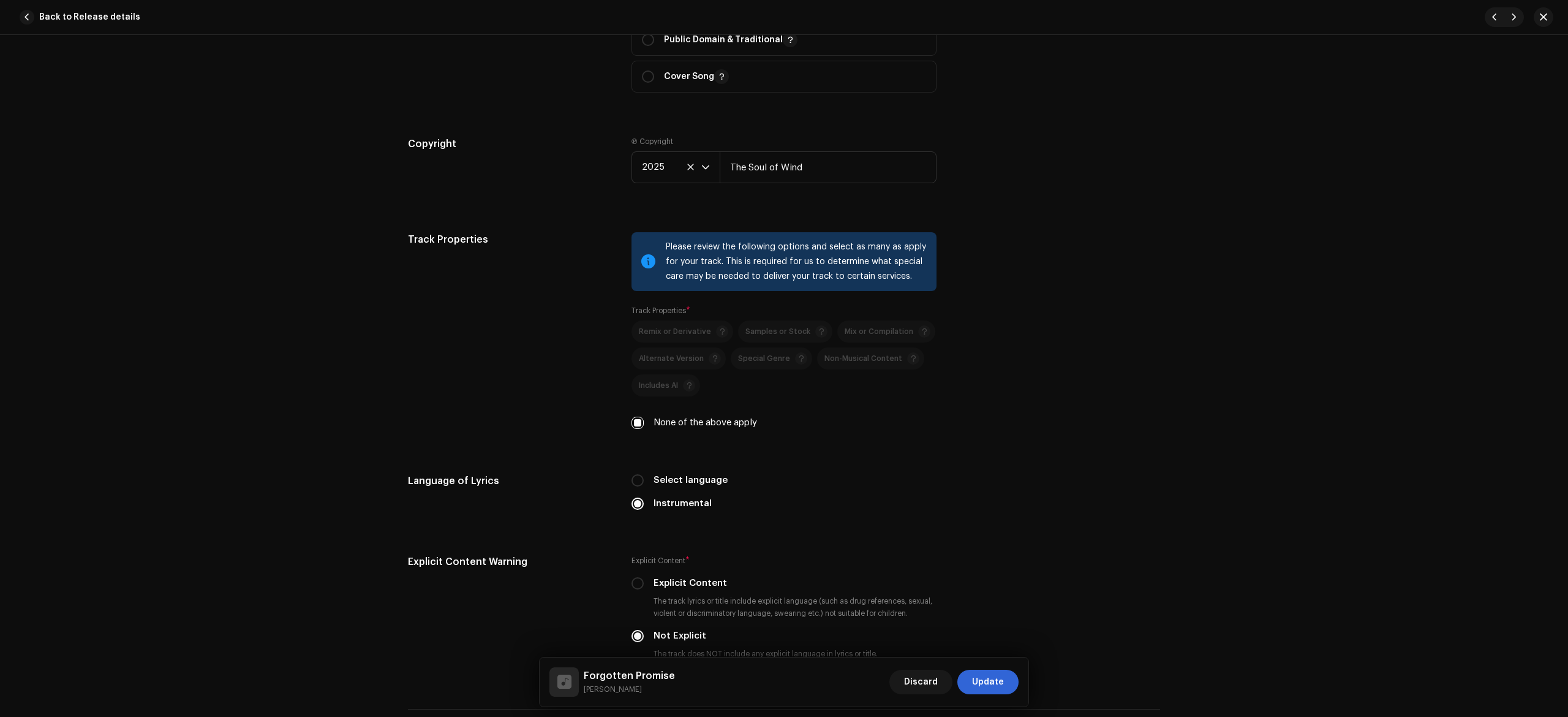
scroll to position [1979, 0]
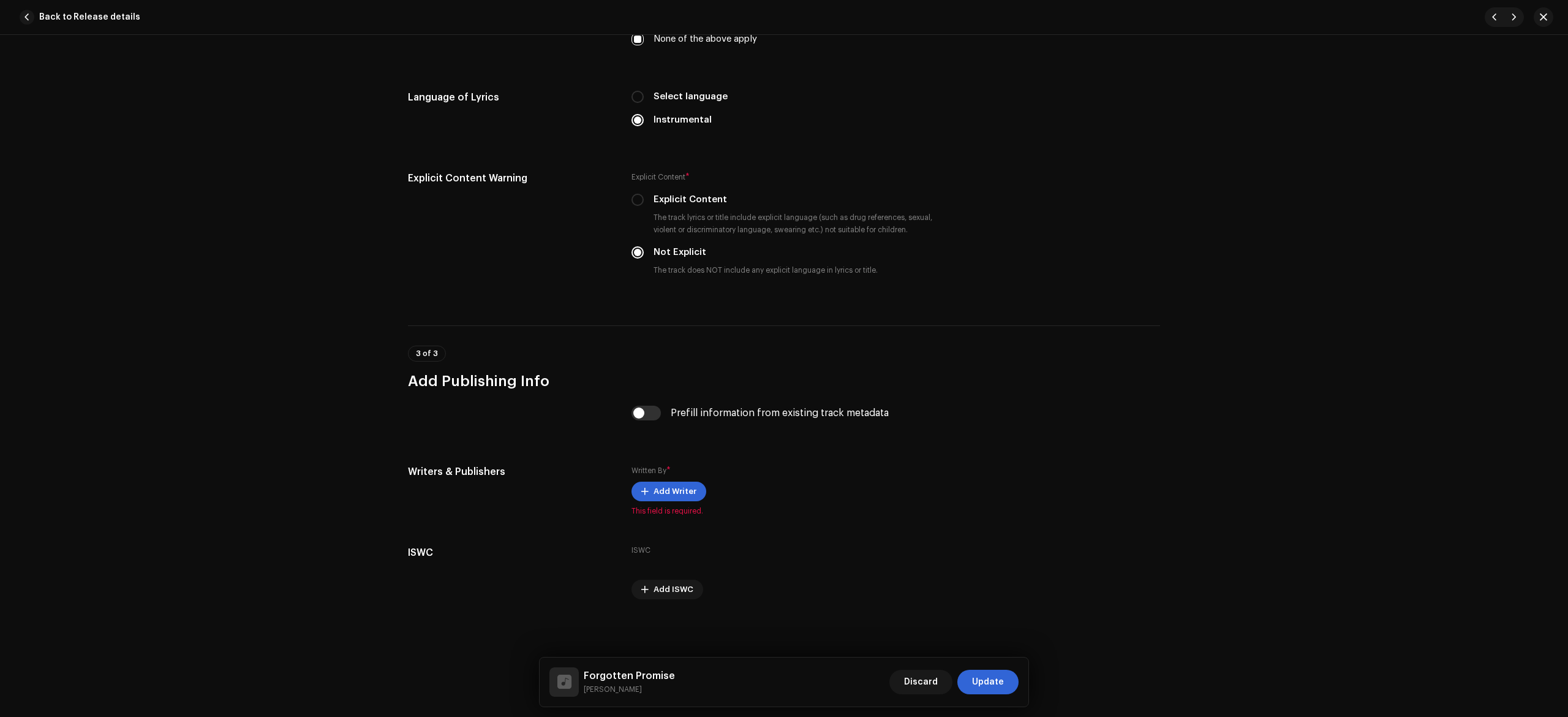
click at [627, 407] on div "Prefill information from existing track metadata" at bounding box center [784, 420] width 752 height 29
click at [652, 416] on input "checkbox" at bounding box center [646, 413] width 29 height 15
checkbox input "true"
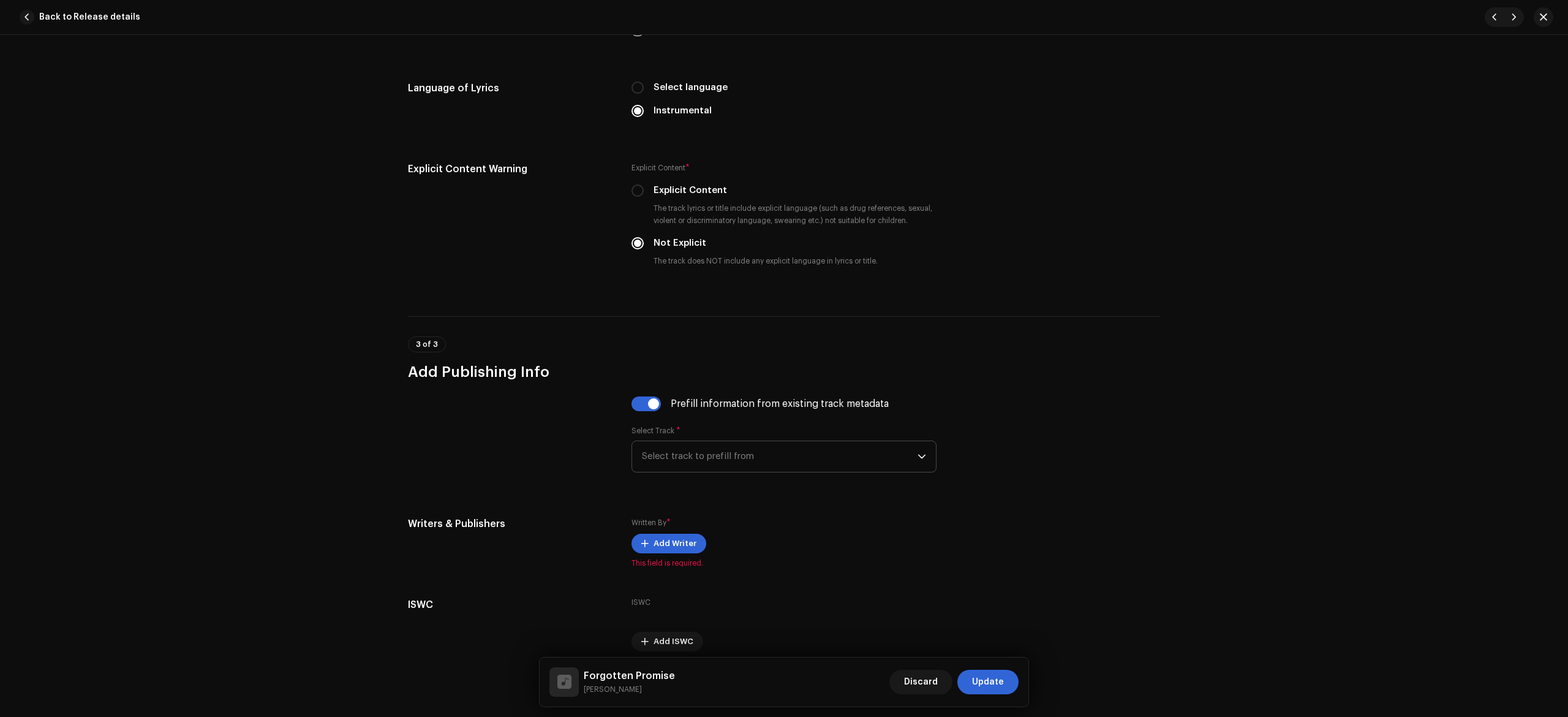
click at [693, 468] on span "Select track to prefill from" at bounding box center [780, 456] width 275 height 31
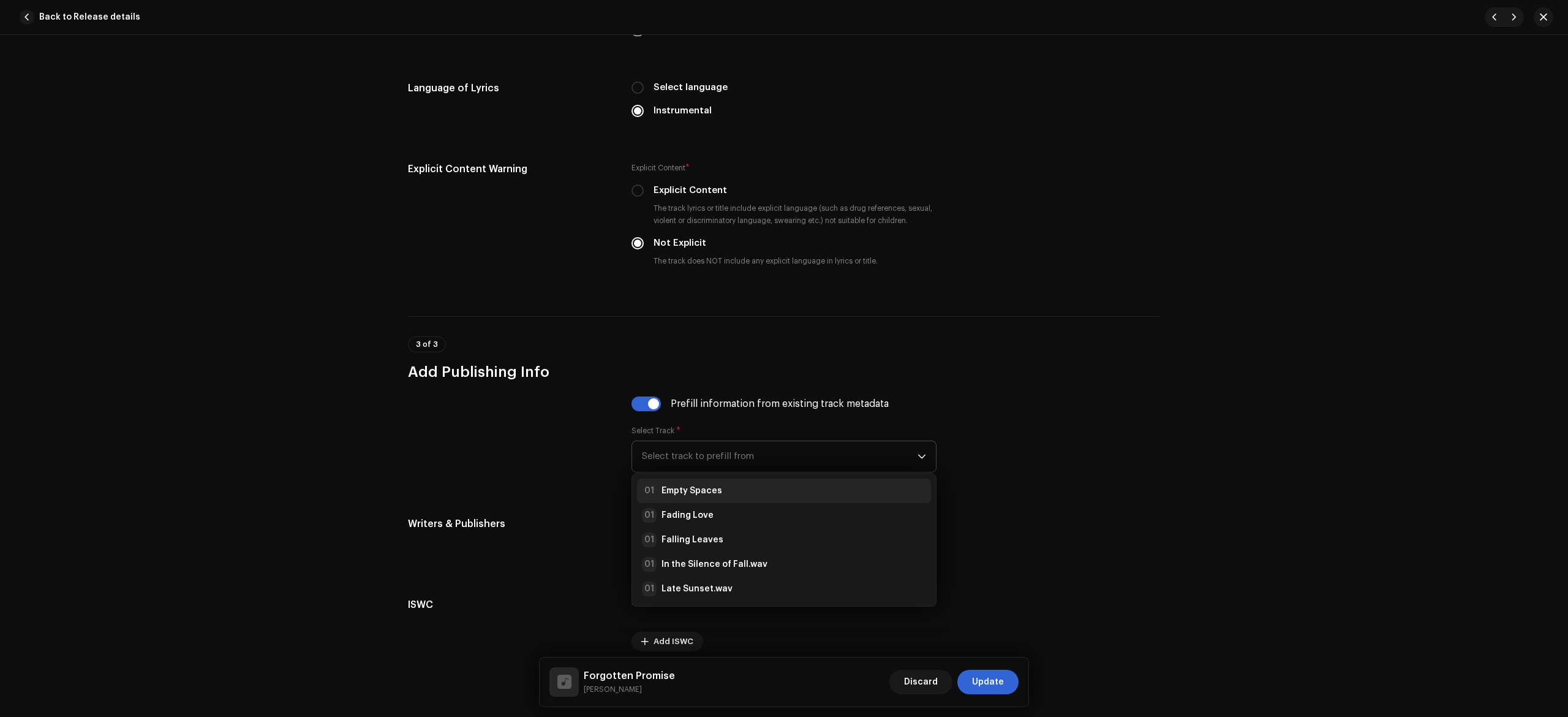
click at [696, 497] on strong "Empty Spaces" at bounding box center [692, 490] width 60 height 13
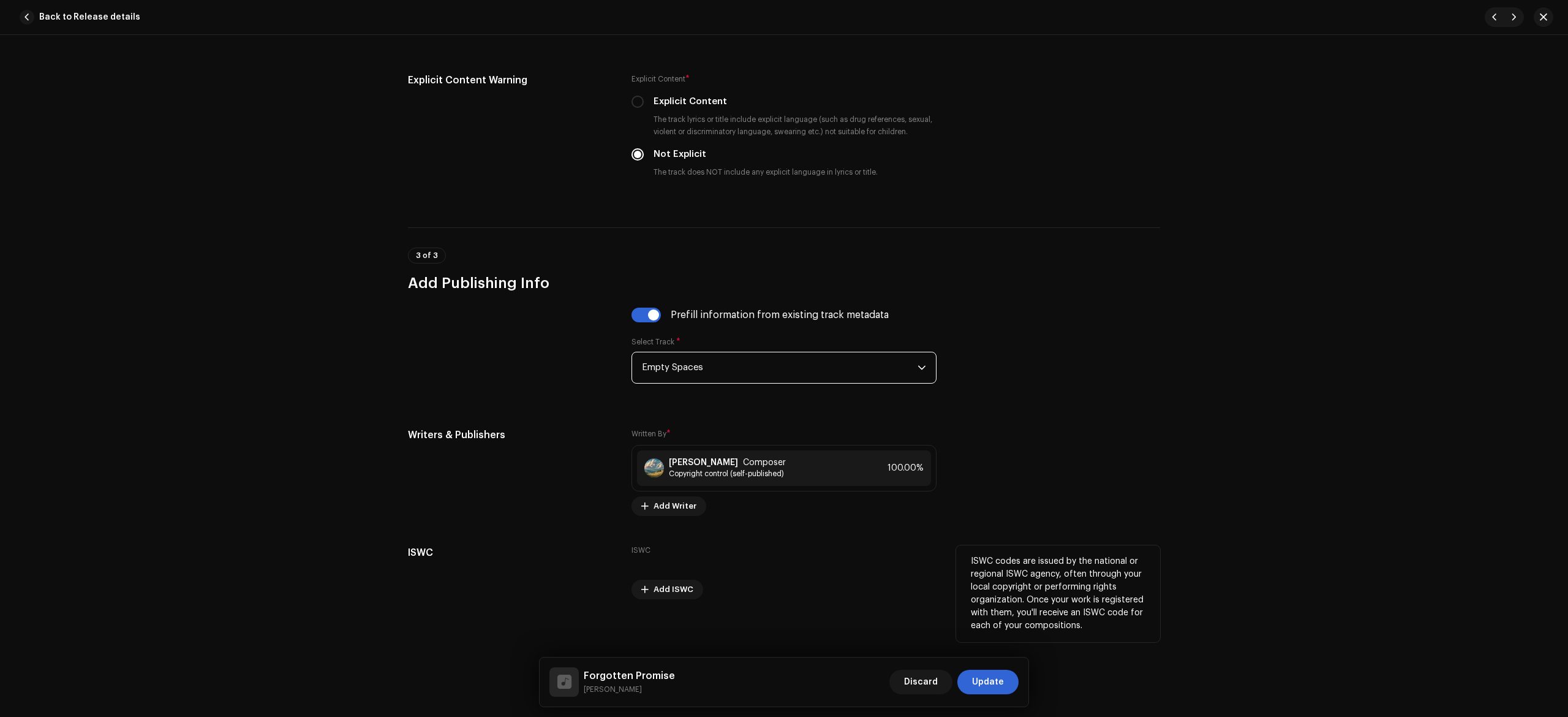
scroll to position [2079, 0]
click at [1003, 674] on span "Update" at bounding box center [988, 682] width 32 height 24
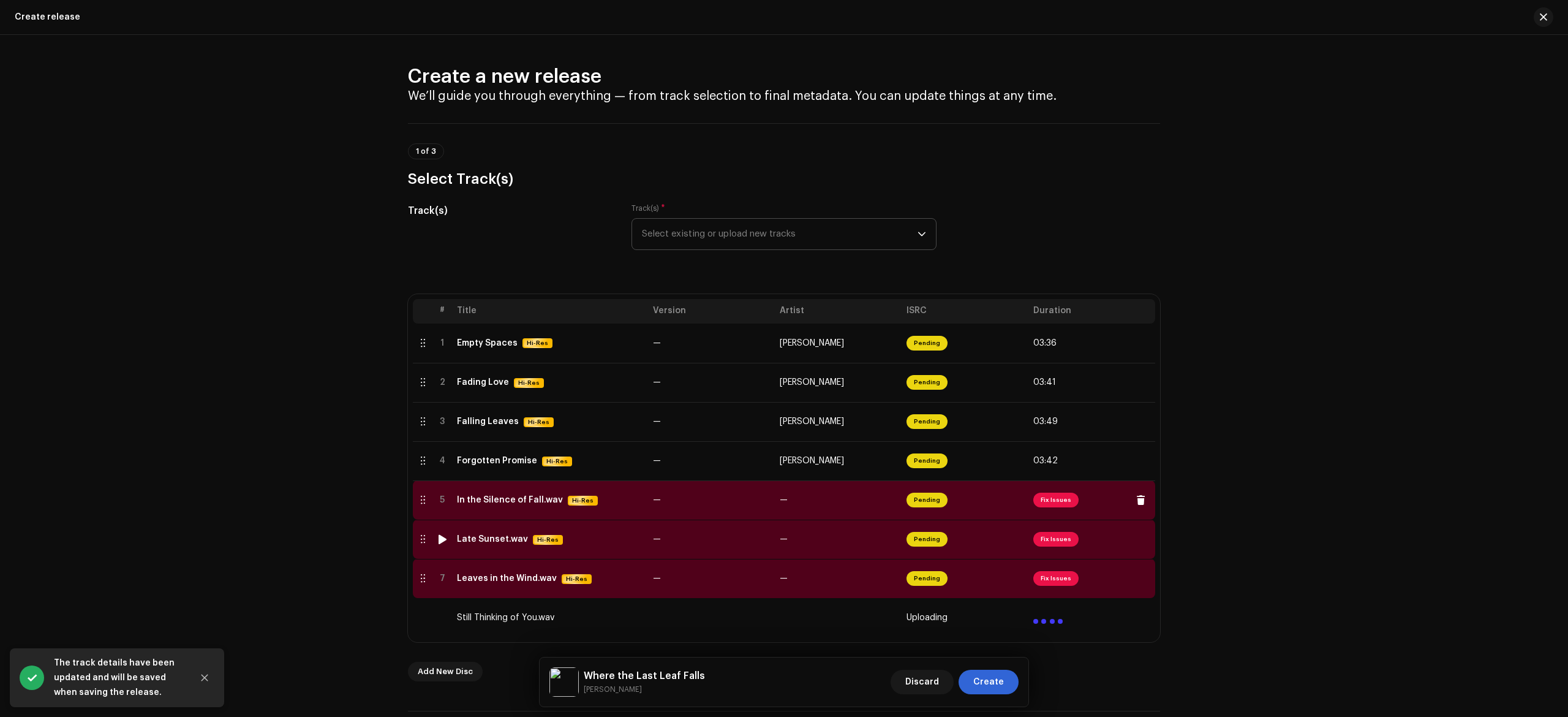
click at [630, 513] on td "In the Silence of Fall.wav Hi-Res" at bounding box center [550, 499] width 196 height 39
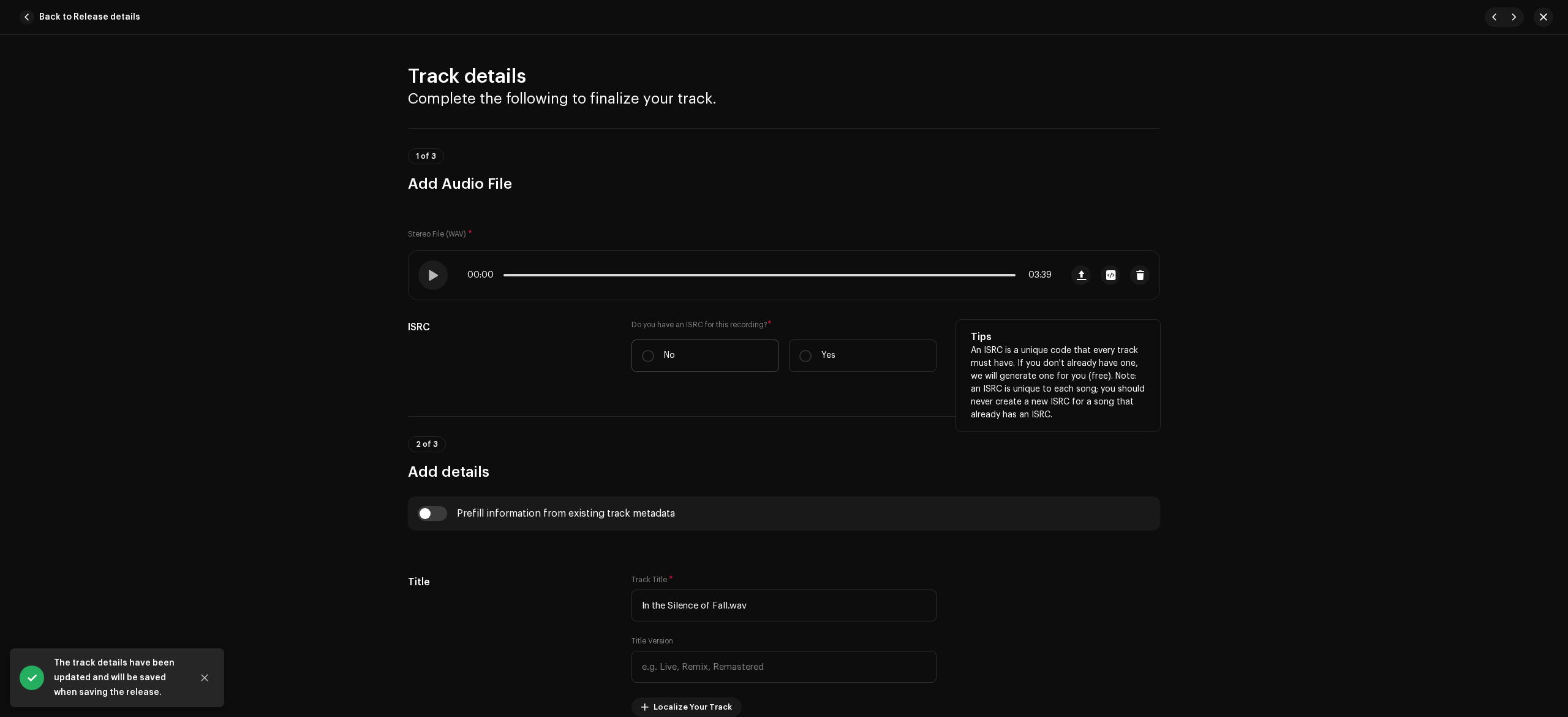
click at [668, 345] on label "No" at bounding box center [705, 356] width 148 height 32
click at [654, 350] on input "No" at bounding box center [648, 356] width 13 height 13
radio input "true"
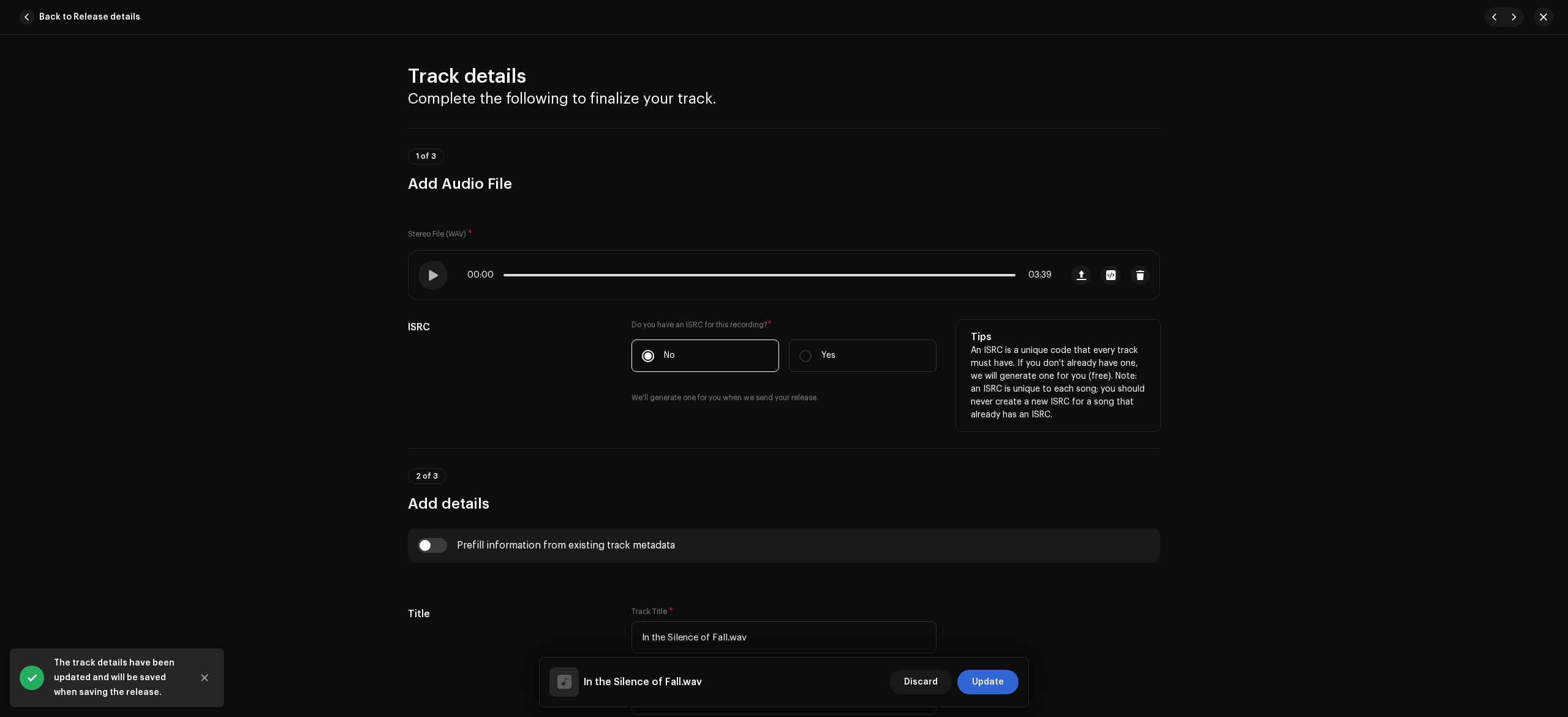
scroll to position [408, 0]
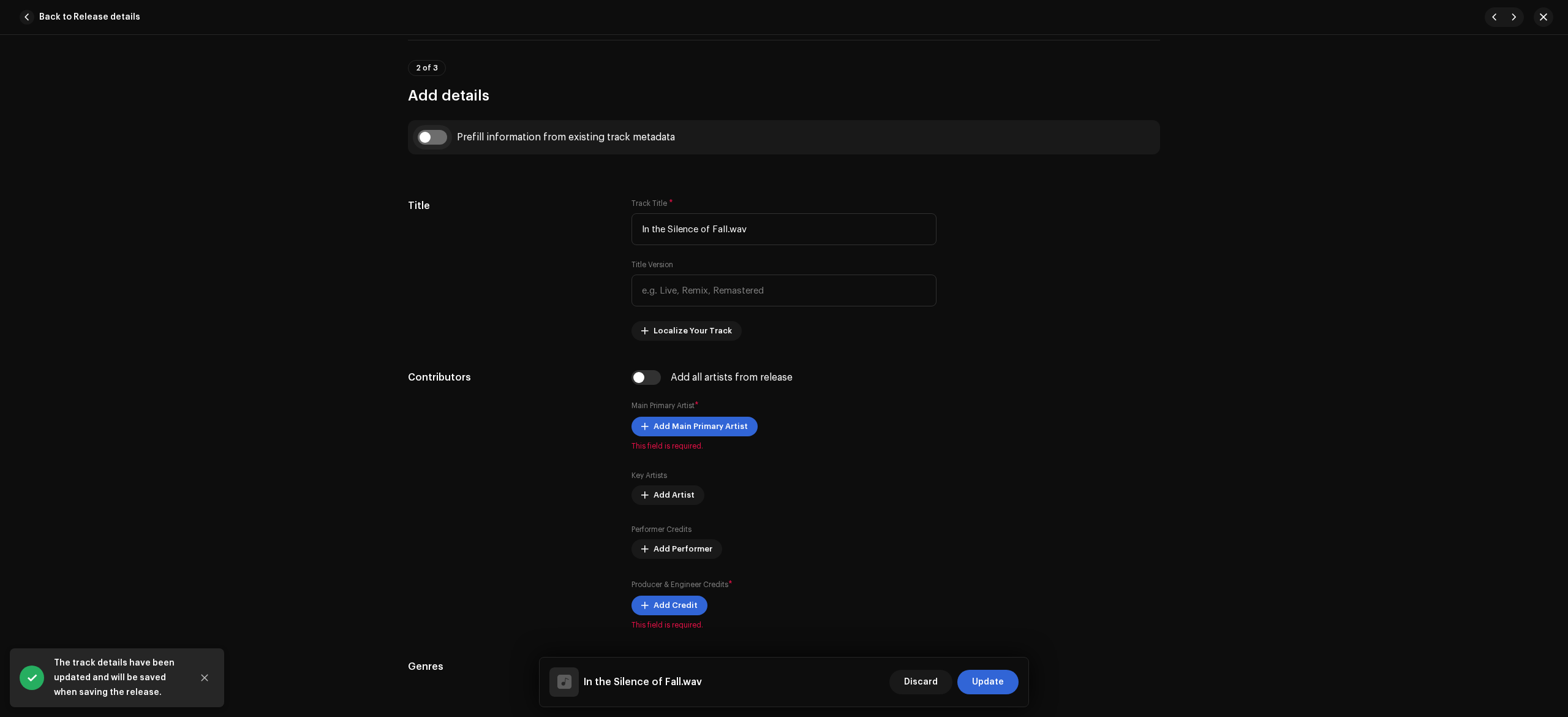
click at [429, 137] on input "checkbox" at bounding box center [433, 137] width 29 height 15
checkbox input "true"
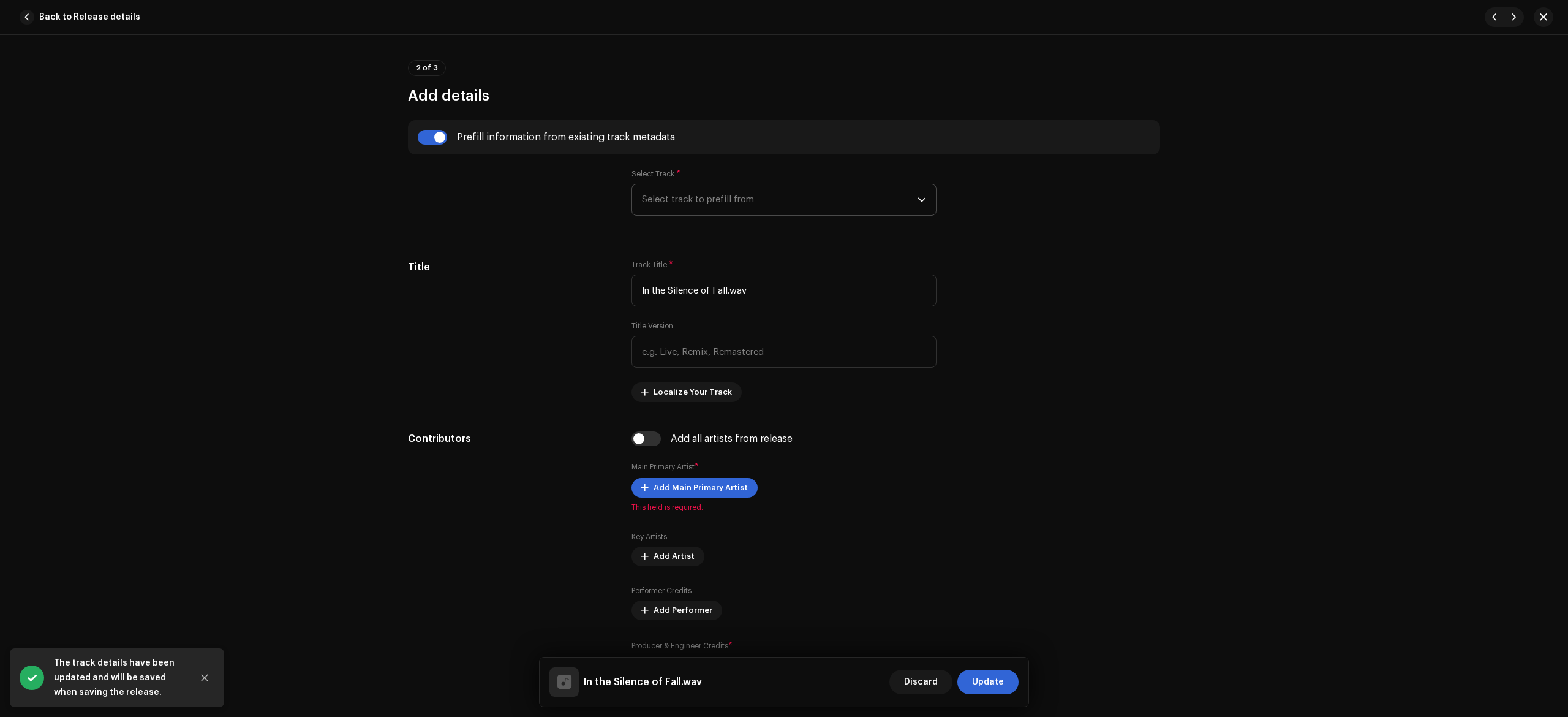
click at [708, 210] on span "Select track to prefill from" at bounding box center [780, 199] width 275 height 31
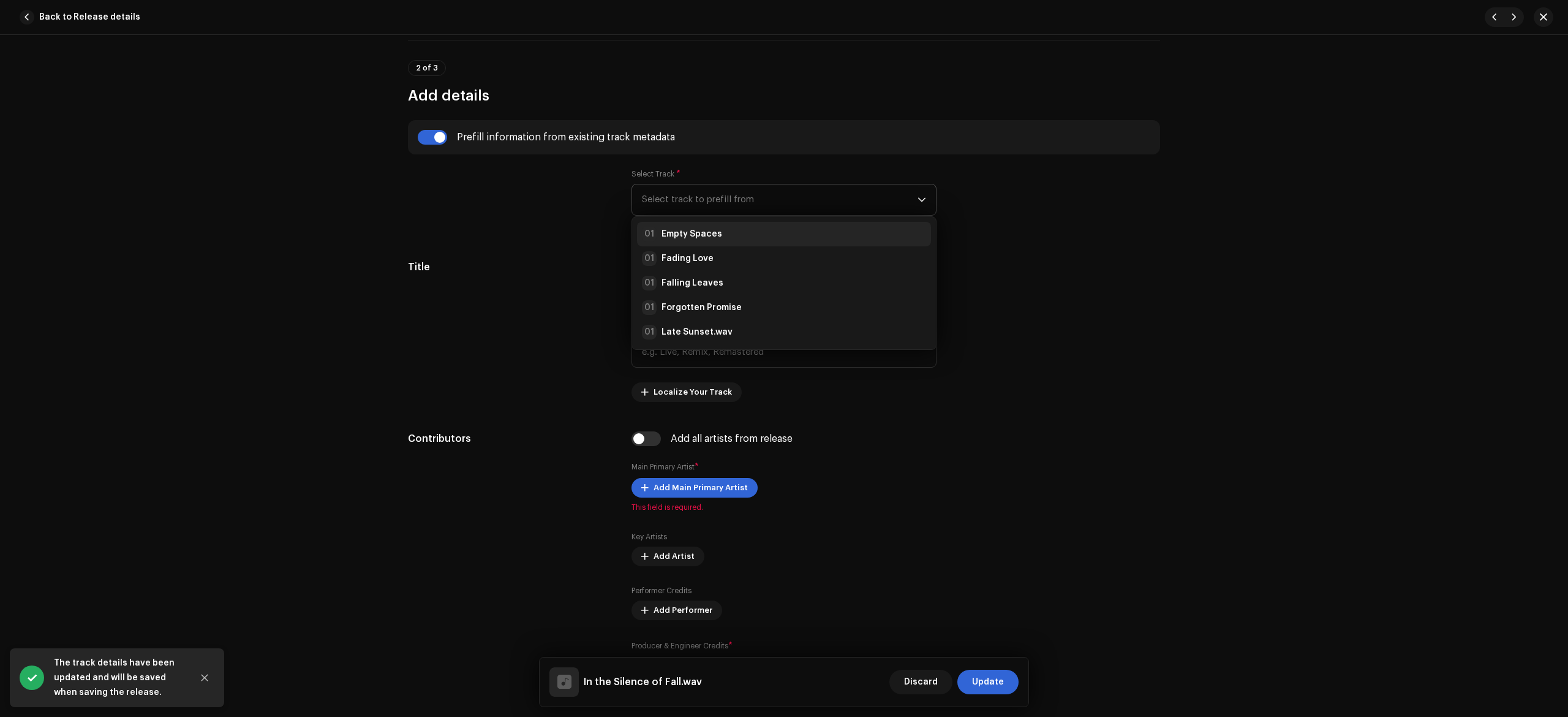
click at [691, 235] on strong "Empty Spaces" at bounding box center [692, 234] width 60 height 13
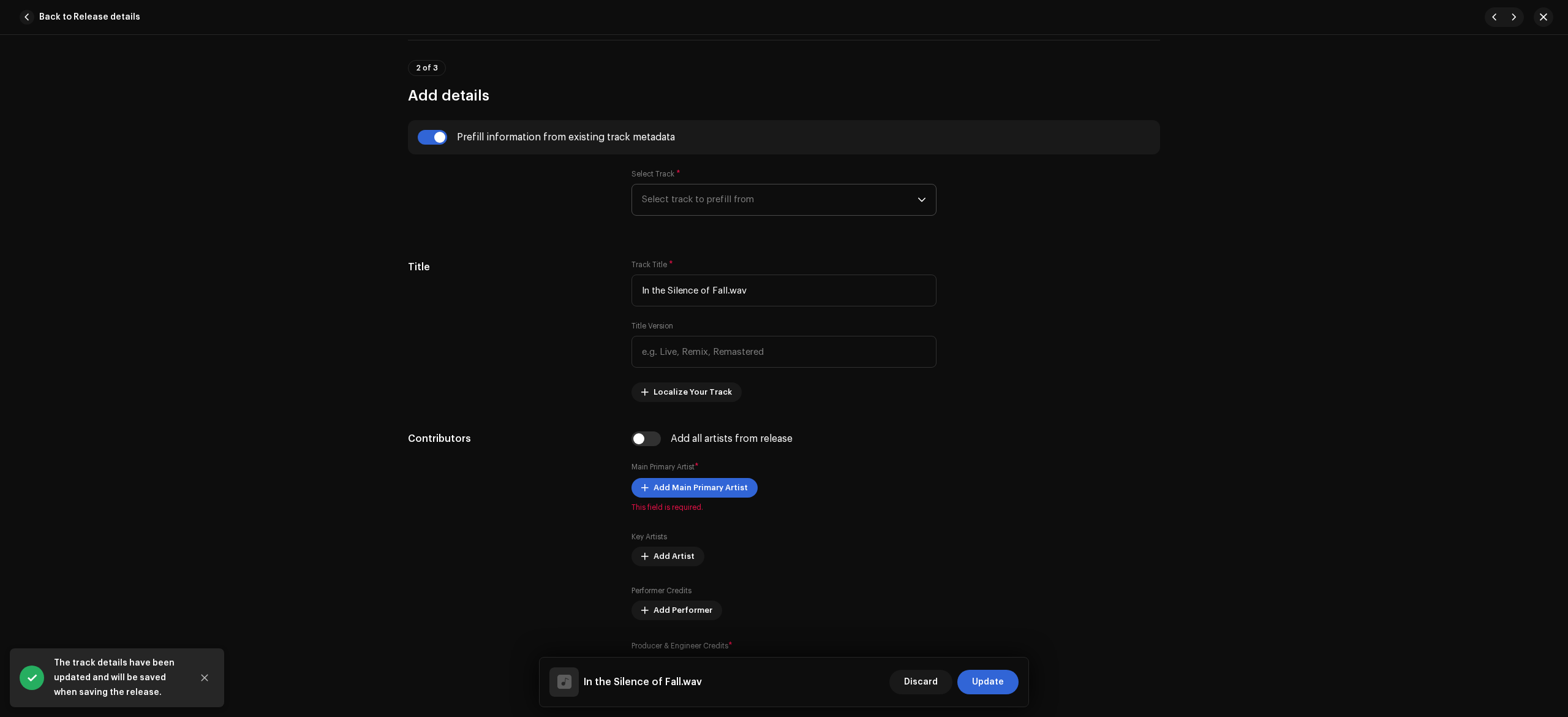
type input "Empty Spaces"
radio input "true"
type input "The Soul of Wind"
checkbox input "true"
radio input "false"
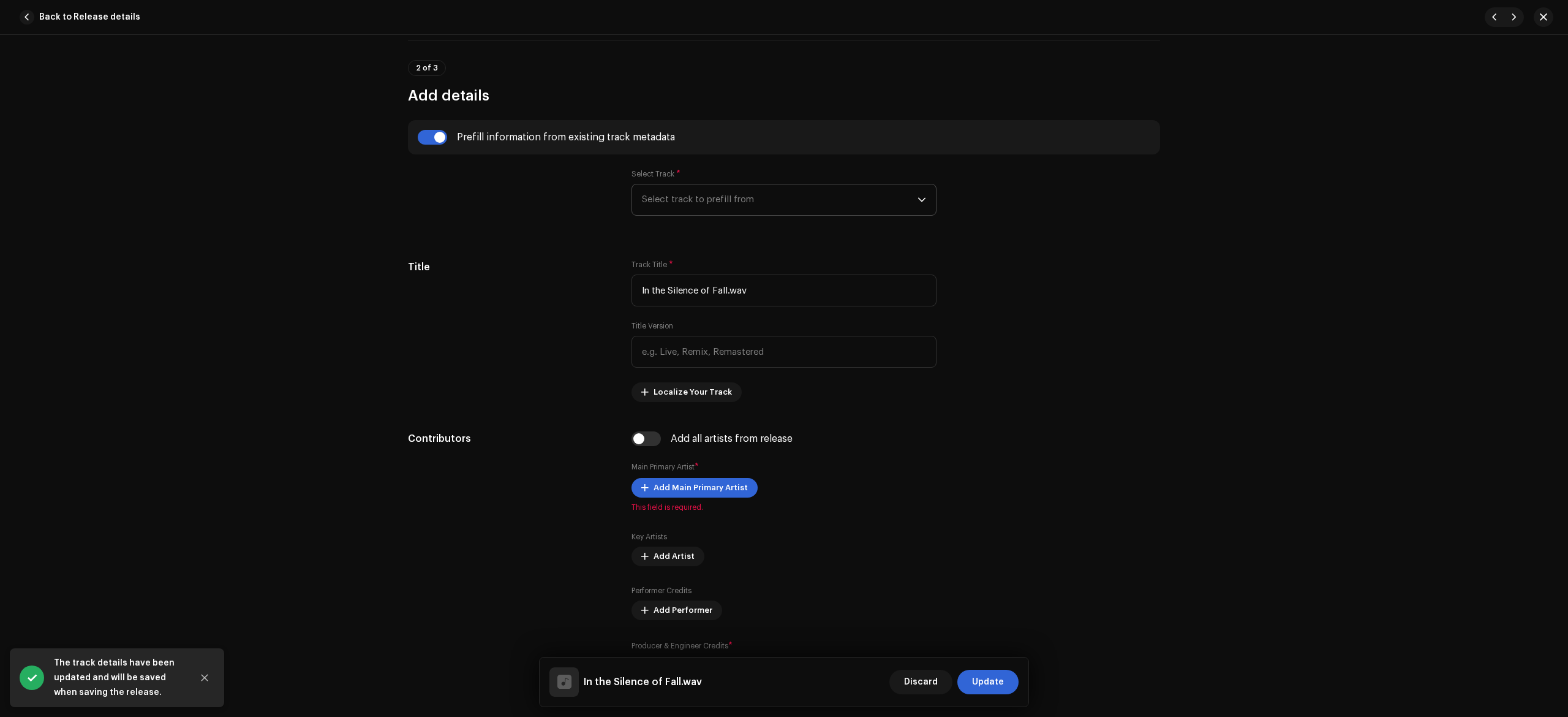
radio input "true"
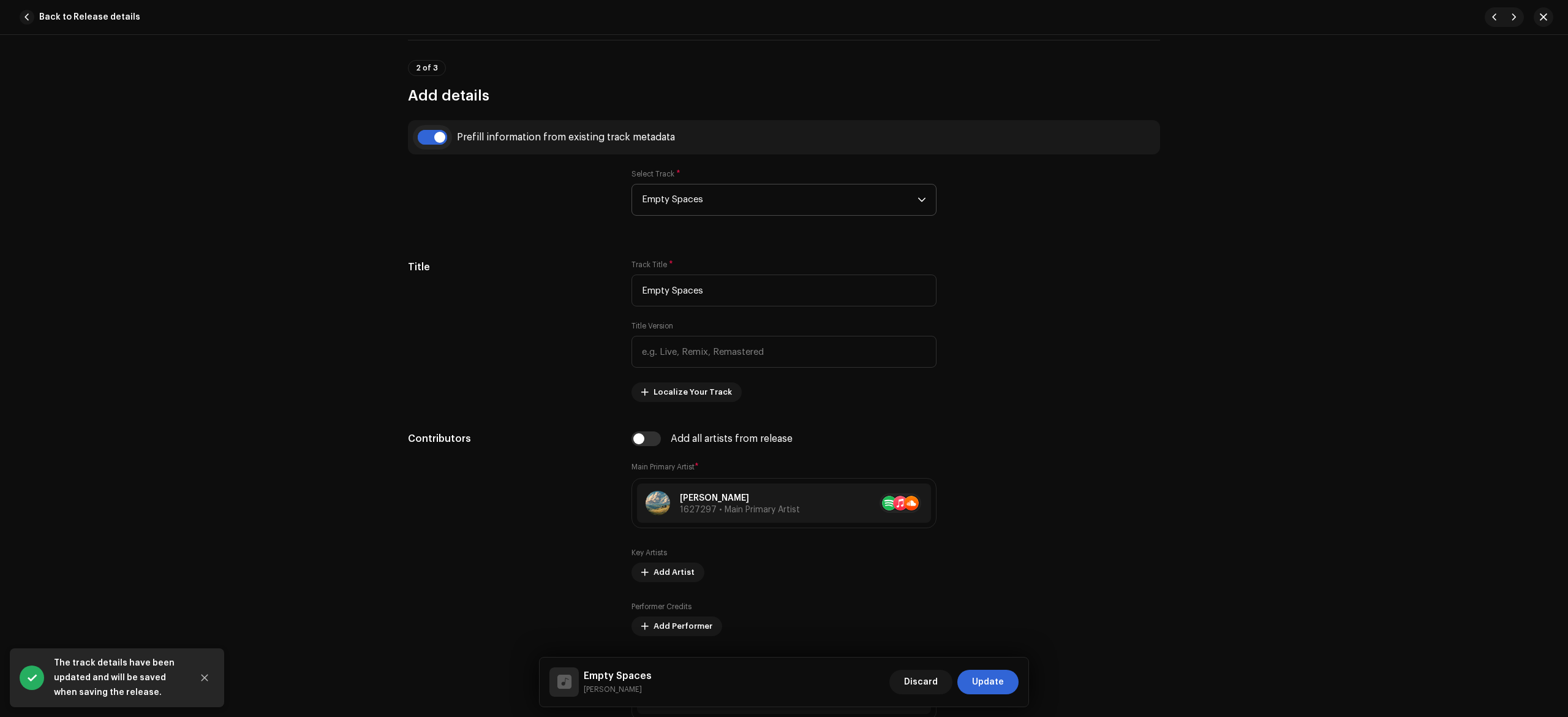
click at [427, 138] on input "checkbox" at bounding box center [433, 137] width 29 height 15
checkbox input "false"
type input "In the Silence of Fall.wav"
checkbox input "false"
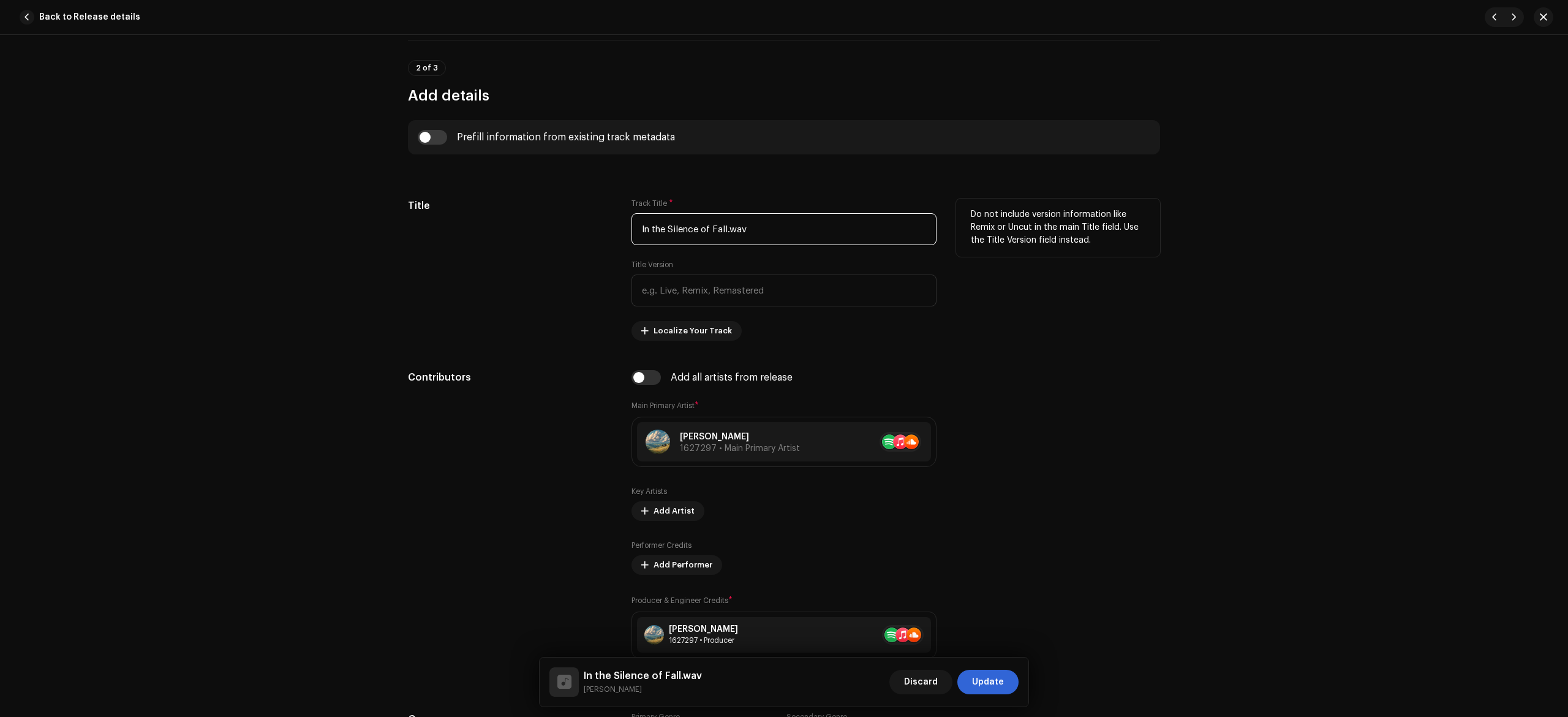
click at [793, 234] on input "In the Silence of Fall.wav" at bounding box center [784, 229] width 305 height 32
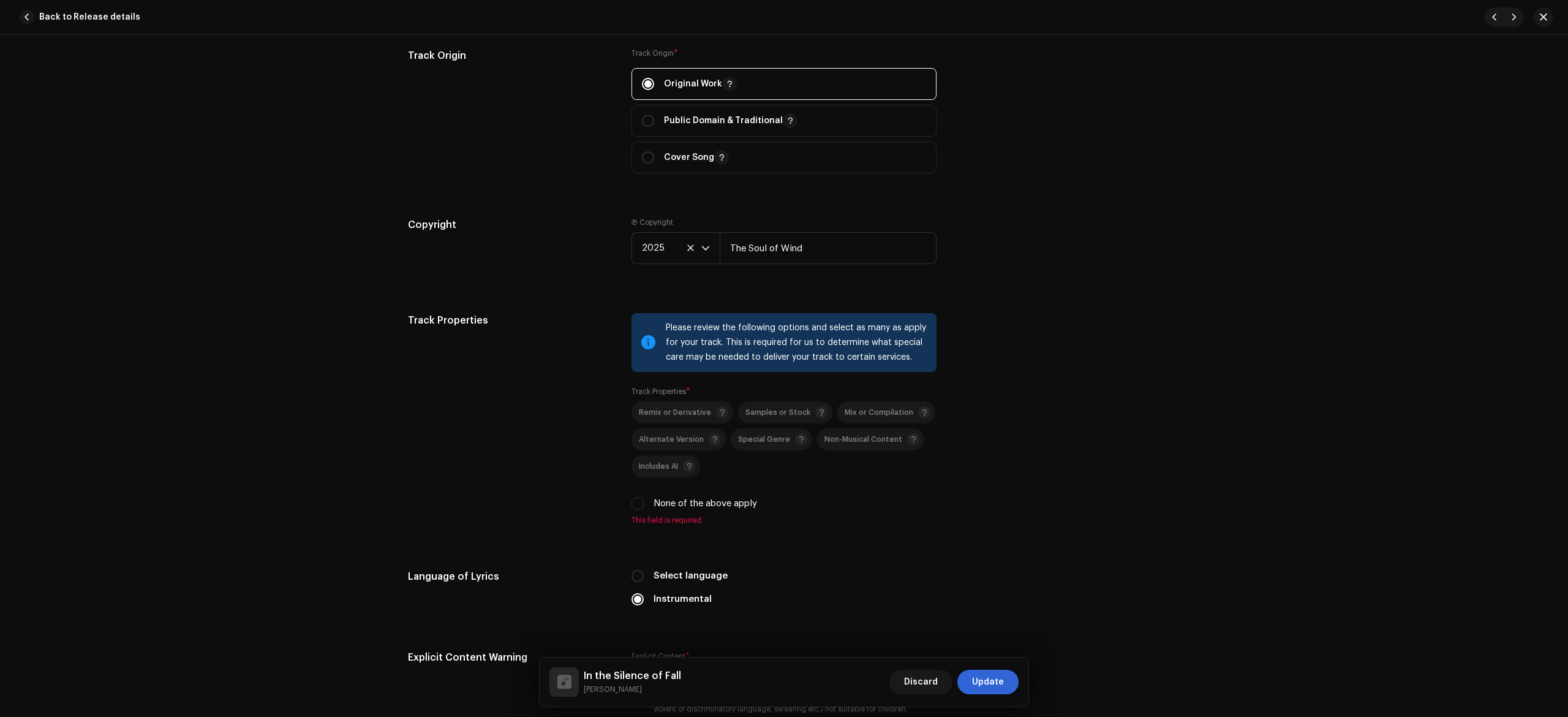
scroll to position [1907, 0]
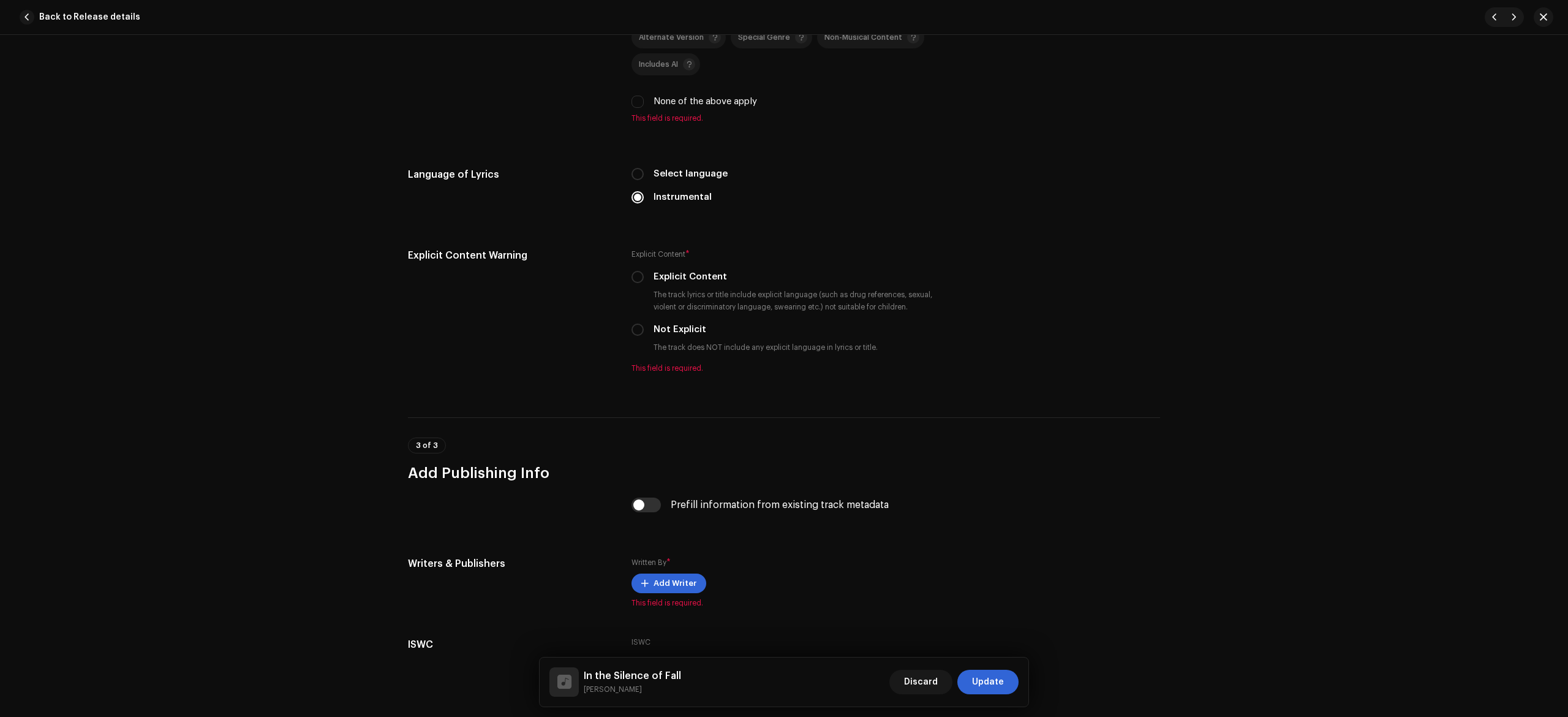
type input "In the Silence of Fall"
click at [692, 100] on div "Remix or Derivative Samples or Stock Mix or Compilation Alternate Version Speci…" at bounding box center [784, 54] width 305 height 109
click at [681, 108] on label "None of the above apply" at bounding box center [705, 102] width 104 height 13
click at [644, 107] on input "None of the above apply" at bounding box center [638, 102] width 13 height 13
checkbox input "true"
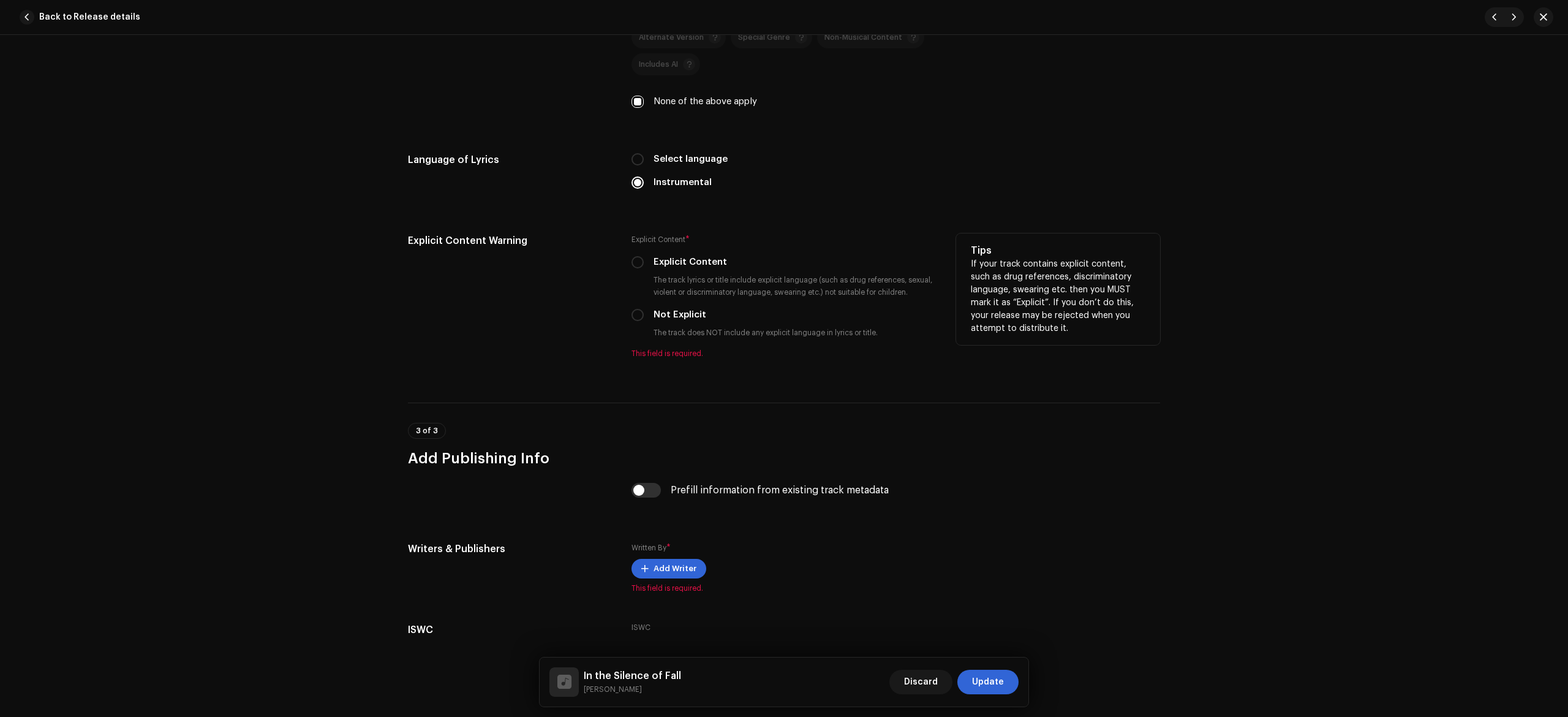
click at [685, 311] on div "Explicit Content * Explicit Content The track lyrics or title include explicit …" at bounding box center [784, 296] width 305 height 125
click at [681, 316] on div "Explicit Content * Explicit Content The track lyrics or title include explicit …" at bounding box center [784, 296] width 305 height 125
click at [673, 322] on label "Not Explicit" at bounding box center [680, 315] width 53 height 13
click at [644, 321] on input "Not Explicit" at bounding box center [638, 314] width 13 height 13
radio input "true"
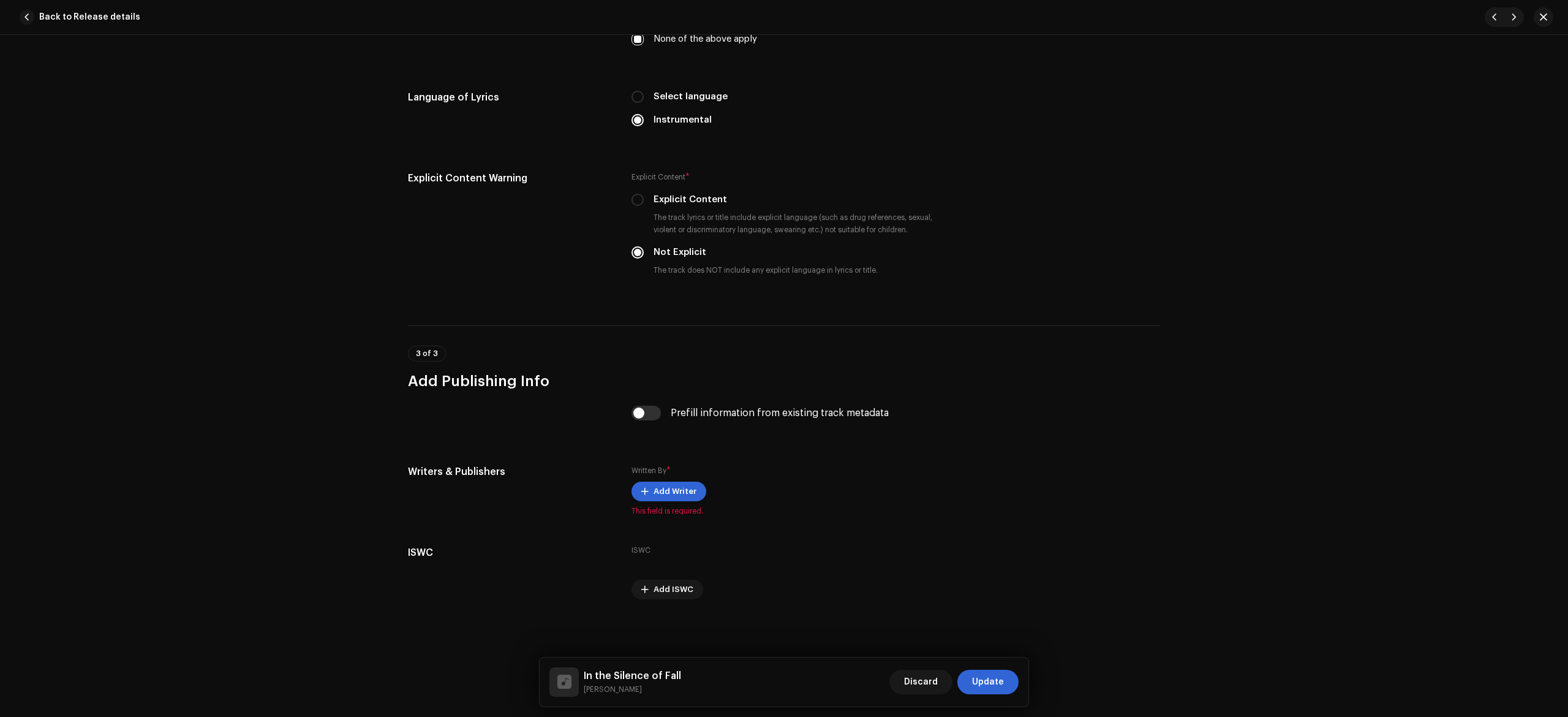
scroll to position [1979, 0]
click at [635, 419] on input "checkbox" at bounding box center [646, 413] width 29 height 15
checkbox input "true"
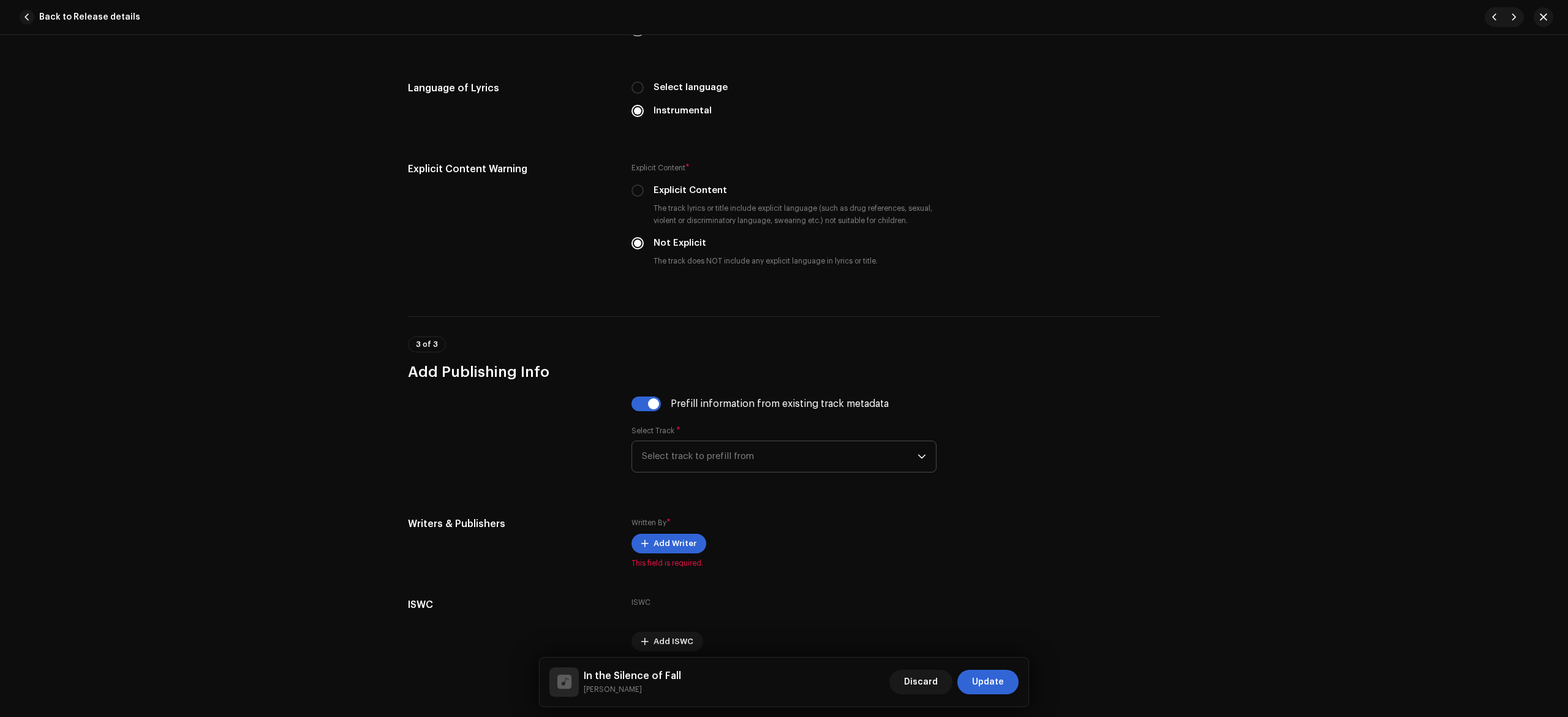
click at [695, 470] on span "Select track to prefill from" at bounding box center [780, 456] width 275 height 31
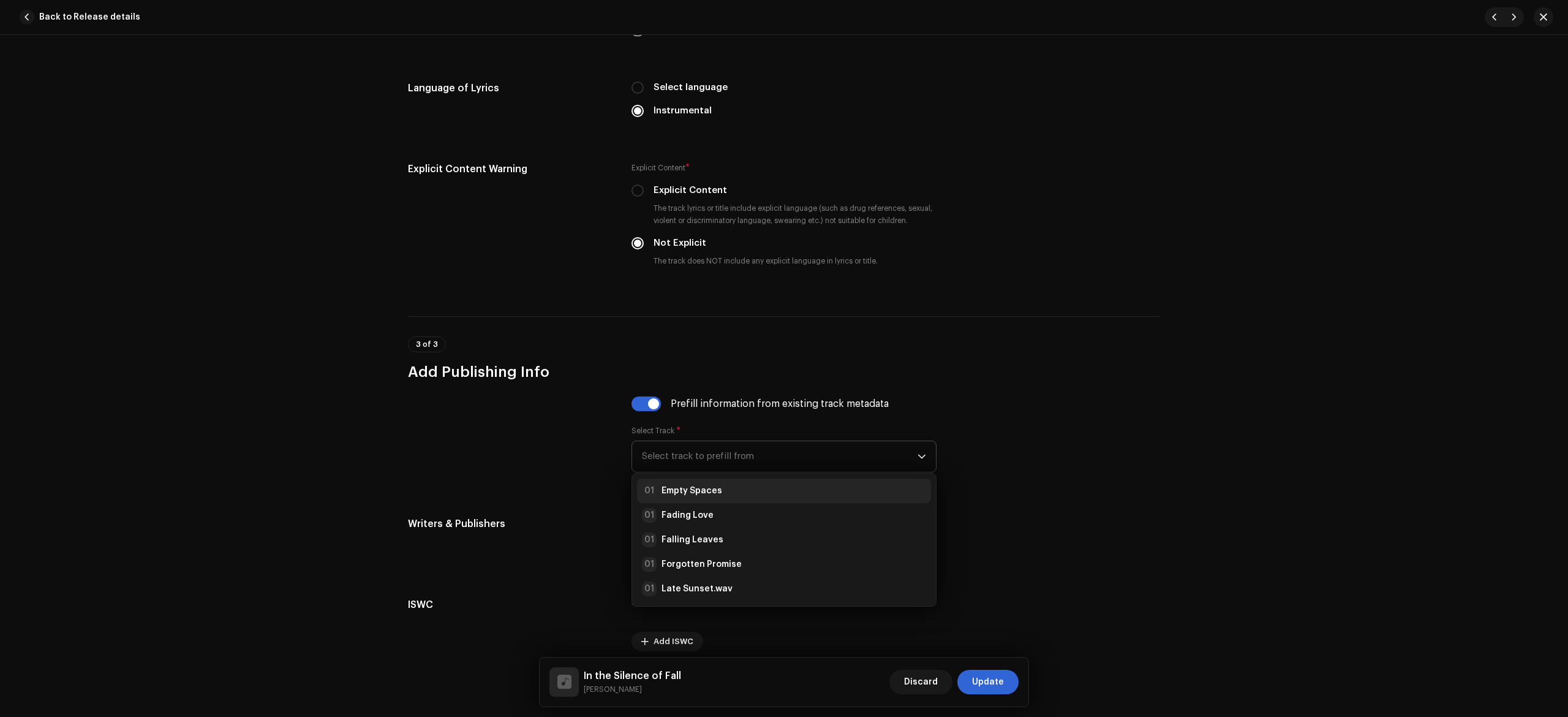
click at [706, 497] on strong "Empty Spaces" at bounding box center [692, 490] width 60 height 13
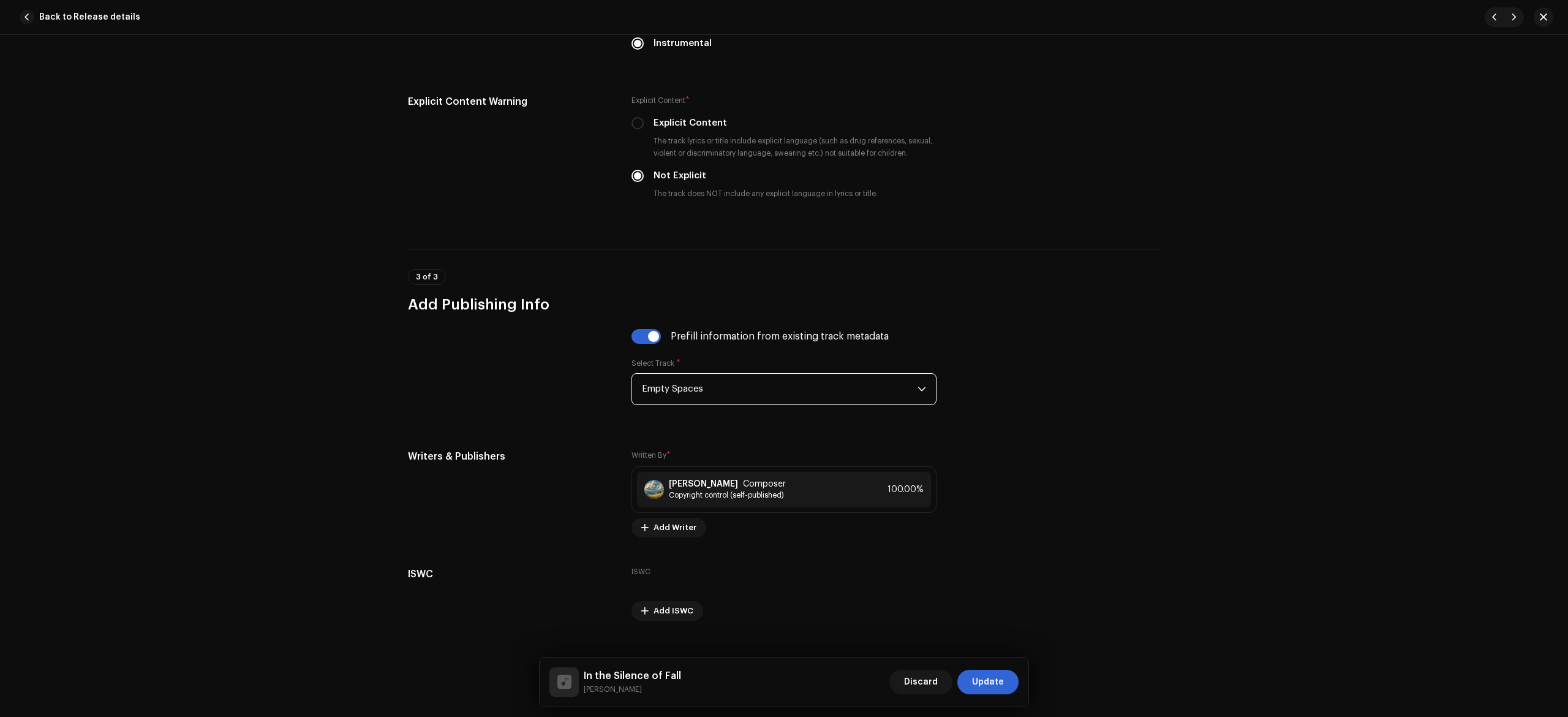
scroll to position [2079, 0]
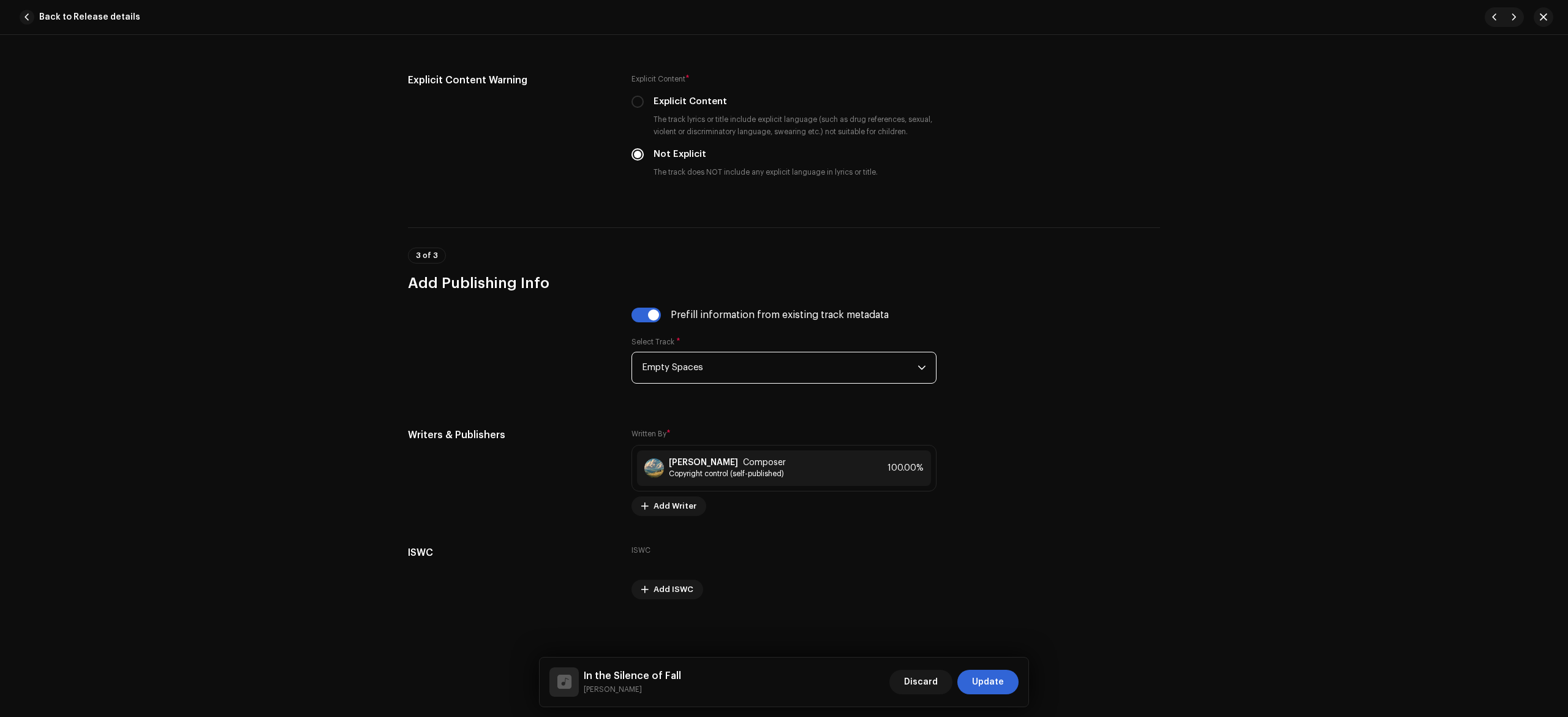
click at [1017, 690] on div "Discard Update" at bounding box center [954, 682] width 130 height 29
click at [1003, 682] on button "Update" at bounding box center [988, 682] width 61 height 24
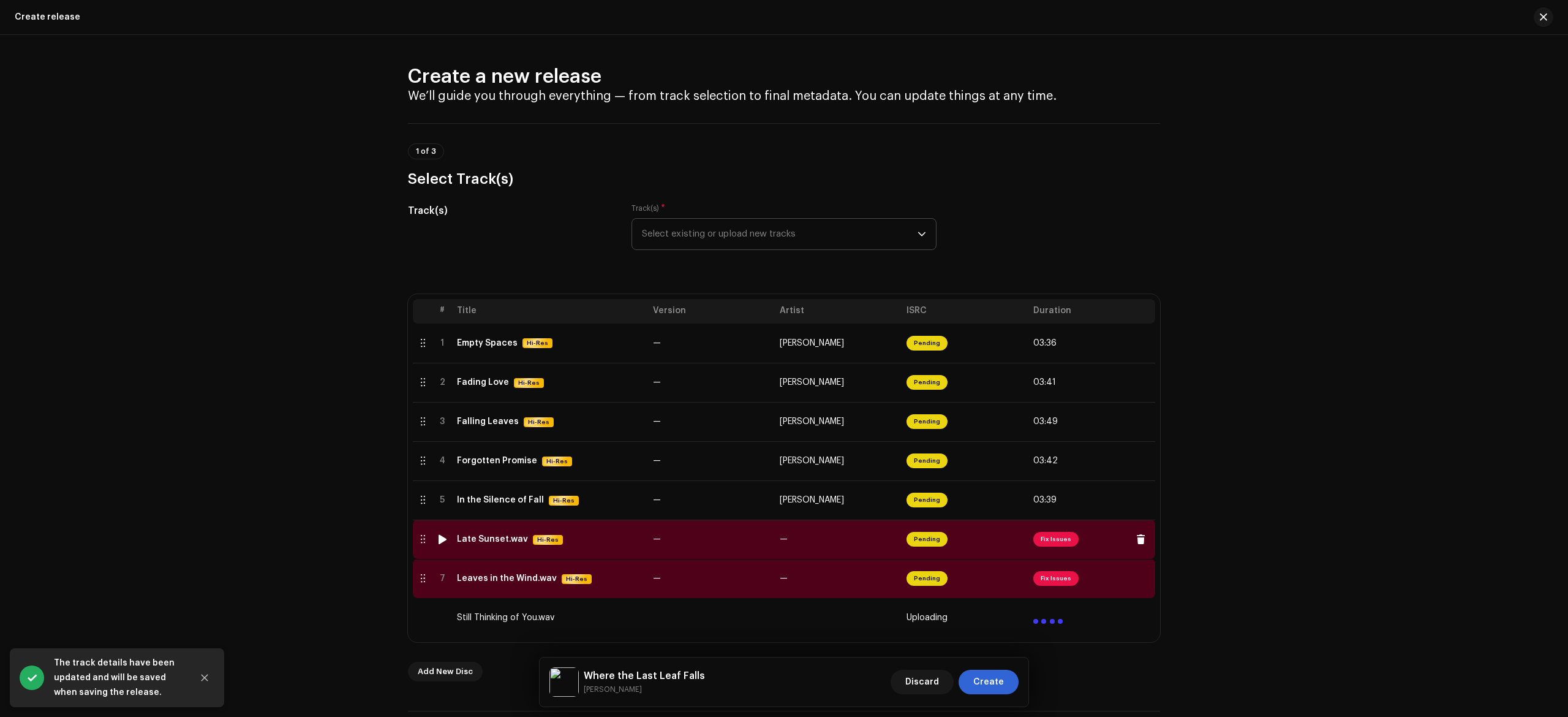
click at [576, 543] on div "Late Sunset.wav Hi-Res" at bounding box center [550, 540] width 186 height 10
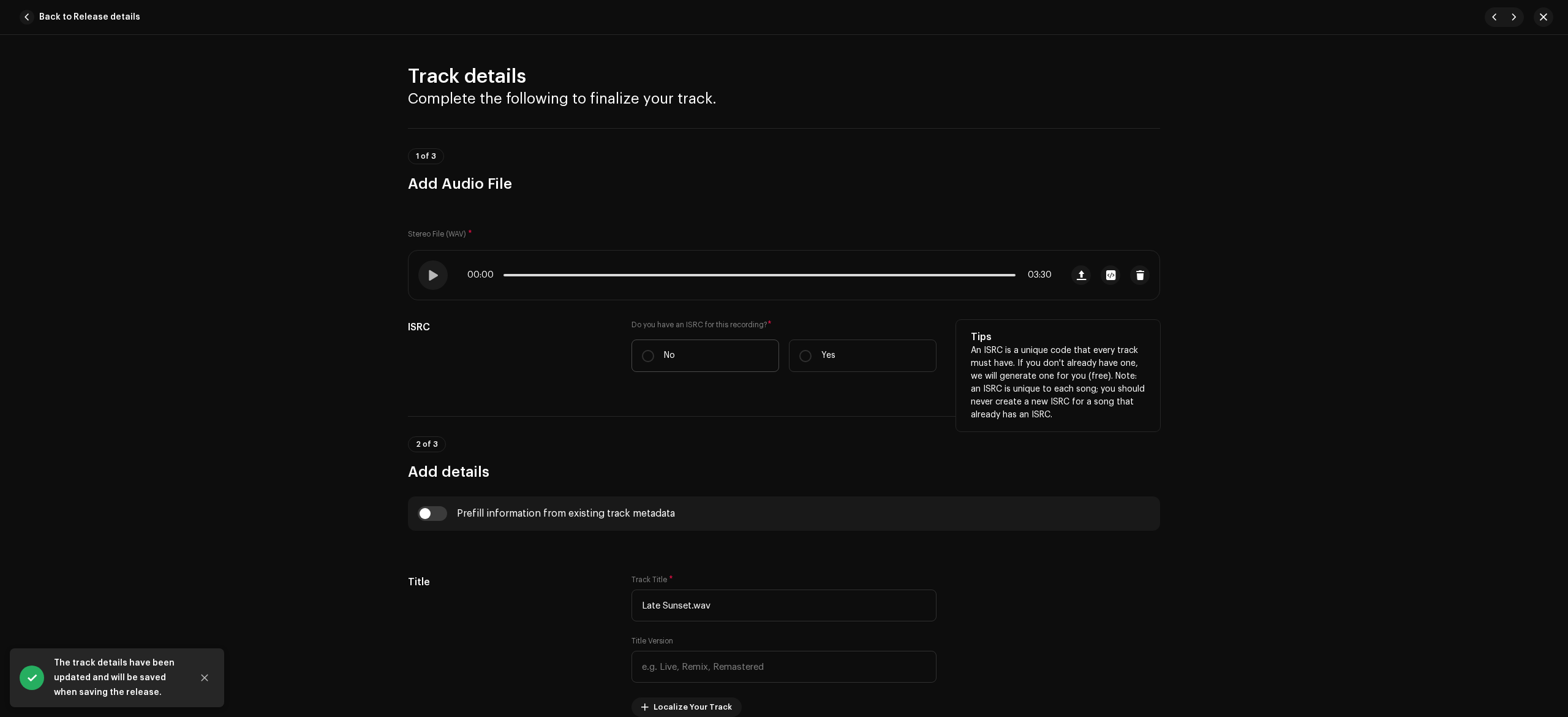
click at [670, 350] on p "No" at bounding box center [669, 355] width 11 height 13
click at [654, 350] on input "No" at bounding box center [648, 356] width 13 height 13
radio input "true"
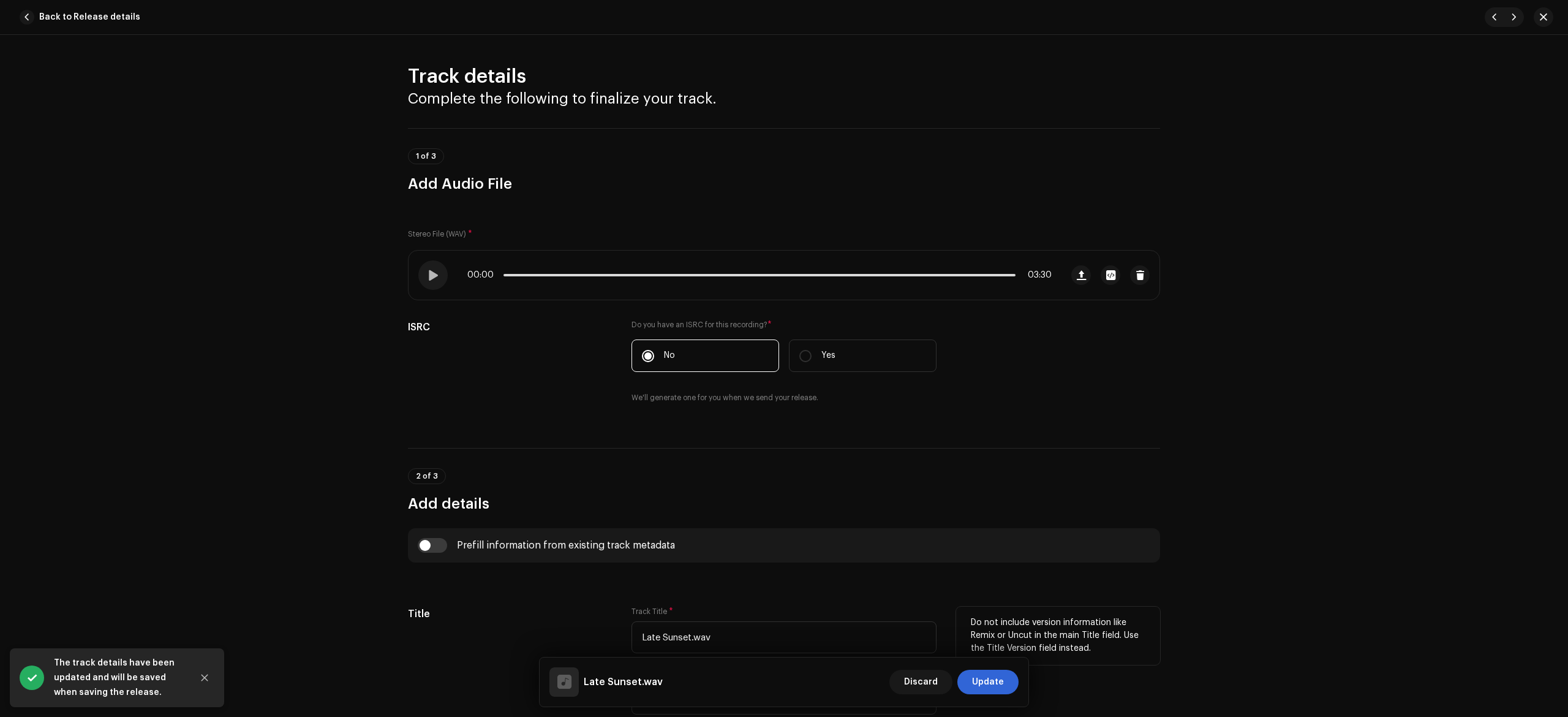
scroll to position [408, 0]
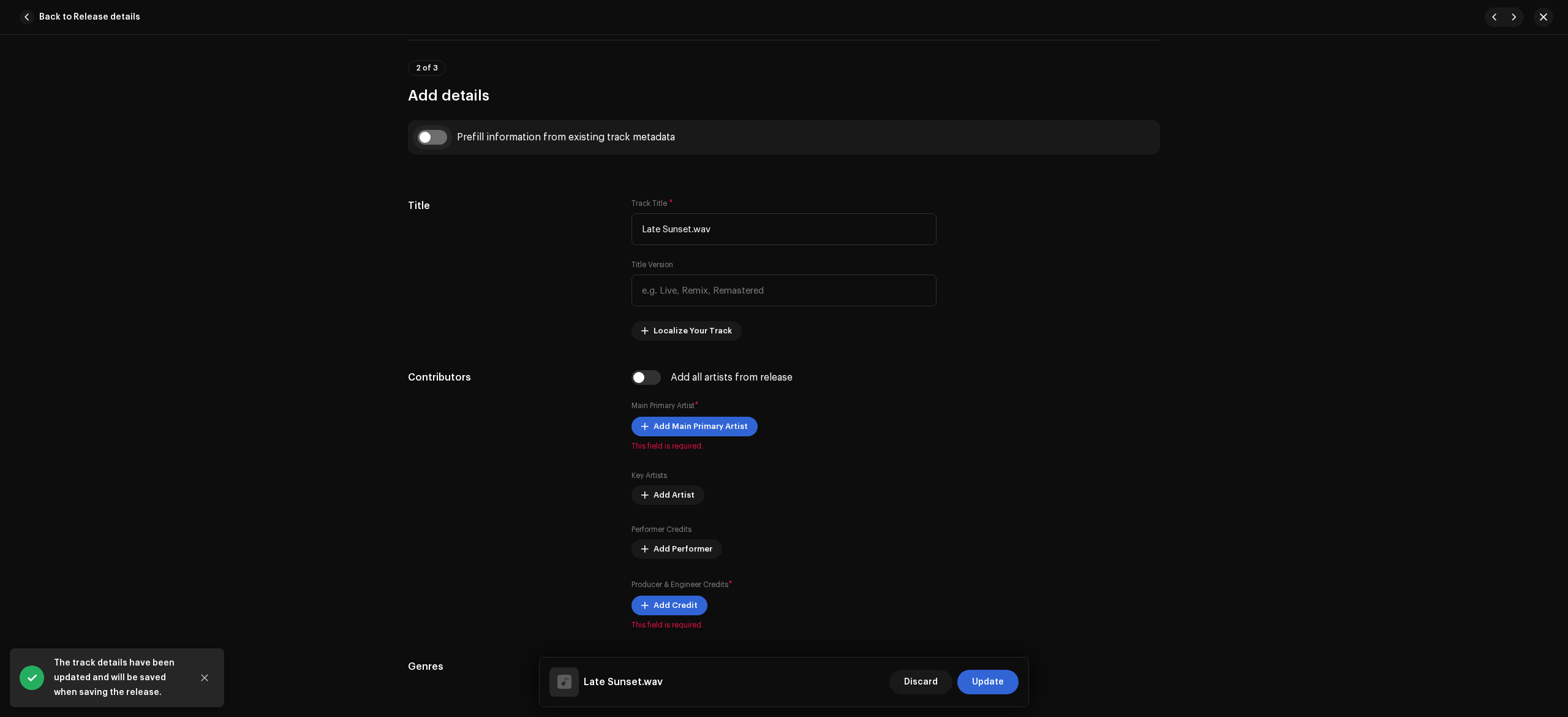
click at [441, 133] on input "checkbox" at bounding box center [433, 137] width 29 height 15
checkbox input "true"
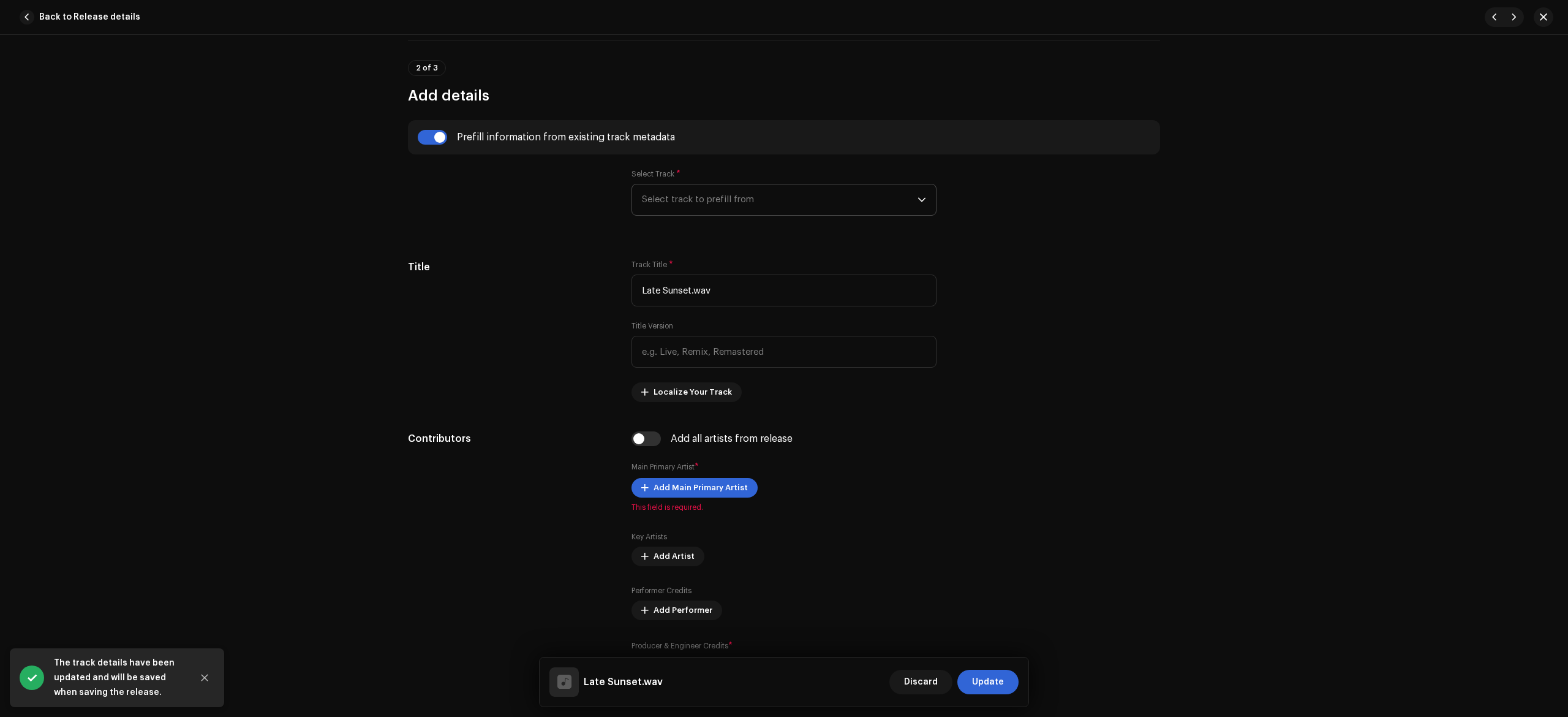
click at [674, 205] on span "Select track to prefill from" at bounding box center [780, 199] width 275 height 31
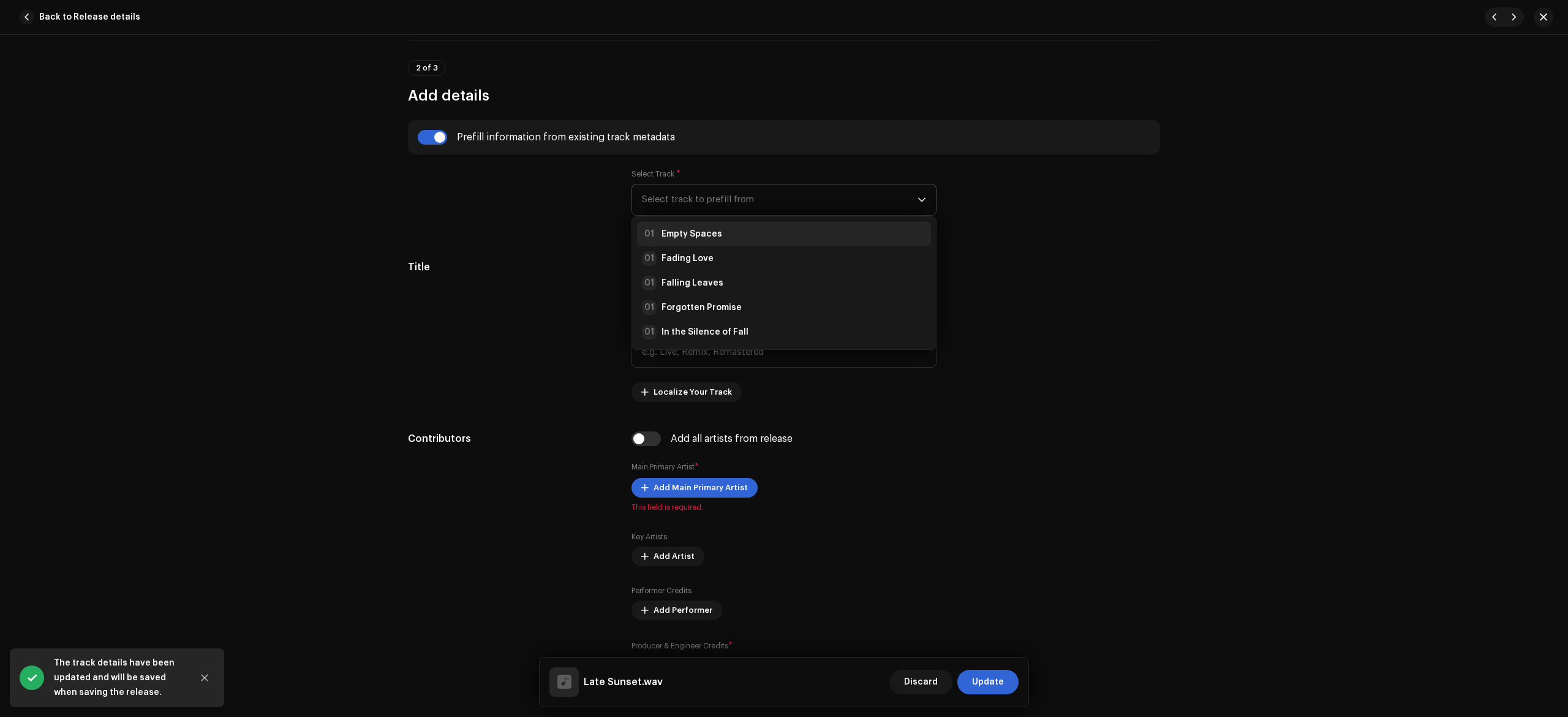
click at [685, 240] on strong "Empty Spaces" at bounding box center [692, 234] width 60 height 13
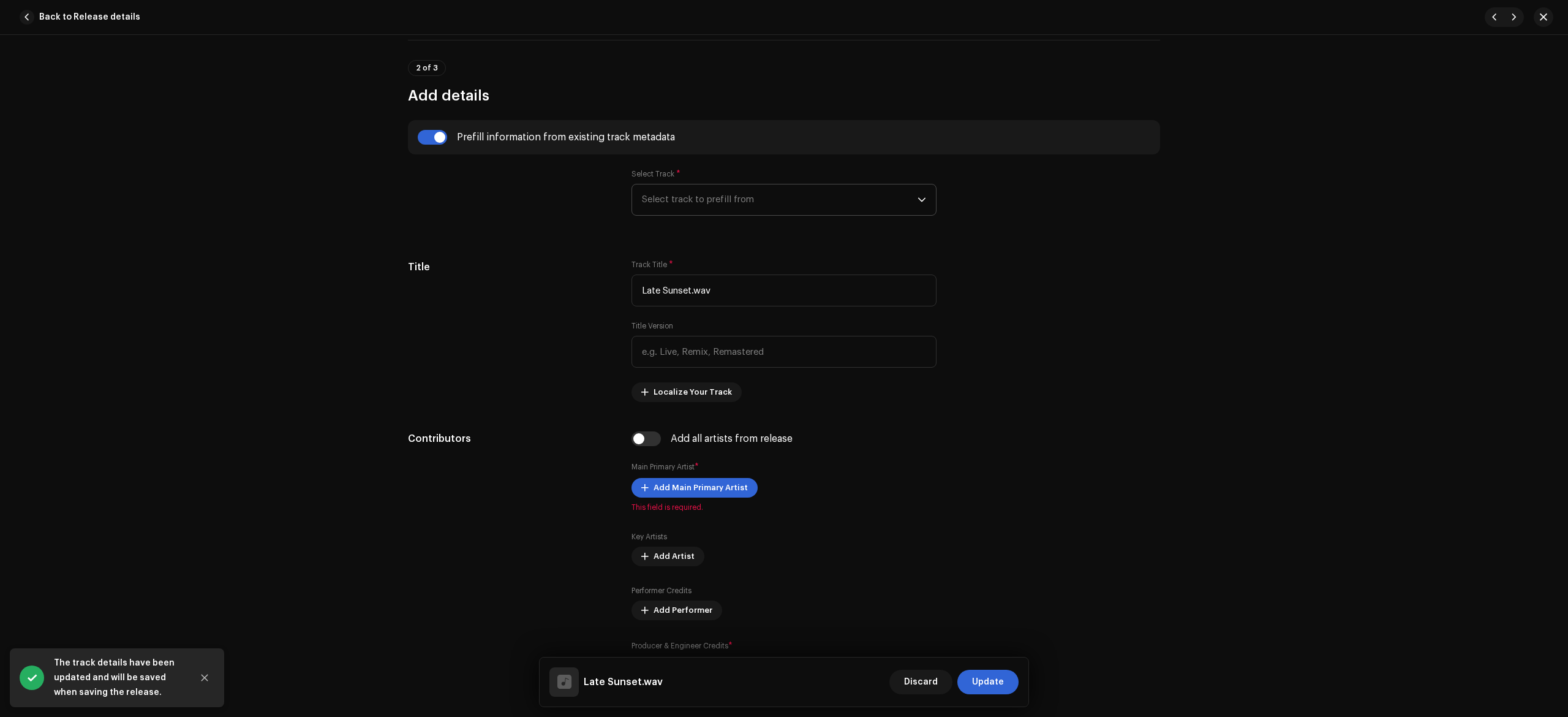
type input "Empty Spaces"
radio input "true"
type input "The Soul of Wind"
checkbox input "true"
radio input "false"
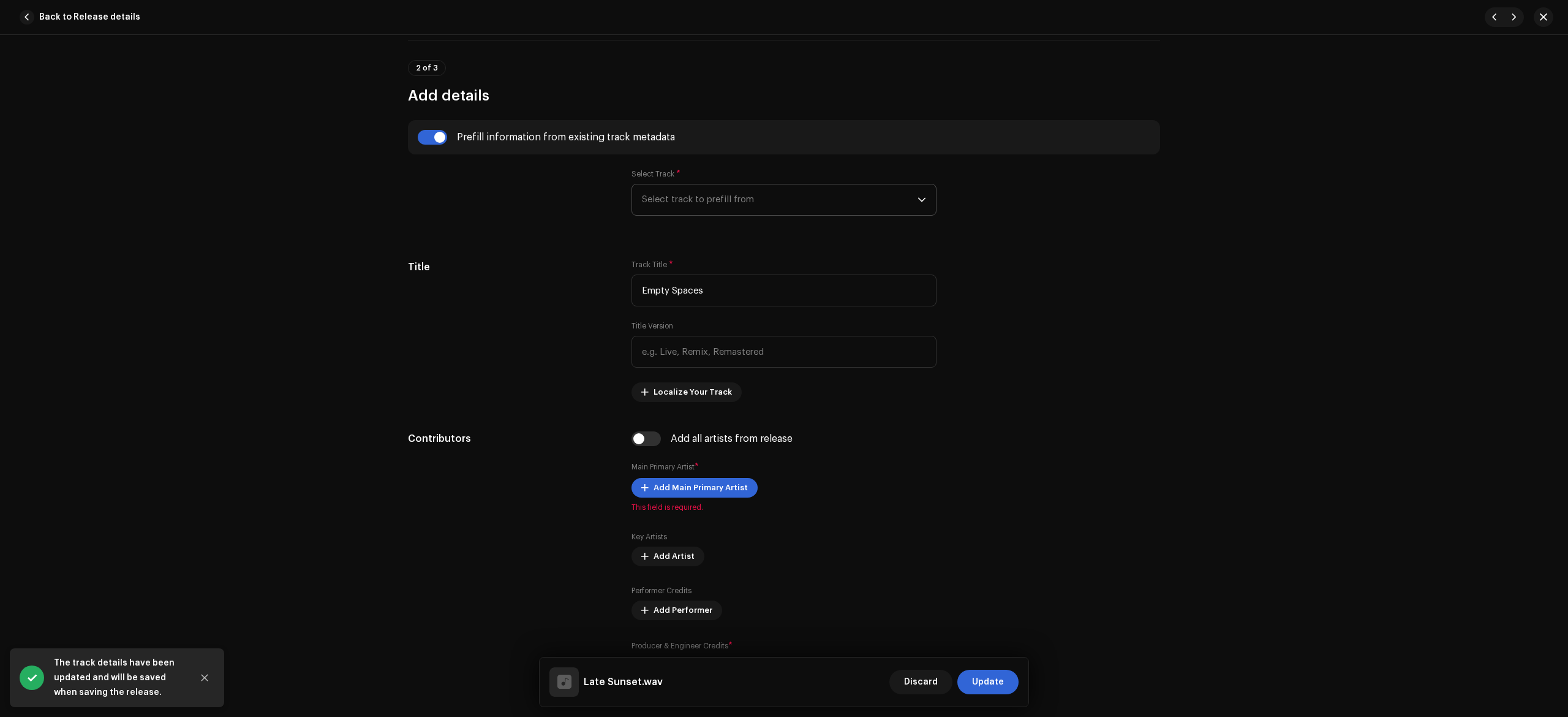
radio input "true"
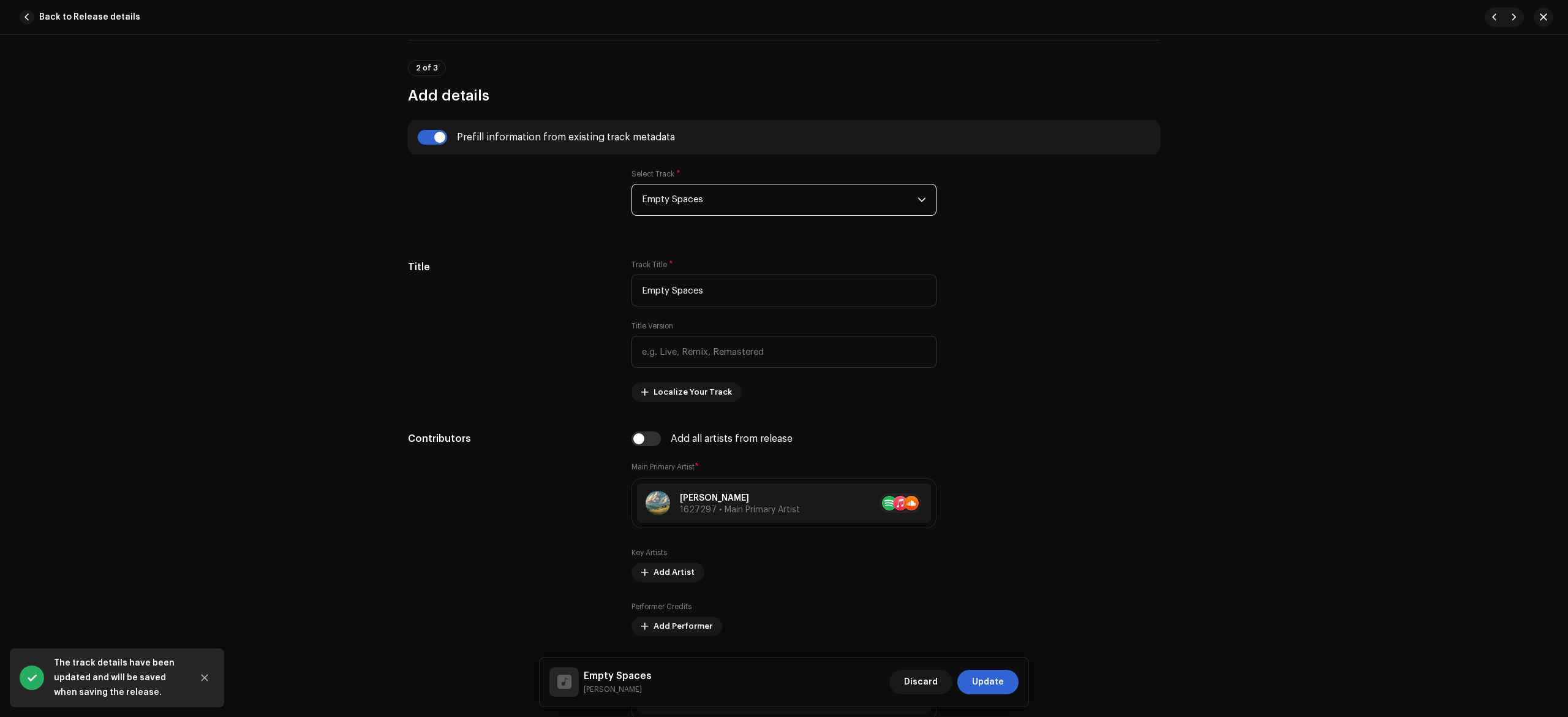
click at [432, 141] on input "checkbox" at bounding box center [433, 137] width 29 height 15
checkbox input "false"
type input "Late Sunset.wav"
checkbox input "false"
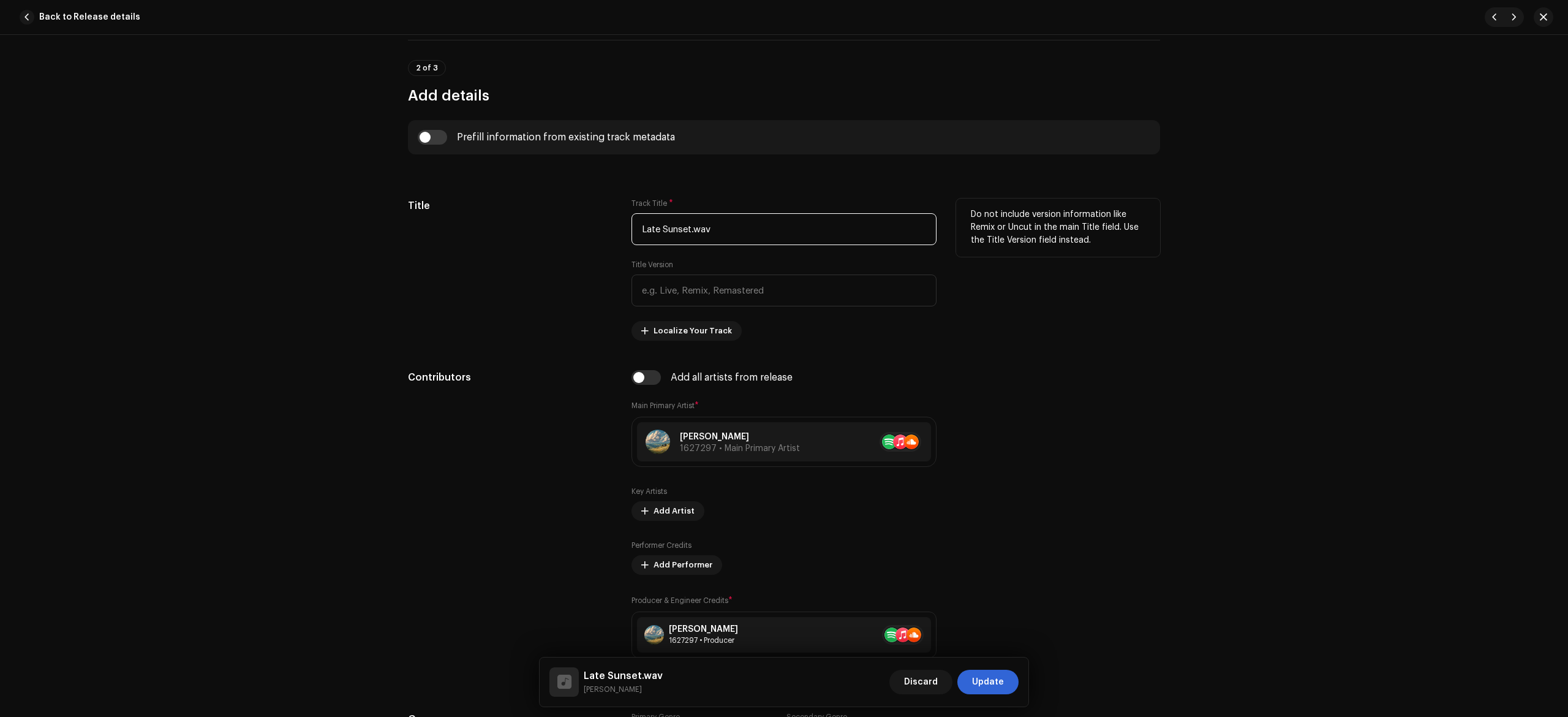
click at [765, 232] on input "Late Sunset.wav" at bounding box center [784, 229] width 305 height 32
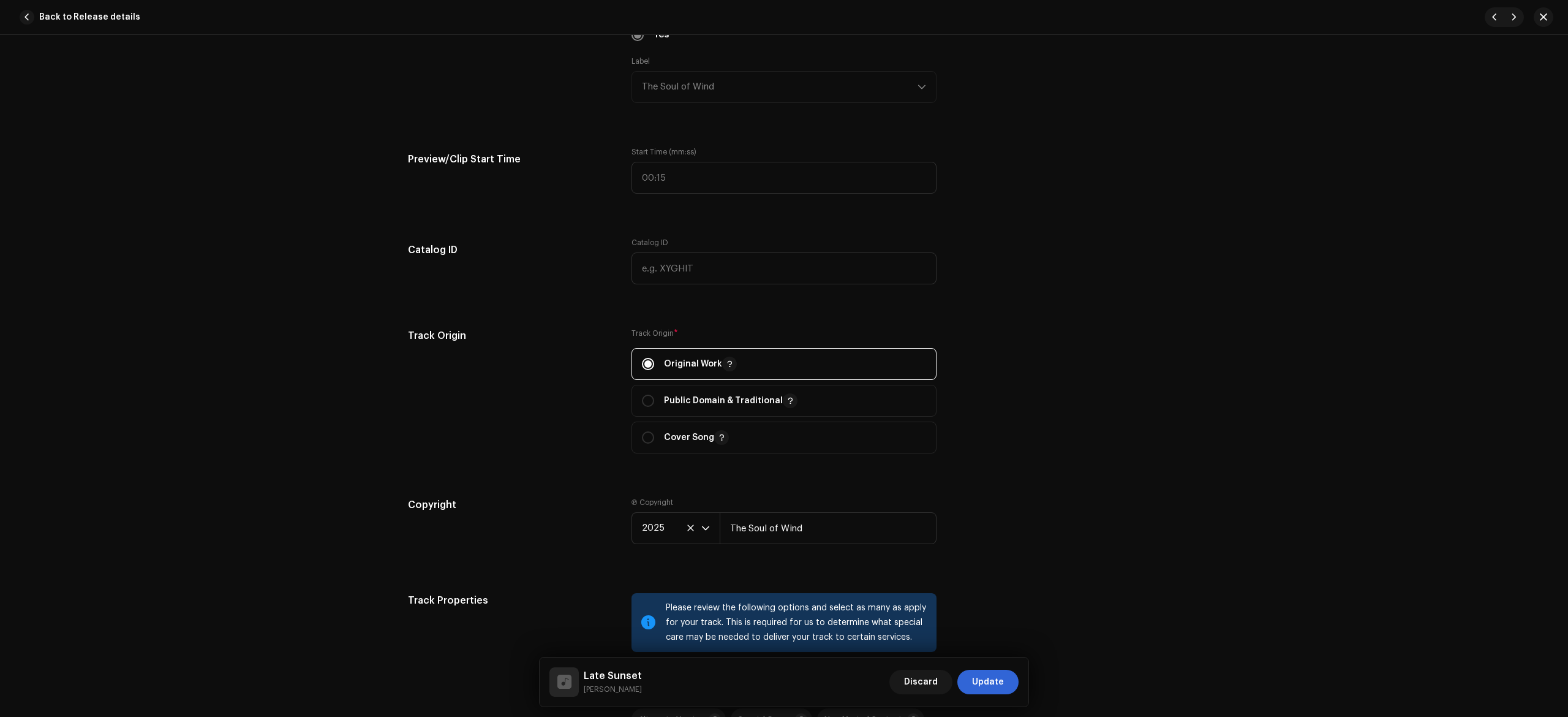
scroll to position [1633, 0]
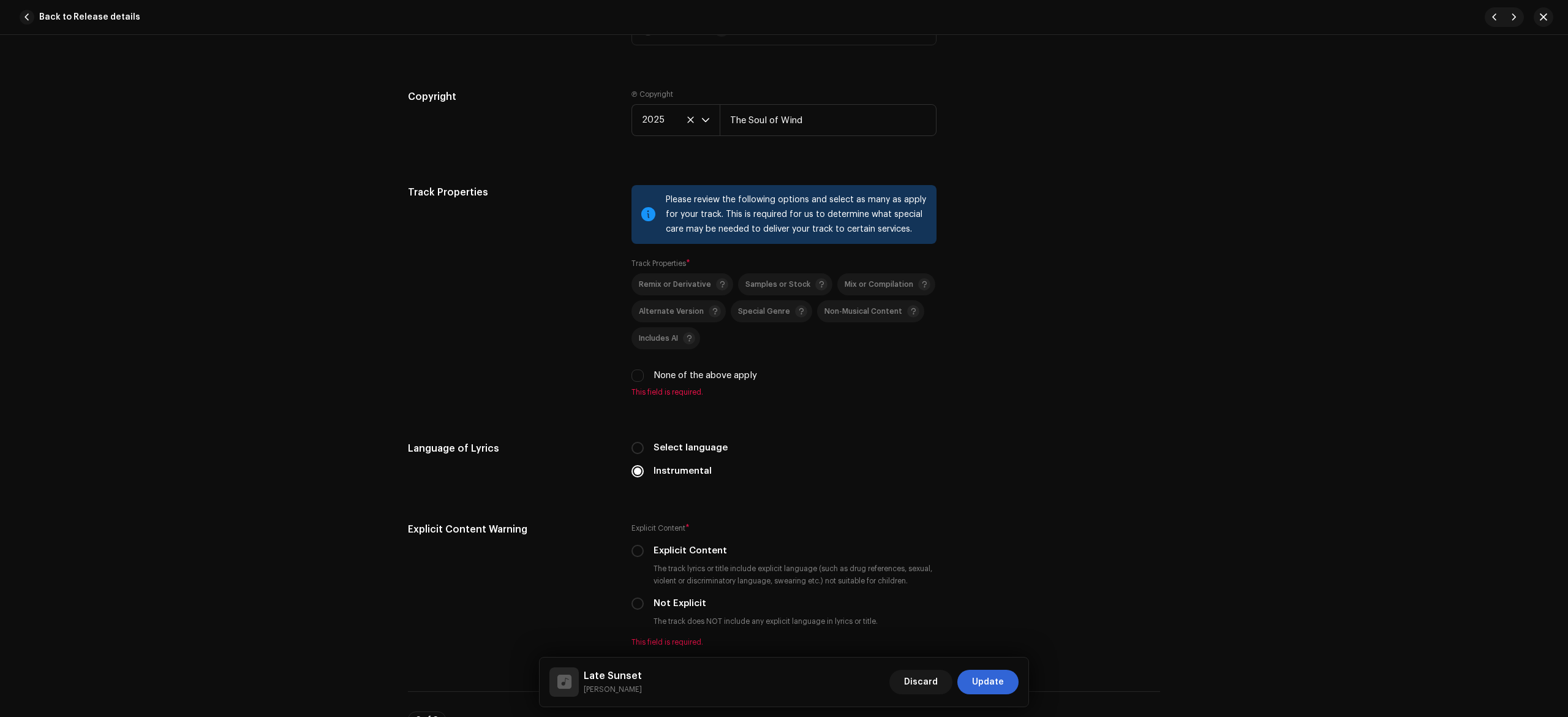
type input "Late Sunset"
click at [677, 382] on label "None of the above apply" at bounding box center [705, 375] width 104 height 13
click at [644, 381] on input "None of the above apply" at bounding box center [638, 375] width 13 height 13
checkbox input "true"
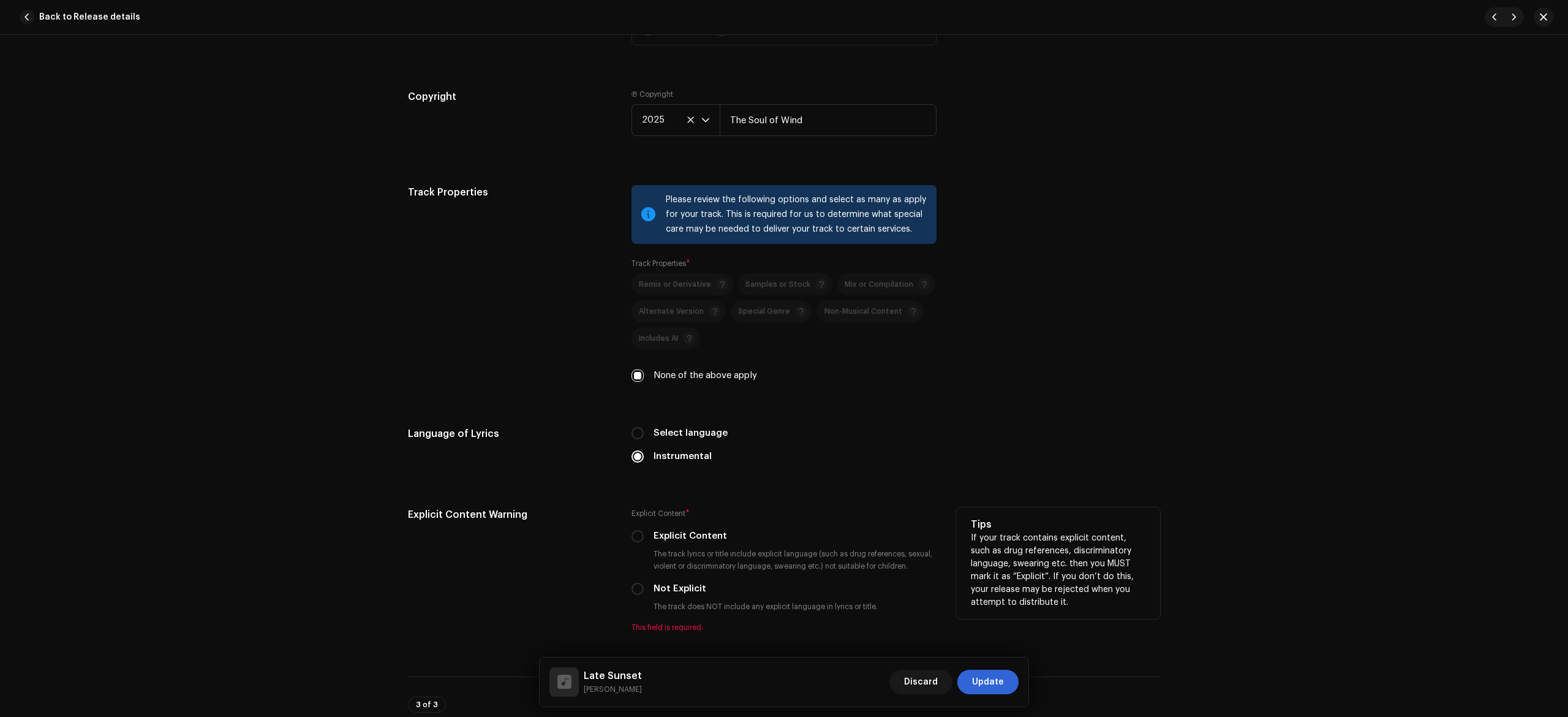
scroll to position [1993, 0]
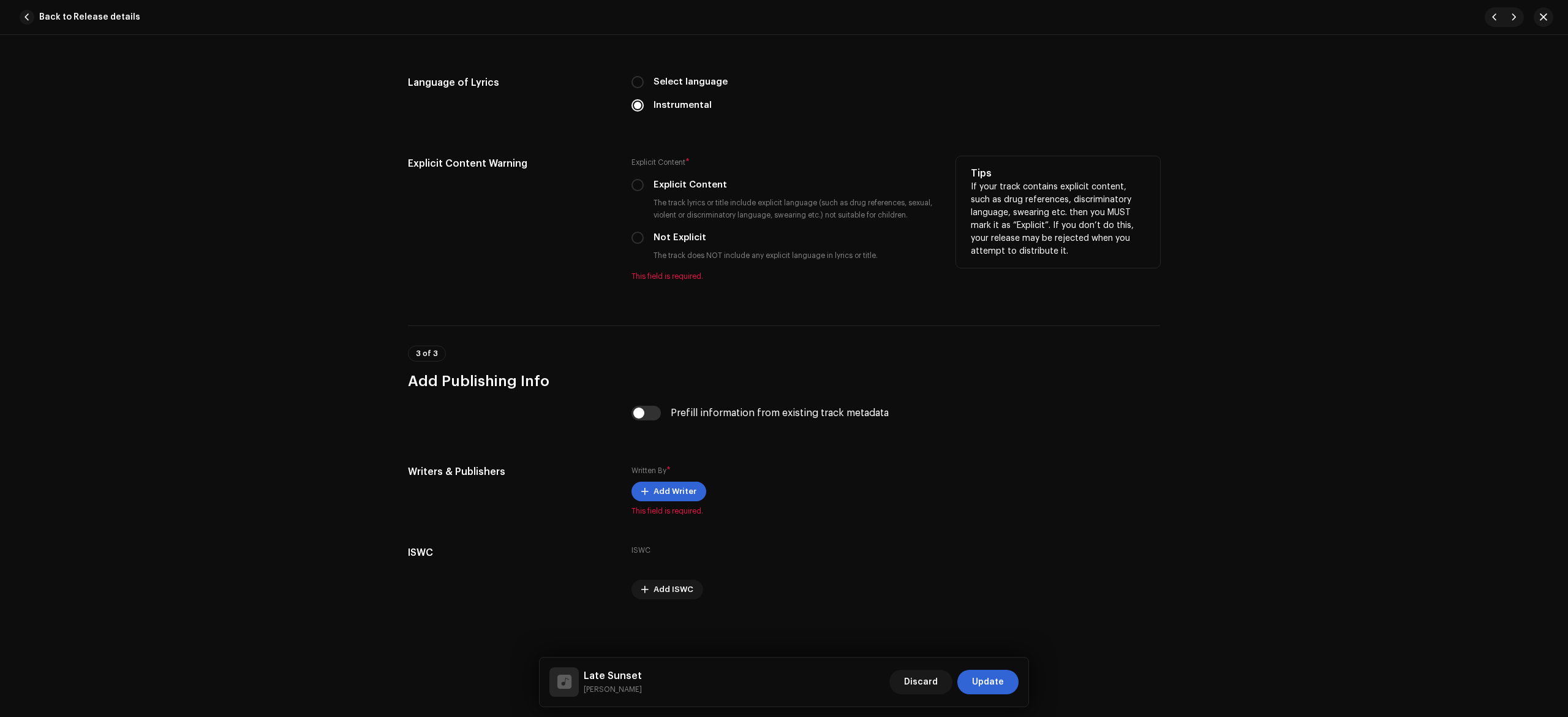
click at [669, 236] on label "Not Explicit" at bounding box center [680, 238] width 53 height 13
click at [644, 236] on input "Not Explicit" at bounding box center [638, 238] width 13 height 13
radio input "true"
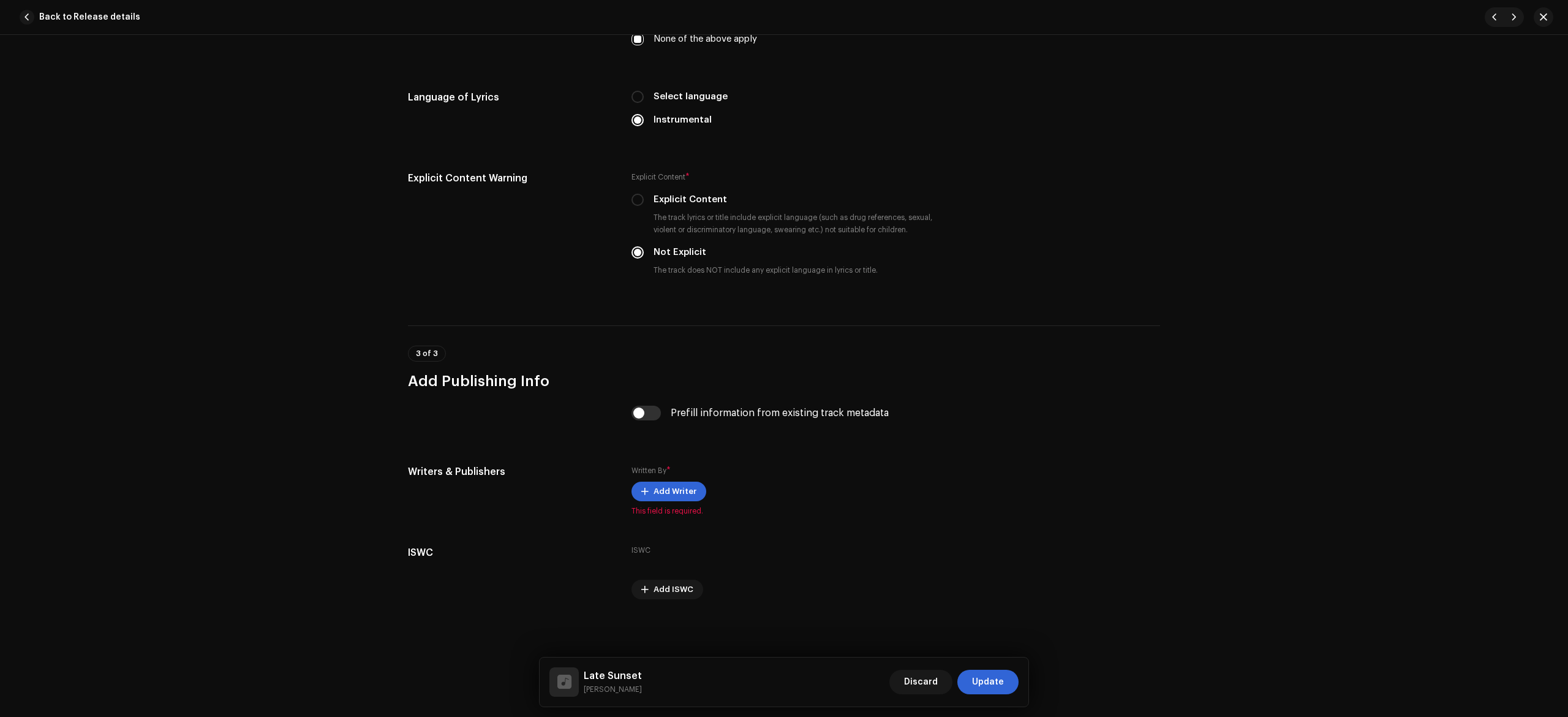
scroll to position [1979, 0]
click at [645, 408] on input "checkbox" at bounding box center [646, 413] width 29 height 15
checkbox input "true"
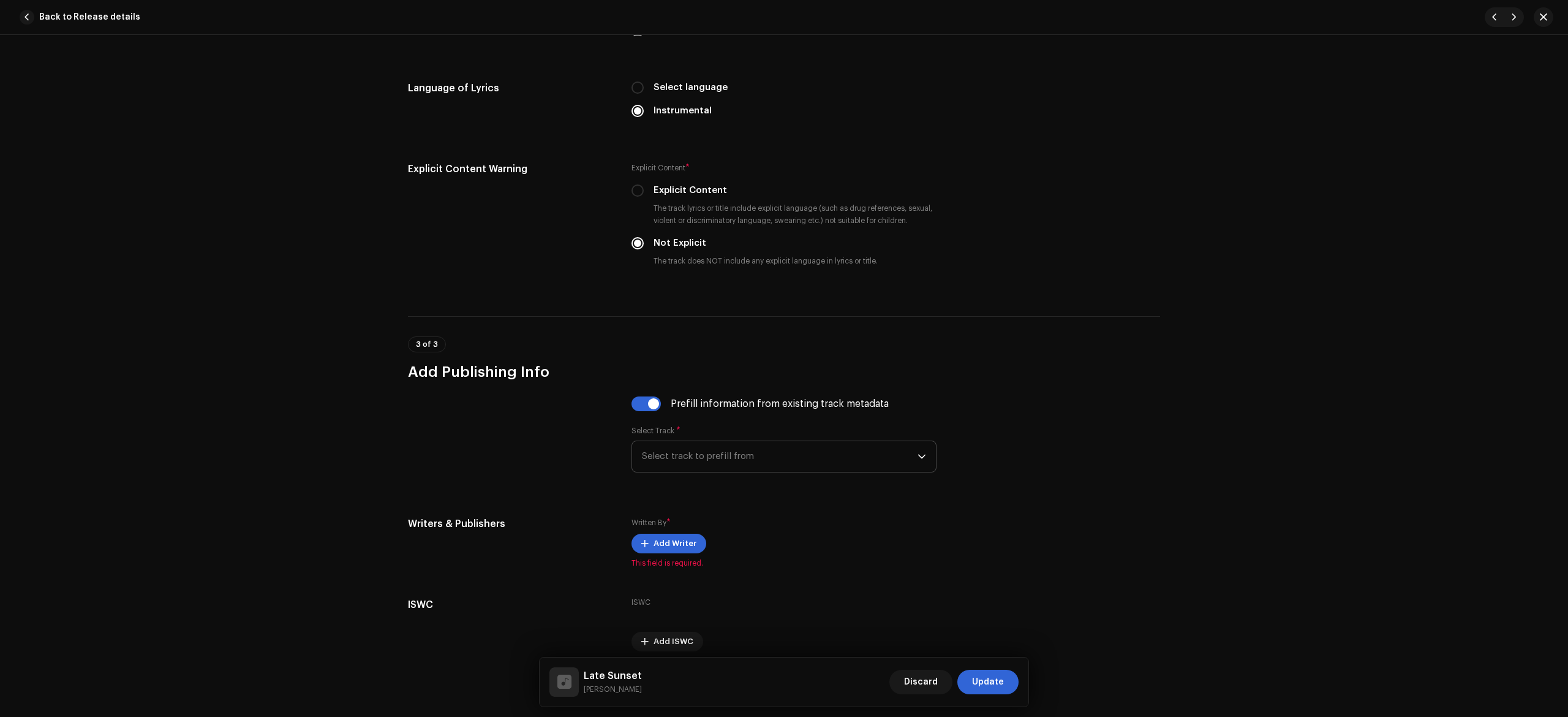
click at [685, 467] on span "Select track to prefill from" at bounding box center [780, 456] width 275 height 31
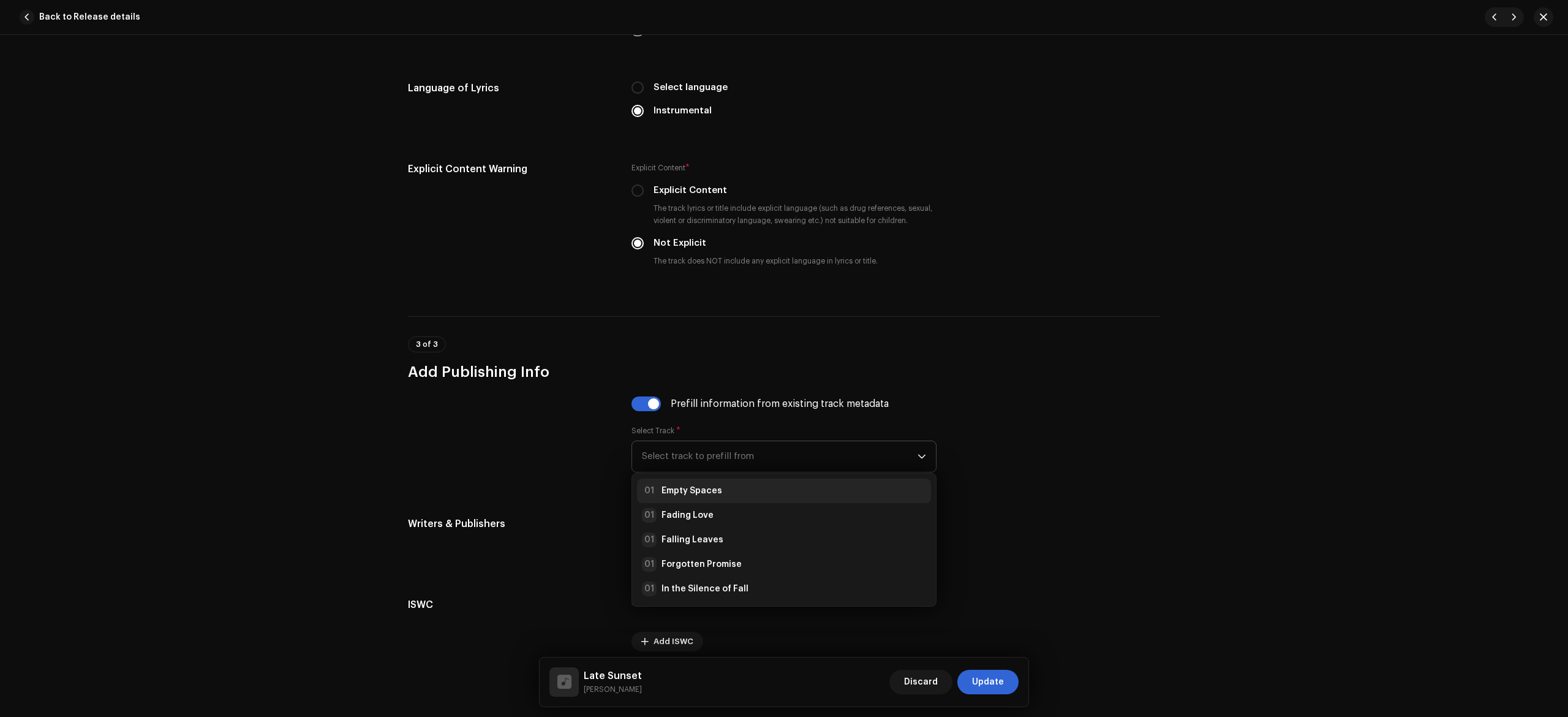
click at [697, 497] on strong "Empty Spaces" at bounding box center [692, 490] width 60 height 13
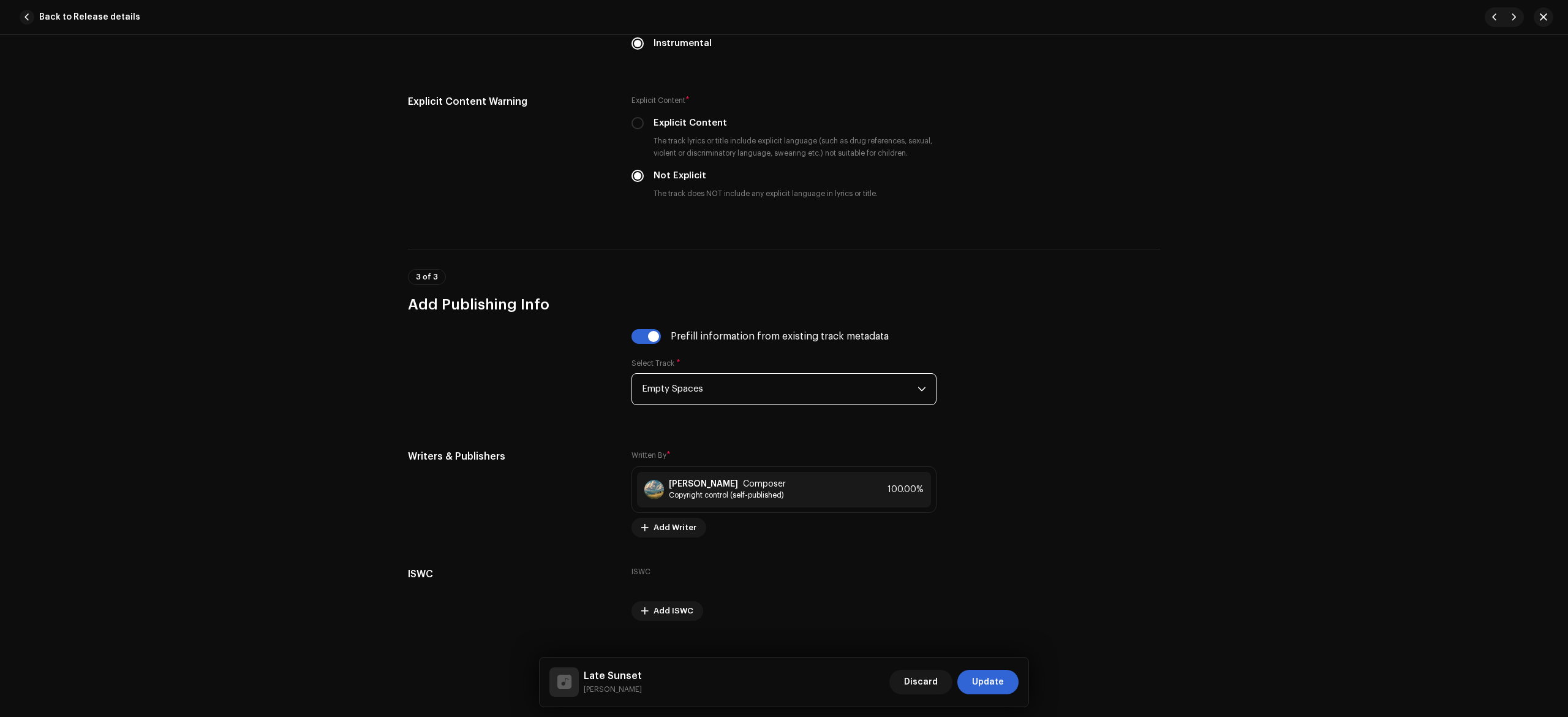
scroll to position [2079, 0]
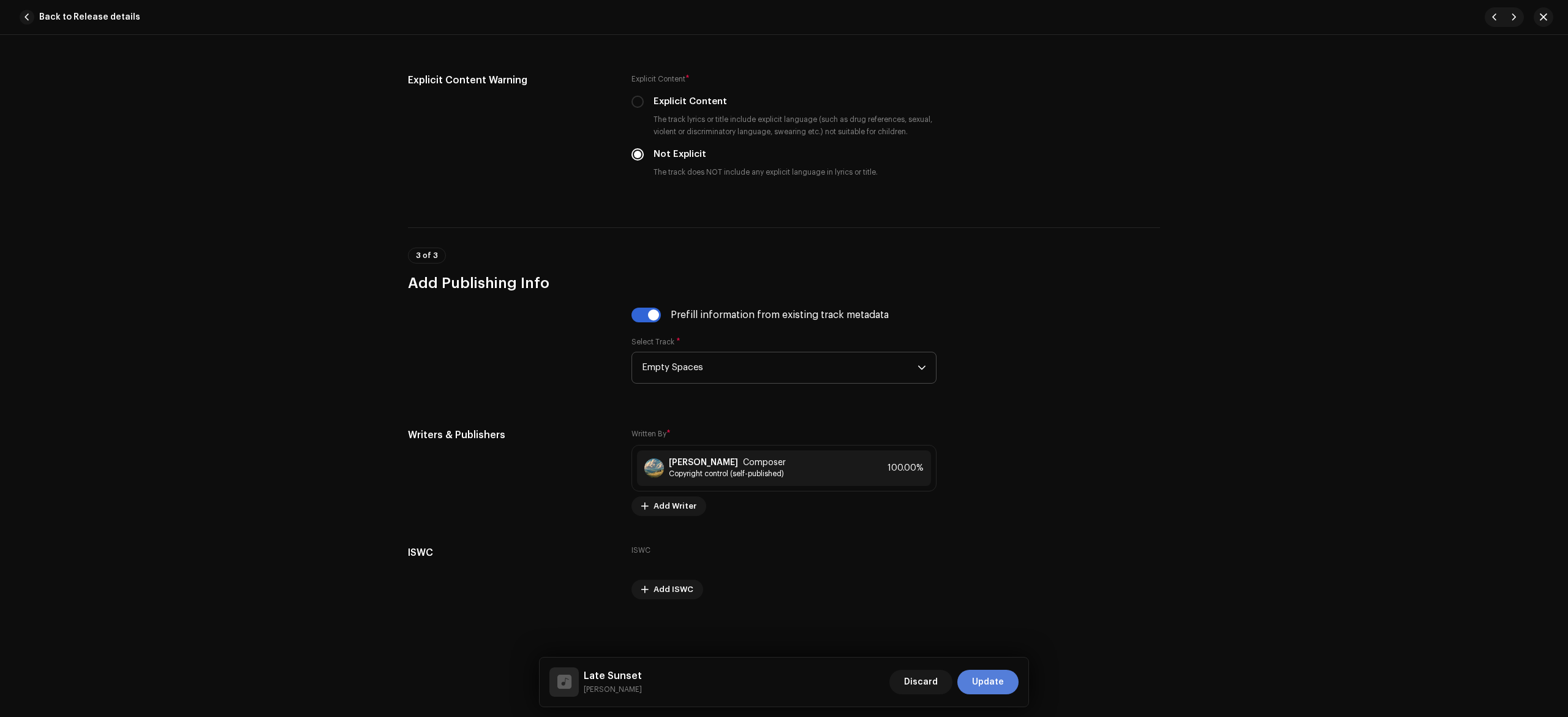
click at [1002, 680] on span "Update" at bounding box center [988, 682] width 32 height 24
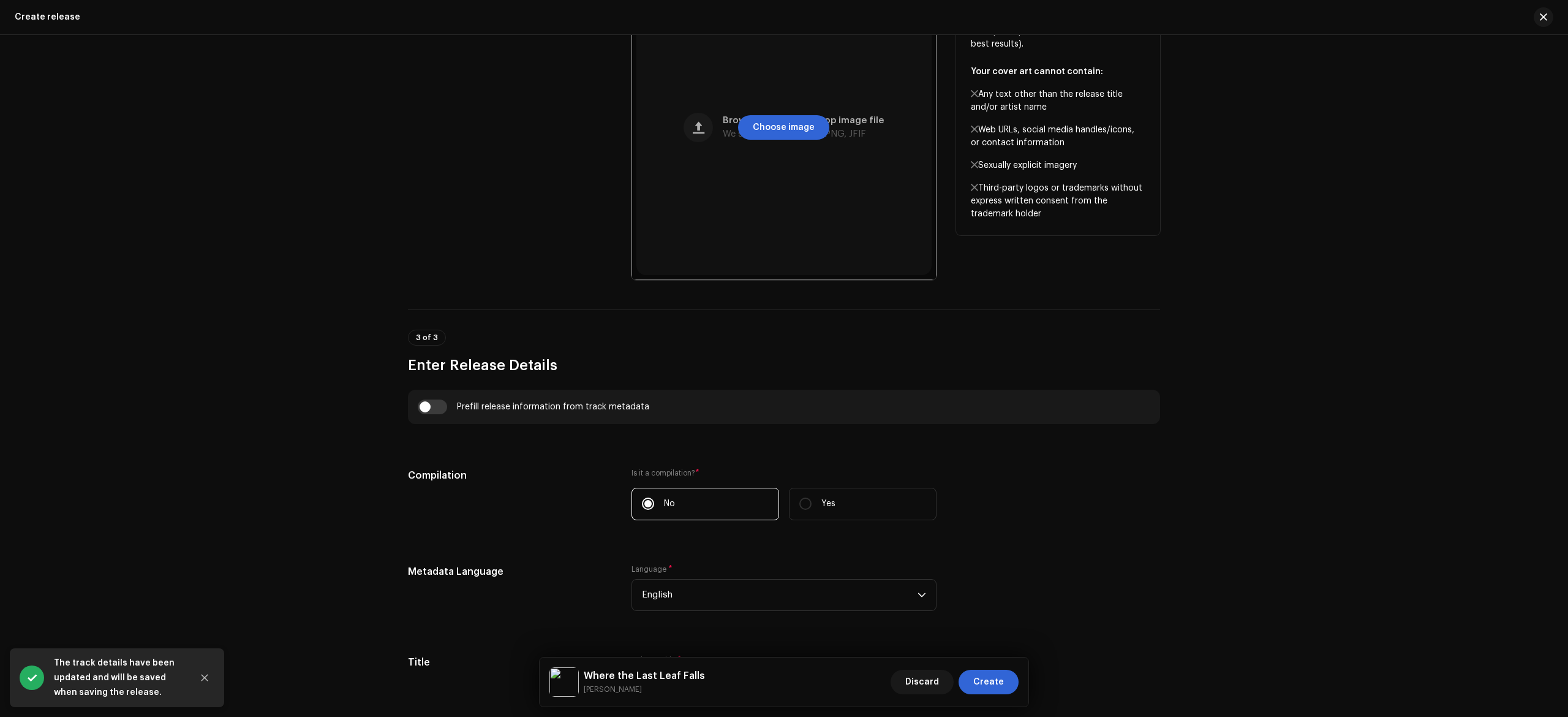
scroll to position [0, 0]
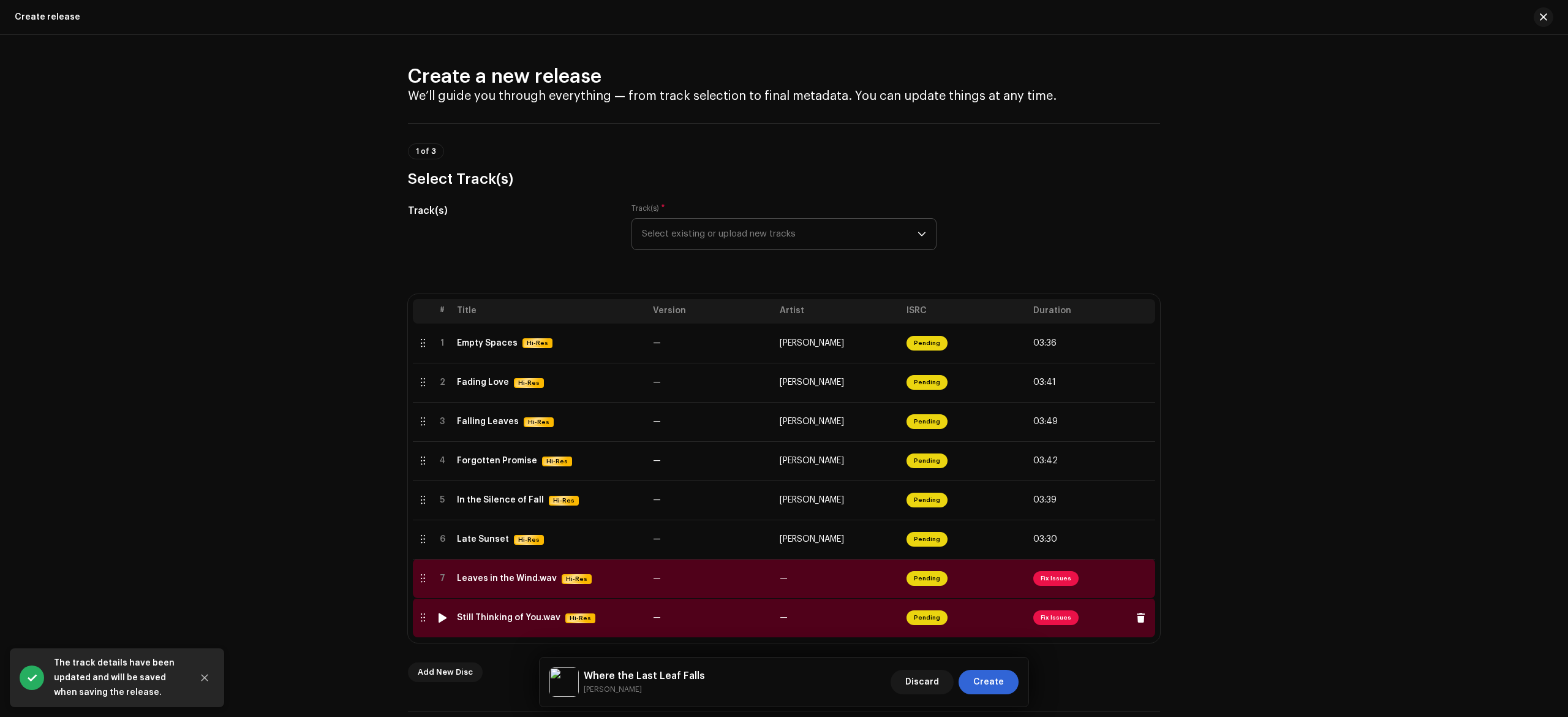
click at [669, 601] on td "—" at bounding box center [711, 617] width 127 height 39
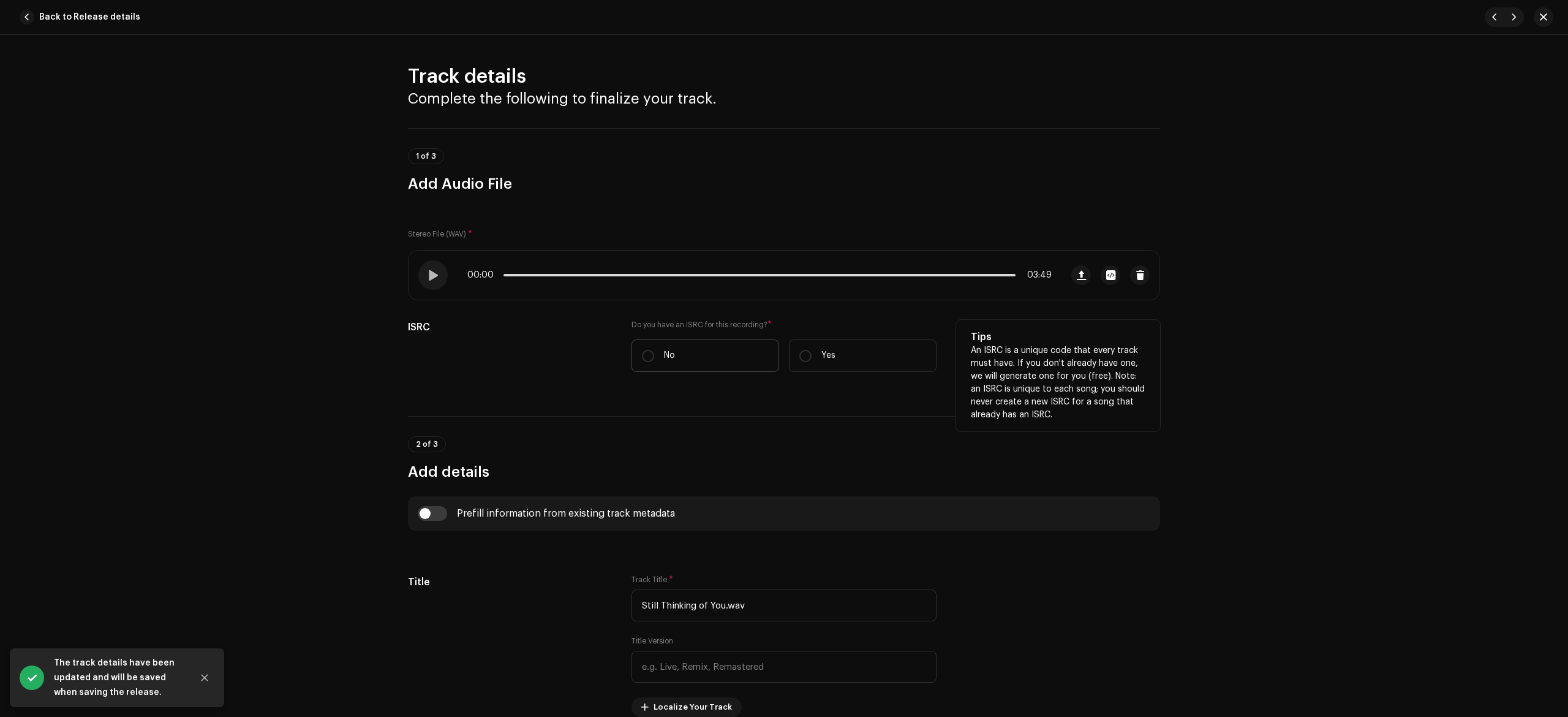
click at [703, 348] on label "No" at bounding box center [705, 356] width 148 height 32
click at [654, 350] on input "No" at bounding box center [648, 356] width 13 height 13
radio input "true"
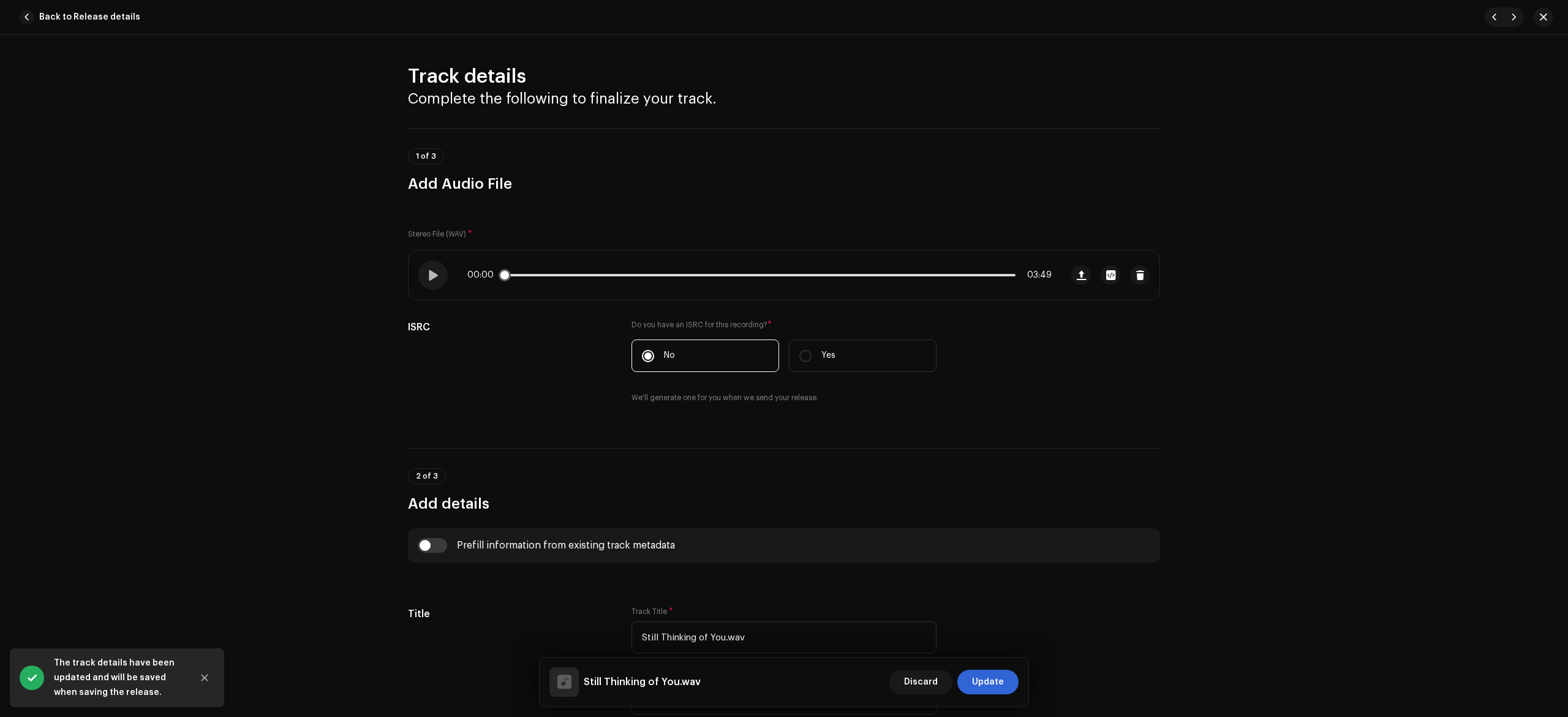
scroll to position [408, 0]
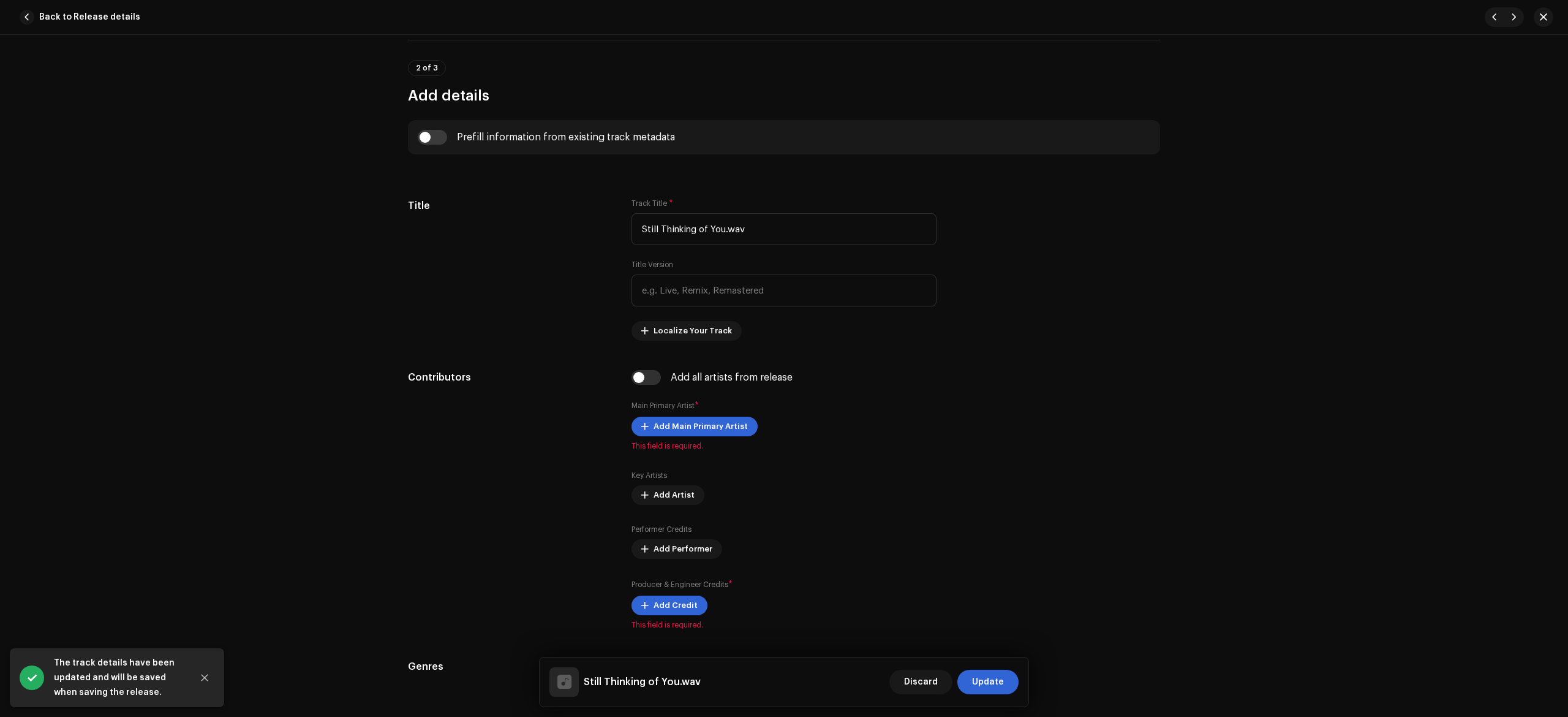
click at [436, 144] on input "checkbox" at bounding box center [433, 137] width 29 height 15
checkbox input "true"
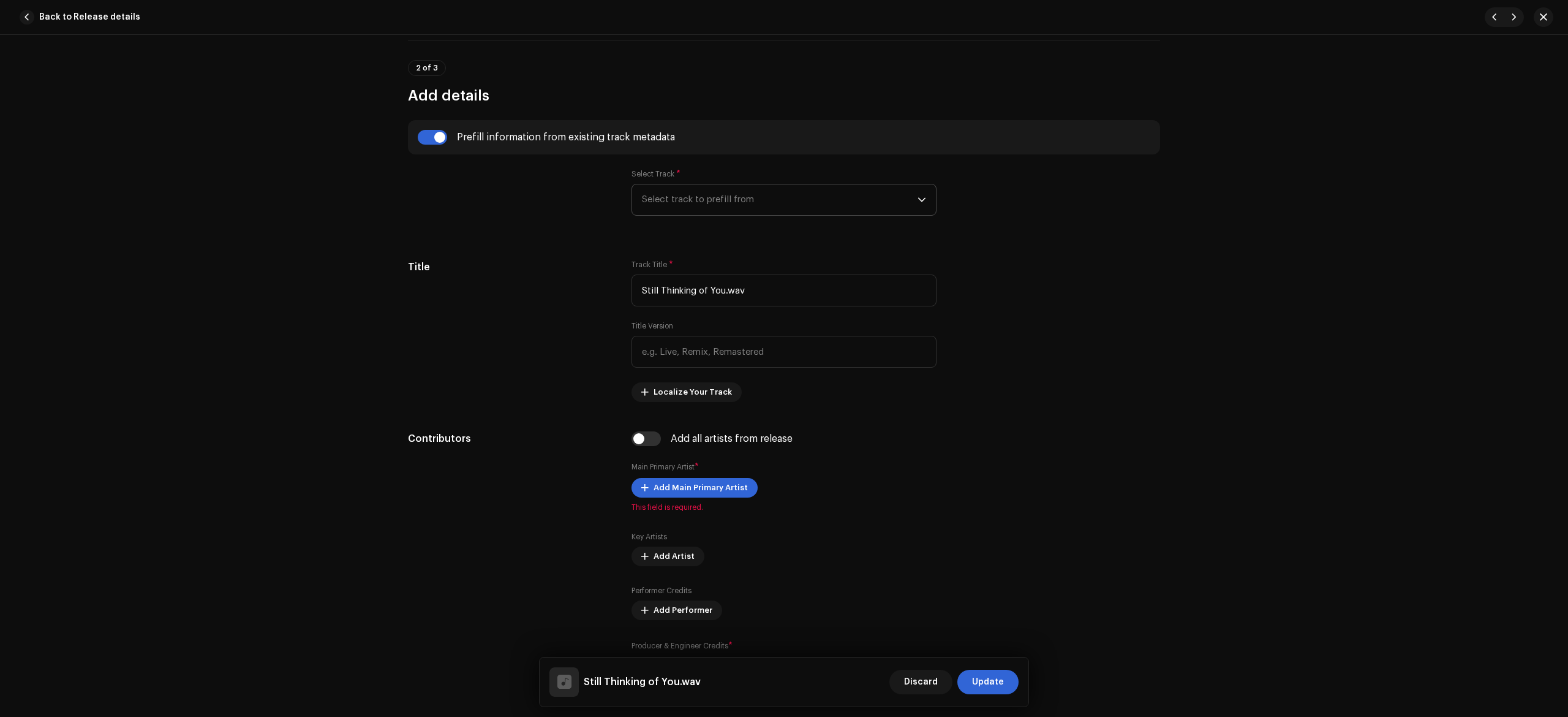
click at [665, 202] on span "Select track to prefill from" at bounding box center [780, 199] width 275 height 31
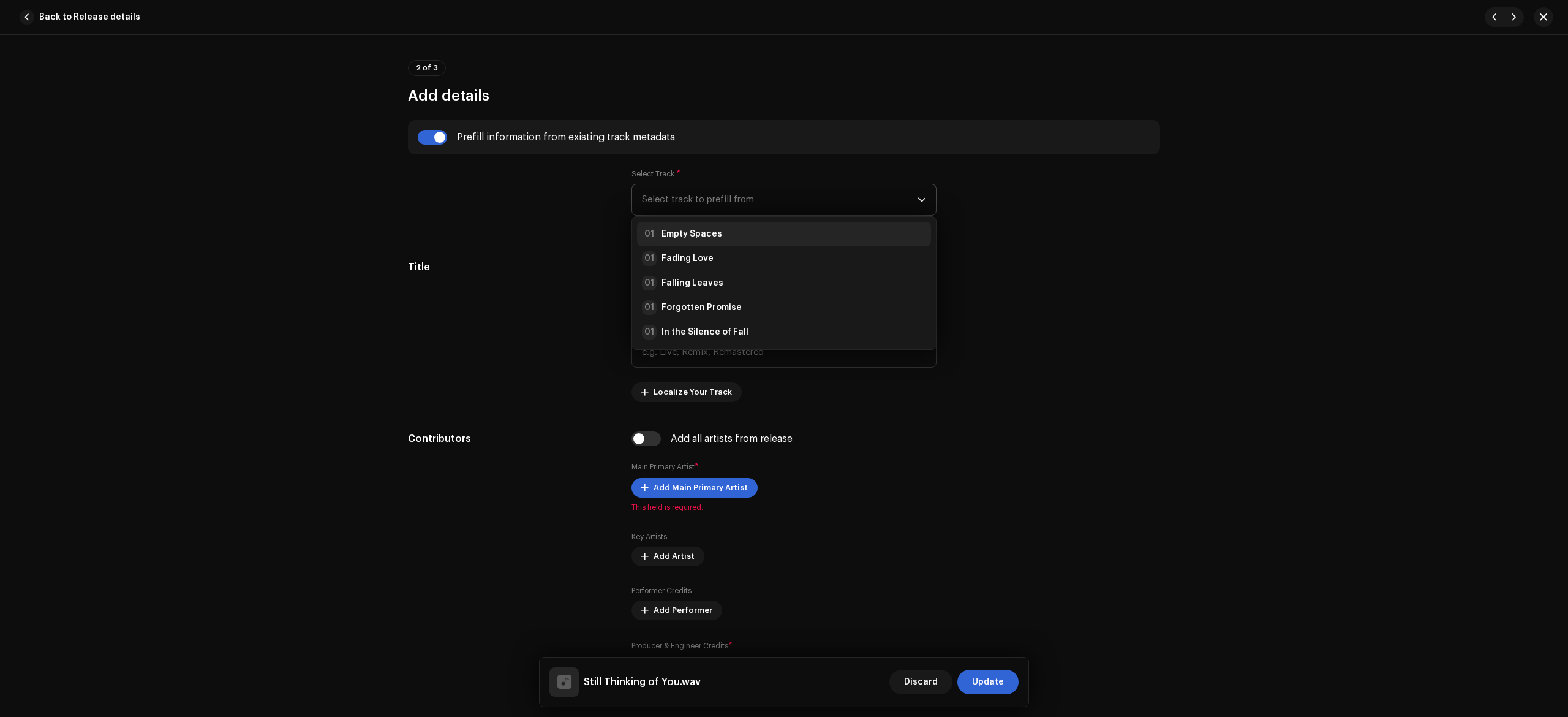
click at [711, 247] on li "01 Empty Spaces" at bounding box center [783, 233] width 294 height 24
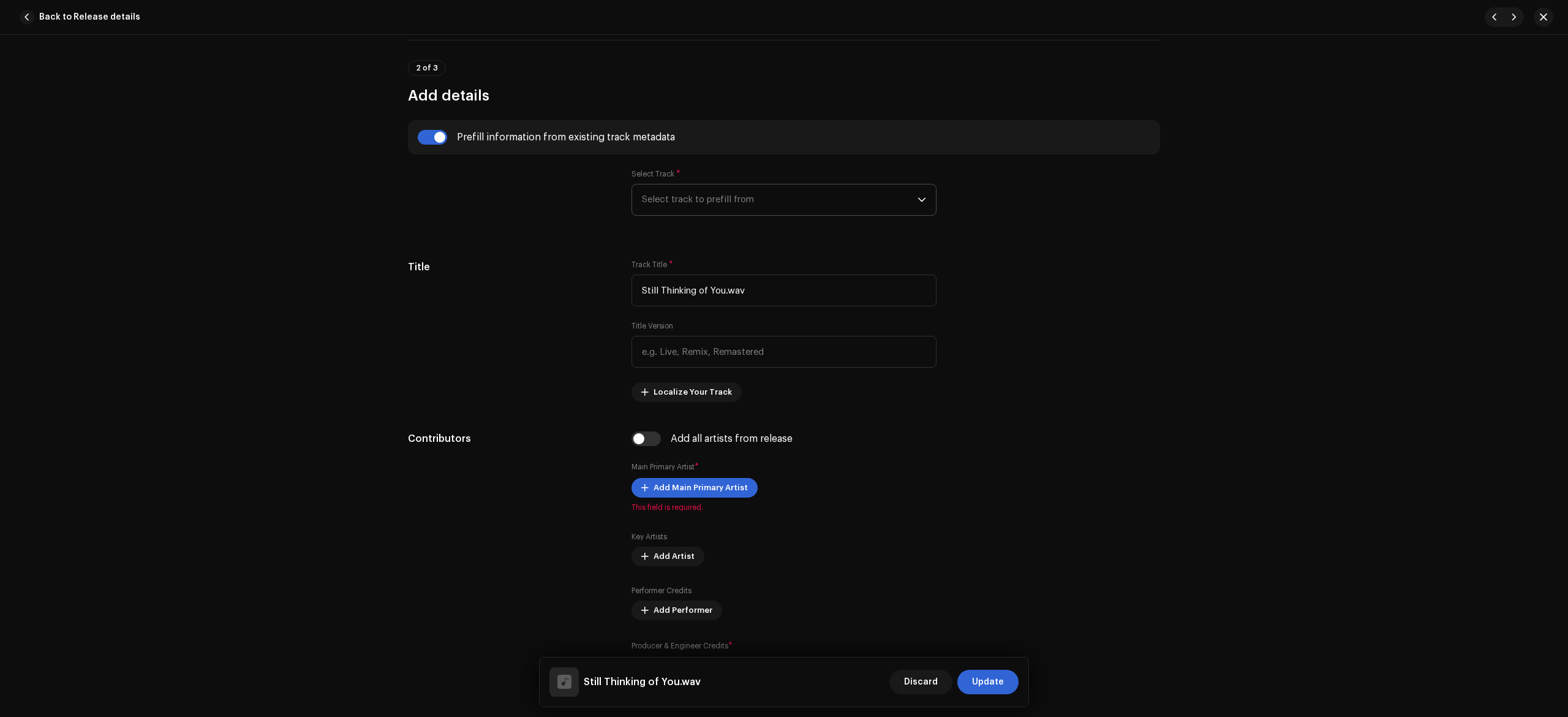
type input "Empty Spaces"
radio input "true"
type input "The Soul of Wind"
checkbox input "true"
radio input "false"
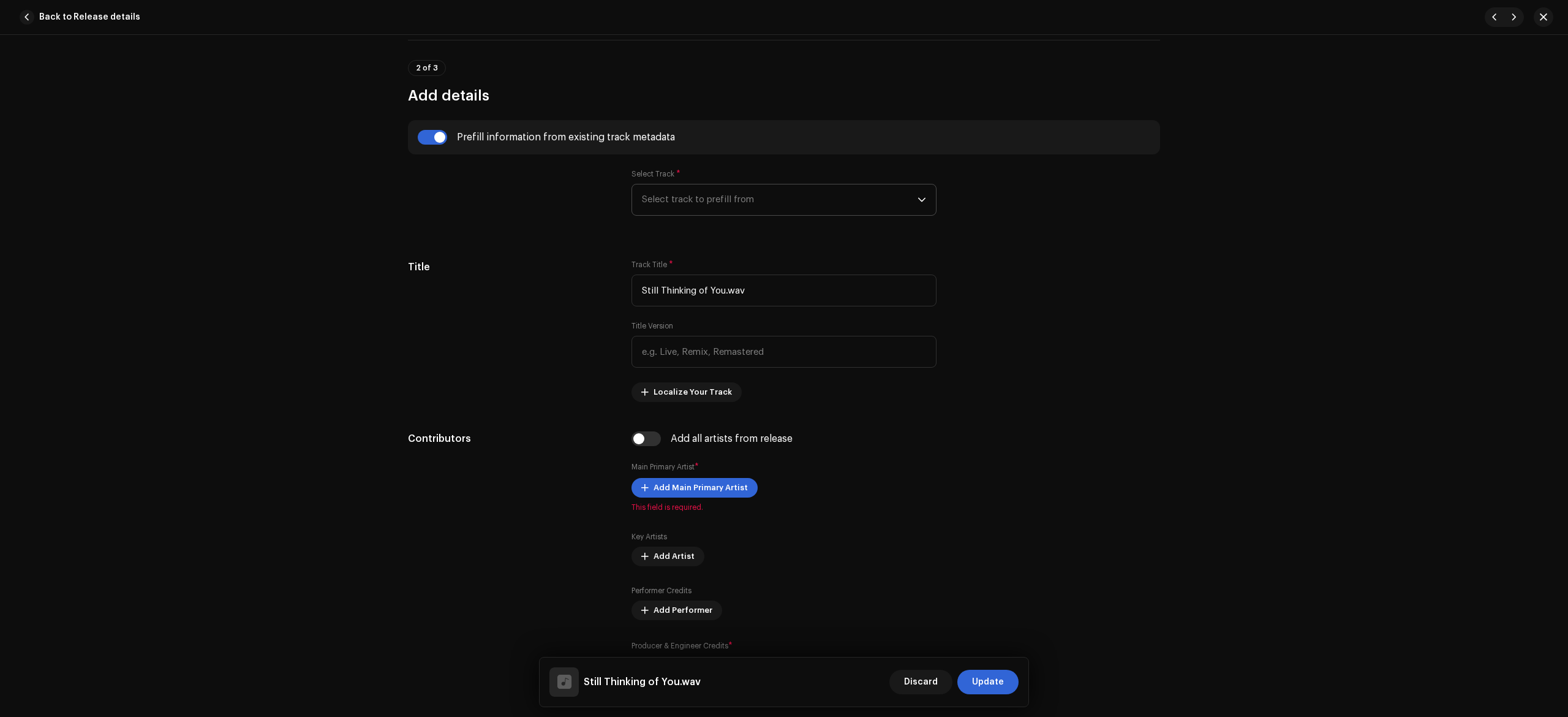
radio input "true"
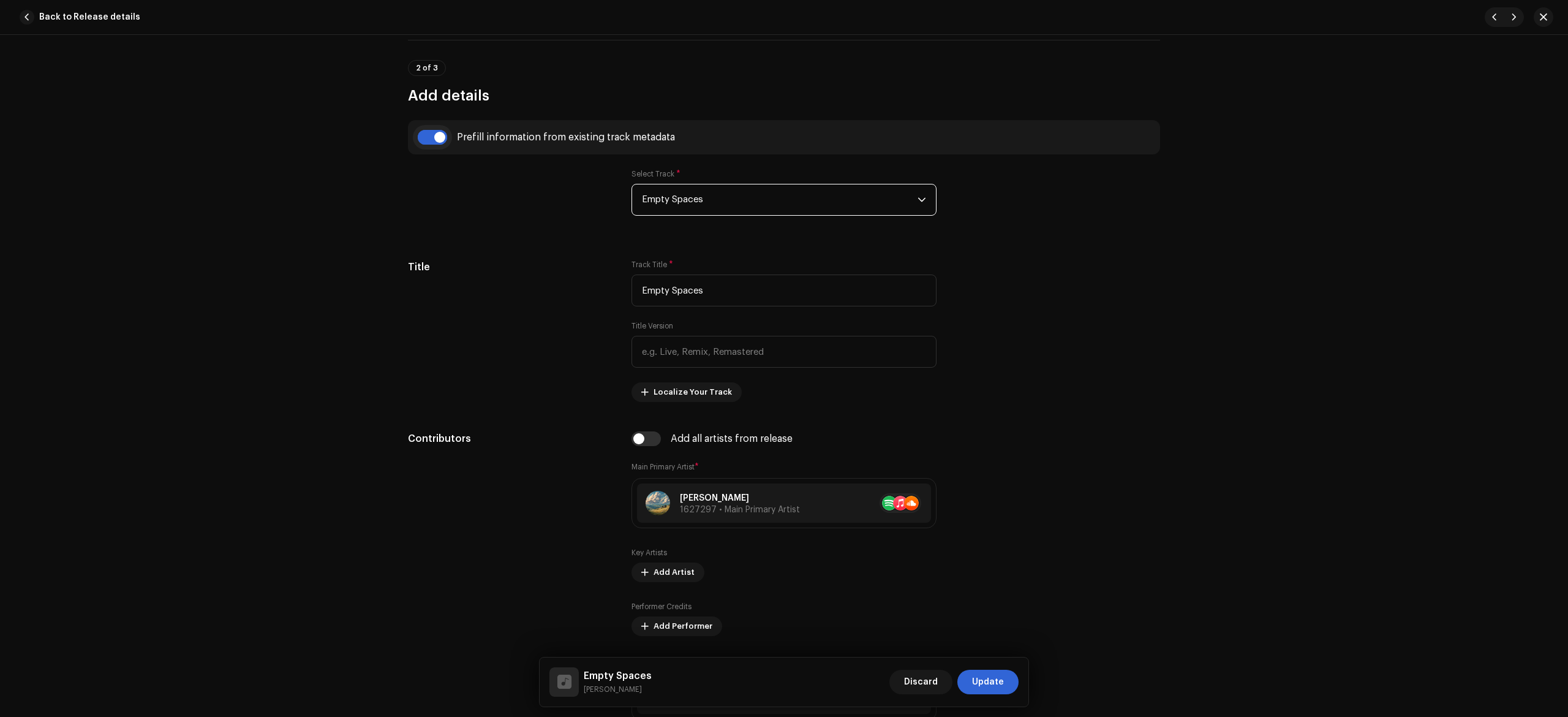
click at [431, 137] on input "checkbox" at bounding box center [433, 137] width 29 height 15
checkbox input "false"
type input "Still Thinking of You.wav"
checkbox input "false"
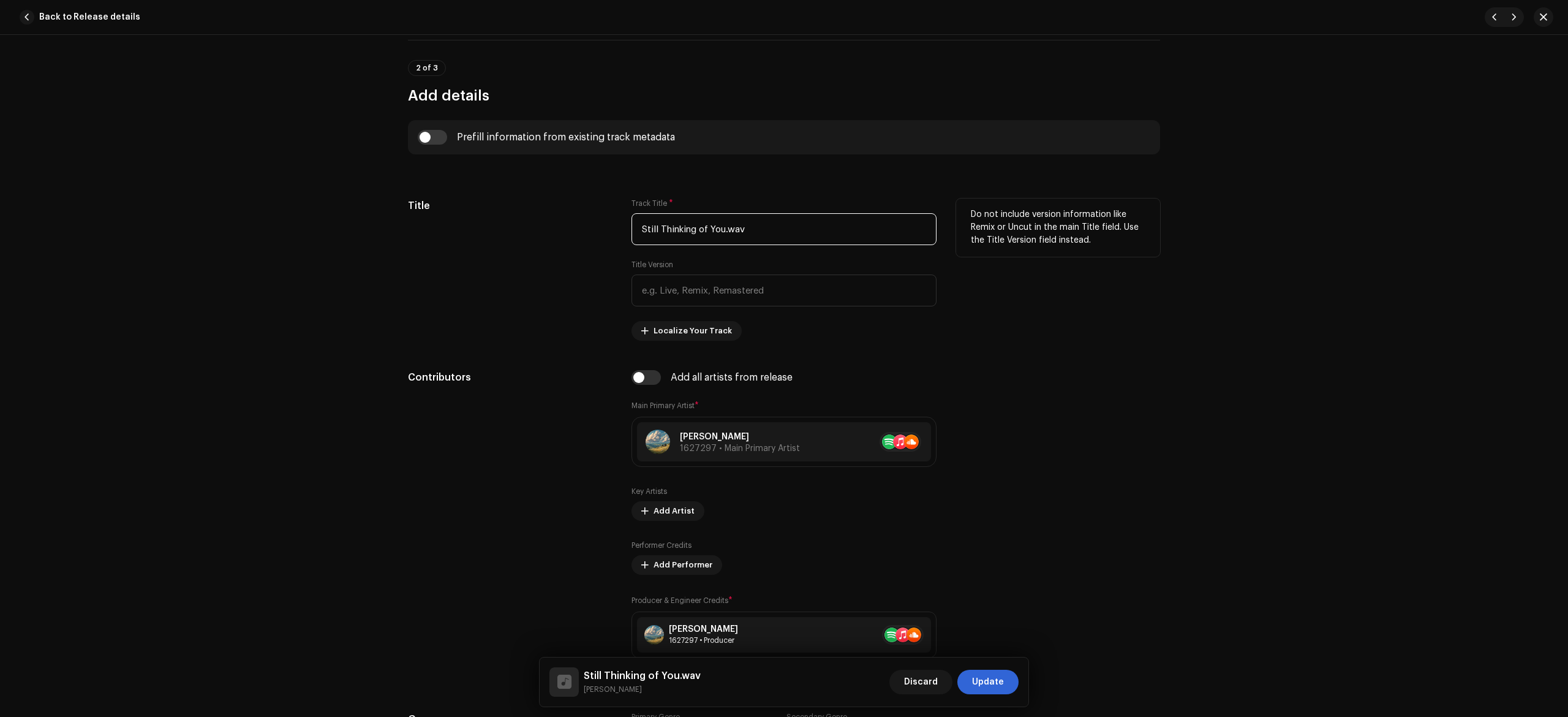
click at [797, 225] on input "Still Thinking of You.wav" at bounding box center [784, 229] width 305 height 32
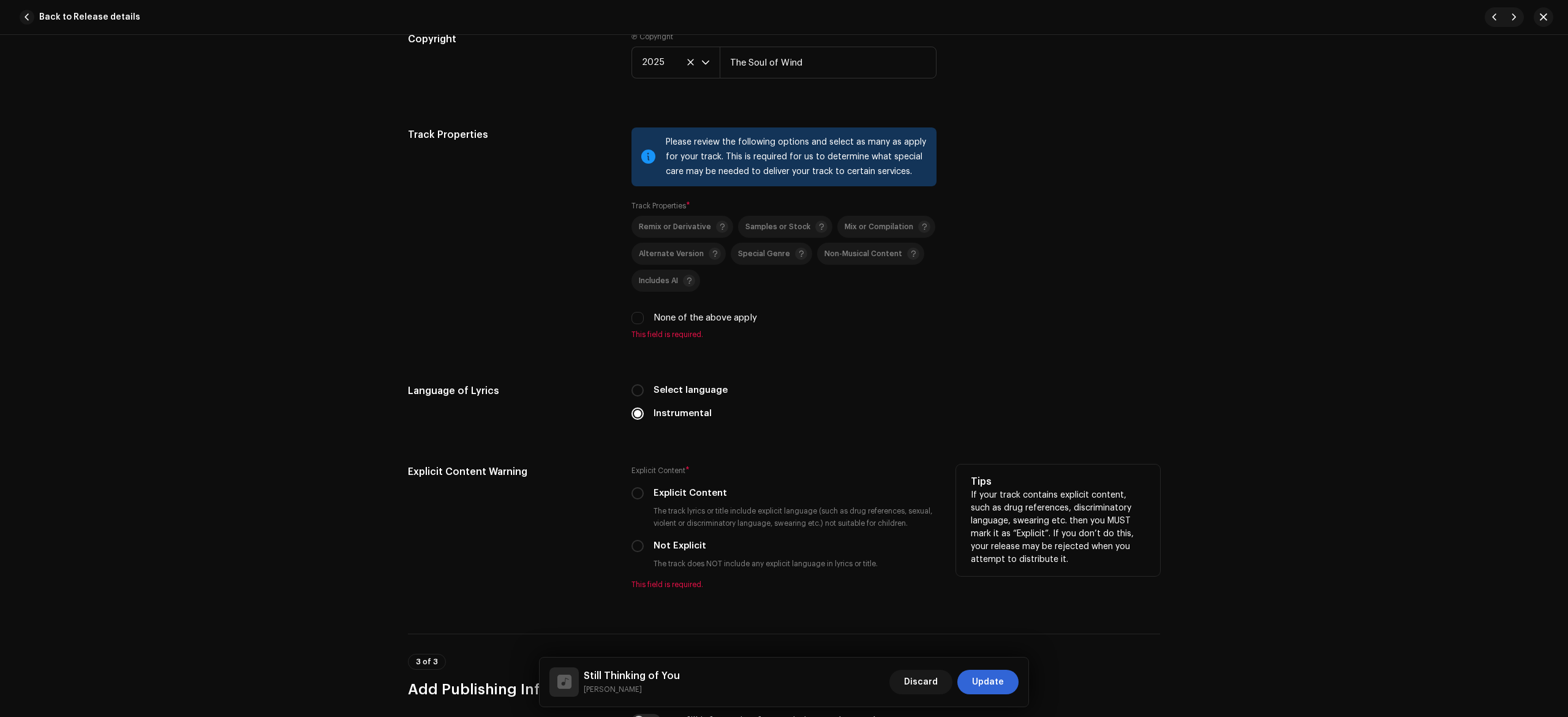
scroll to position [2008, 0]
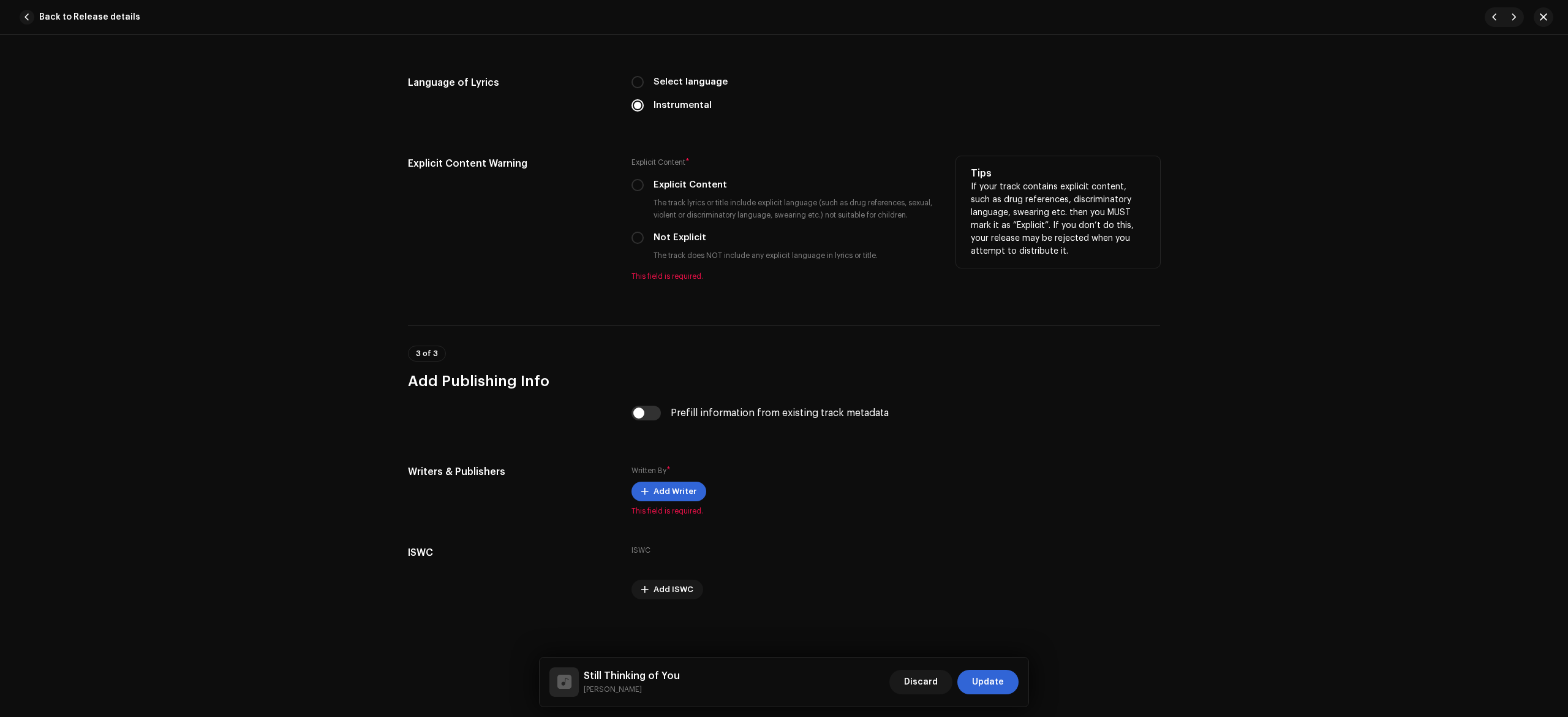
type input "Still Thinking of You"
click at [665, 228] on div "Explicit Content * Explicit Content The track lyrics or title include explicit …" at bounding box center [784, 219] width 305 height 125
click at [666, 232] on label "Not Explicit" at bounding box center [680, 238] width 53 height 13
click at [644, 232] on input "Not Explicit" at bounding box center [638, 238] width 13 height 13
radio input "true"
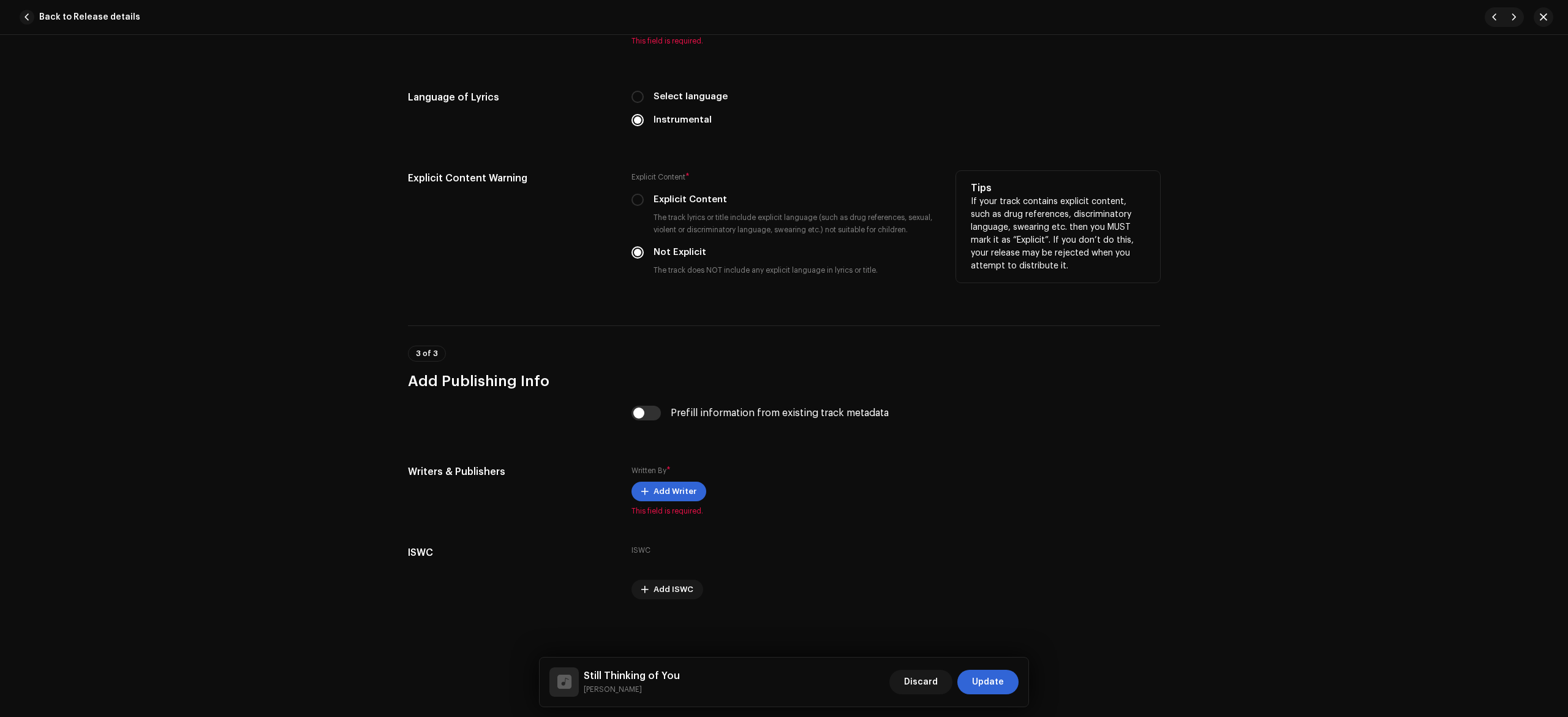
scroll to position [1586, 0]
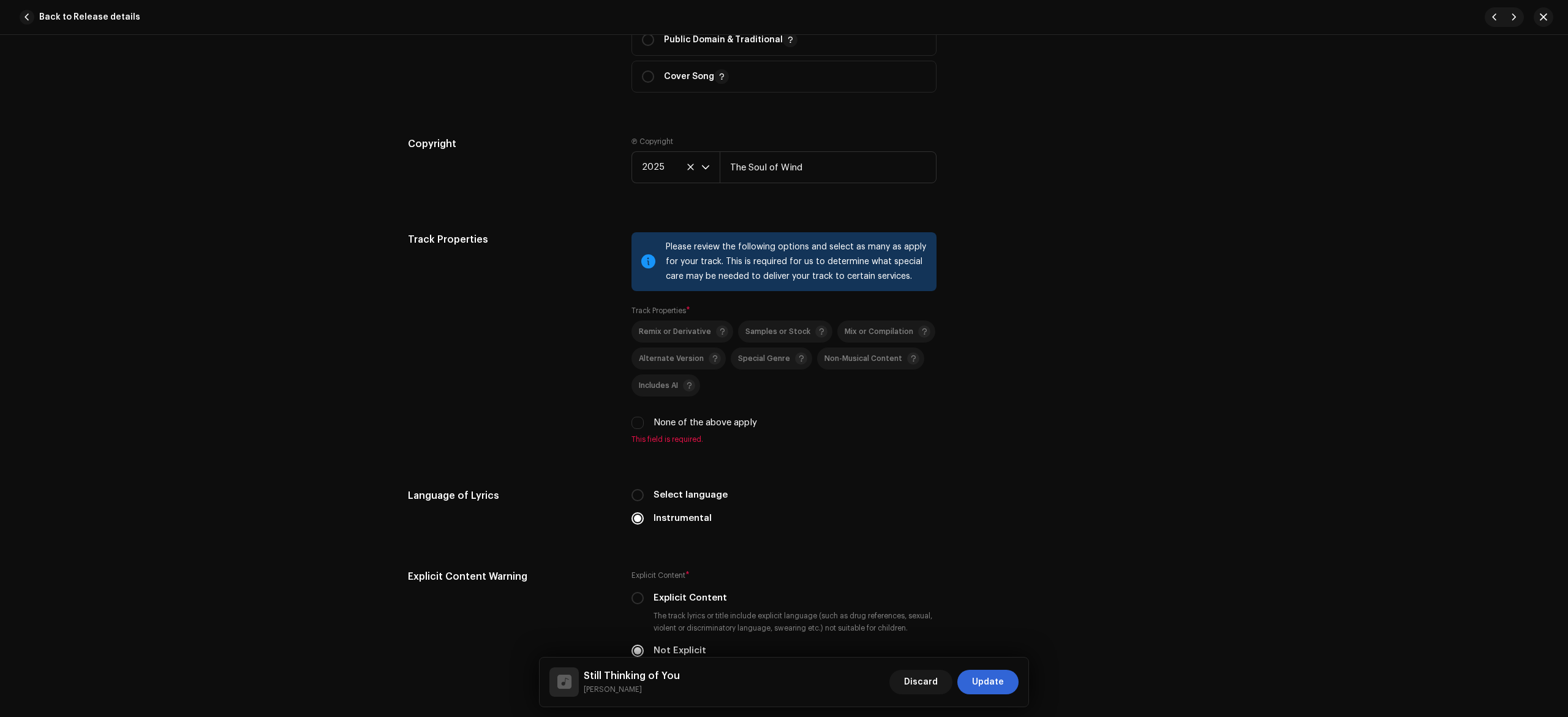
click at [677, 429] on label "None of the above apply" at bounding box center [705, 423] width 104 height 13
click at [644, 429] on input "None of the above apply" at bounding box center [638, 423] width 13 height 13
checkbox input "true"
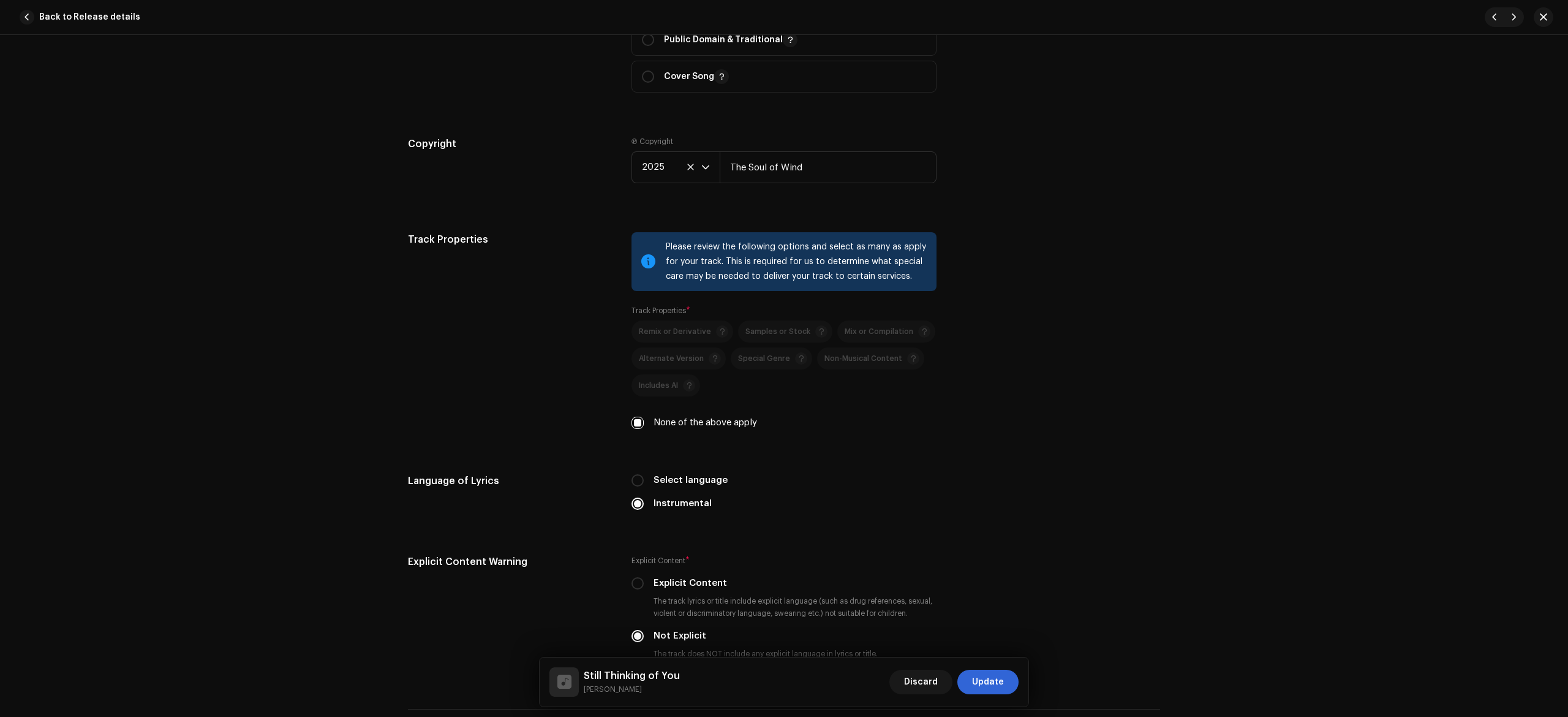
scroll to position [1979, 0]
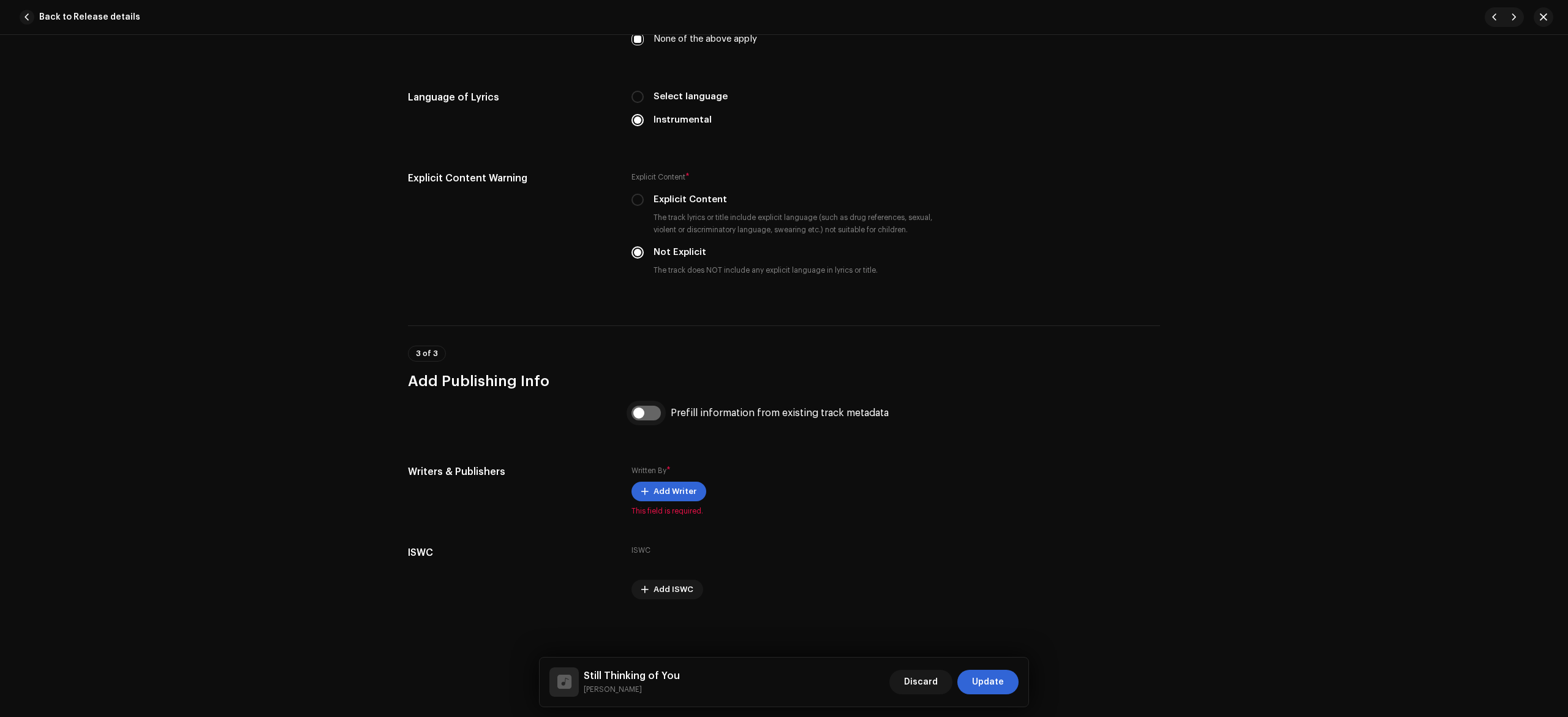
click at [635, 415] on input "checkbox" at bounding box center [646, 413] width 29 height 15
checkbox input "true"
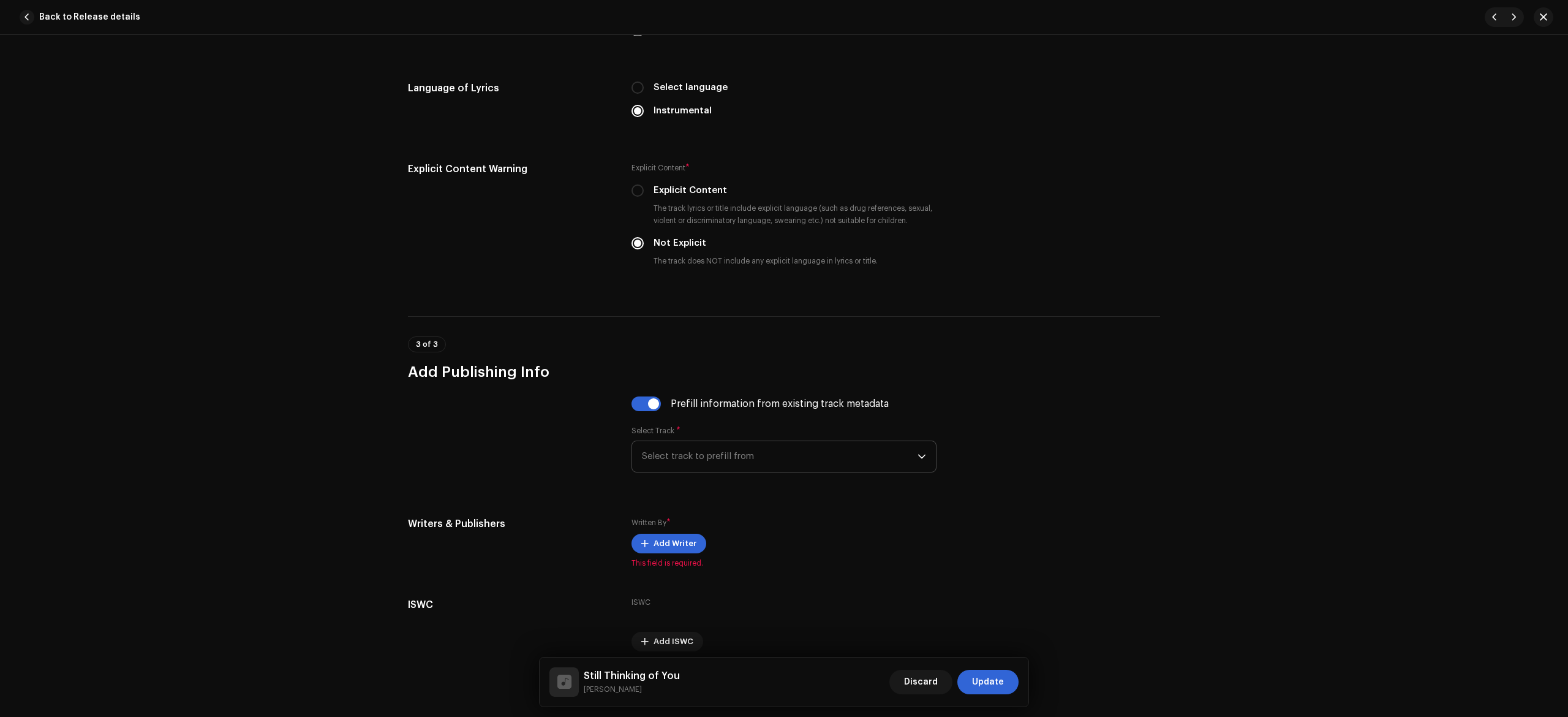
click at [669, 463] on span "Select track to prefill from" at bounding box center [780, 456] width 275 height 31
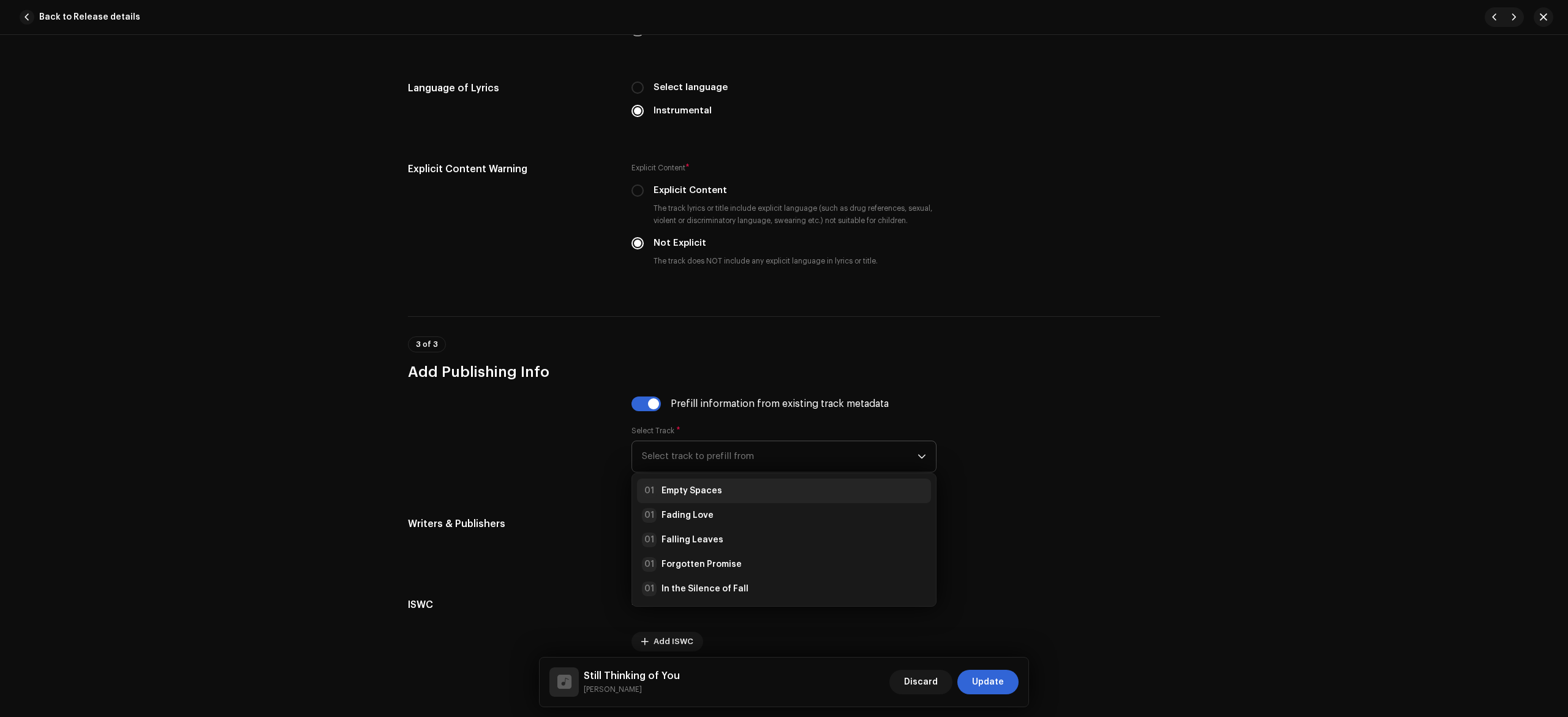
click at [696, 497] on strong "Empty Spaces" at bounding box center [692, 490] width 60 height 13
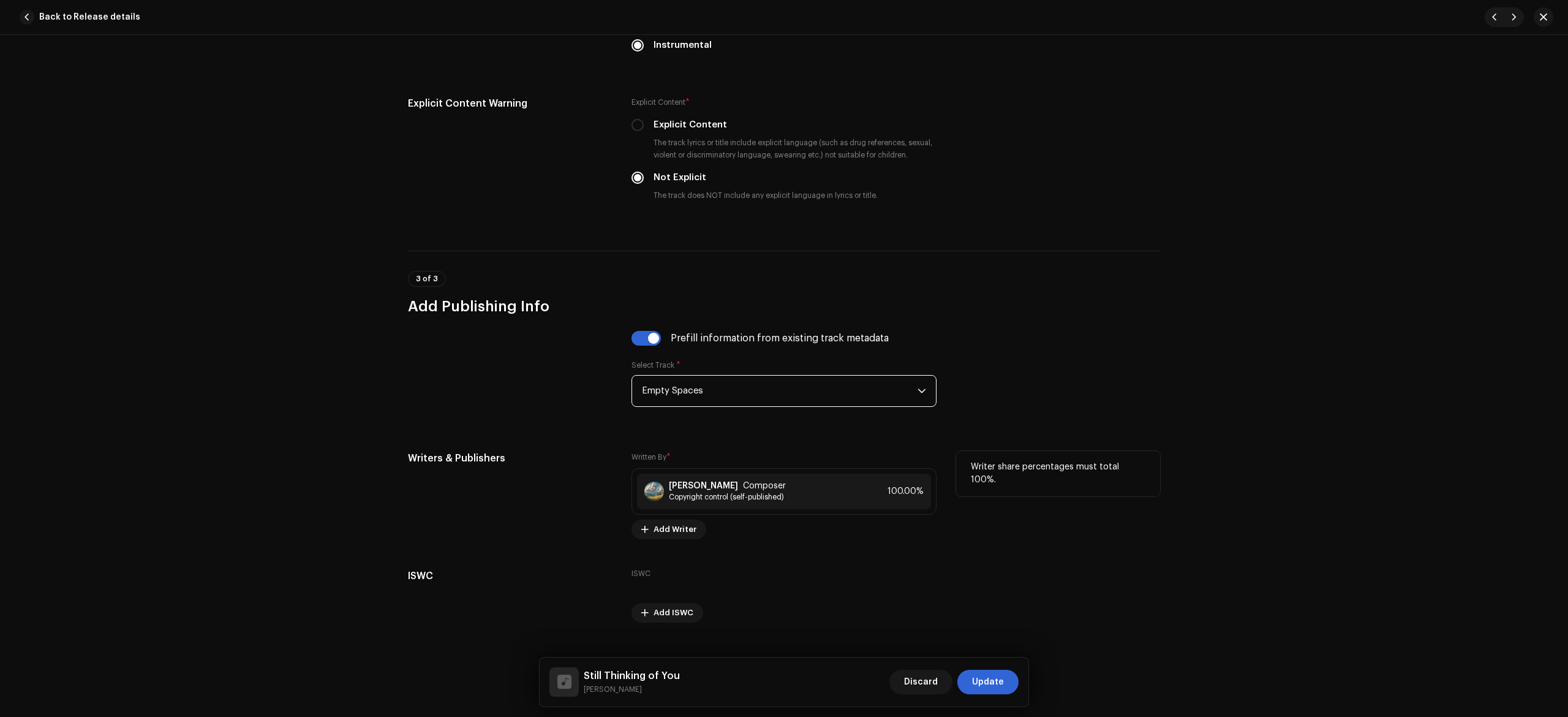
scroll to position [2079, 0]
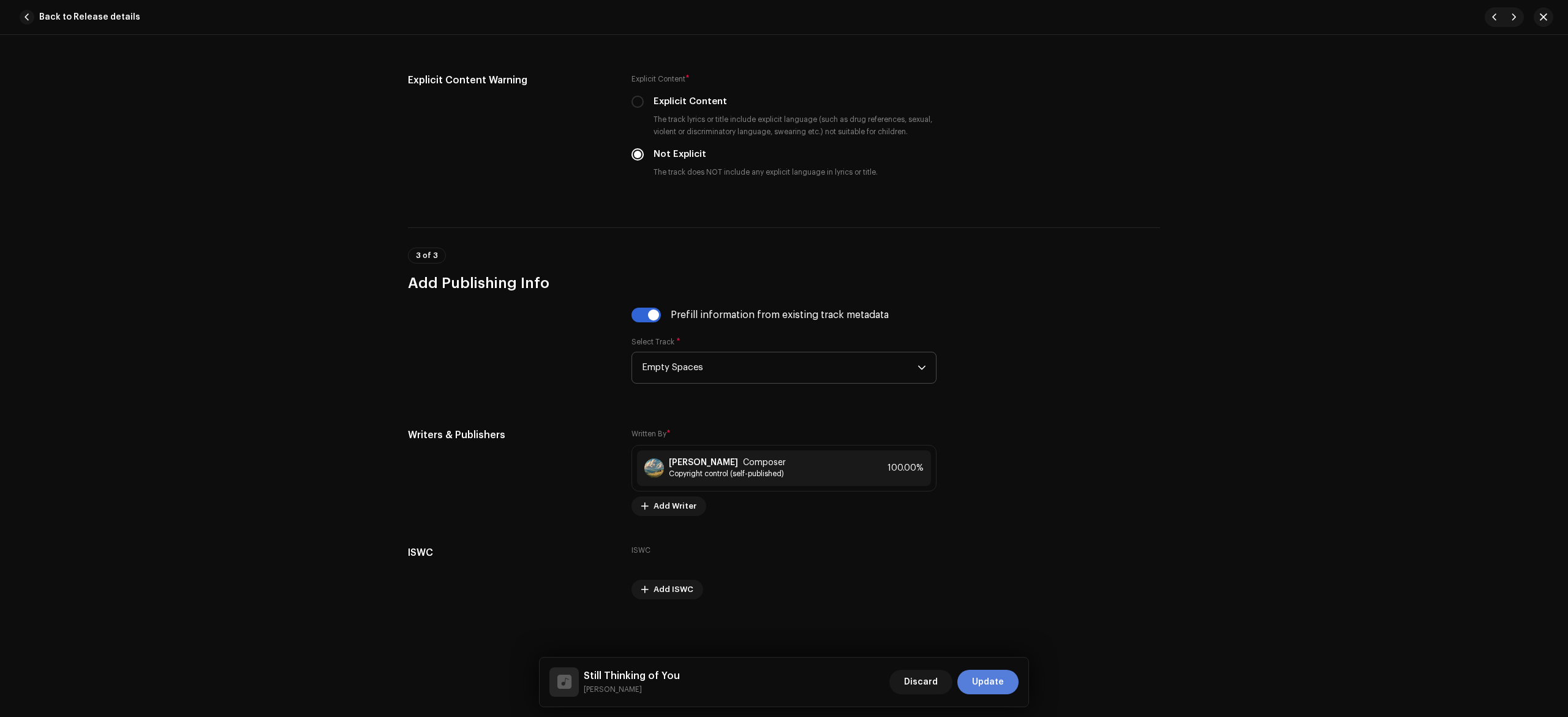
click at [998, 677] on span "Update" at bounding box center [988, 682] width 32 height 24
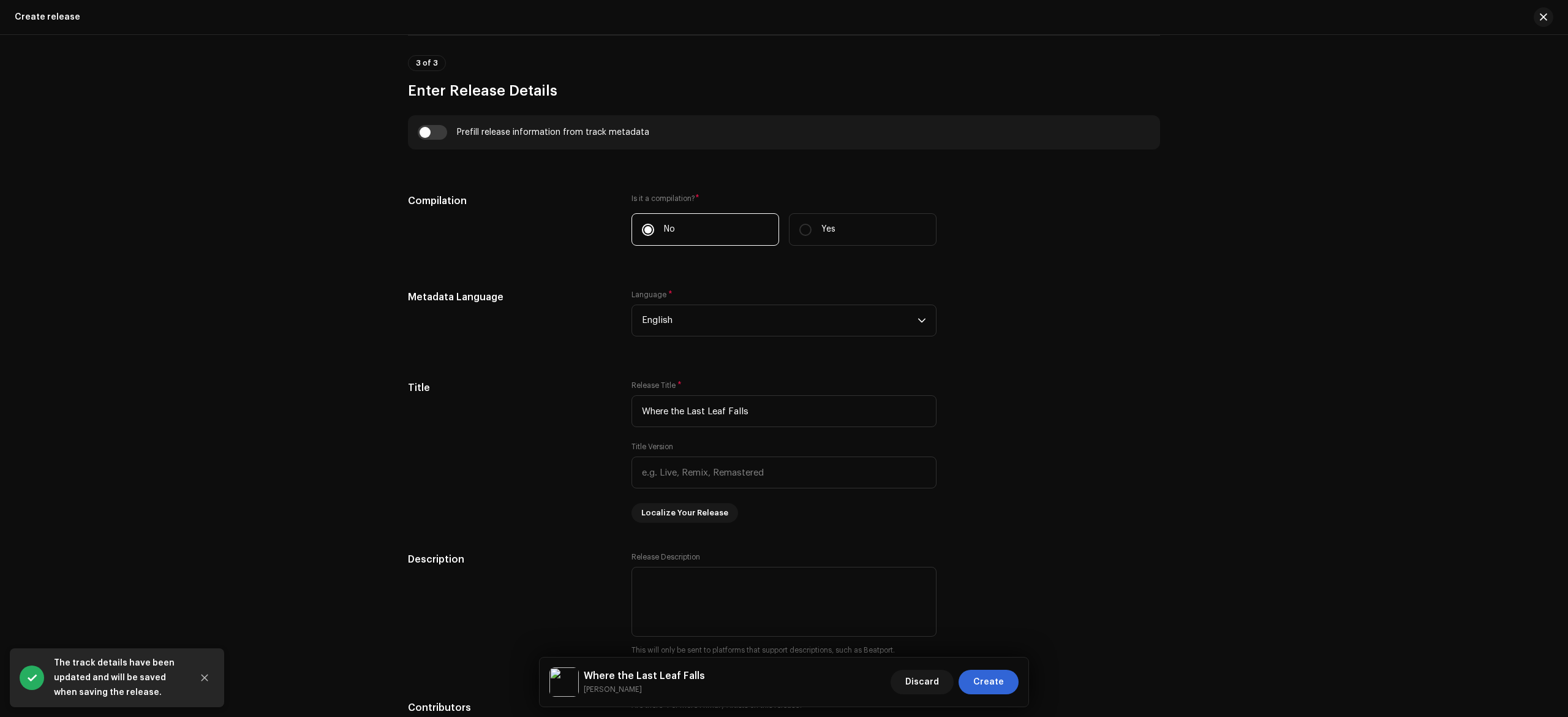
scroll to position [273, 0]
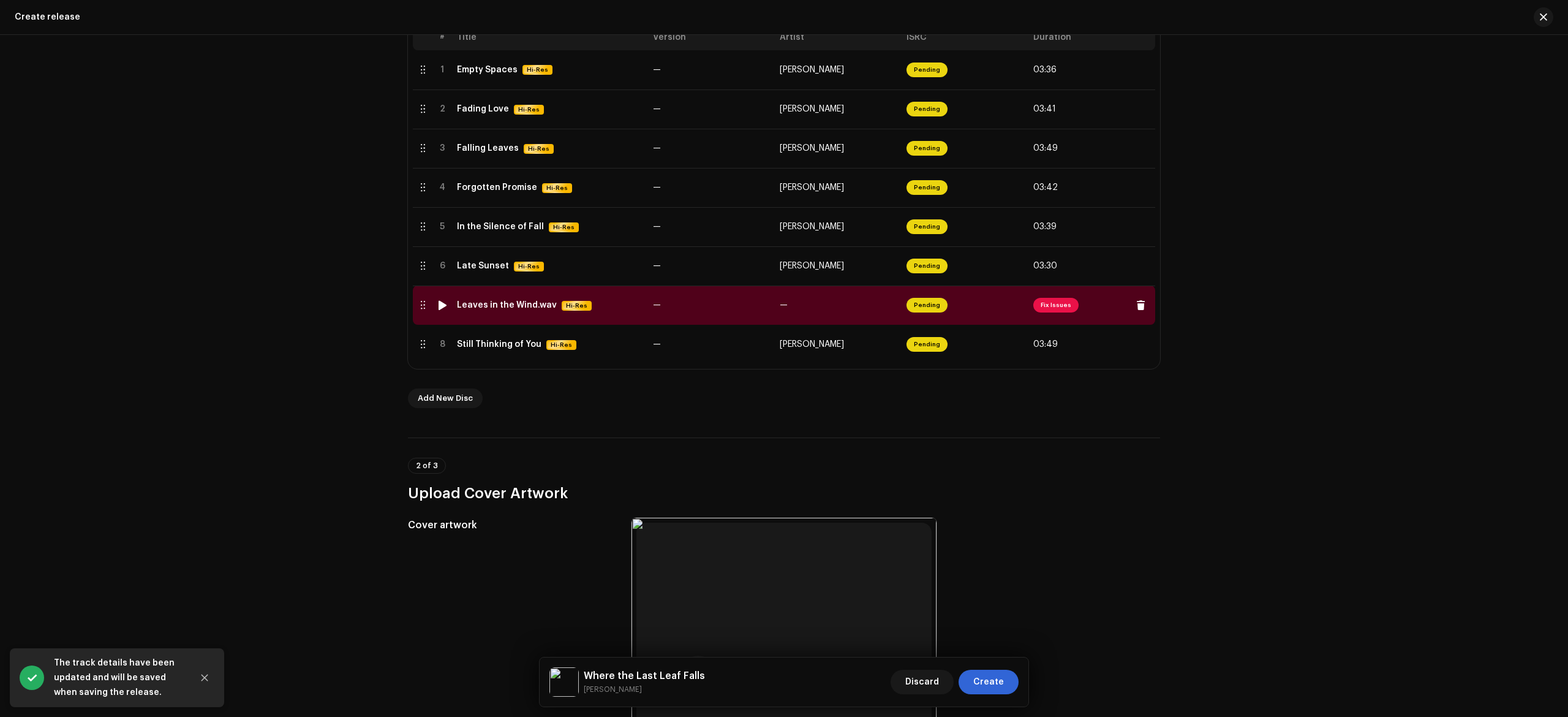
click at [704, 316] on td "—" at bounding box center [711, 305] width 127 height 39
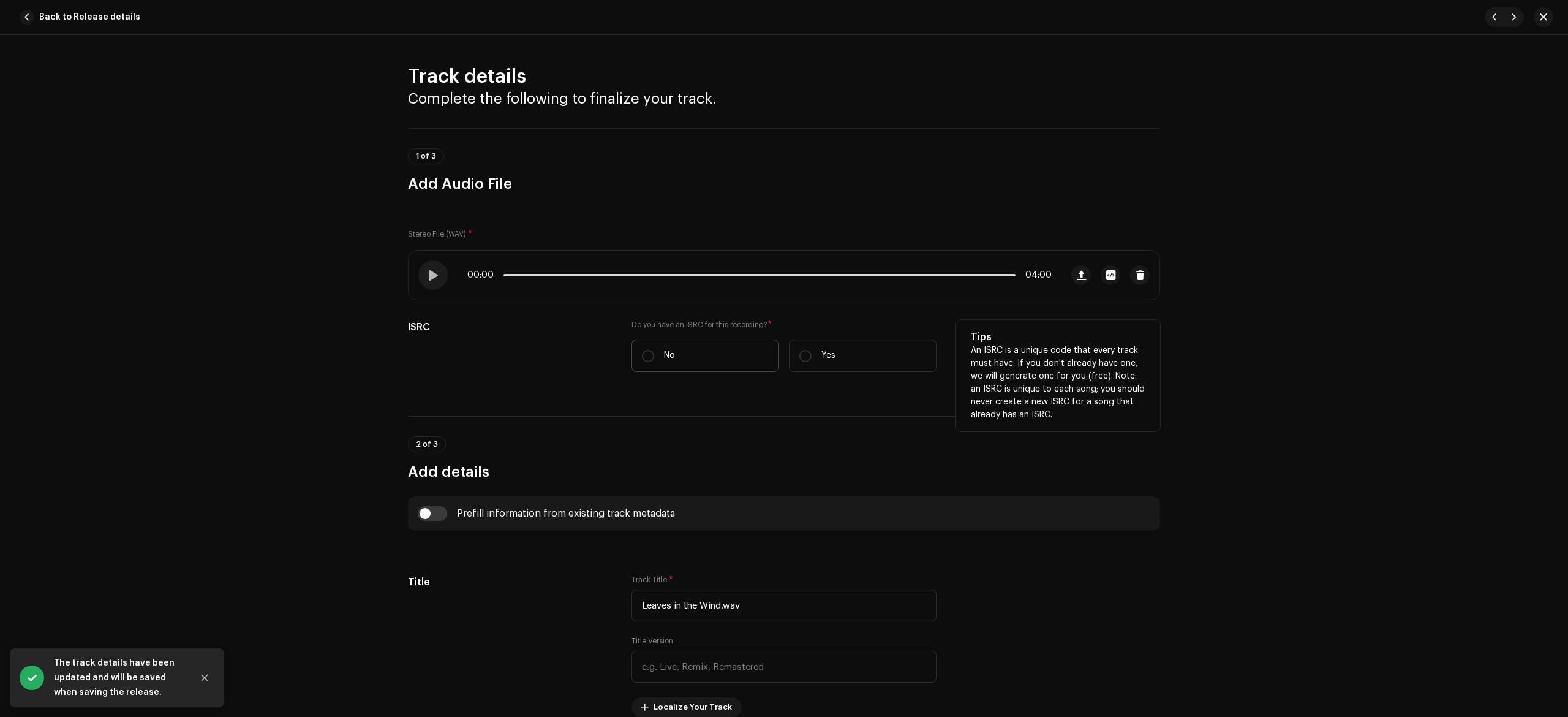
click at [699, 347] on label "No" at bounding box center [705, 356] width 148 height 32
click at [654, 350] on input "No" at bounding box center [648, 356] width 13 height 13
radio input "true"
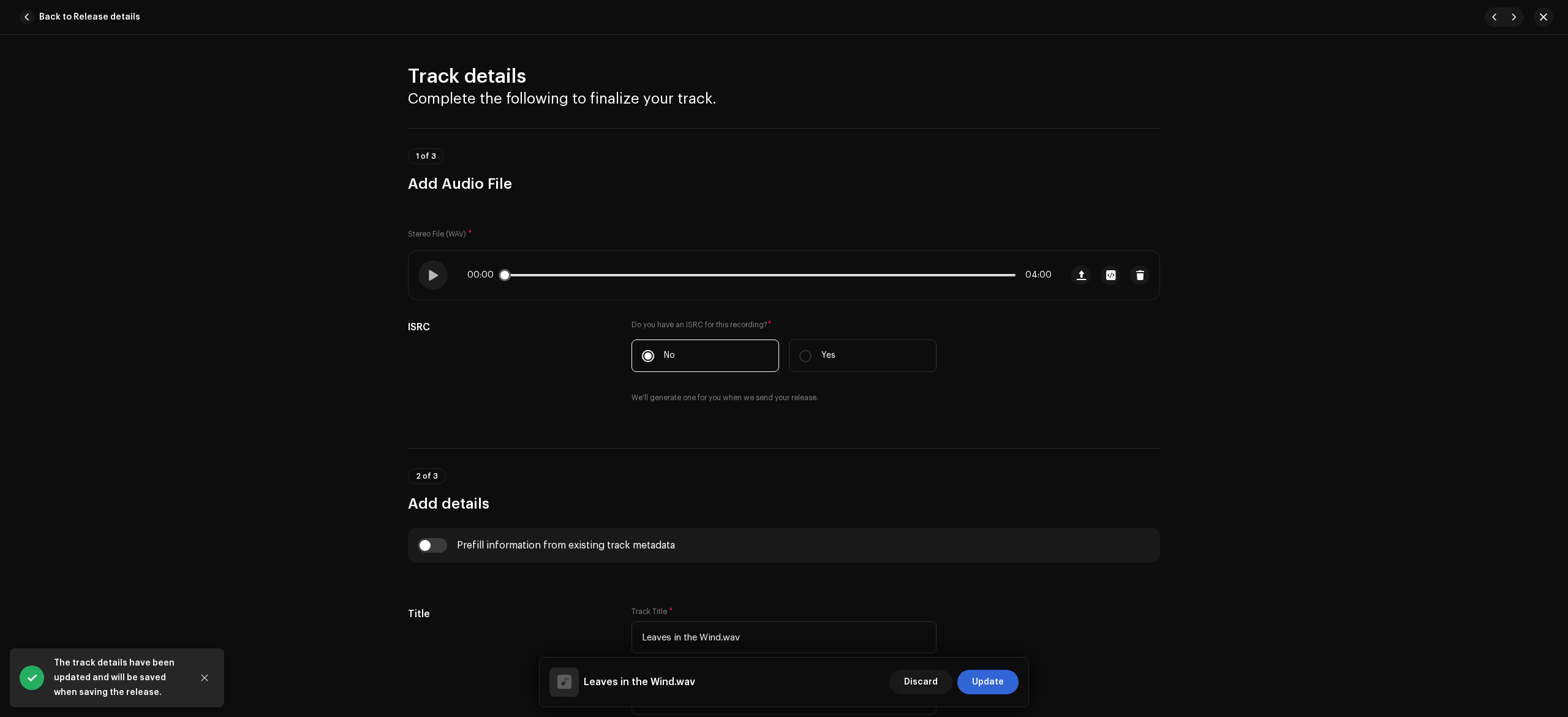
scroll to position [408, 0]
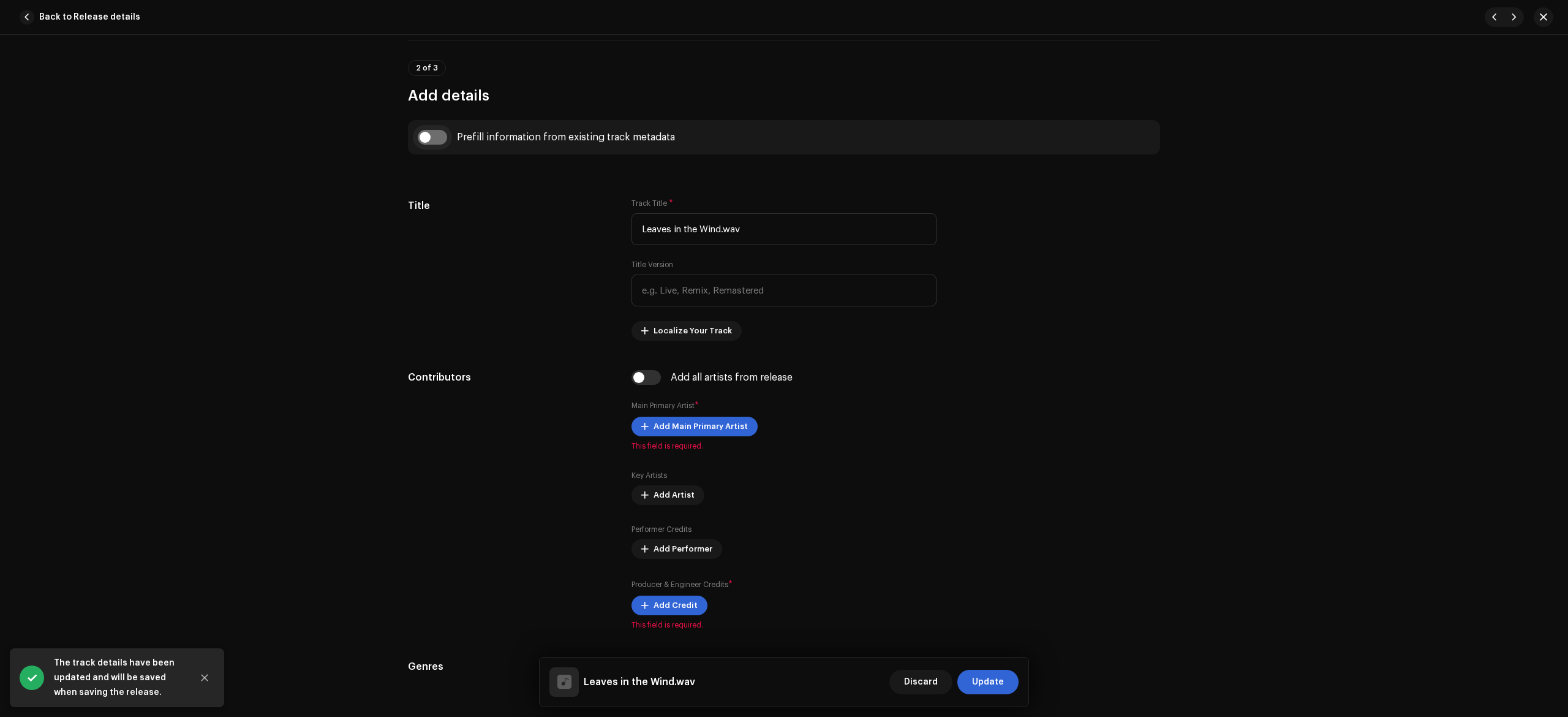
click at [437, 134] on input "checkbox" at bounding box center [433, 137] width 29 height 15
checkbox input "true"
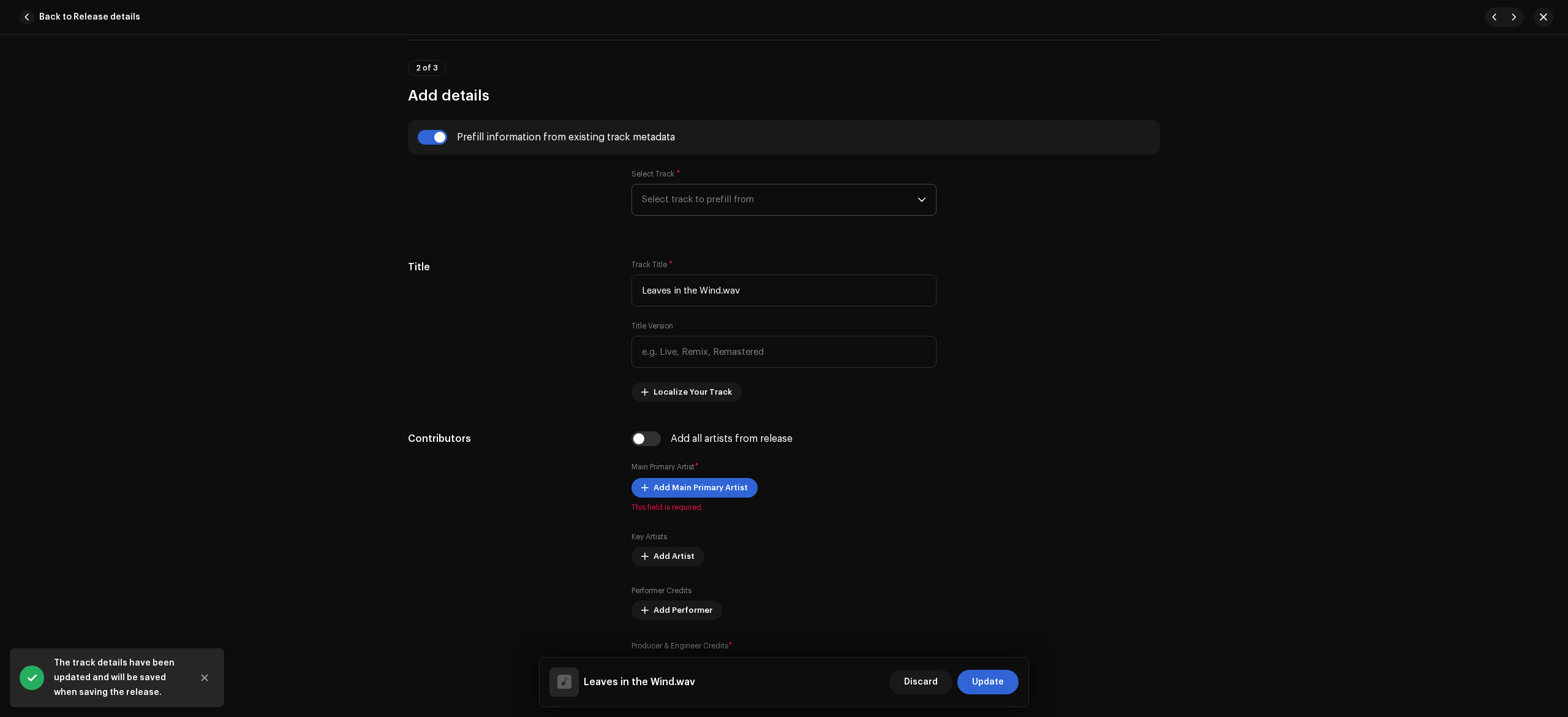
click at [646, 195] on span "Select track to prefill from" at bounding box center [780, 199] width 275 height 31
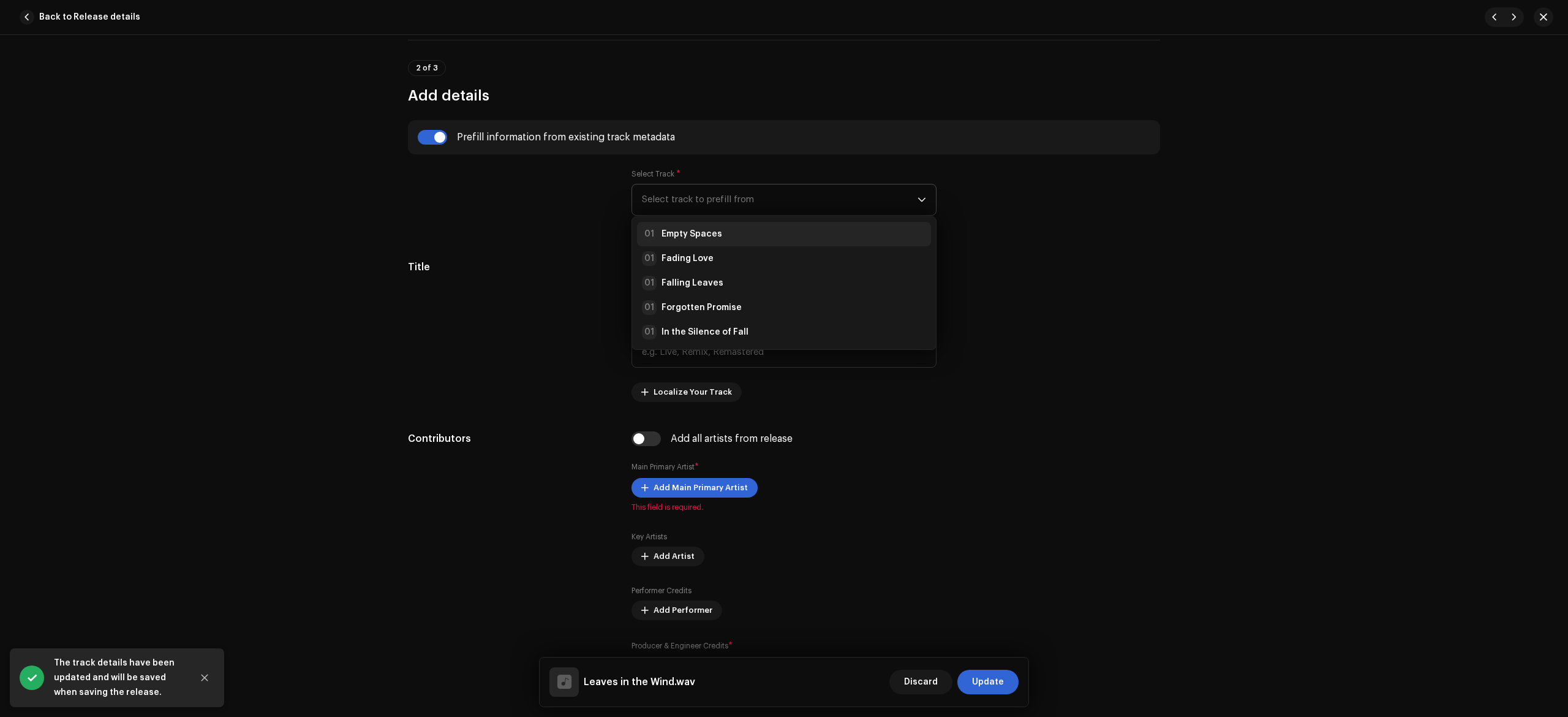
click at [693, 232] on strong "Empty Spaces" at bounding box center [692, 234] width 60 height 13
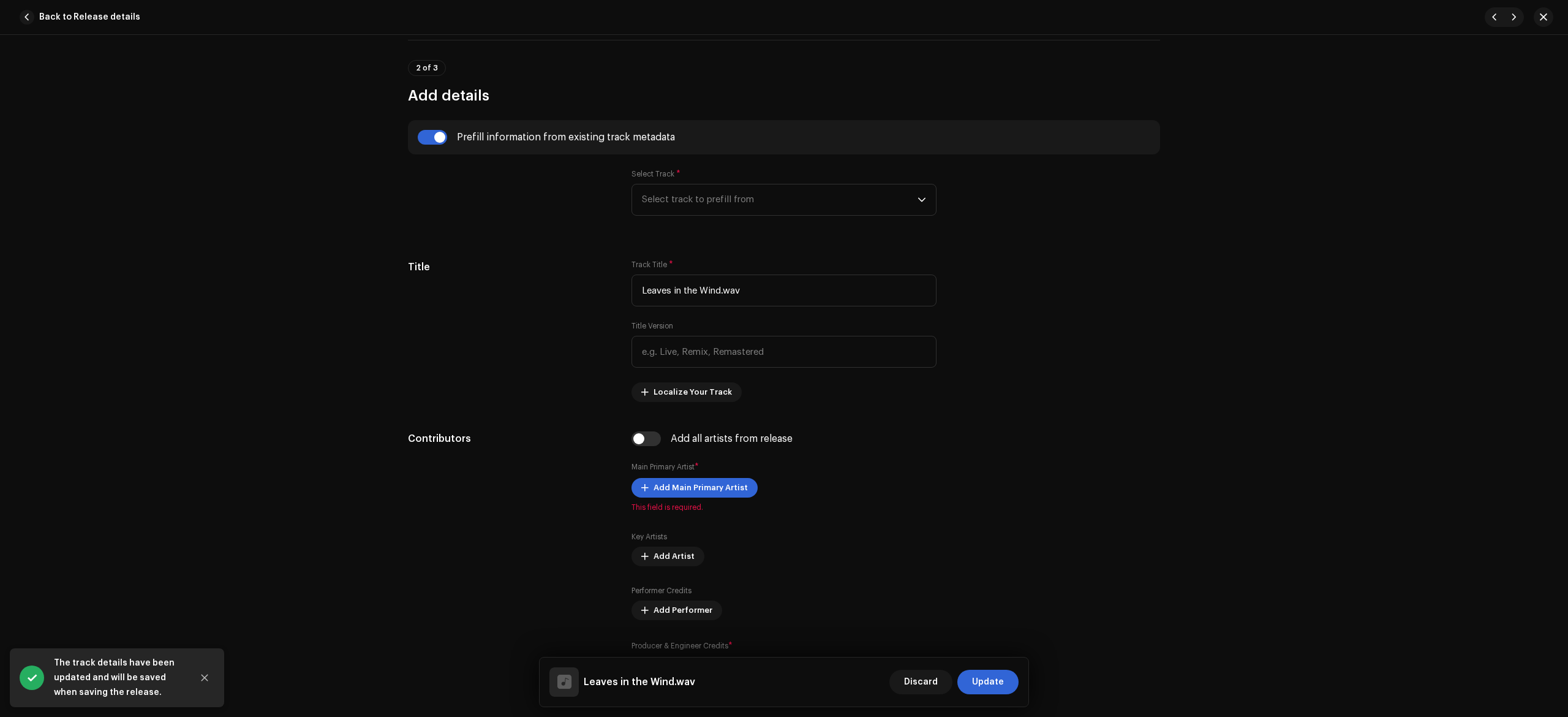
type input "Empty Spaces"
radio input "true"
type input "The Soul of Wind"
checkbox input "true"
radio input "false"
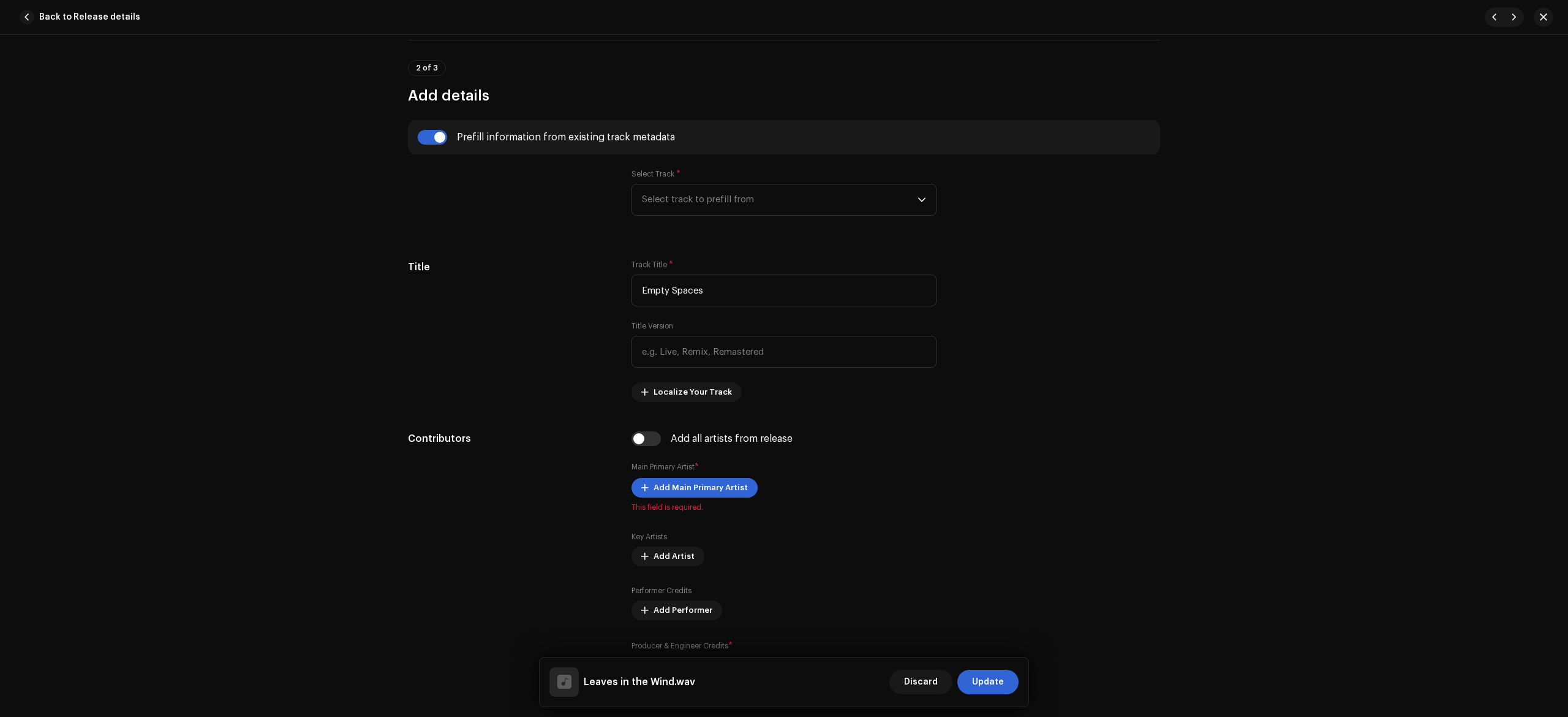
radio input "true"
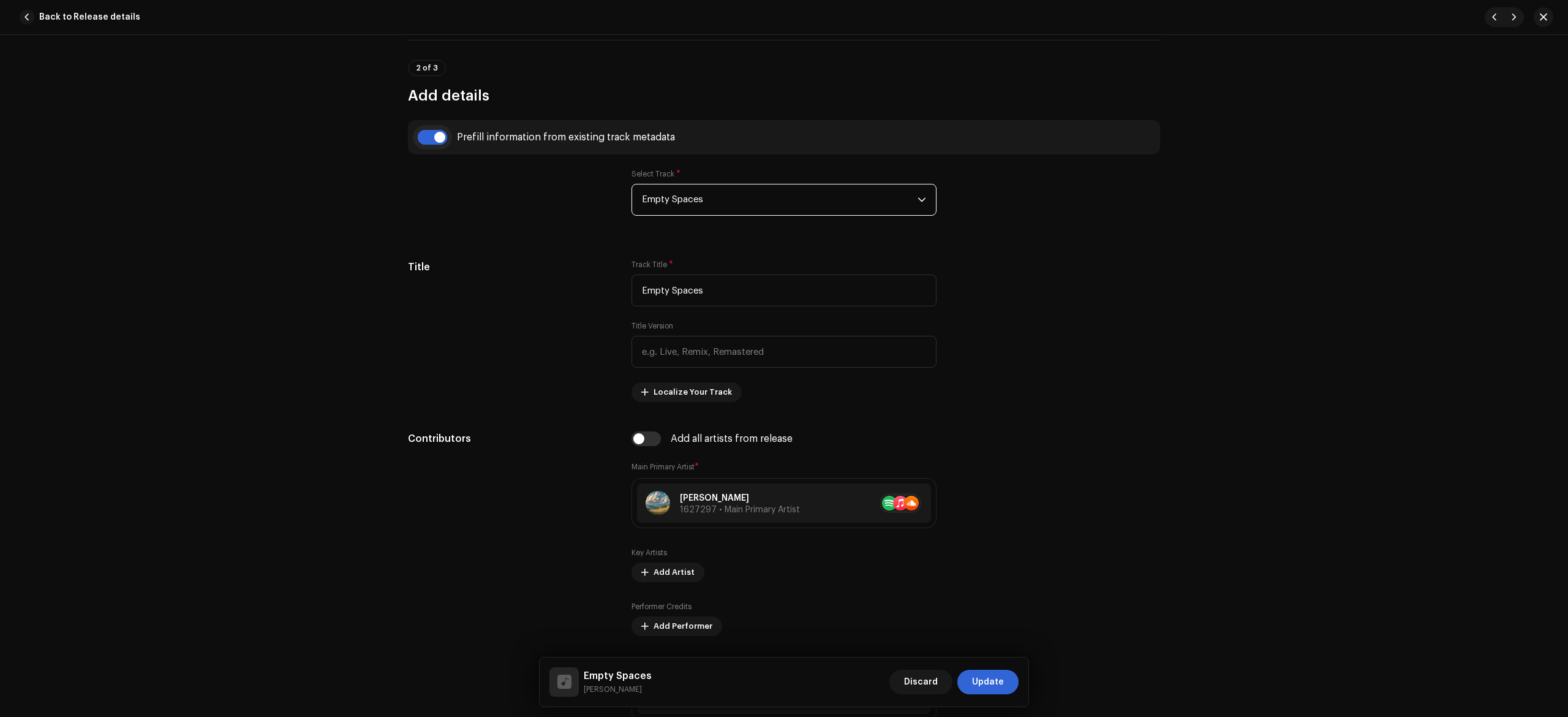
click at [443, 144] on input "checkbox" at bounding box center [433, 137] width 29 height 15
checkbox input "false"
type input "Leaves in the Wind.wav"
checkbox input "false"
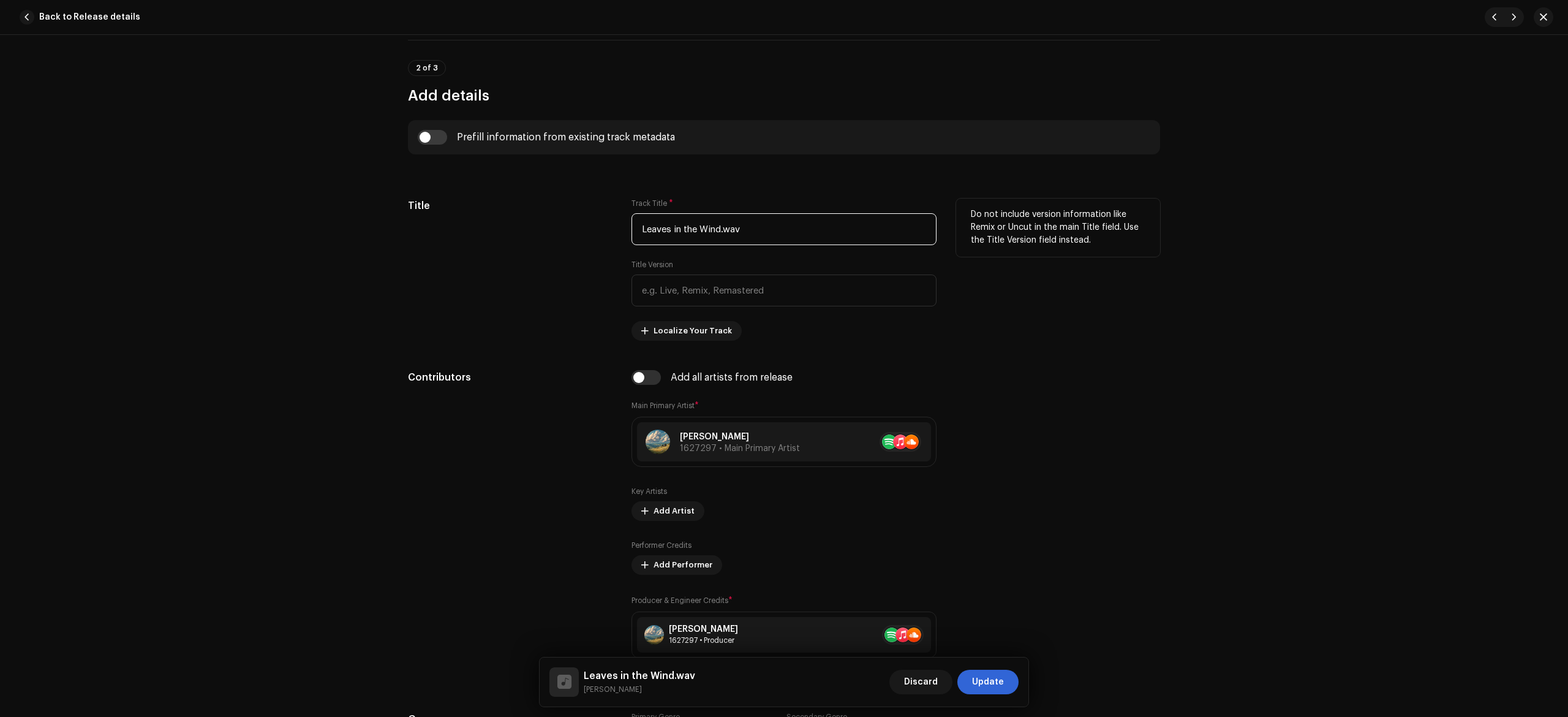
click at [757, 230] on input "Leaves in the Wind.wav" at bounding box center [784, 229] width 305 height 32
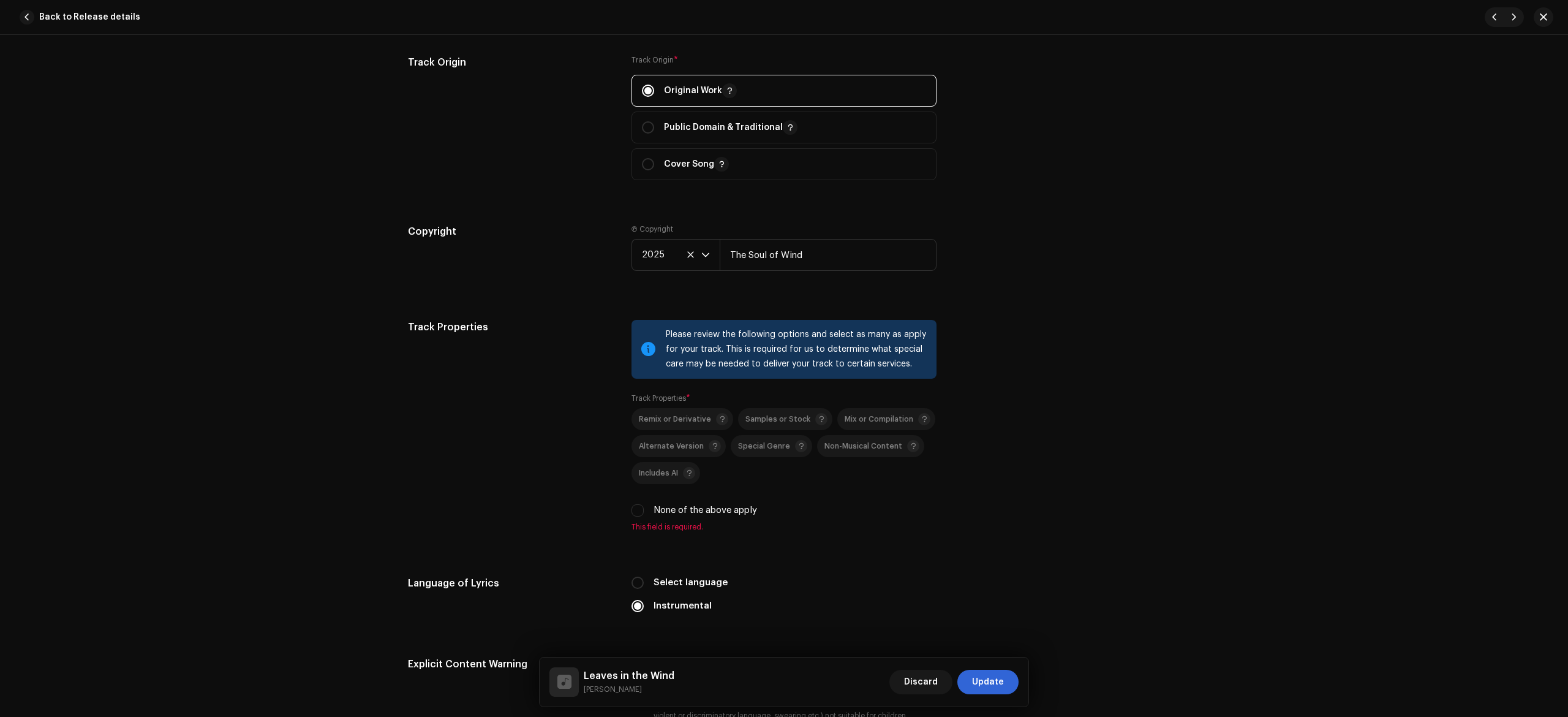
scroll to position [1907, 0]
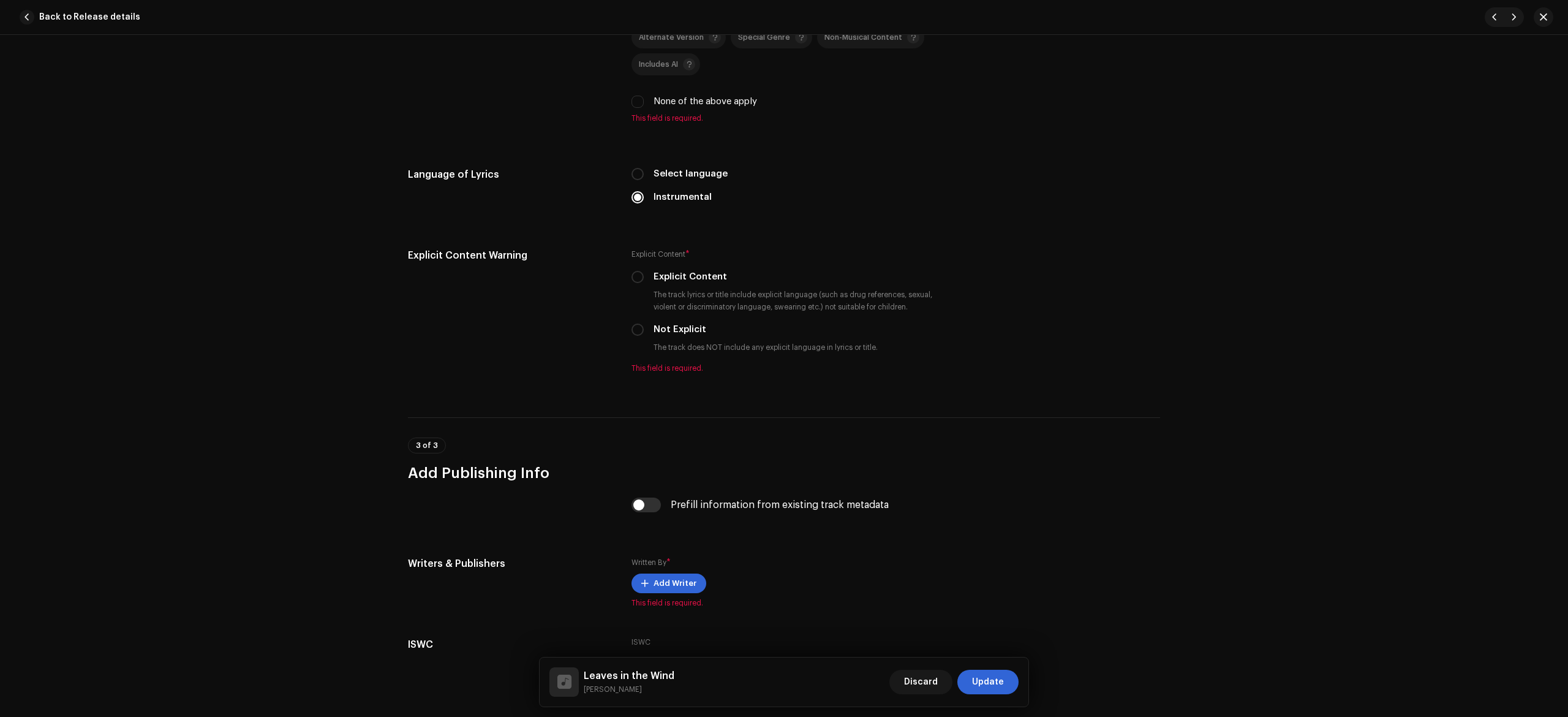
type input "Leaves in the Wind"
click at [688, 104] on label "None of the above apply" at bounding box center [705, 102] width 104 height 13
click at [644, 104] on input "None of the above apply" at bounding box center [638, 102] width 13 height 13
checkbox input "true"
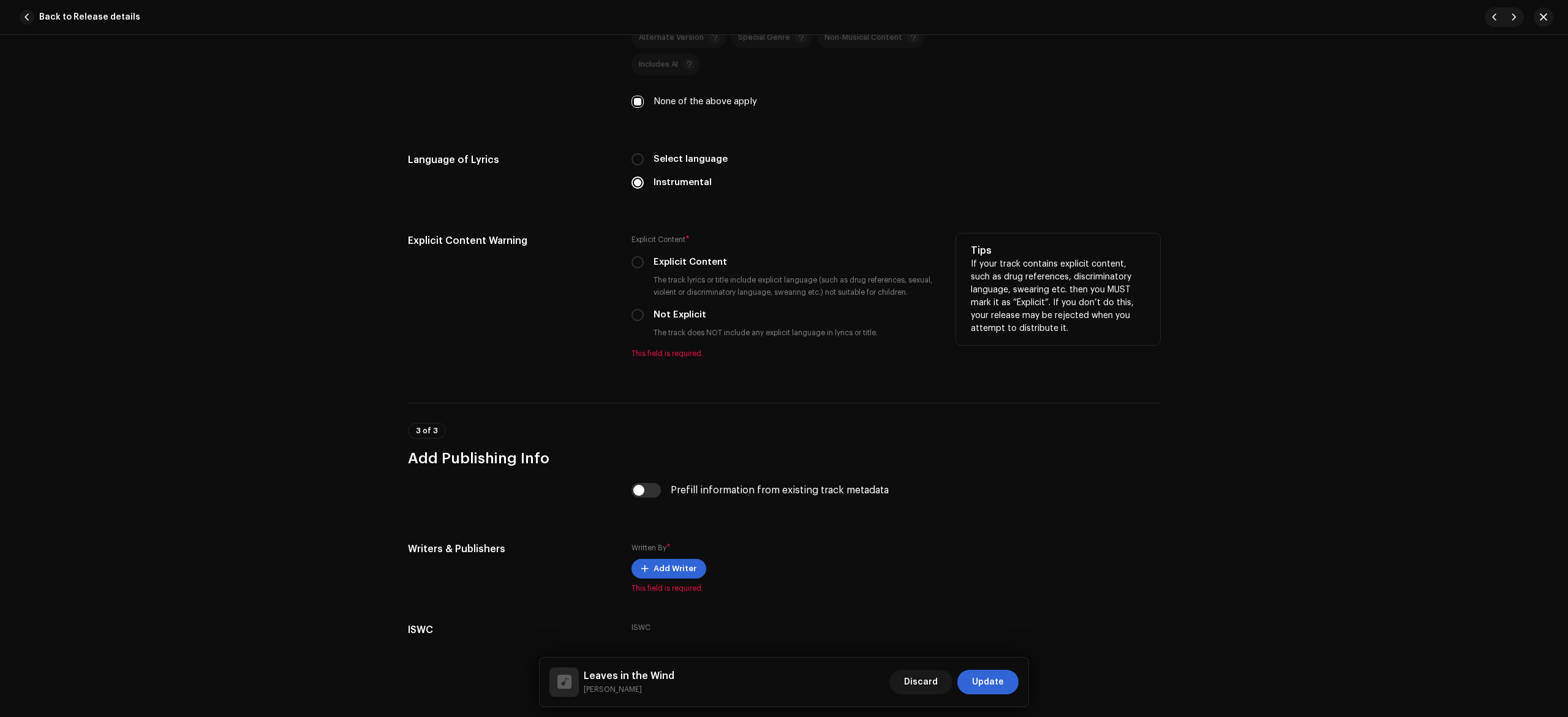
click at [685, 321] on label "Not Explicit" at bounding box center [680, 315] width 53 height 13
click at [644, 321] on input "Not Explicit" at bounding box center [638, 314] width 13 height 13
radio input "true"
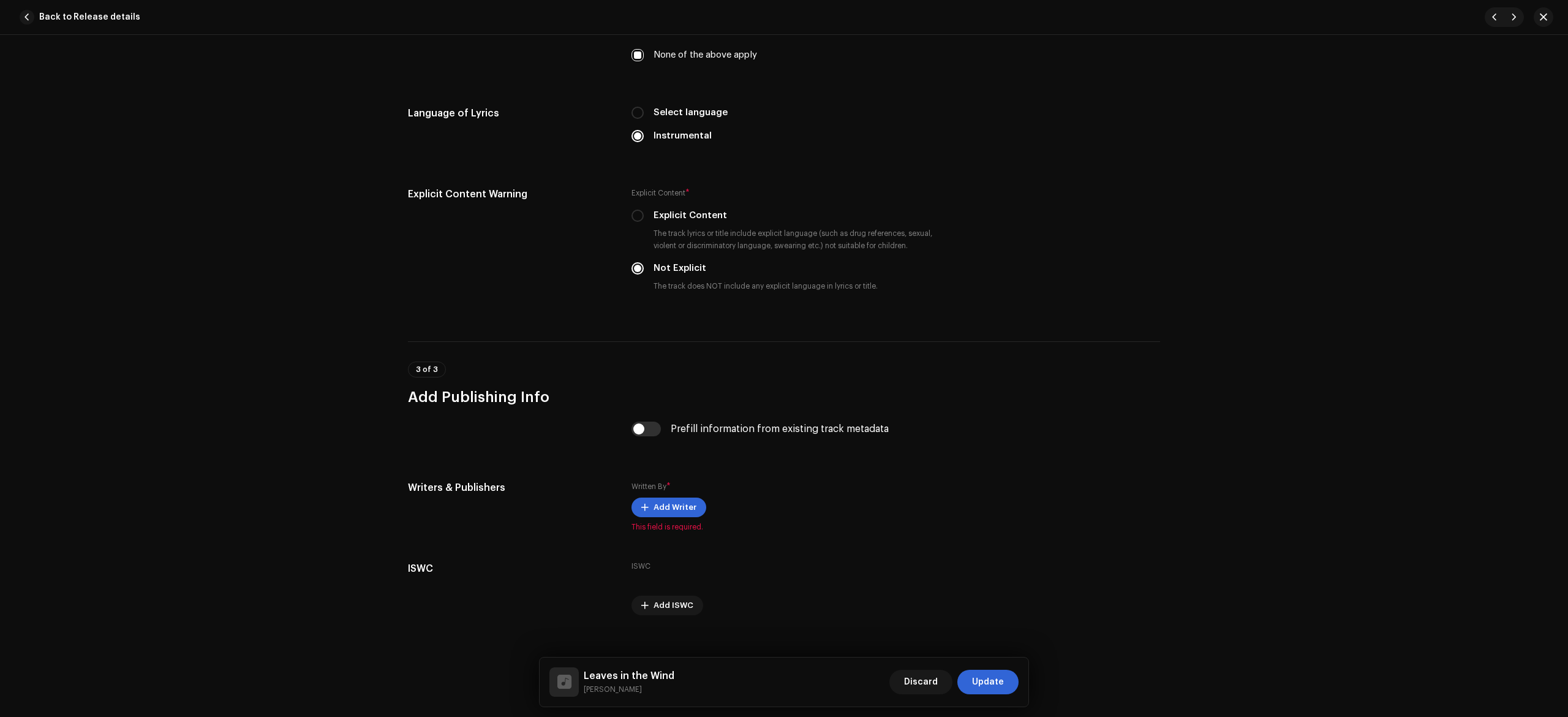
scroll to position [1979, 0]
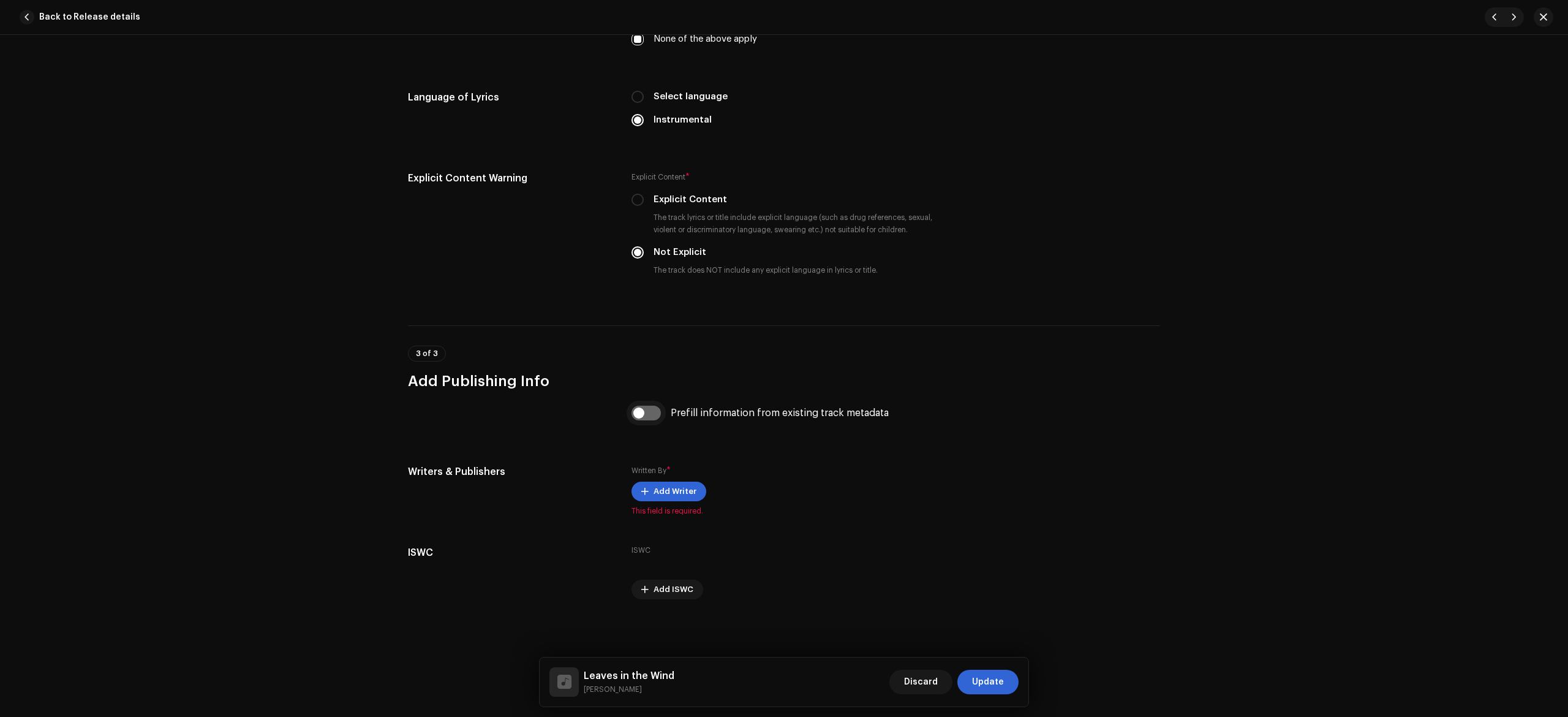
click at [637, 408] on input "checkbox" at bounding box center [646, 413] width 29 height 15
checkbox input "true"
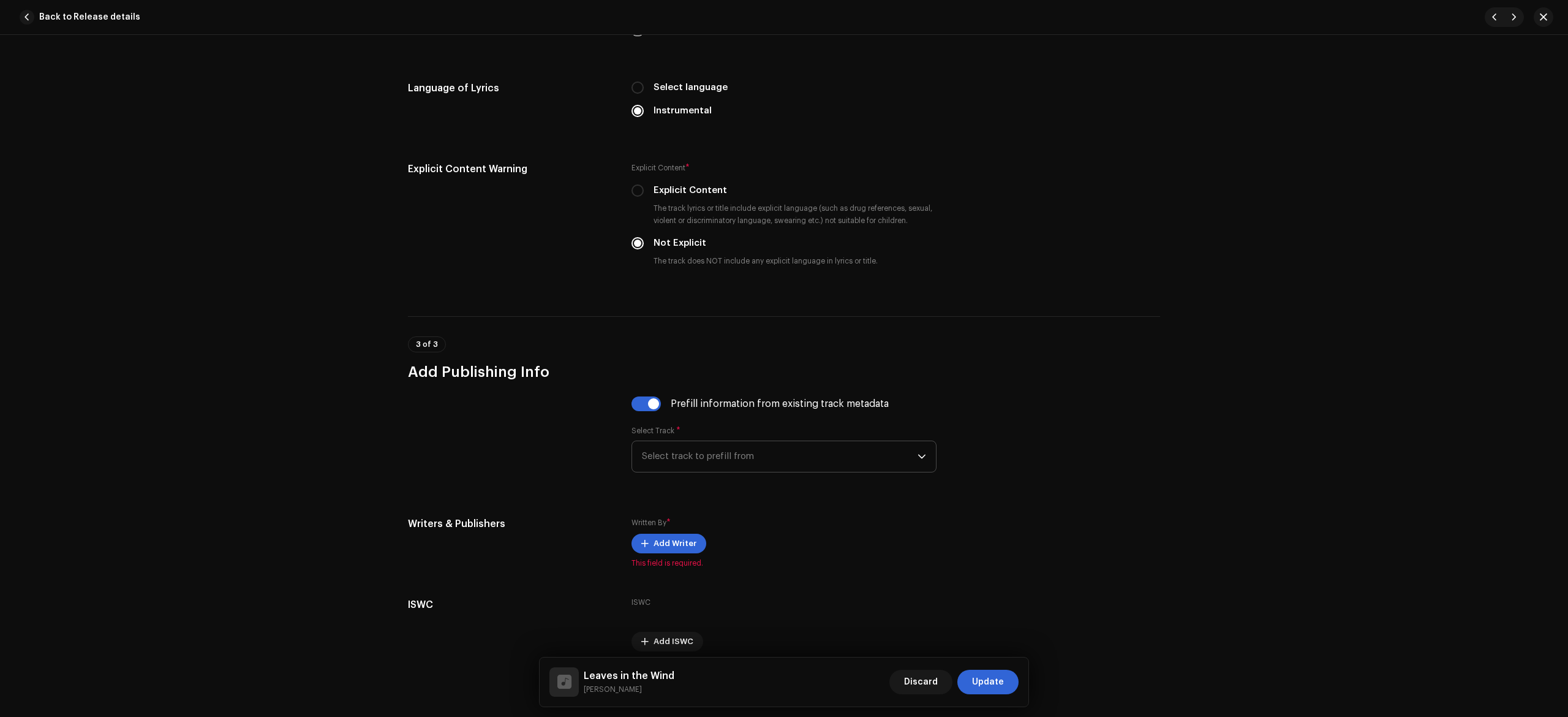
click at [704, 467] on span "Select track to prefill from" at bounding box center [780, 456] width 275 height 31
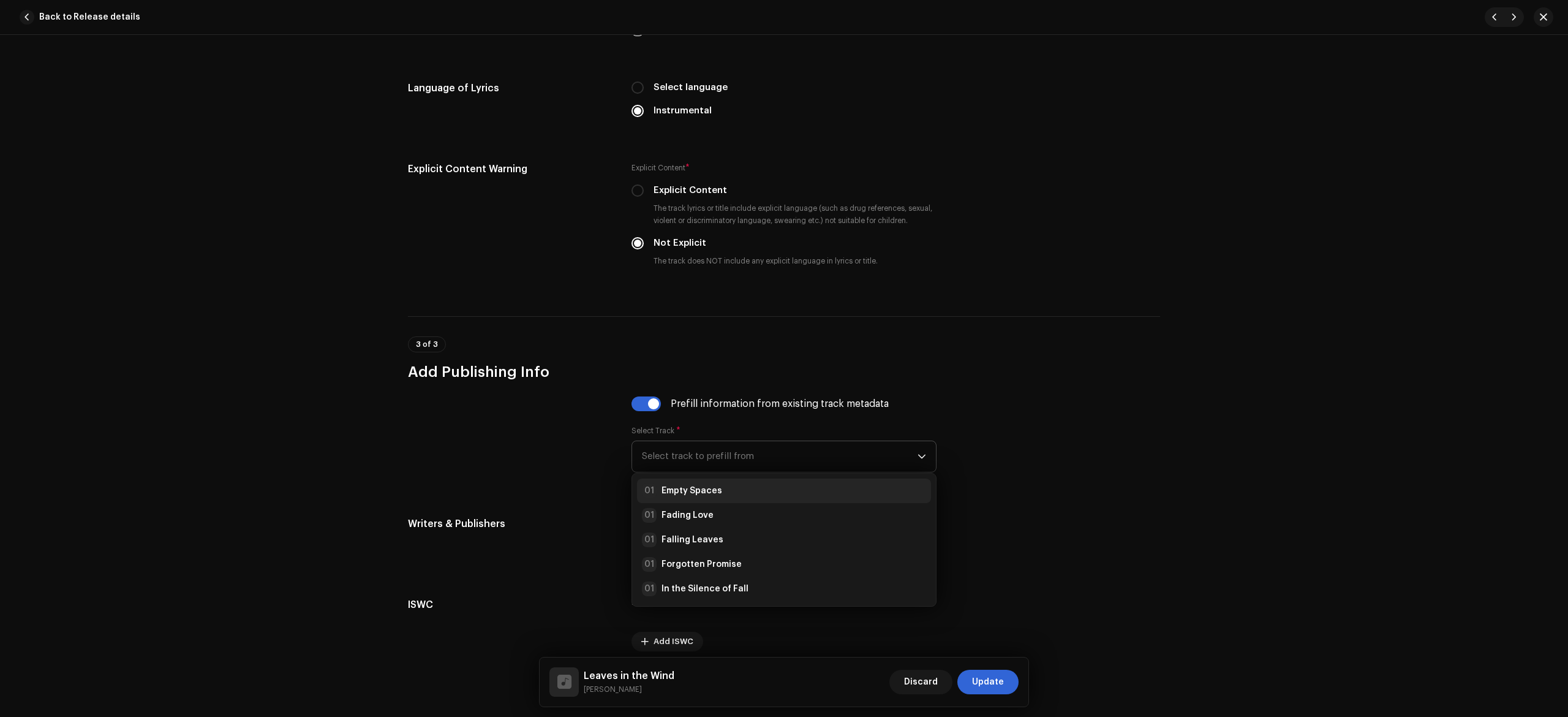
click at [714, 497] on strong "Empty Spaces" at bounding box center [692, 490] width 60 height 13
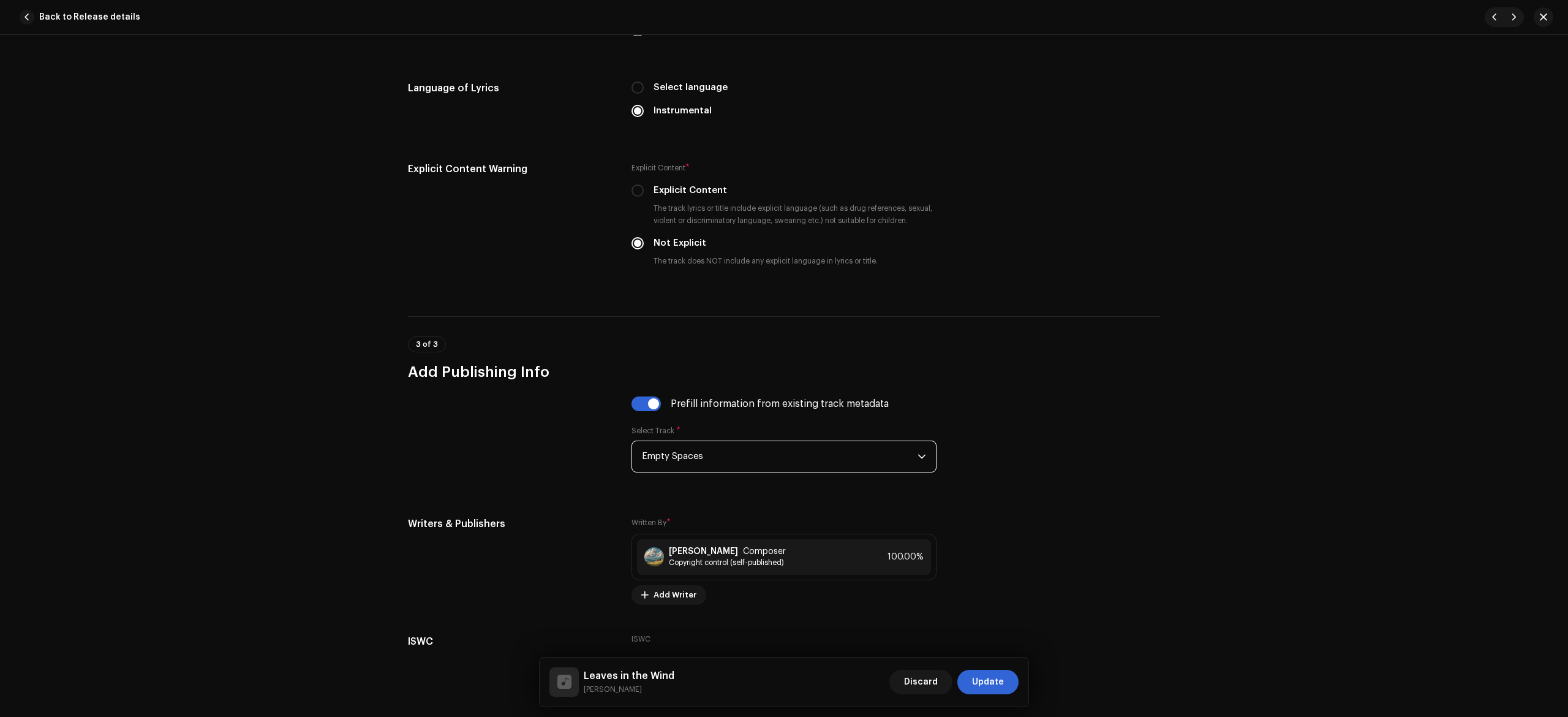
scroll to position [2079, 0]
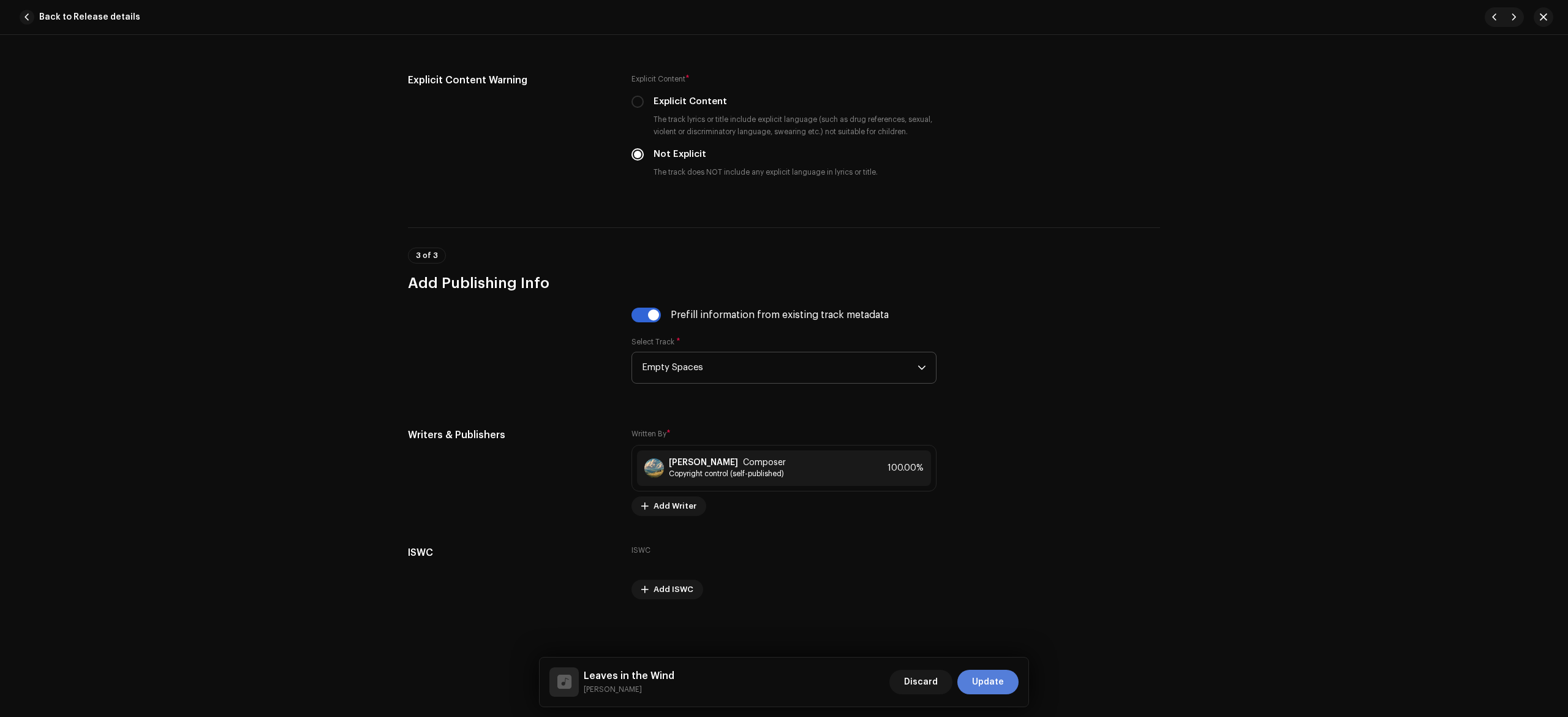
click at [1015, 681] on button "Update" at bounding box center [988, 682] width 61 height 24
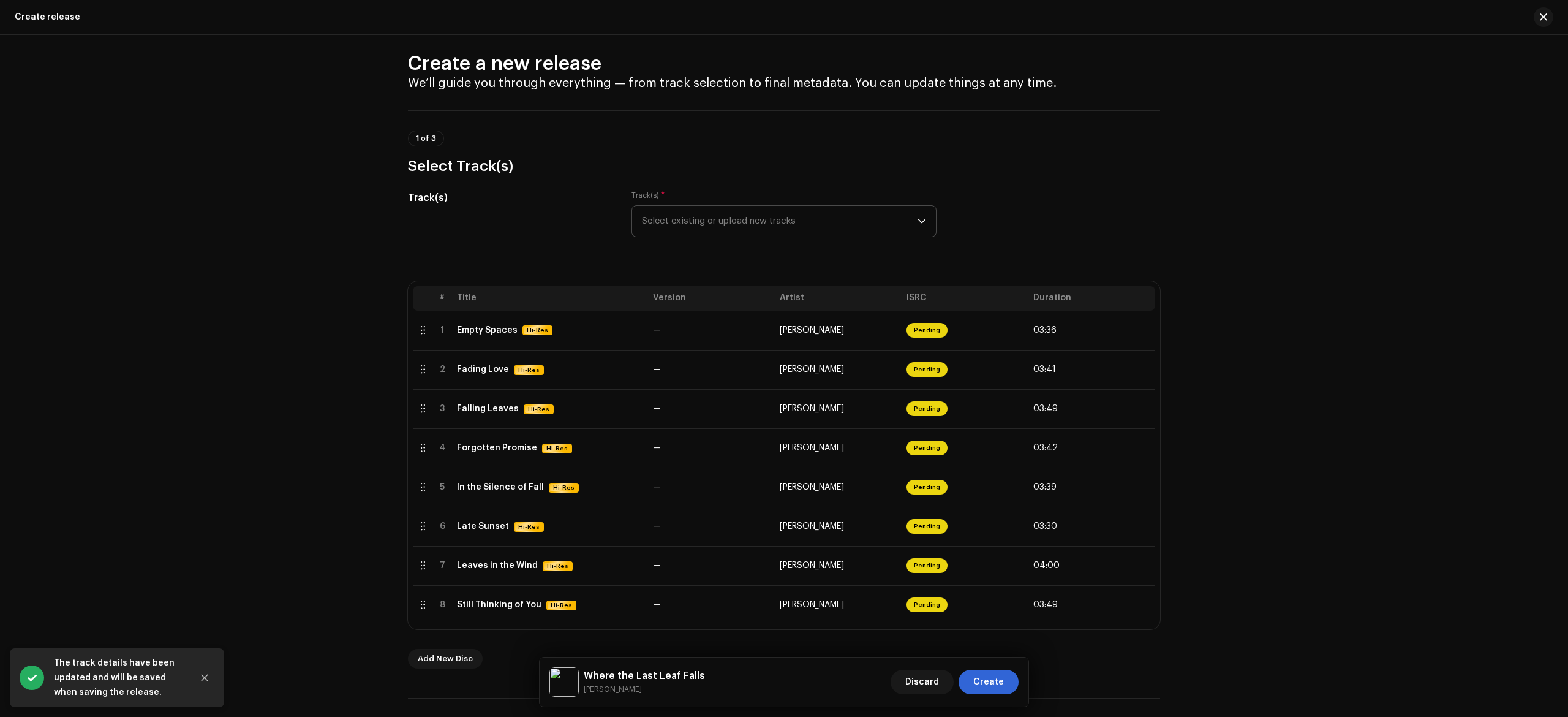
scroll to position [0, 0]
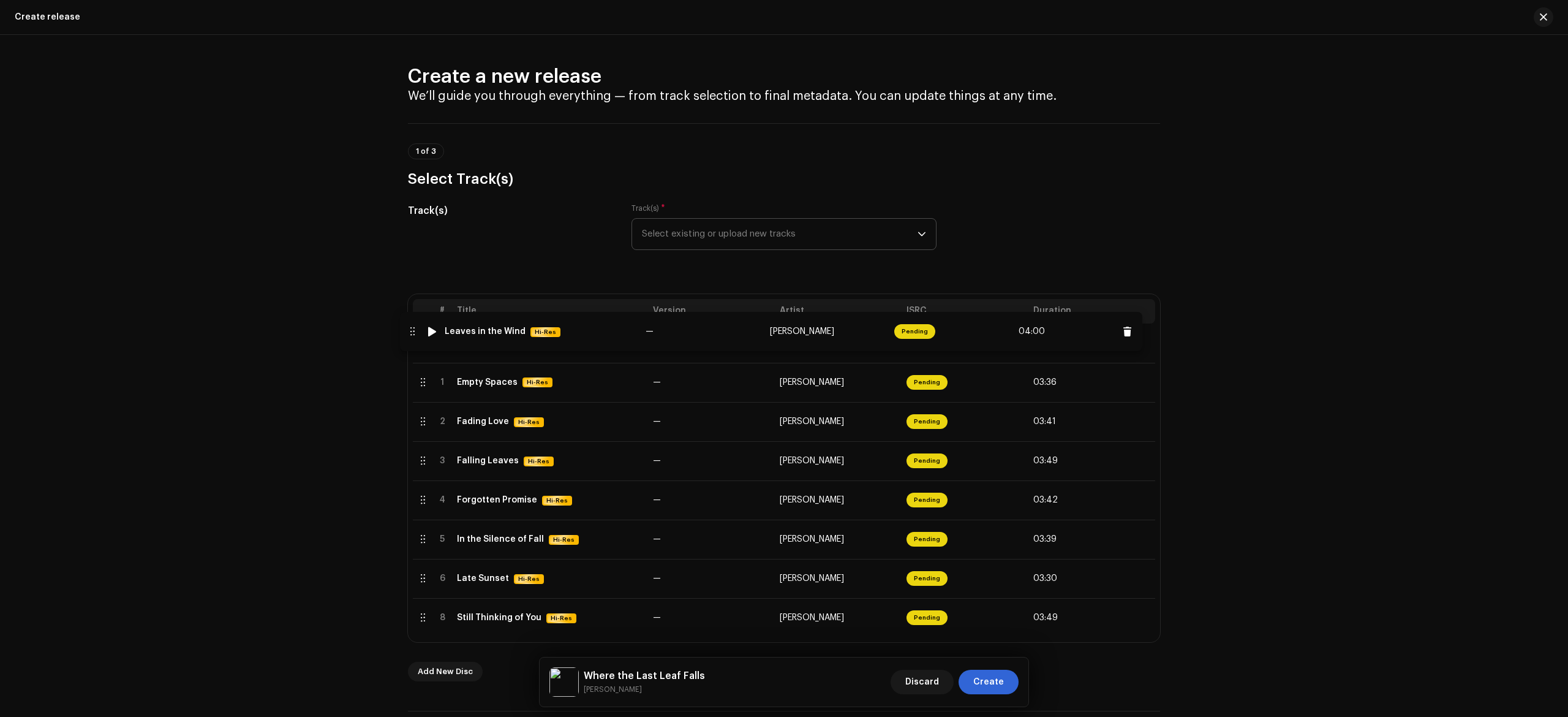
drag, startPoint x: 511, startPoint y: 585, endPoint x: 501, endPoint y: 337, distance: 248.2
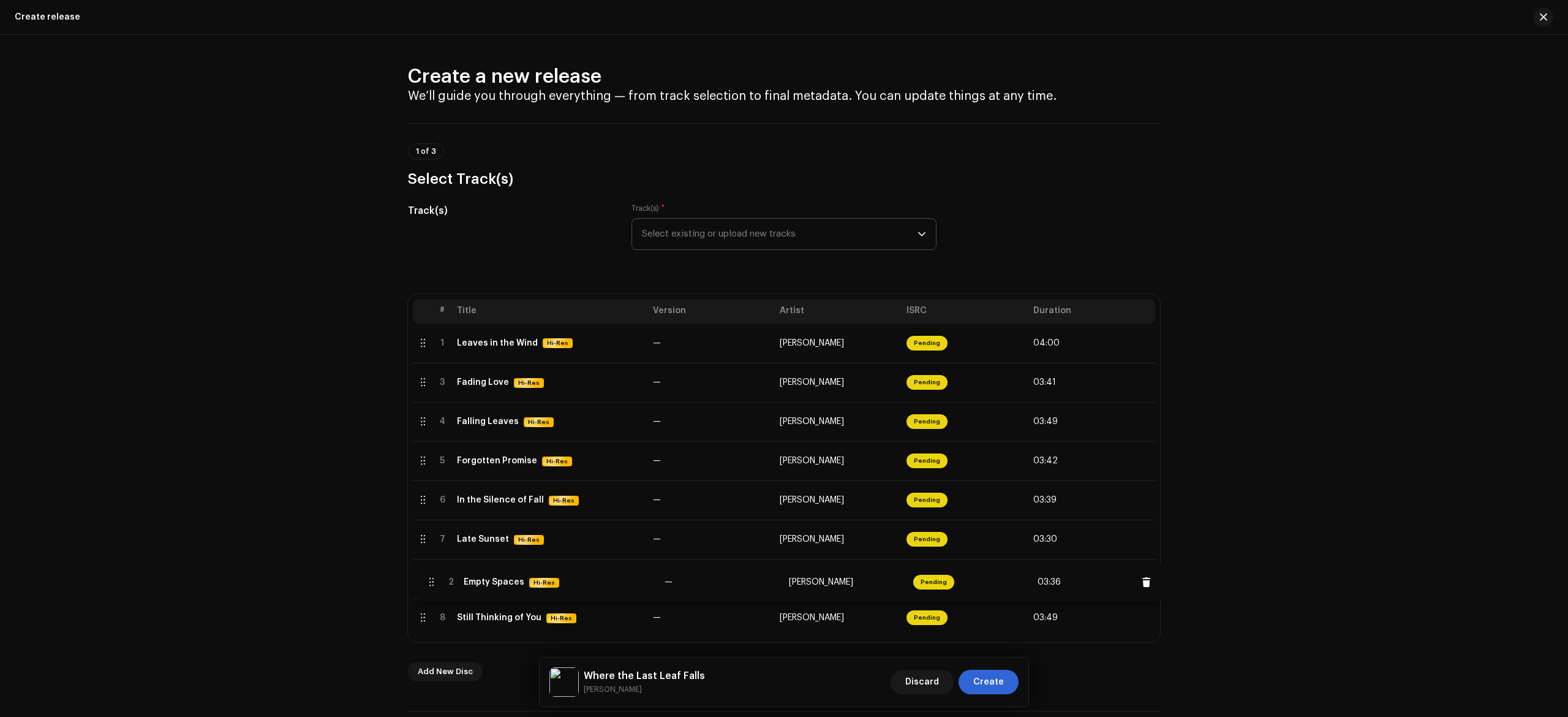
drag, startPoint x: 496, startPoint y: 387, endPoint x: 505, endPoint y: 586, distance: 199.2
drag, startPoint x: 506, startPoint y: 469, endPoint x: 504, endPoint y: 392, distance: 77.0
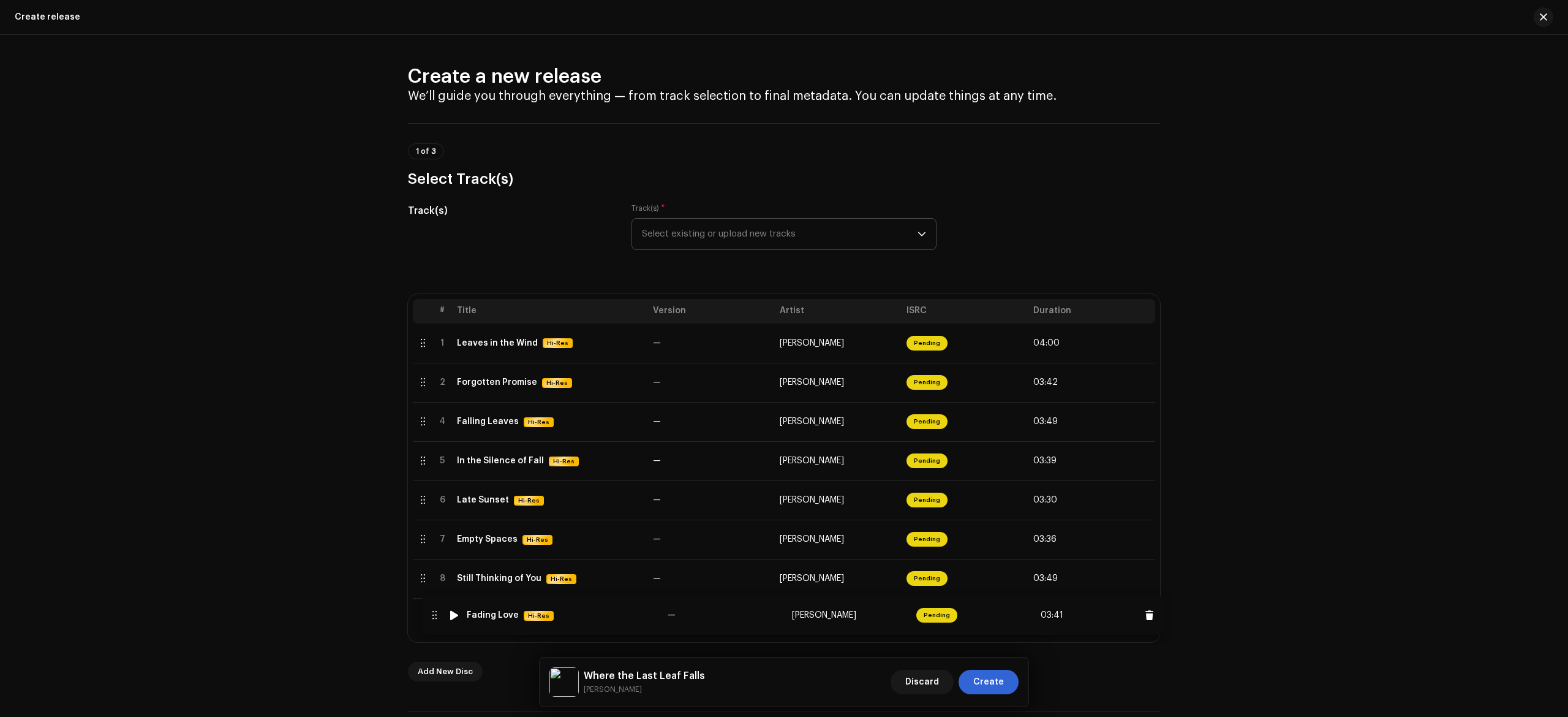
drag, startPoint x: 493, startPoint y: 429, endPoint x: 505, endPoint y: 621, distance: 192.4
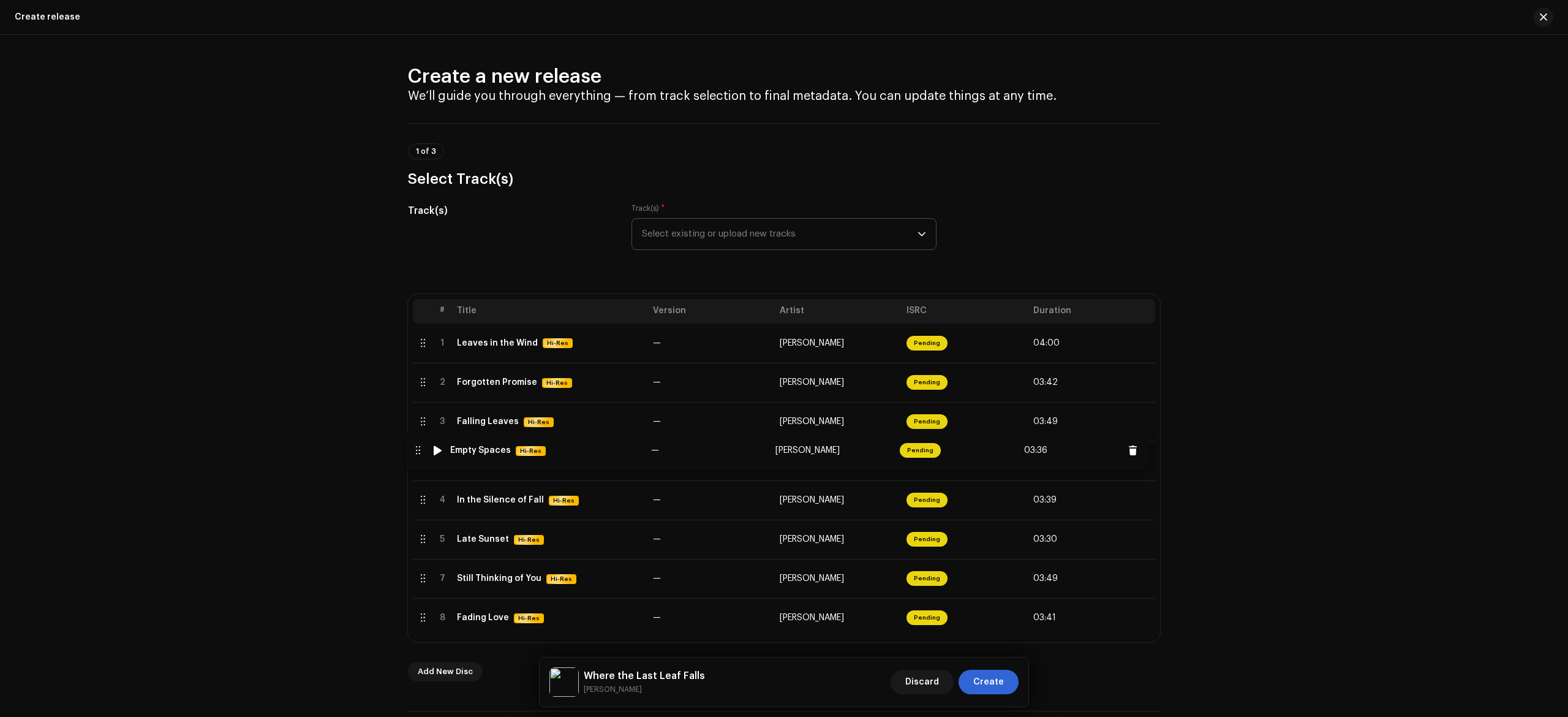
drag, startPoint x: 498, startPoint y: 543, endPoint x: 492, endPoint y: 453, distance: 90.2
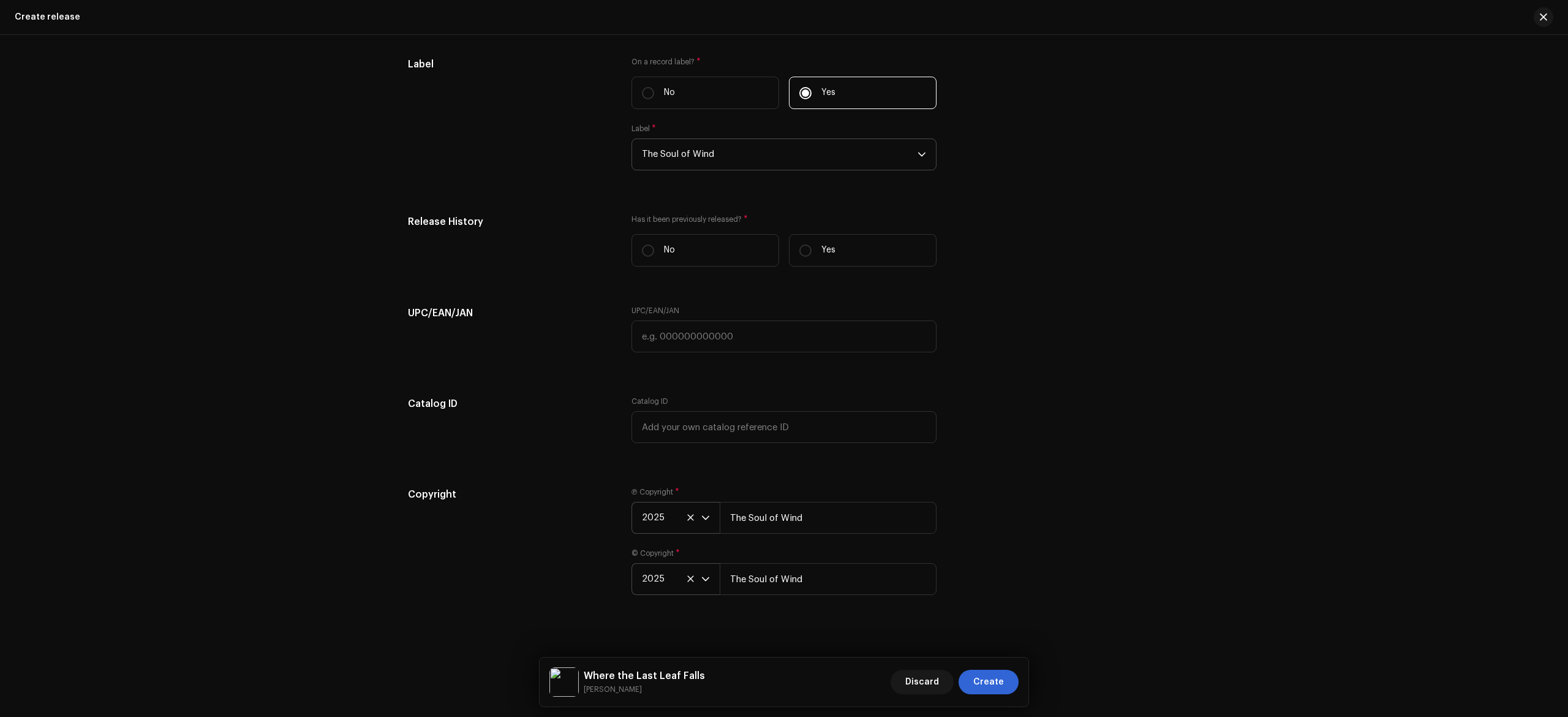
scroll to position [2213, 0]
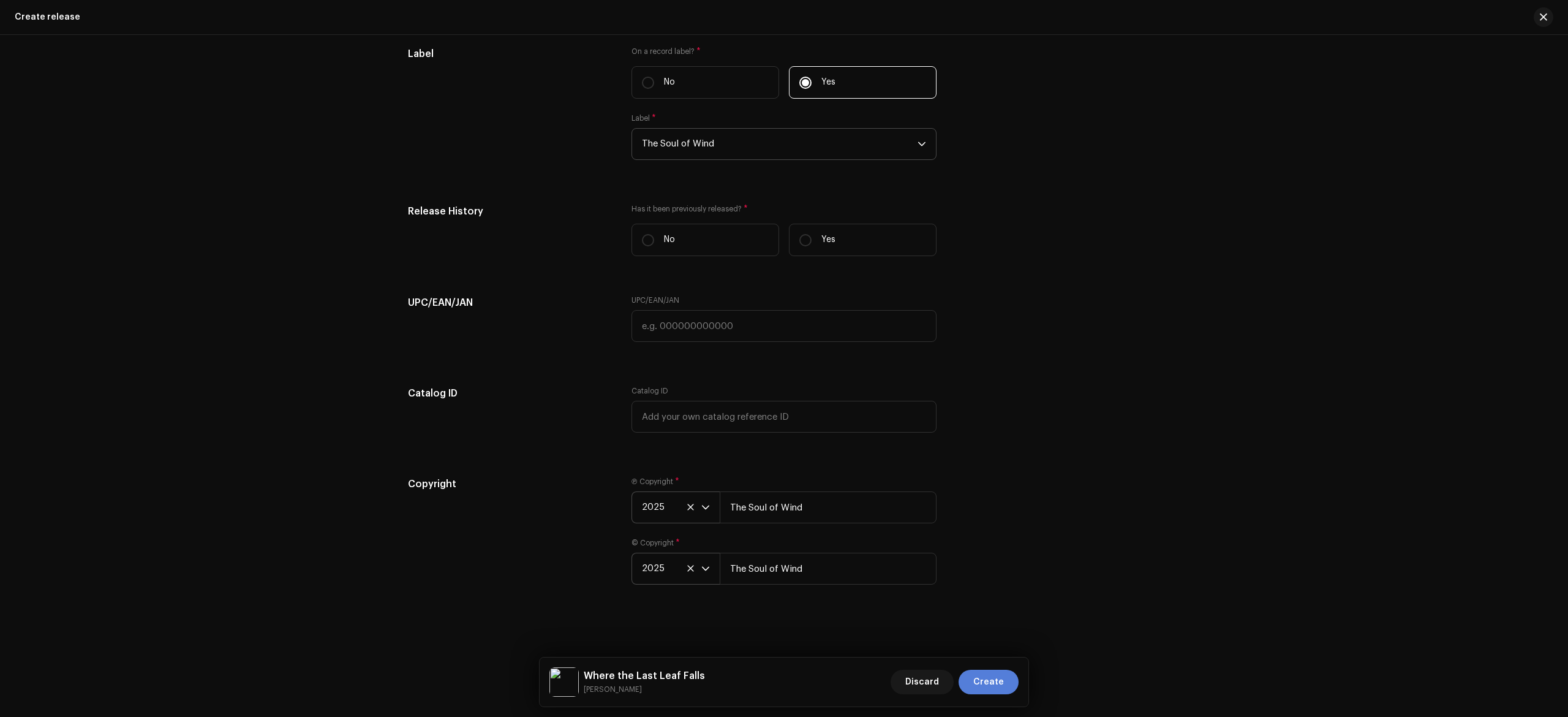
click at [1014, 677] on button "Create" at bounding box center [989, 682] width 60 height 24
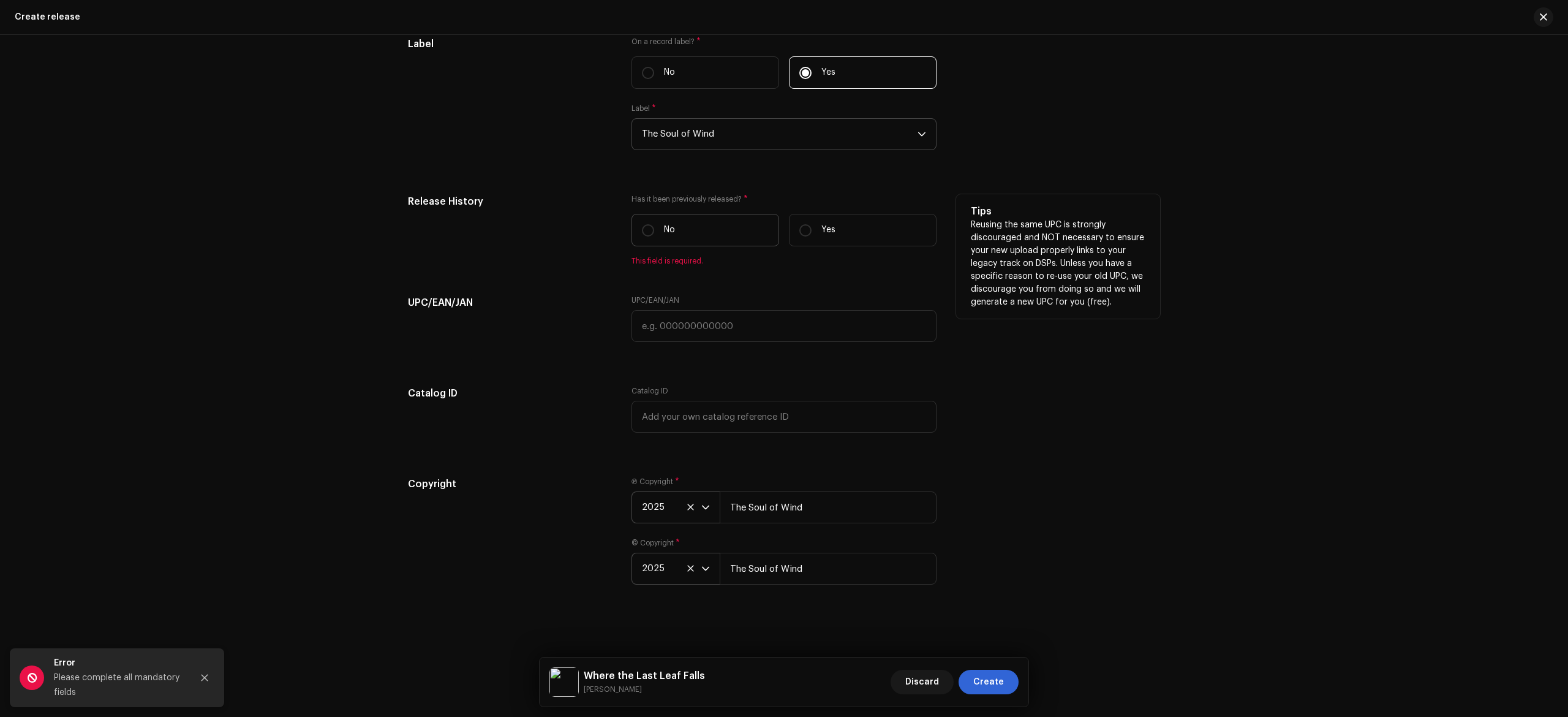
click at [691, 240] on label "No" at bounding box center [705, 230] width 148 height 32
click at [654, 236] on input "No" at bounding box center [648, 230] width 13 height 13
radio input "true"
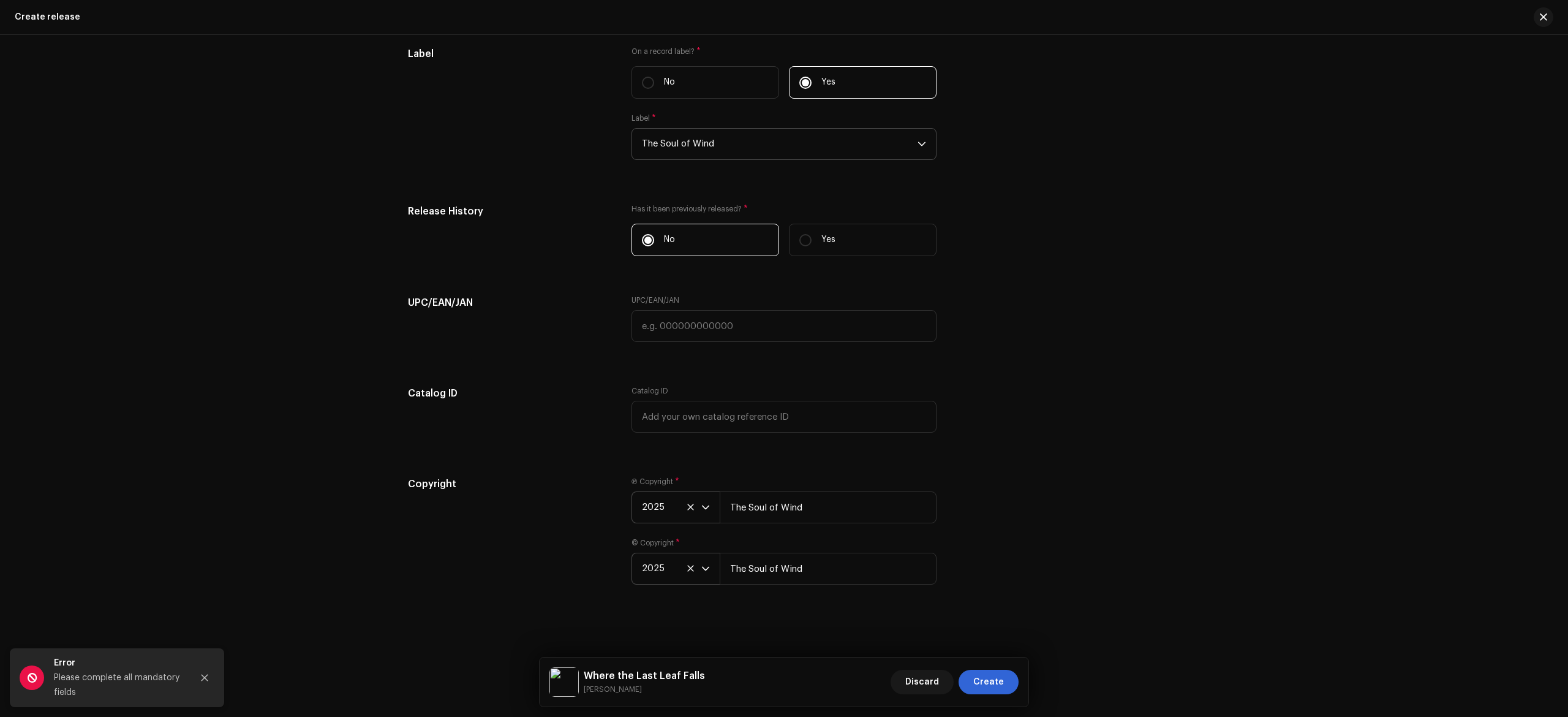
scroll to position [1819, 0]
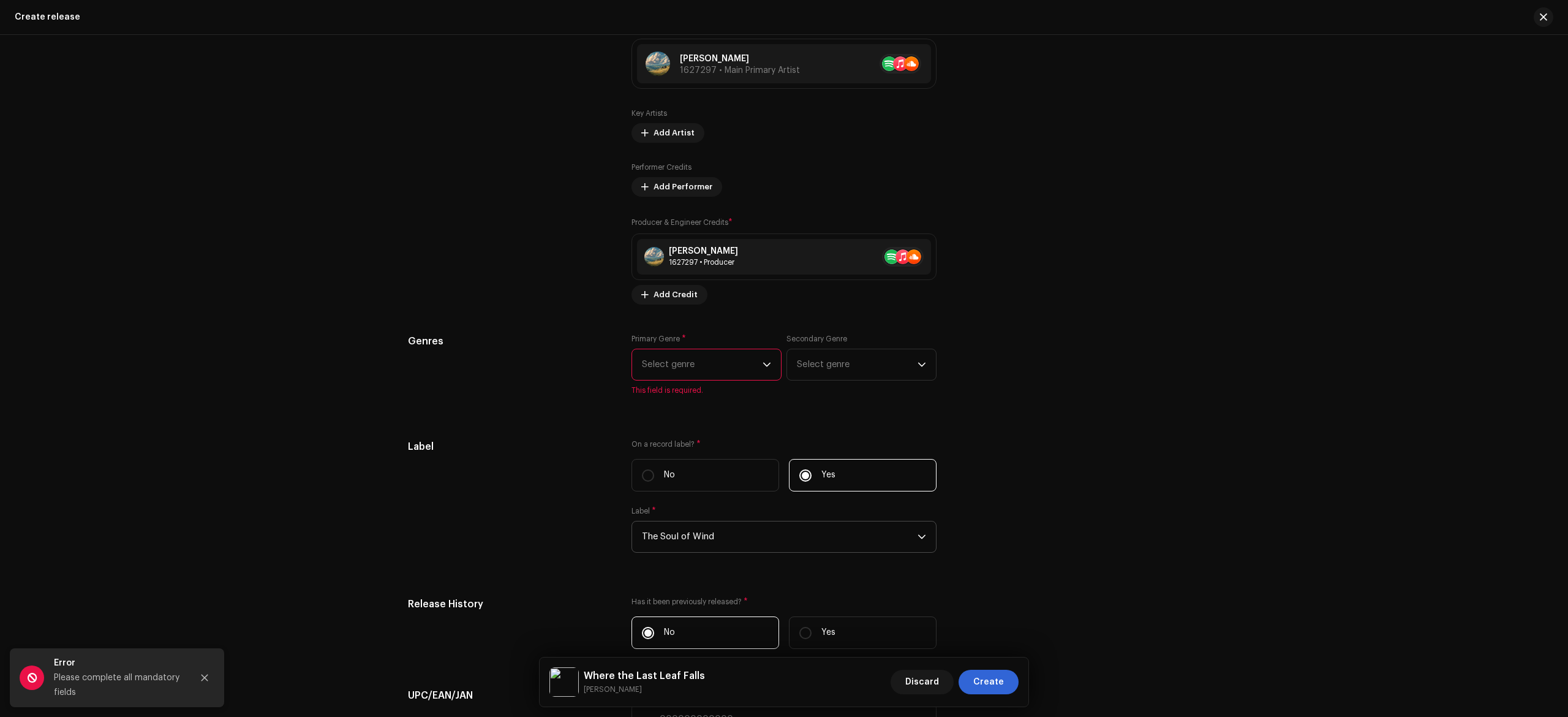
click at [735, 370] on span "Select genre" at bounding box center [702, 364] width 121 height 31
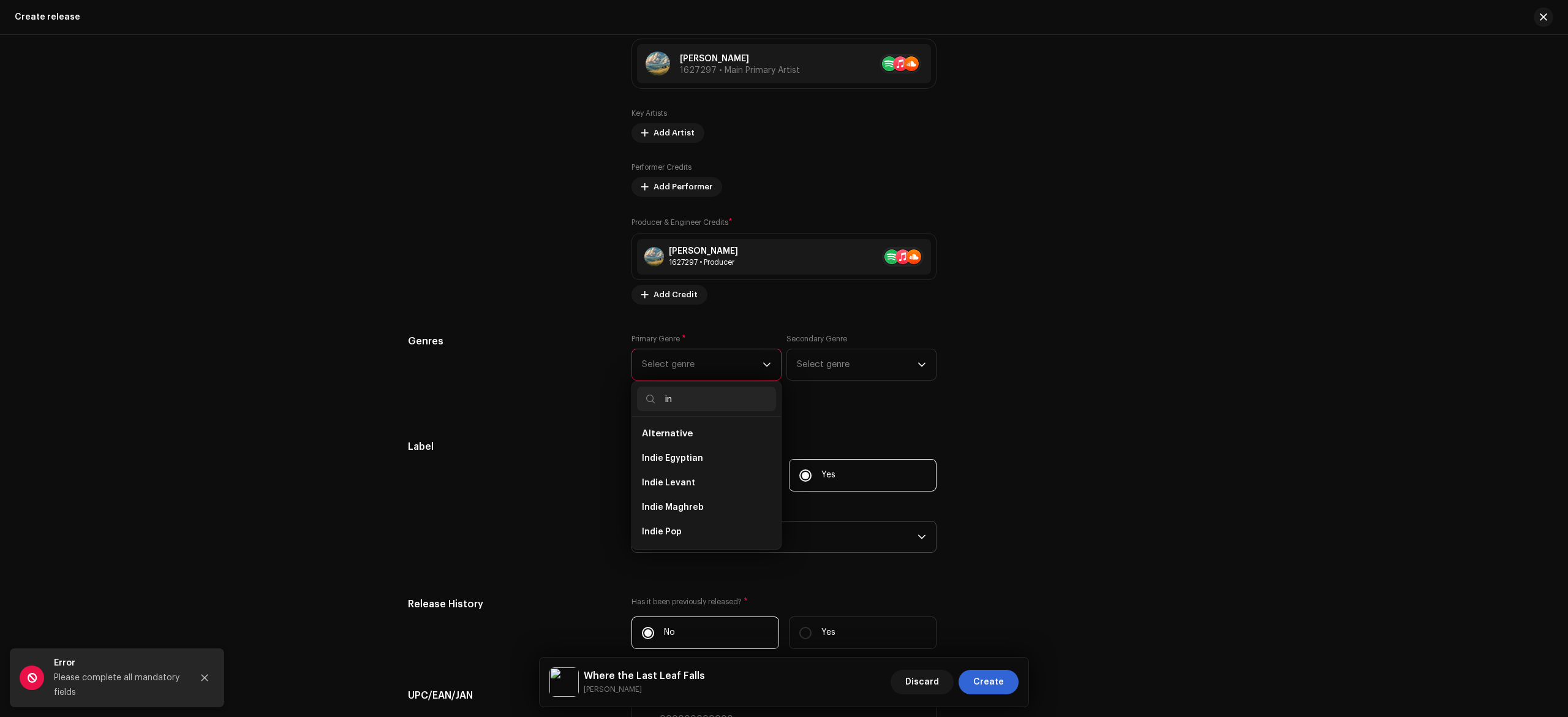
type input "i"
type input "í"
type input "instru"
click at [675, 507] on li "Instrumental" at bounding box center [706, 507] width 139 height 24
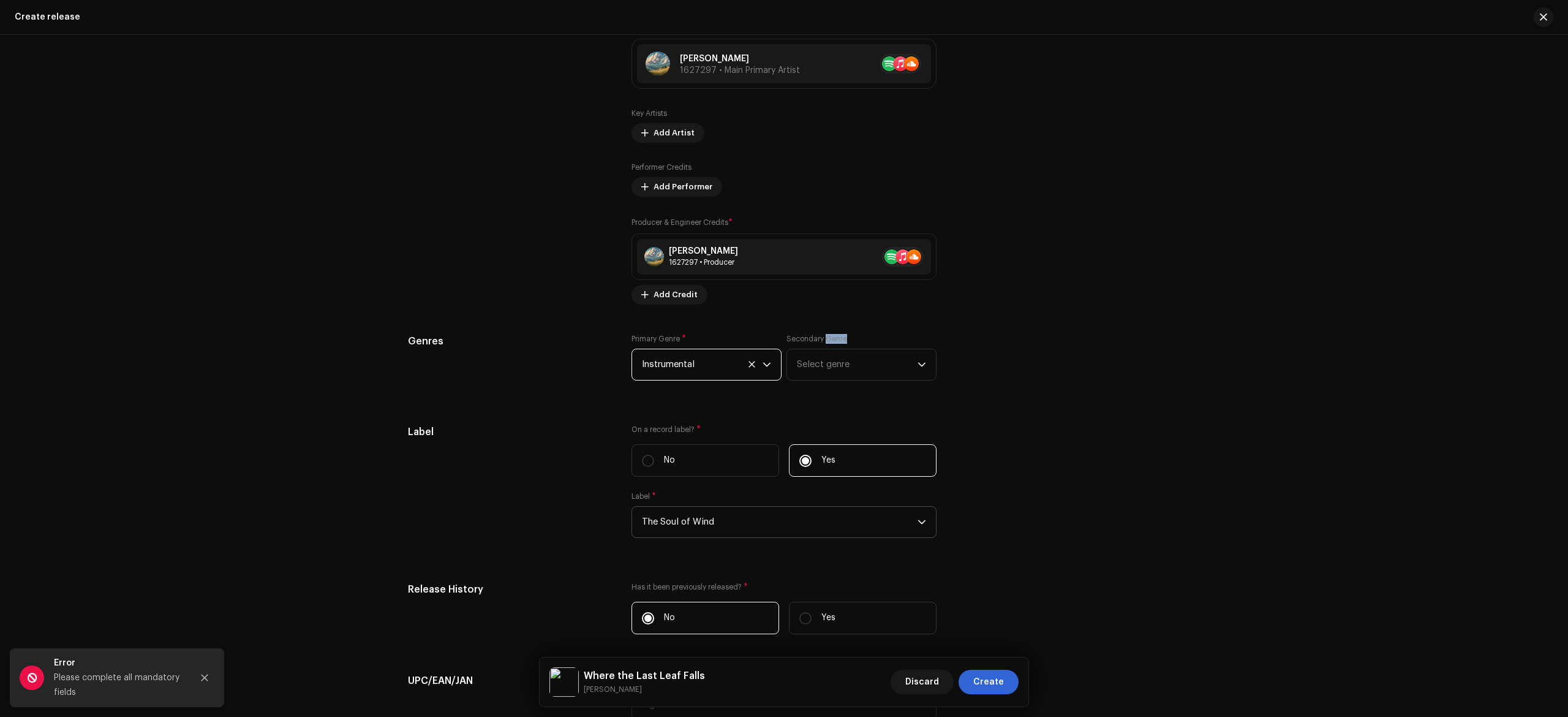
click at [824, 352] on div "Secondary Genre Select genre" at bounding box center [861, 357] width 150 height 46
click at [814, 370] on span "Select genre" at bounding box center [858, 364] width 121 height 31
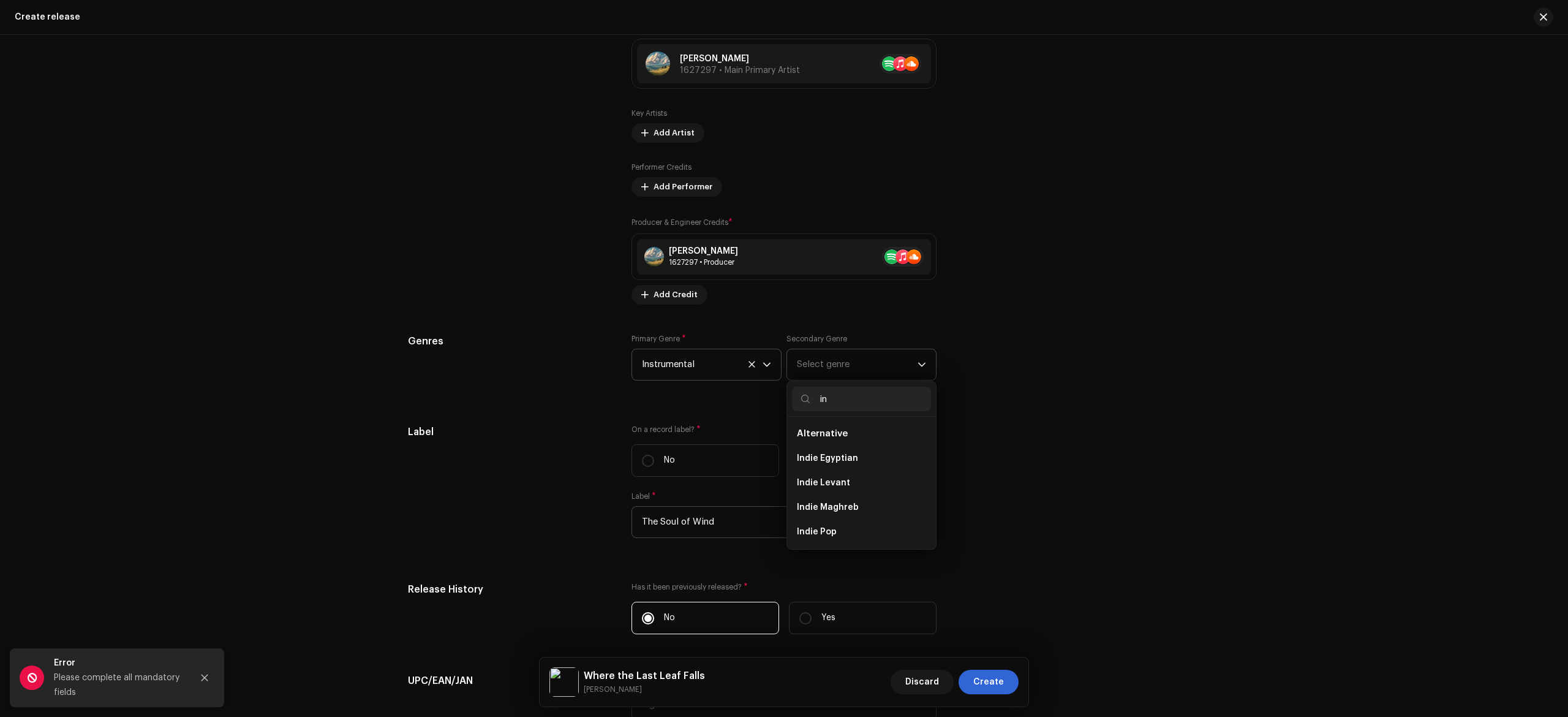
type input "i"
type input "í"
type input "instru"
click at [860, 517] on li "Instrumental" at bounding box center [861, 507] width 139 height 24
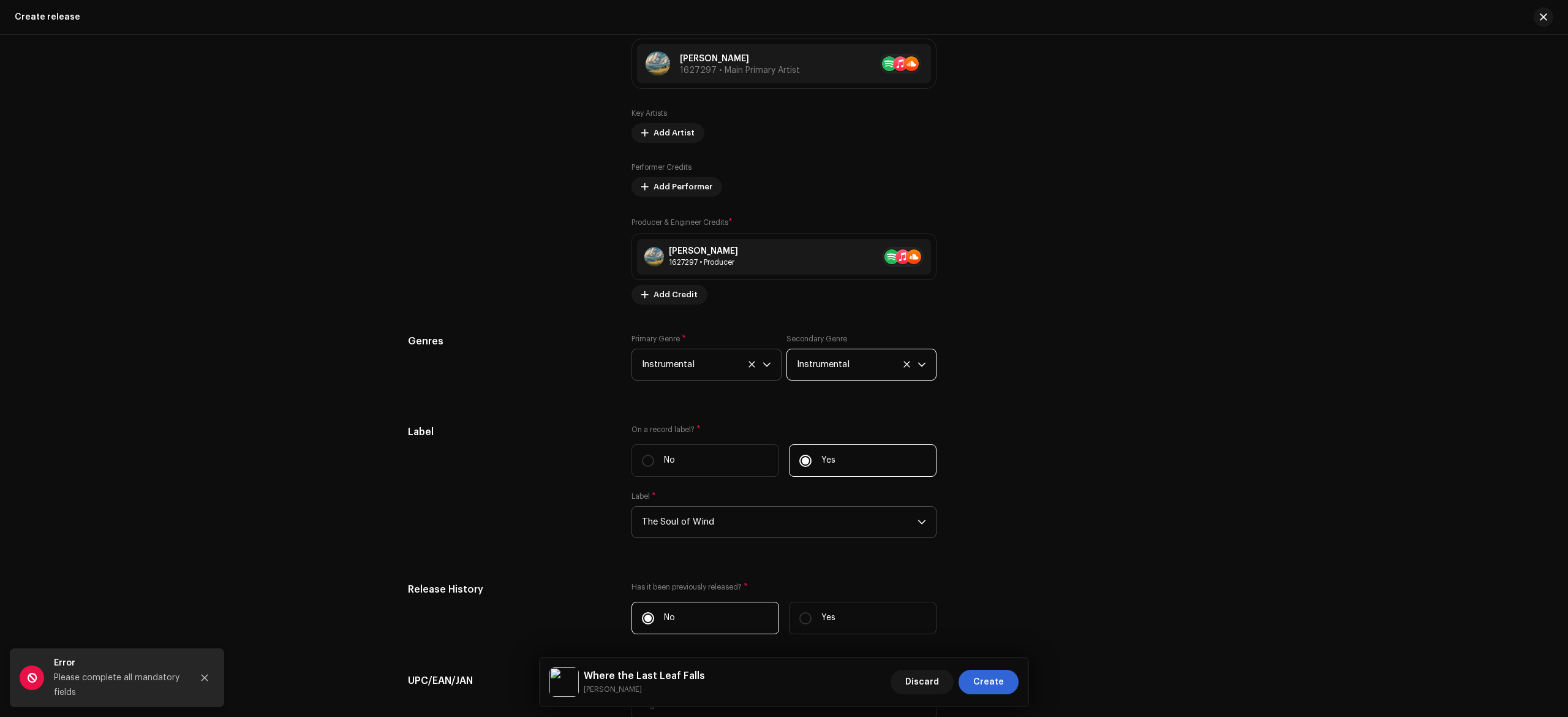
scroll to position [2213, 0]
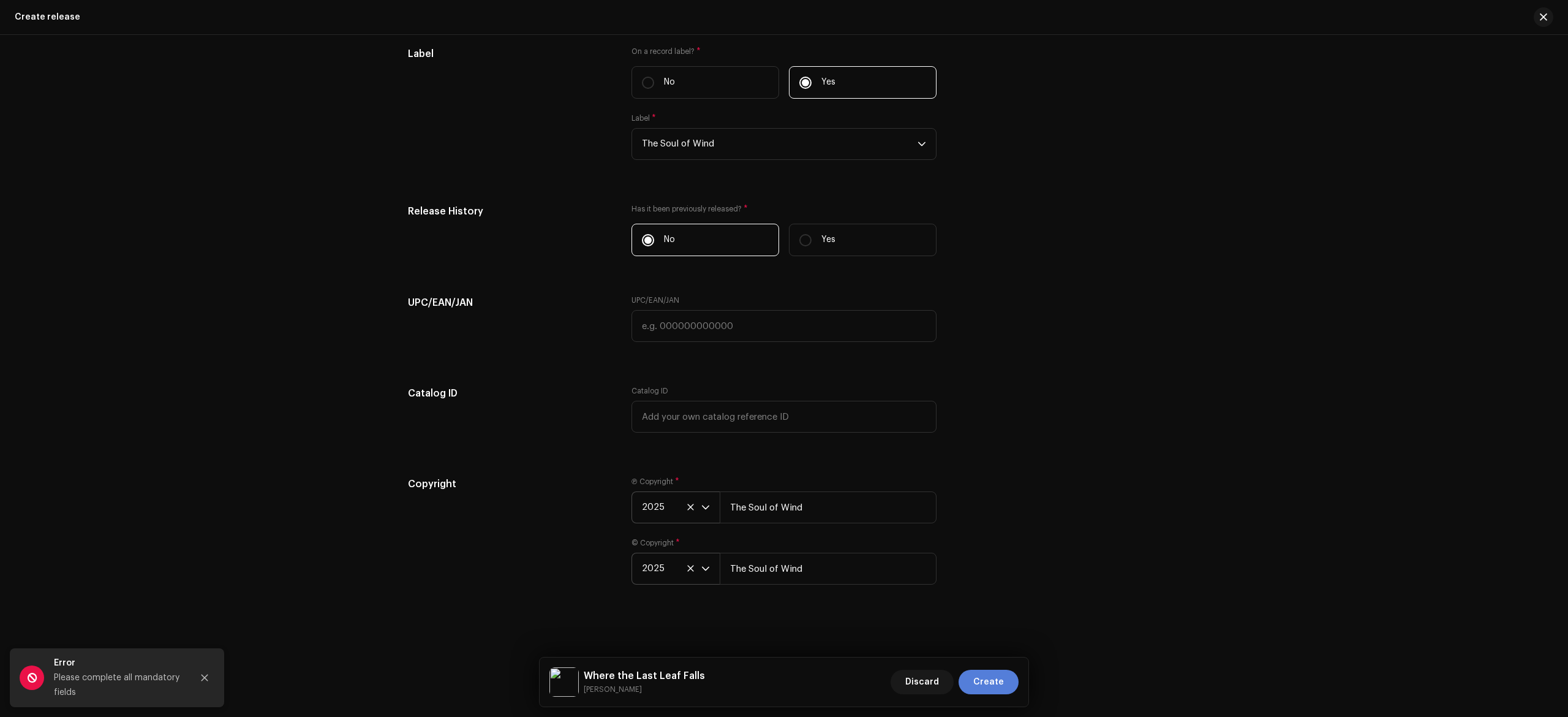
click at [1000, 678] on span "Create" at bounding box center [989, 682] width 31 height 24
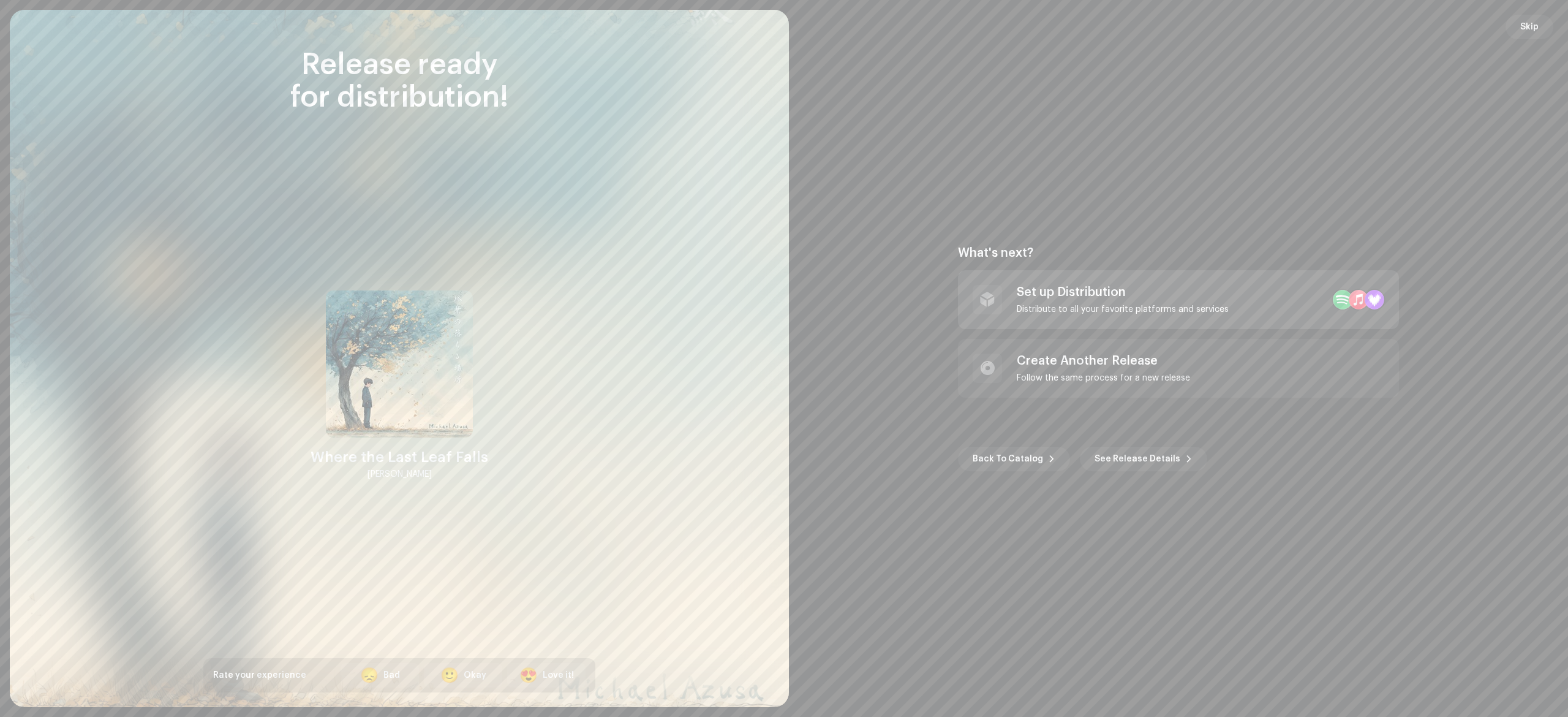
click at [1120, 289] on div "Set up Distribution" at bounding box center [1123, 292] width 212 height 15
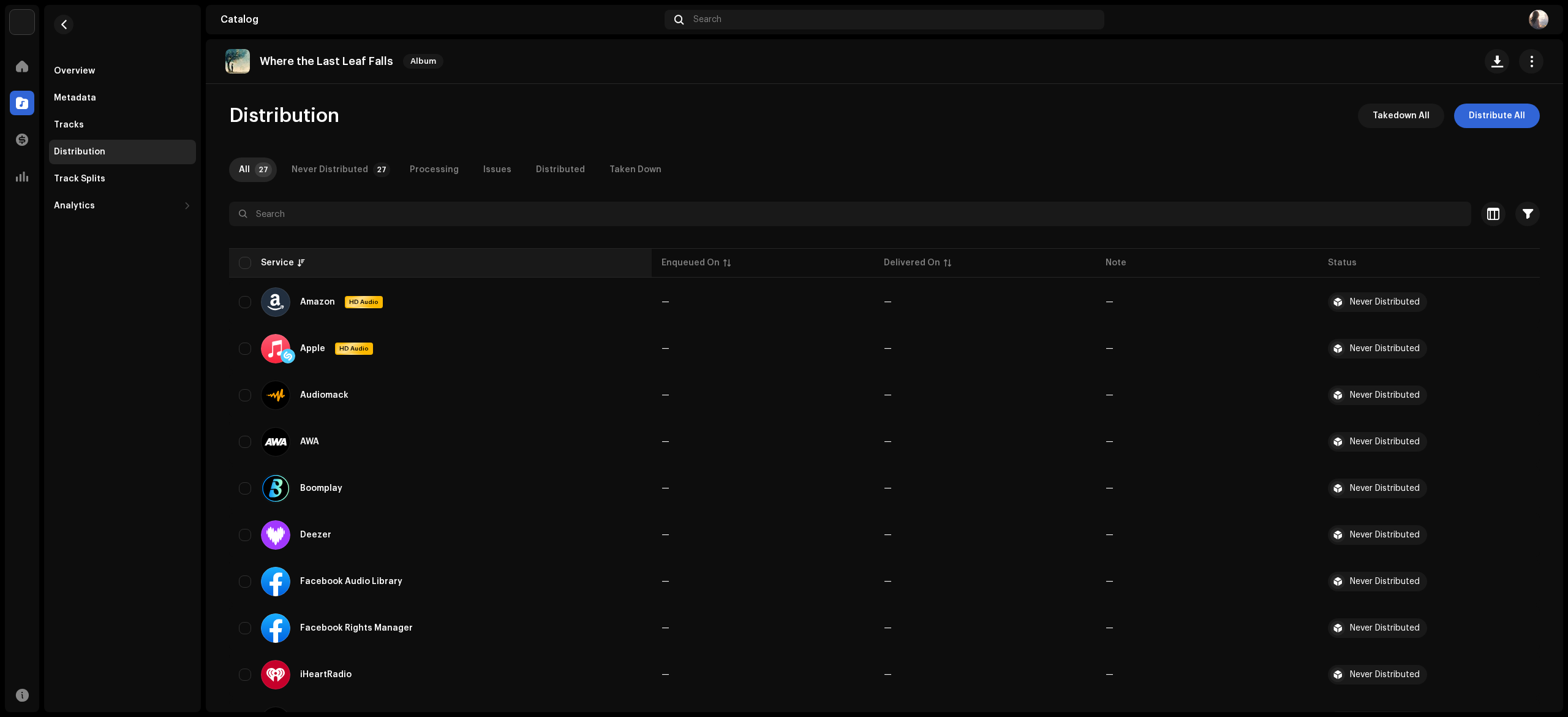
click at [252, 257] on div "Service" at bounding box center [441, 263] width 403 height 13
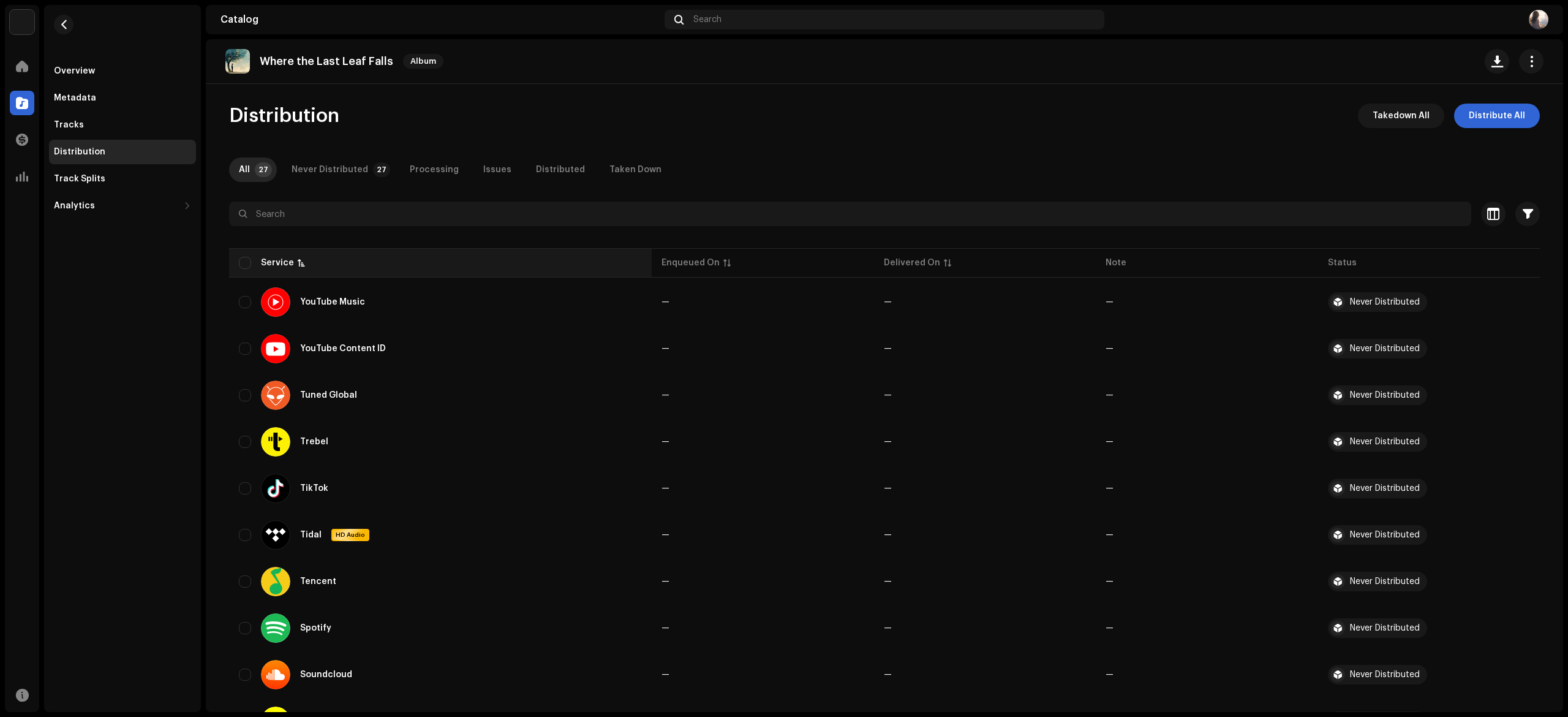
click at [261, 254] on th "Service" at bounding box center [440, 263] width 423 height 29
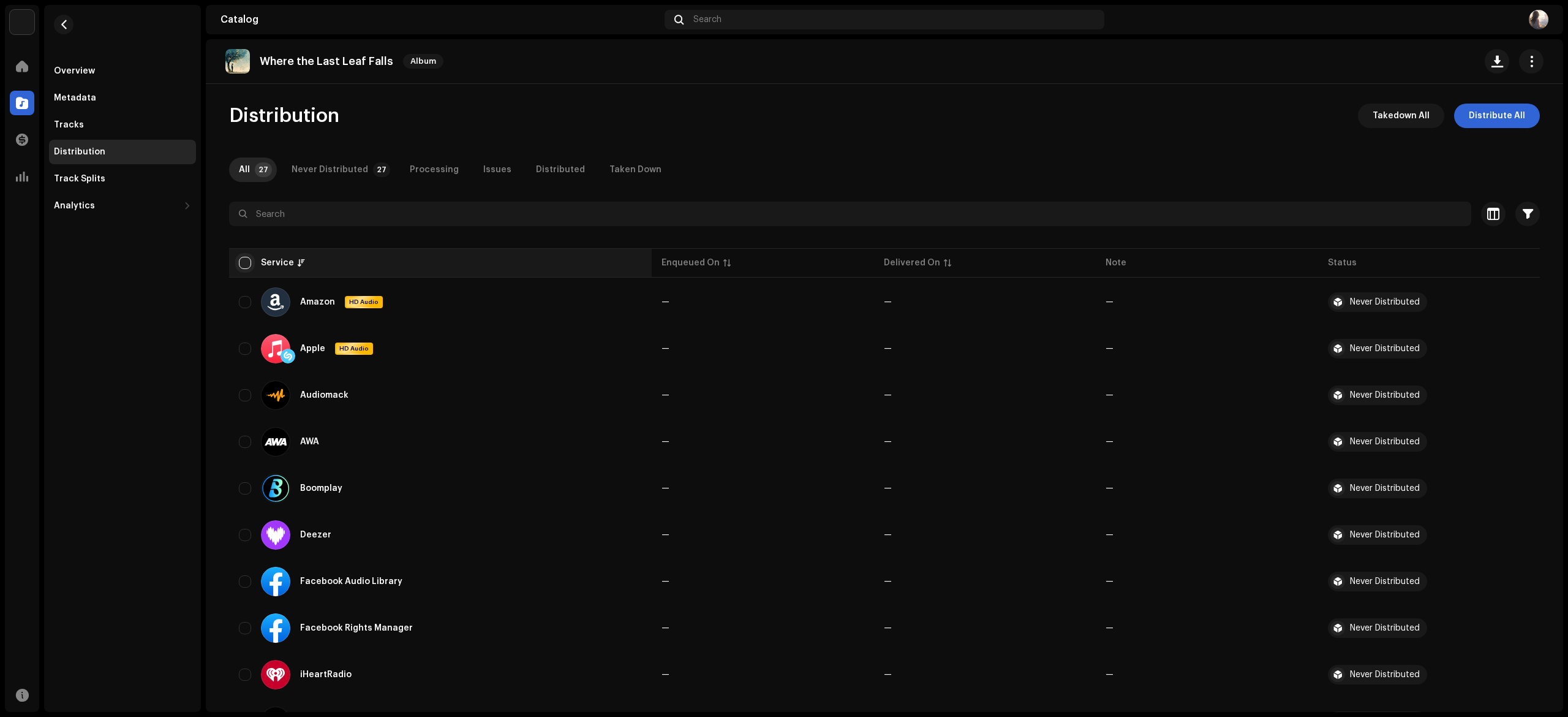
click at [239, 269] on input "checkbox" at bounding box center [245, 263] width 13 height 13
checkbox input "true"
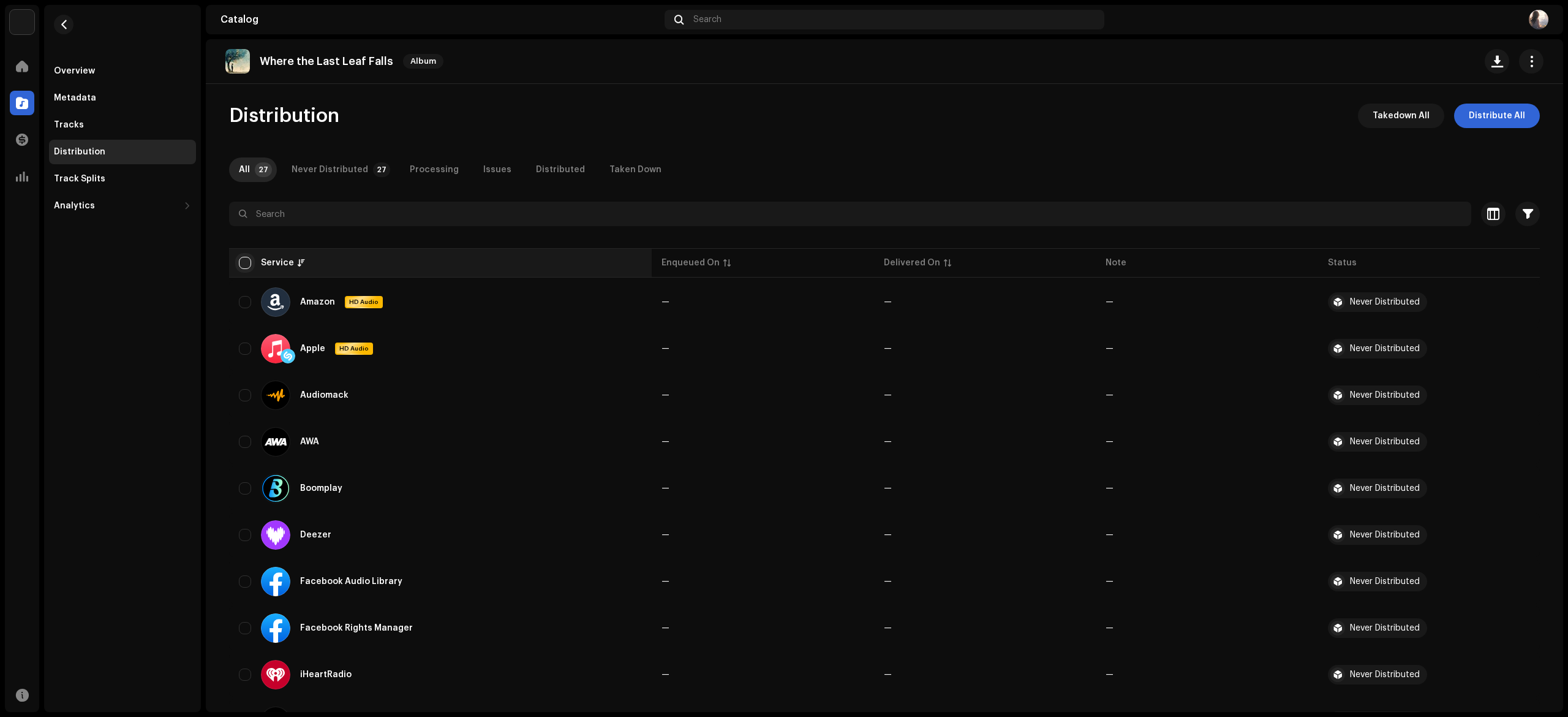
checkbox input "true"
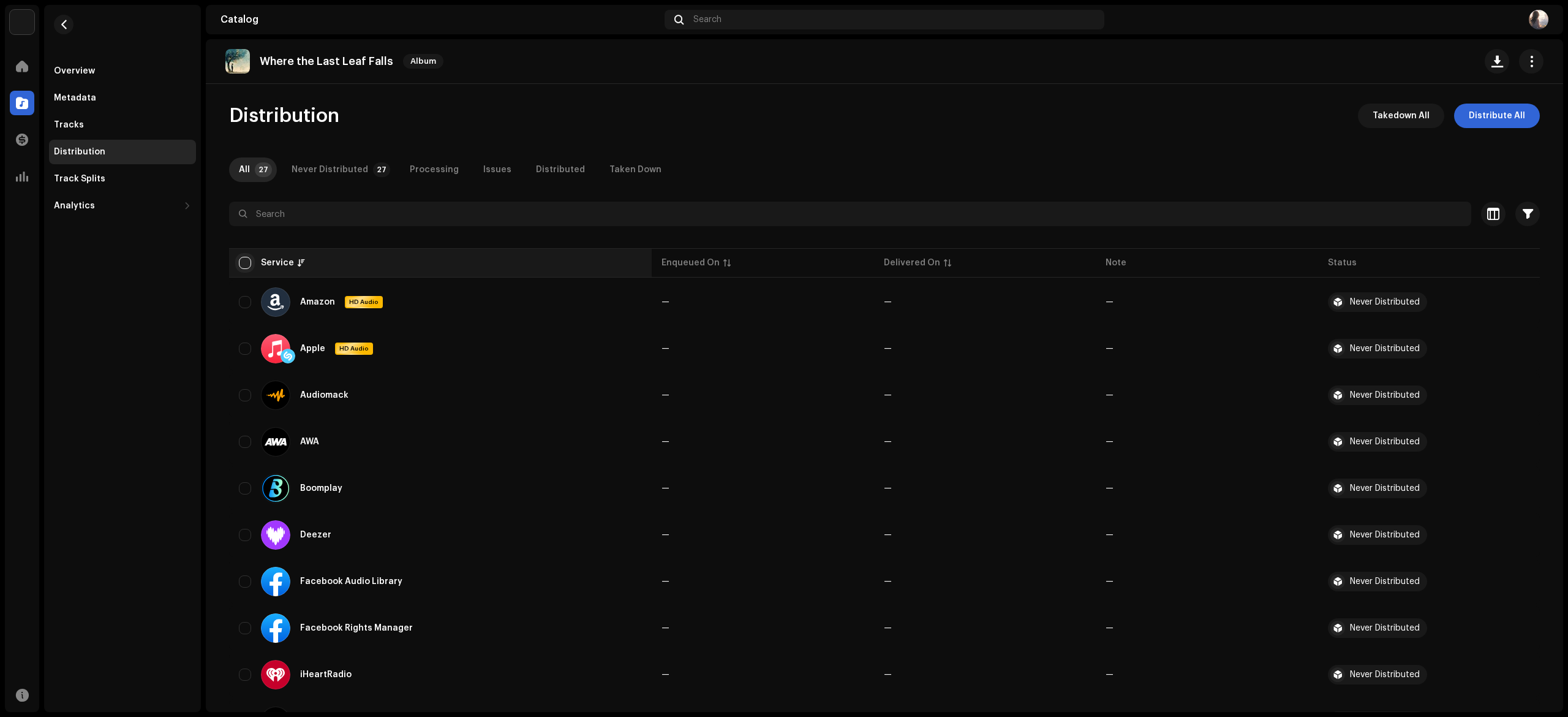
checkbox input "true"
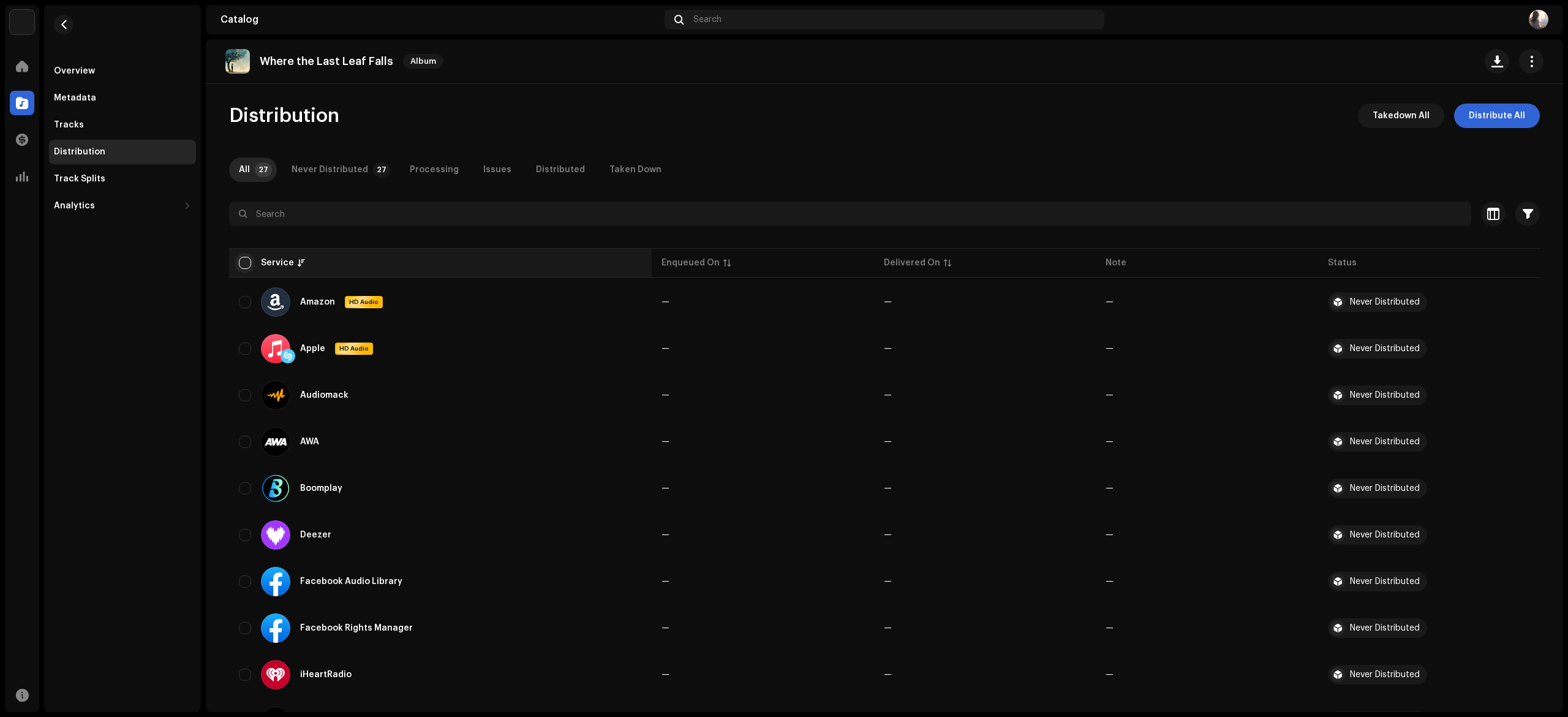
checkbox input "true"
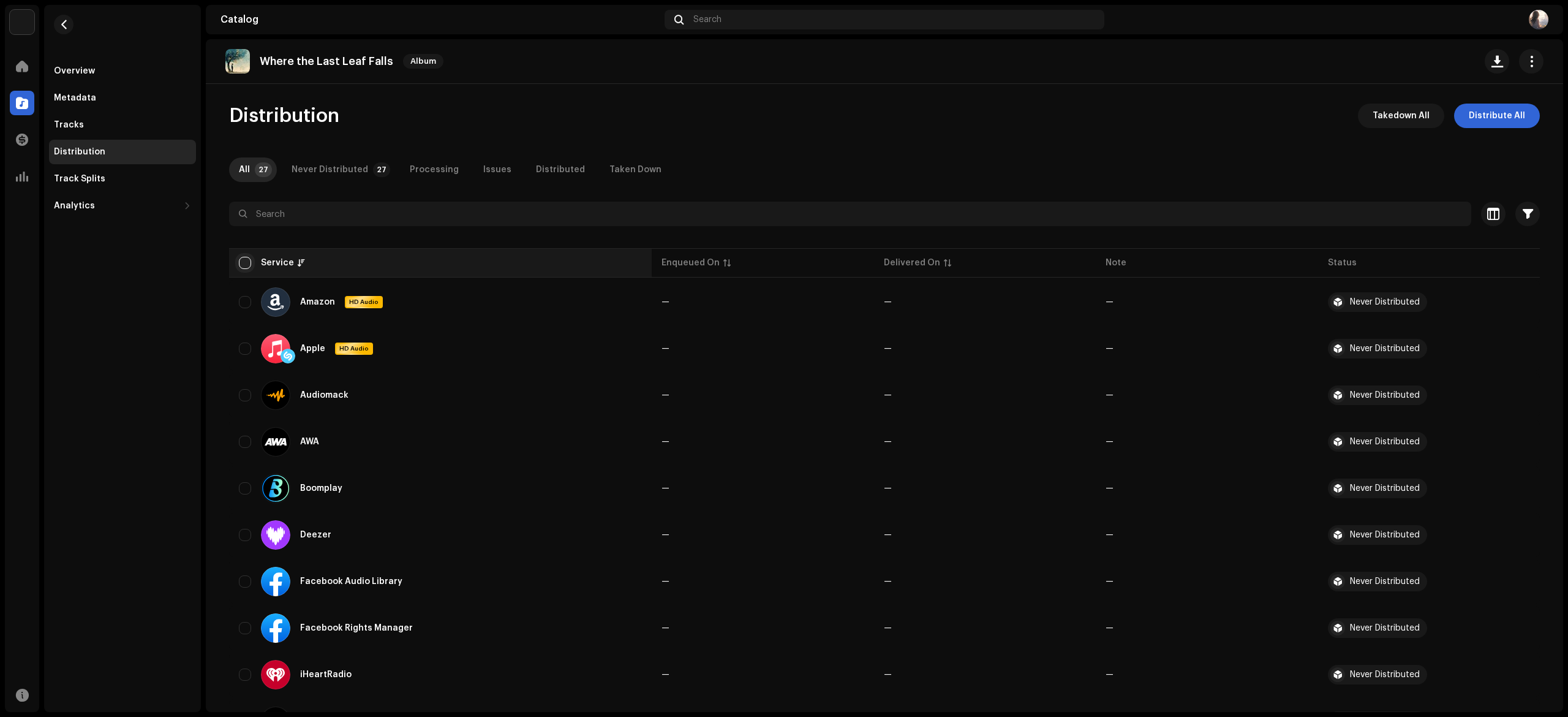
checkbox input "true"
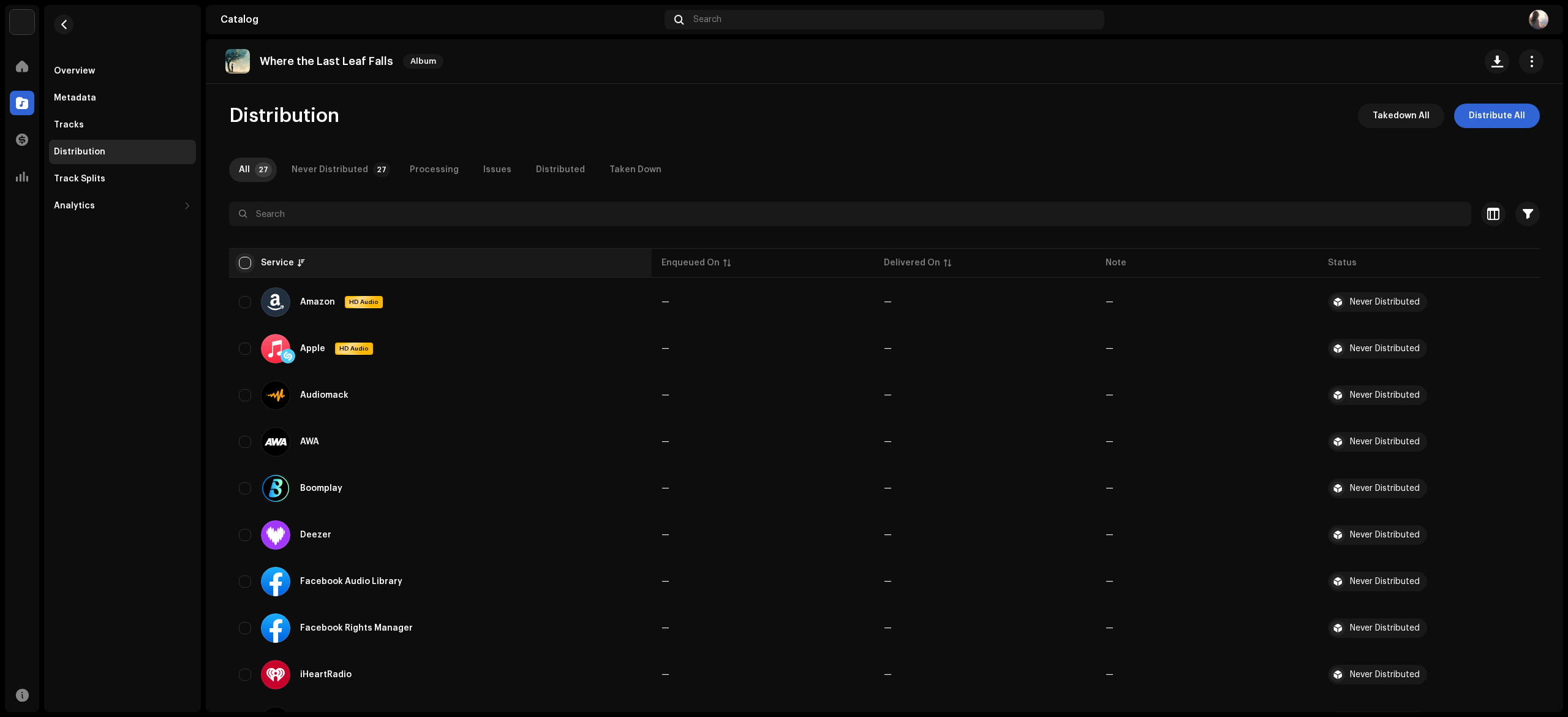
checkbox input "true"
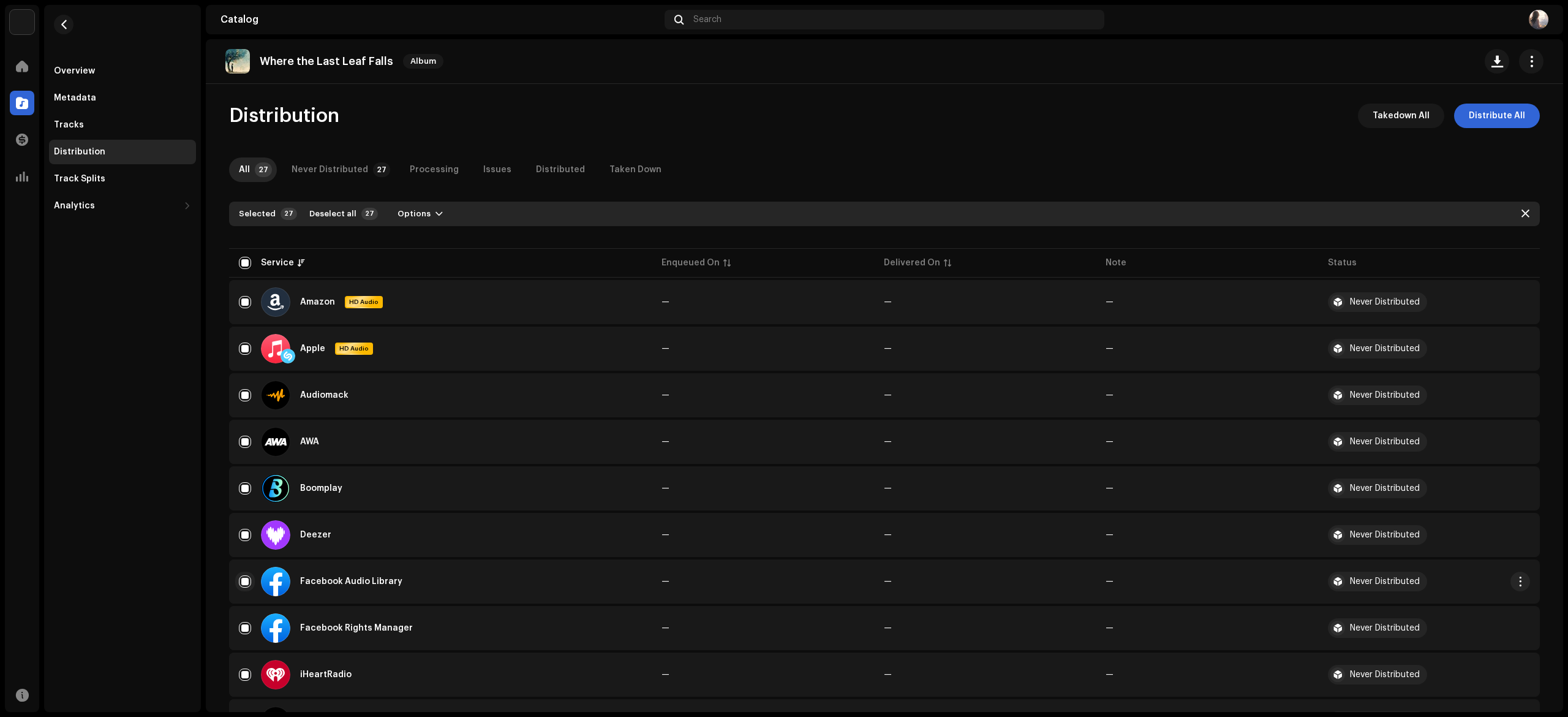
click at [246, 577] on input "Row Selected" at bounding box center [245, 581] width 13 height 13
checkbox input "false"
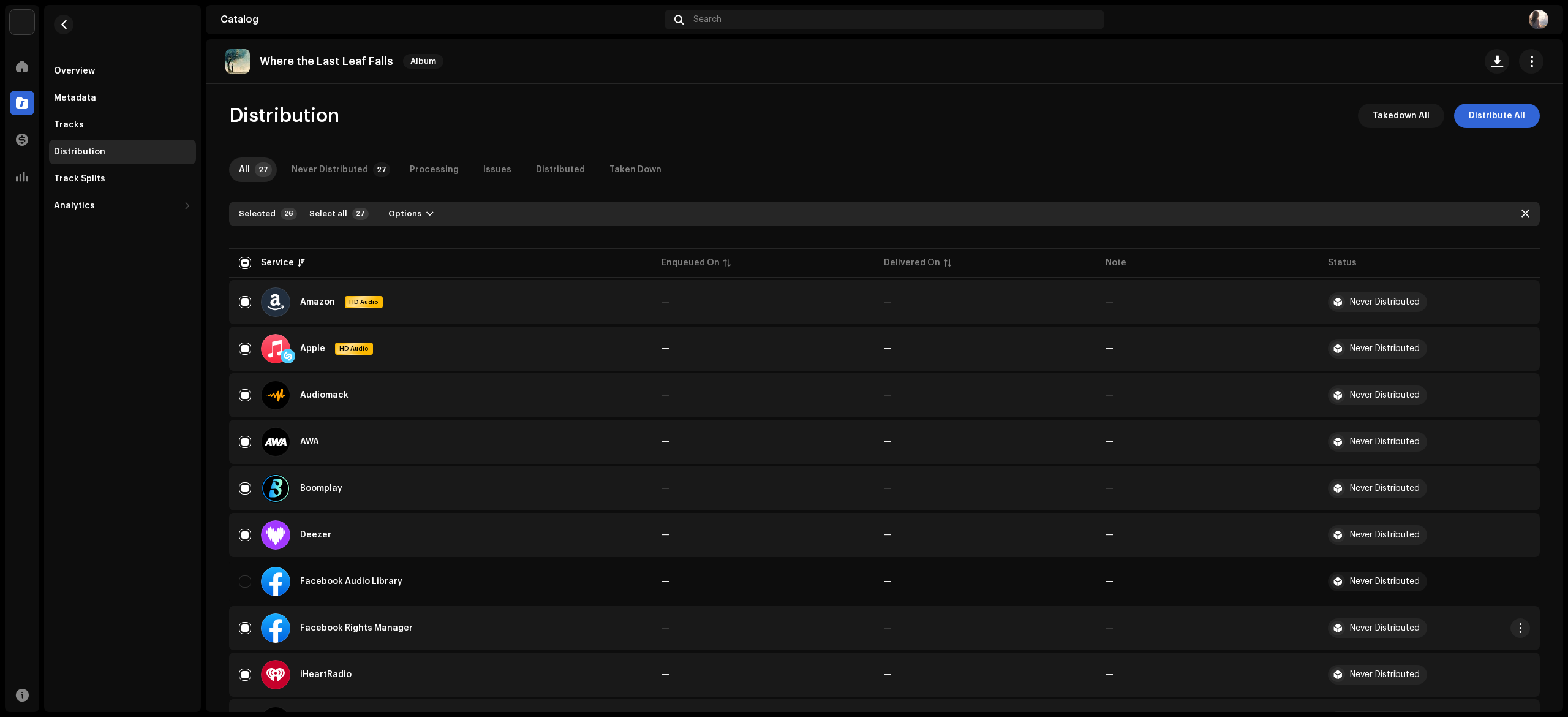
click at [244, 609] on td "Facebook Rights Manager" at bounding box center [440, 628] width 423 height 44
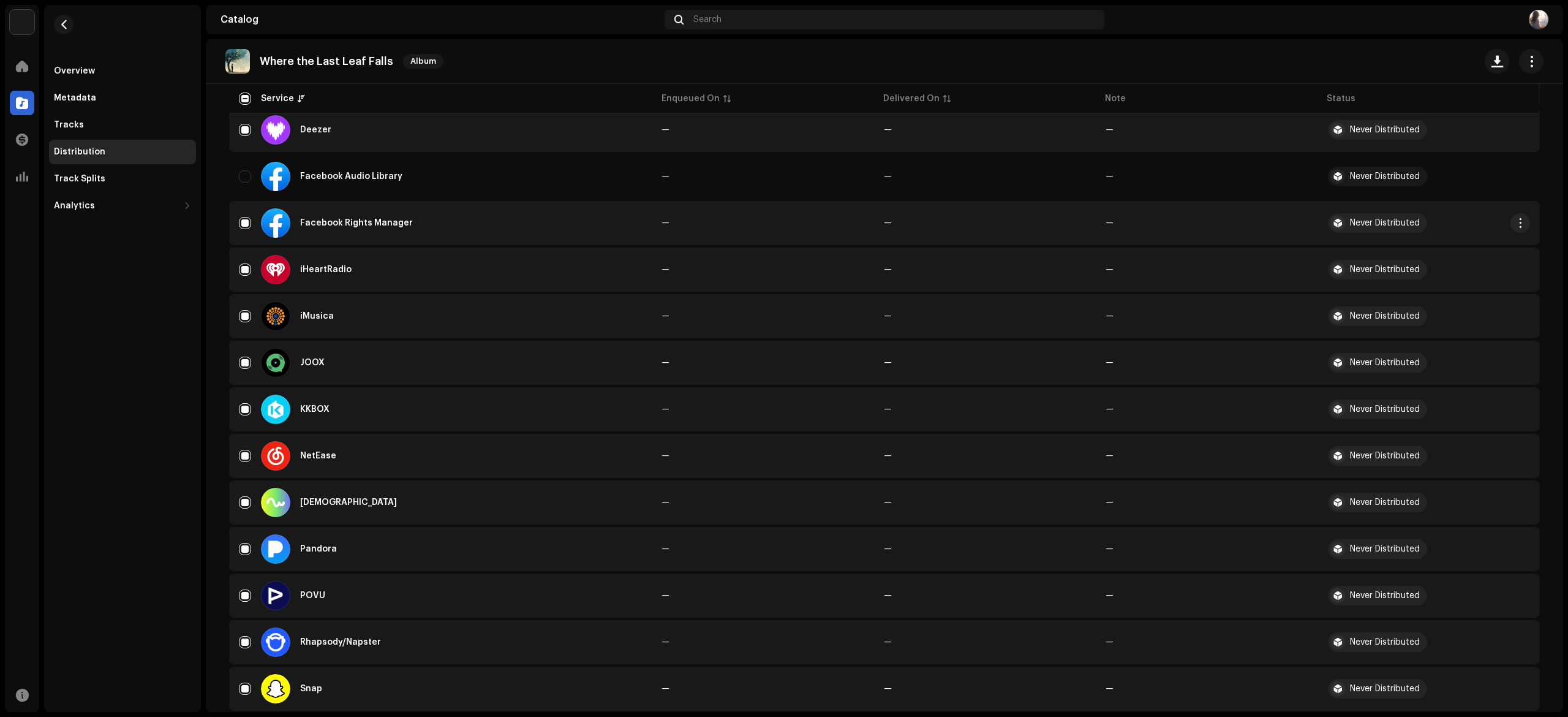
click at [249, 216] on div "Facebook Rights Manager" at bounding box center [441, 223] width 403 height 29
click at [246, 217] on input "Row Selected" at bounding box center [245, 223] width 13 height 13
checkbox input "false"
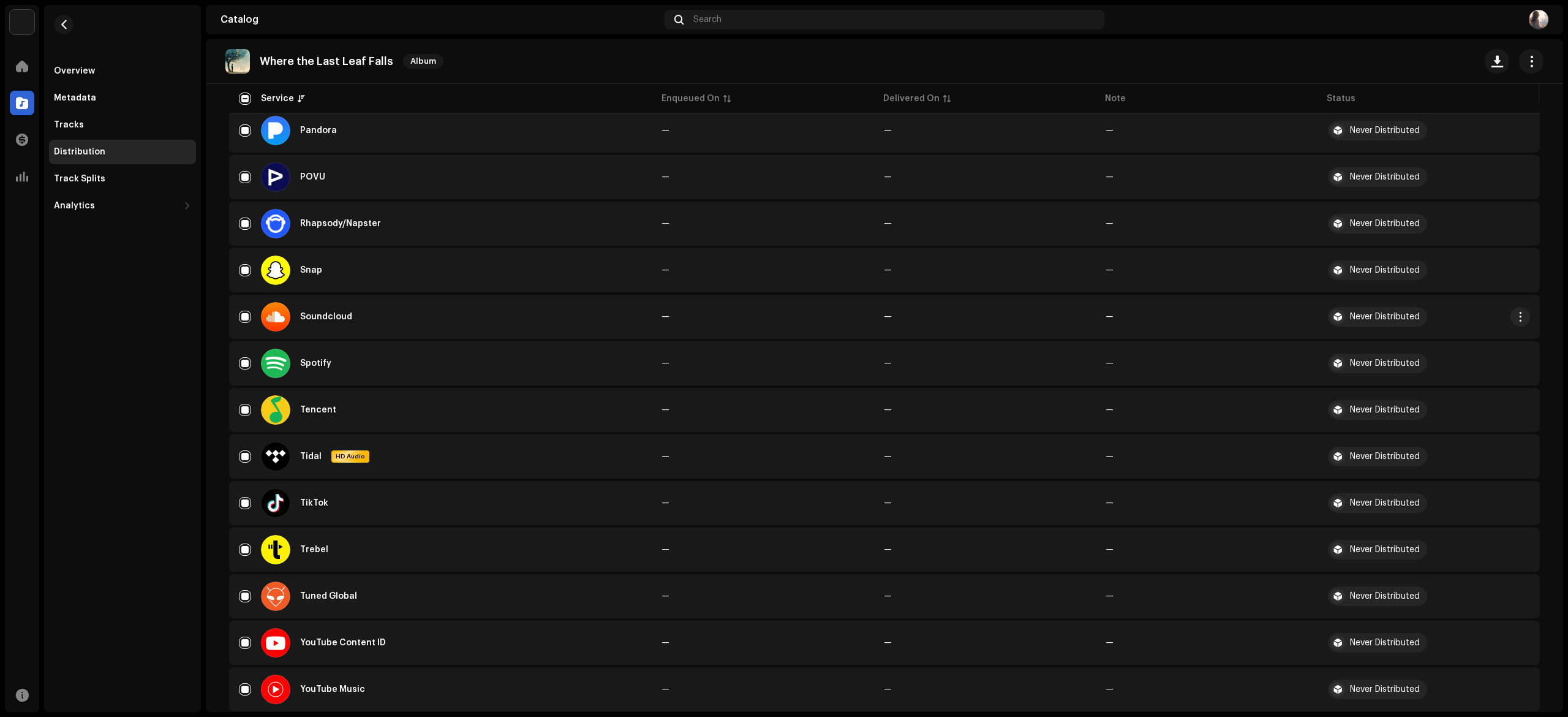
scroll to position [858, 0]
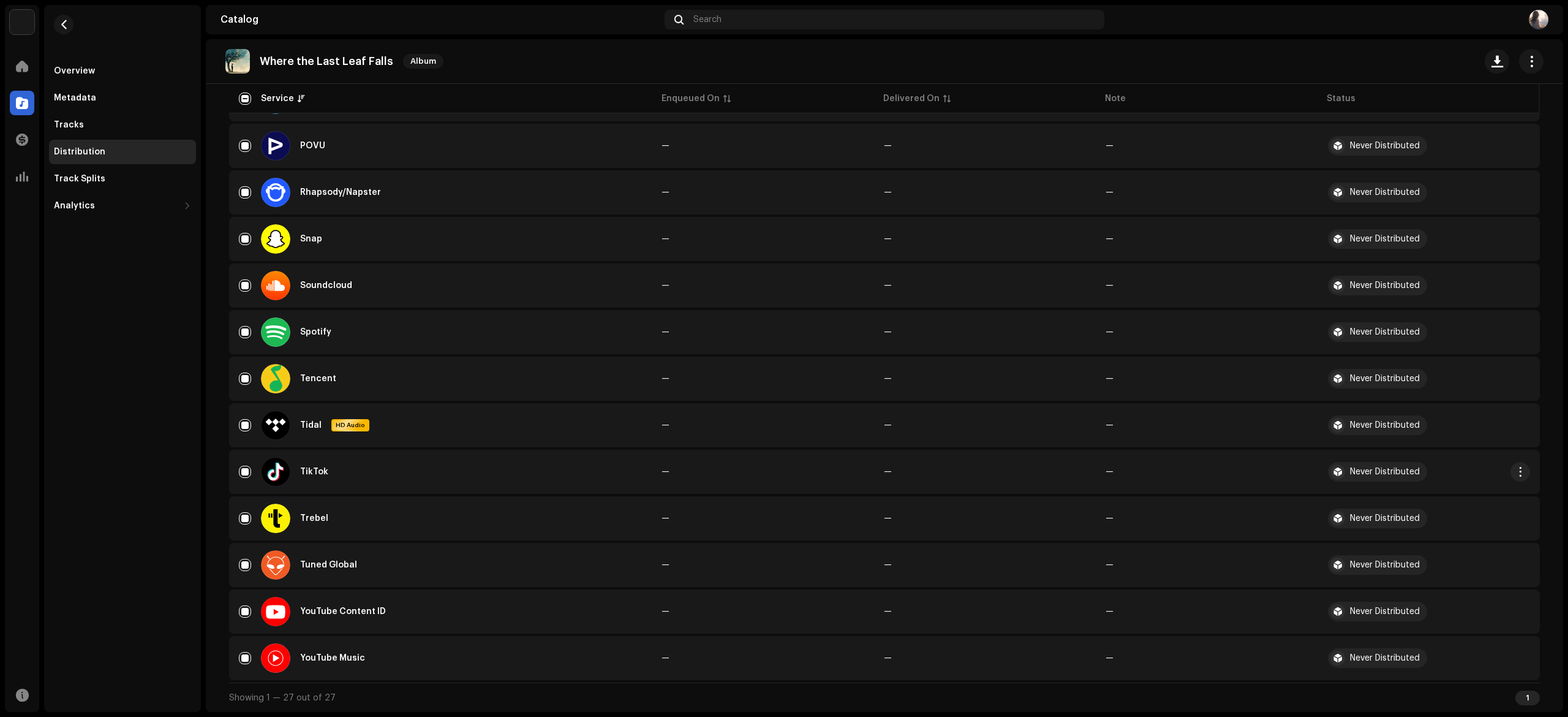
click at [234, 465] on td "TikTok" at bounding box center [440, 472] width 423 height 44
click at [241, 465] on div "TikTok" at bounding box center [441, 472] width 403 height 29
click at [247, 467] on input "Row Selected" at bounding box center [245, 471] width 13 height 13
checkbox input "false"
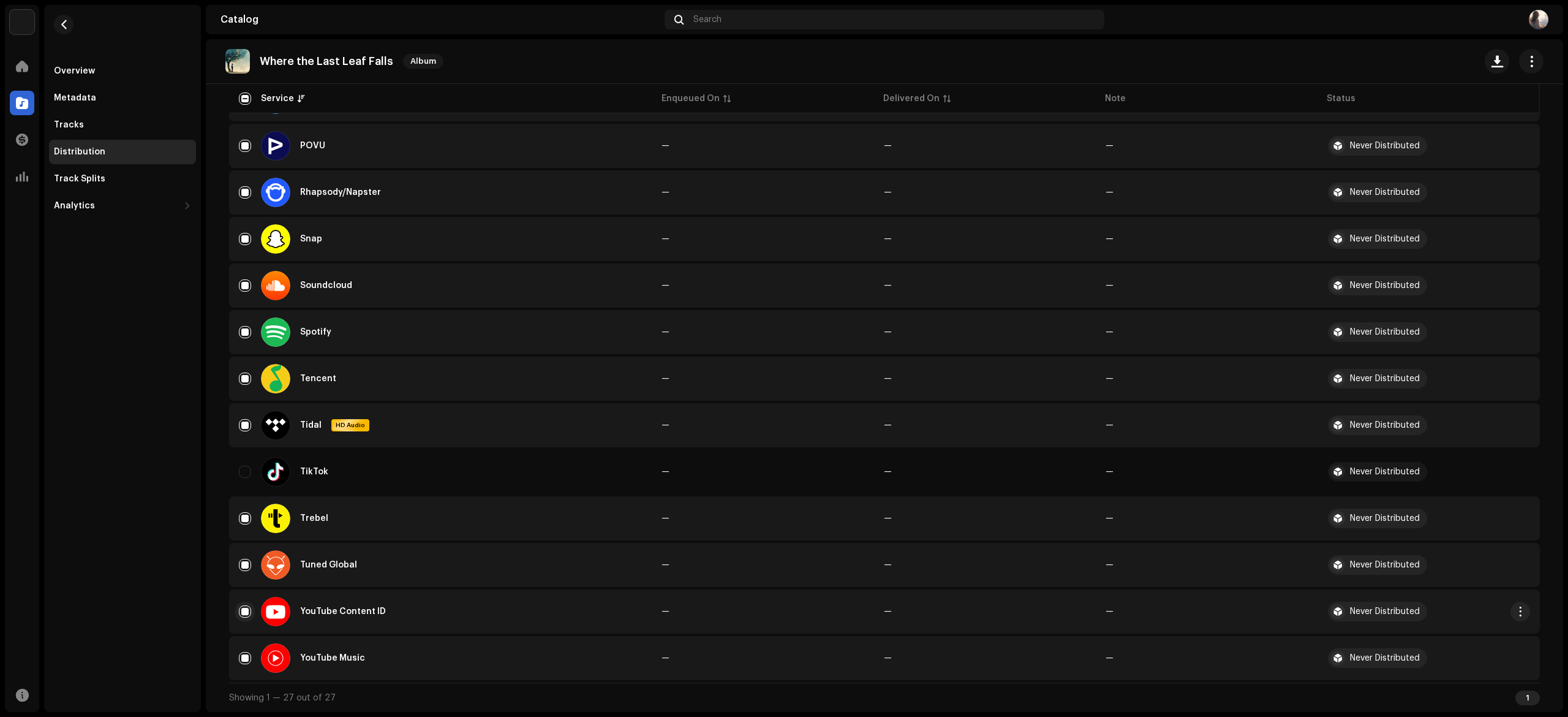
click at [240, 611] on input "Row Selected" at bounding box center [245, 611] width 13 height 13
checkbox input "false"
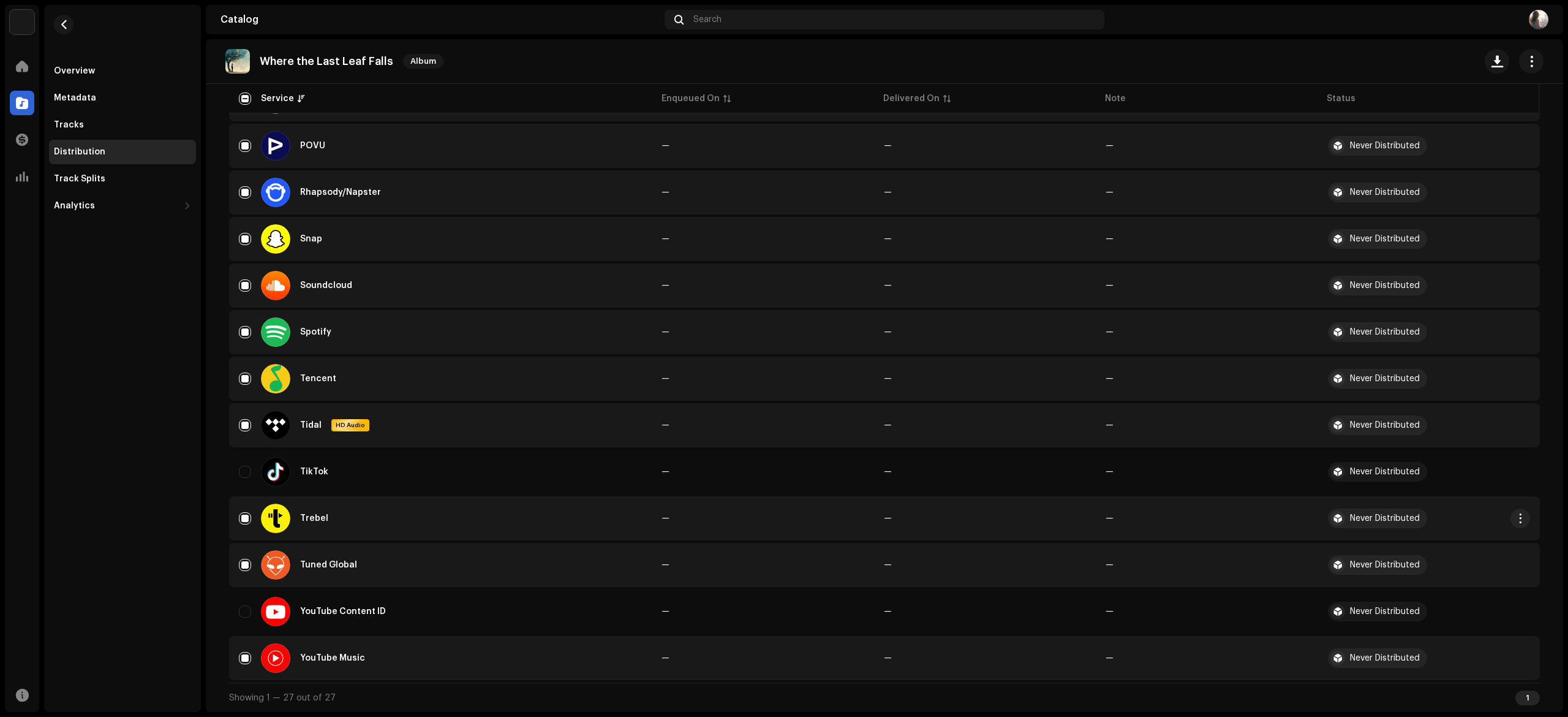
scroll to position [0, 0]
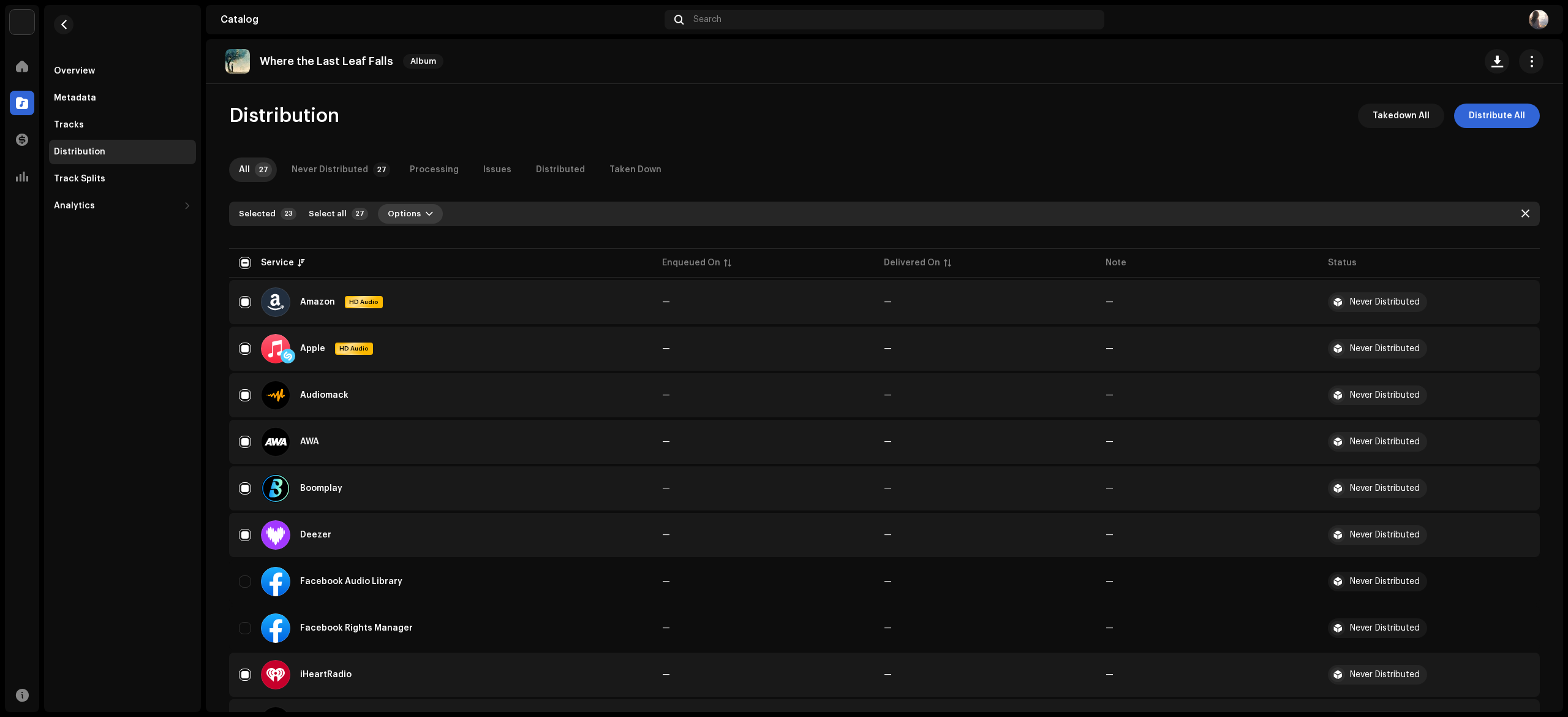
click at [389, 212] on span "Options" at bounding box center [404, 213] width 33 height 24
click at [397, 241] on span "Distribute" at bounding box center [398, 241] width 43 height 10
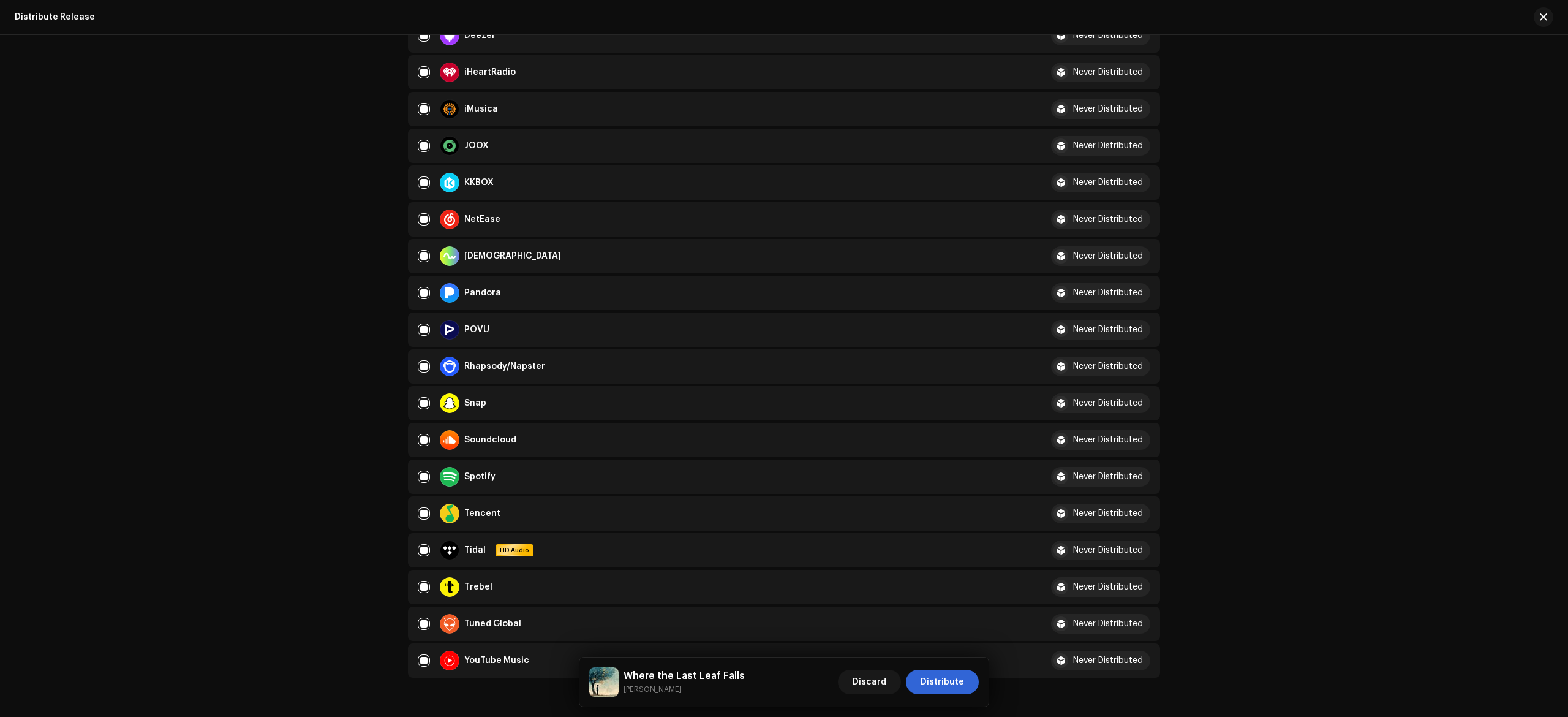
scroll to position [1066, 0]
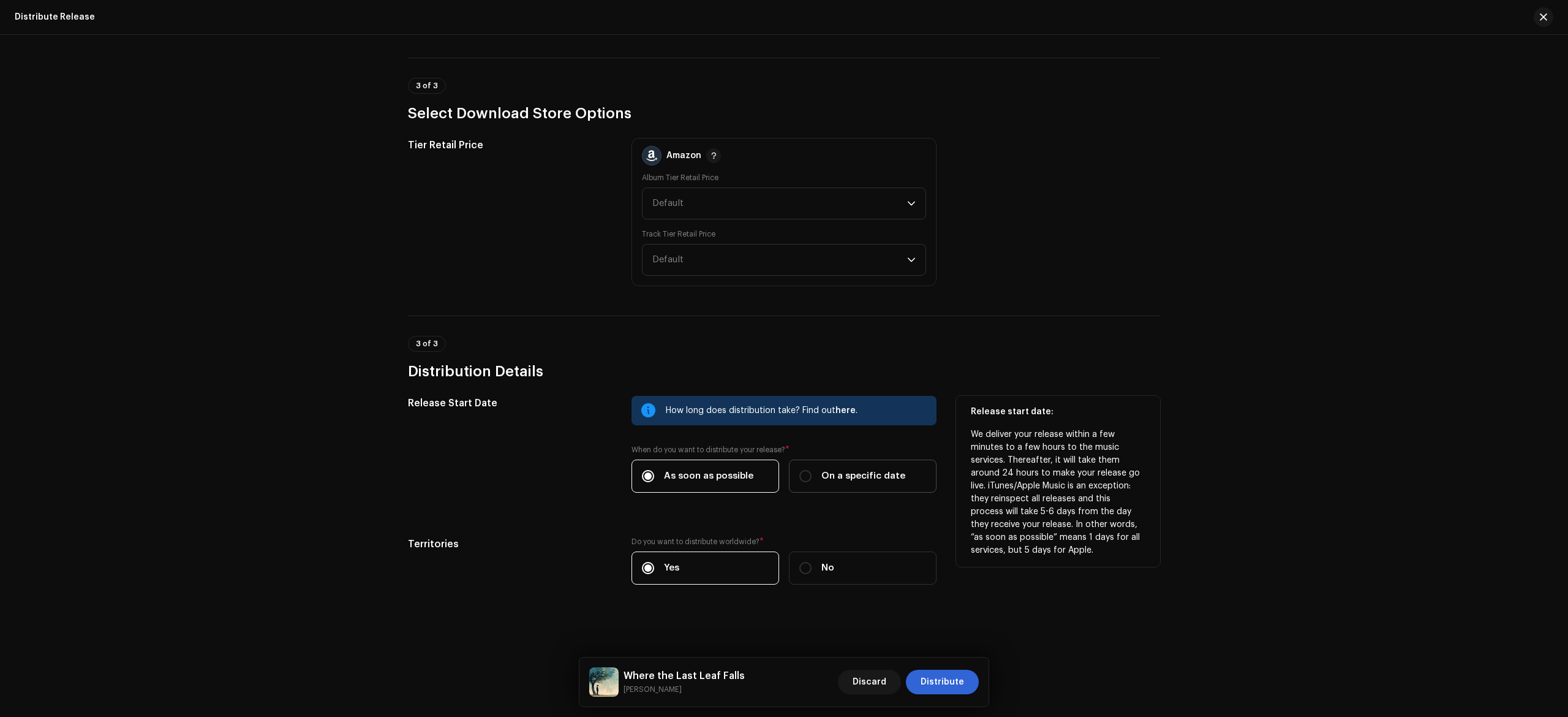
click at [827, 474] on span "On a specific date" at bounding box center [864, 476] width 84 height 13
click at [812, 474] on input "On a specific date" at bounding box center [805, 476] width 13 height 13
radio input "true"
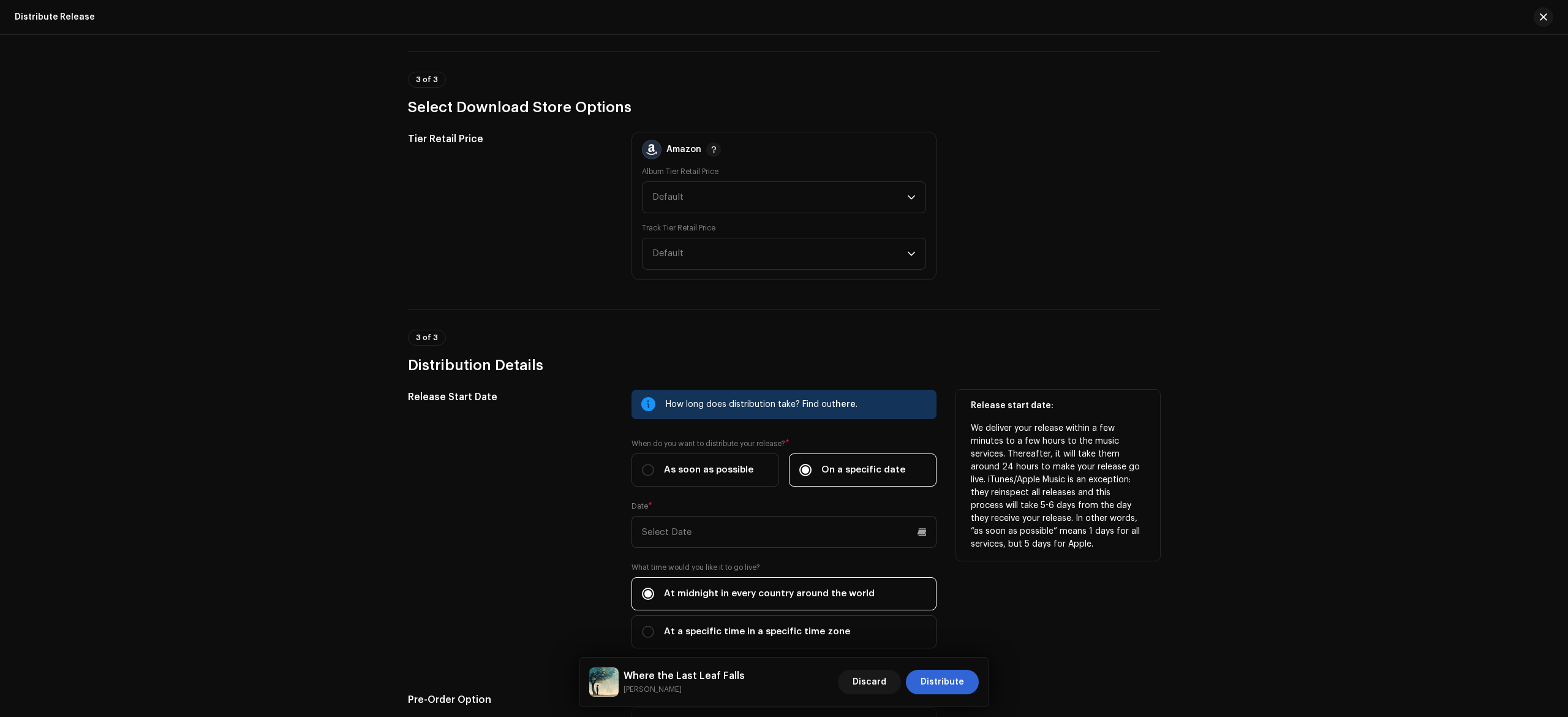
click at [724, 553] on div "How long does distribution take? Find out here . When do you want to distribute…" at bounding box center [784, 526] width 305 height 273
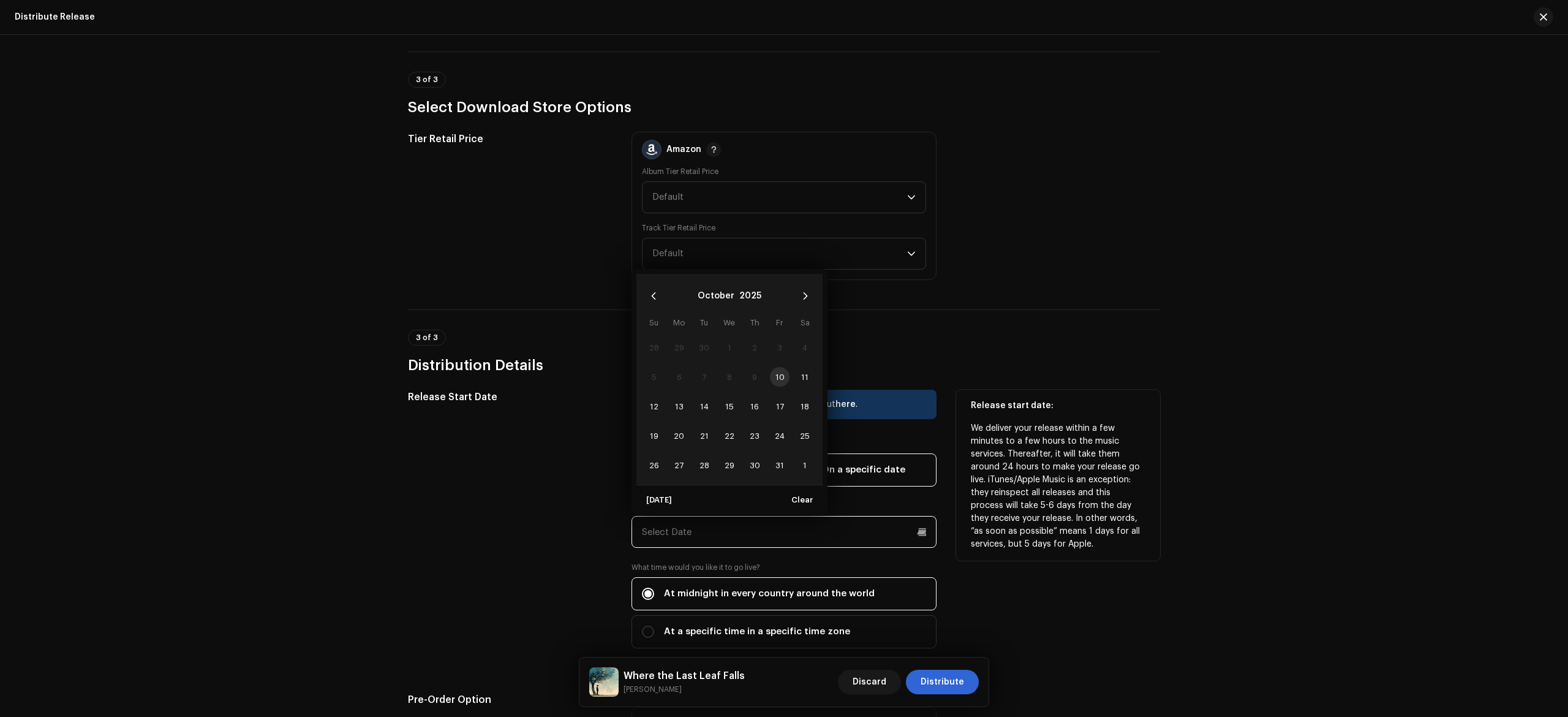
click at [914, 534] on input "text" at bounding box center [784, 531] width 305 height 32
click at [780, 441] on span "24" at bounding box center [780, 435] width 20 height 20
type input "[DATE]"
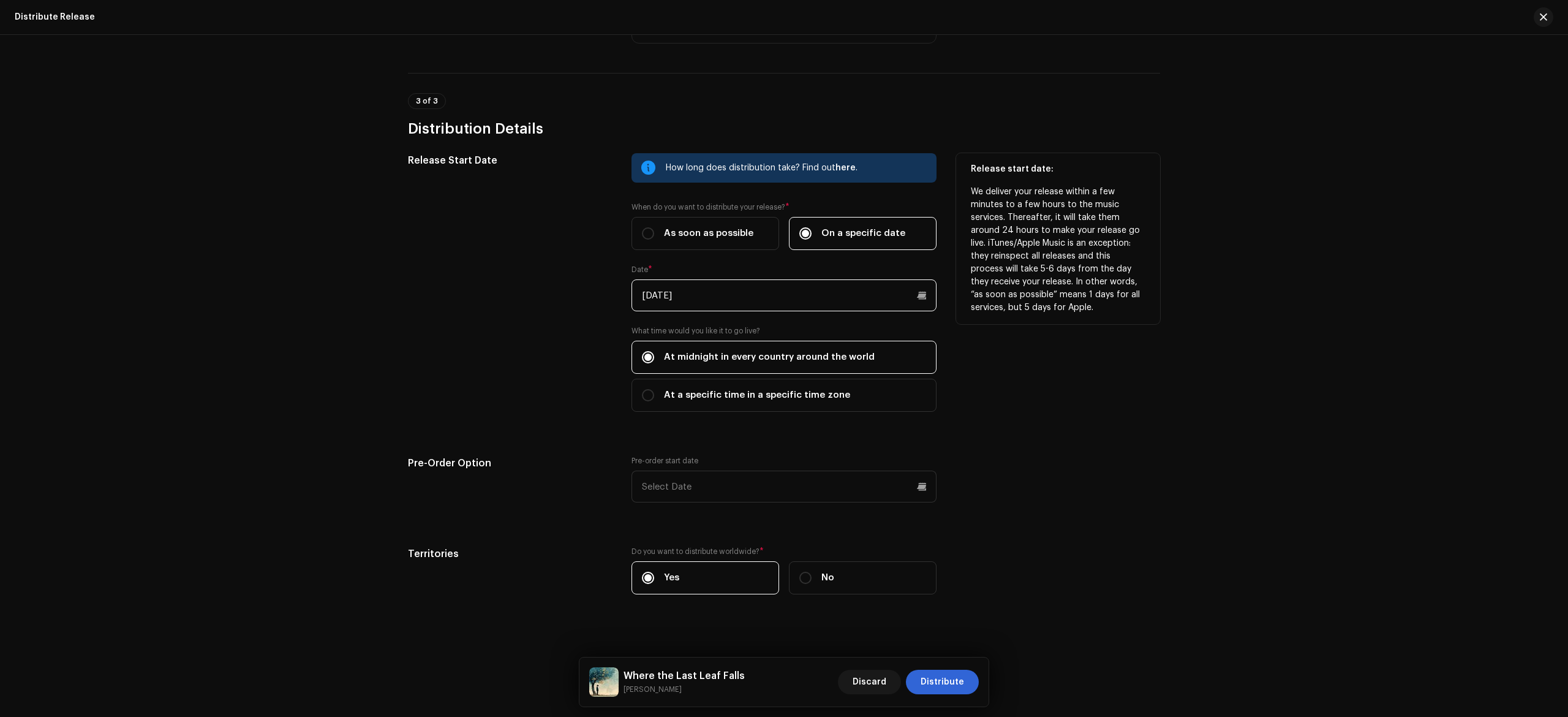
scroll to position [1321, 0]
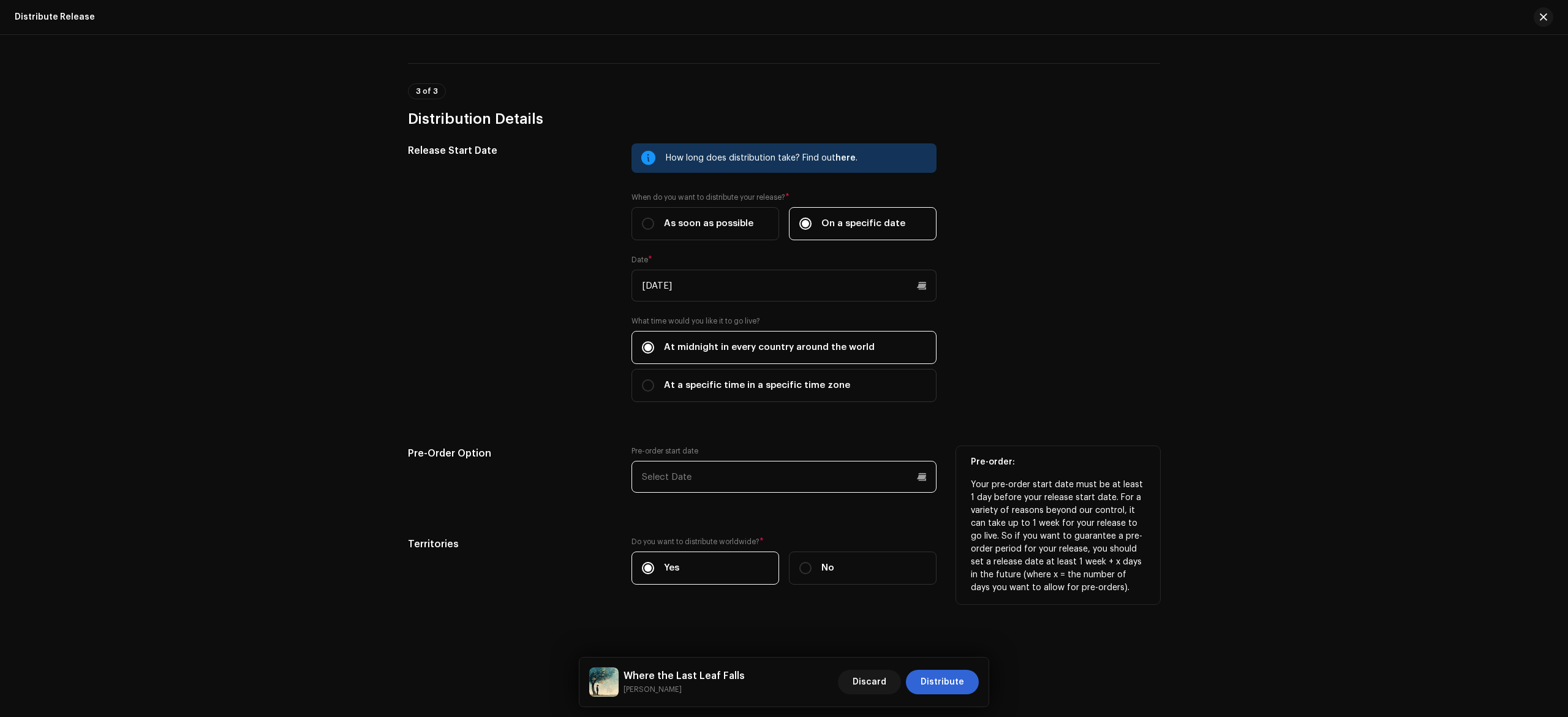
click at [919, 476] on input "text" at bounding box center [784, 476] width 305 height 32
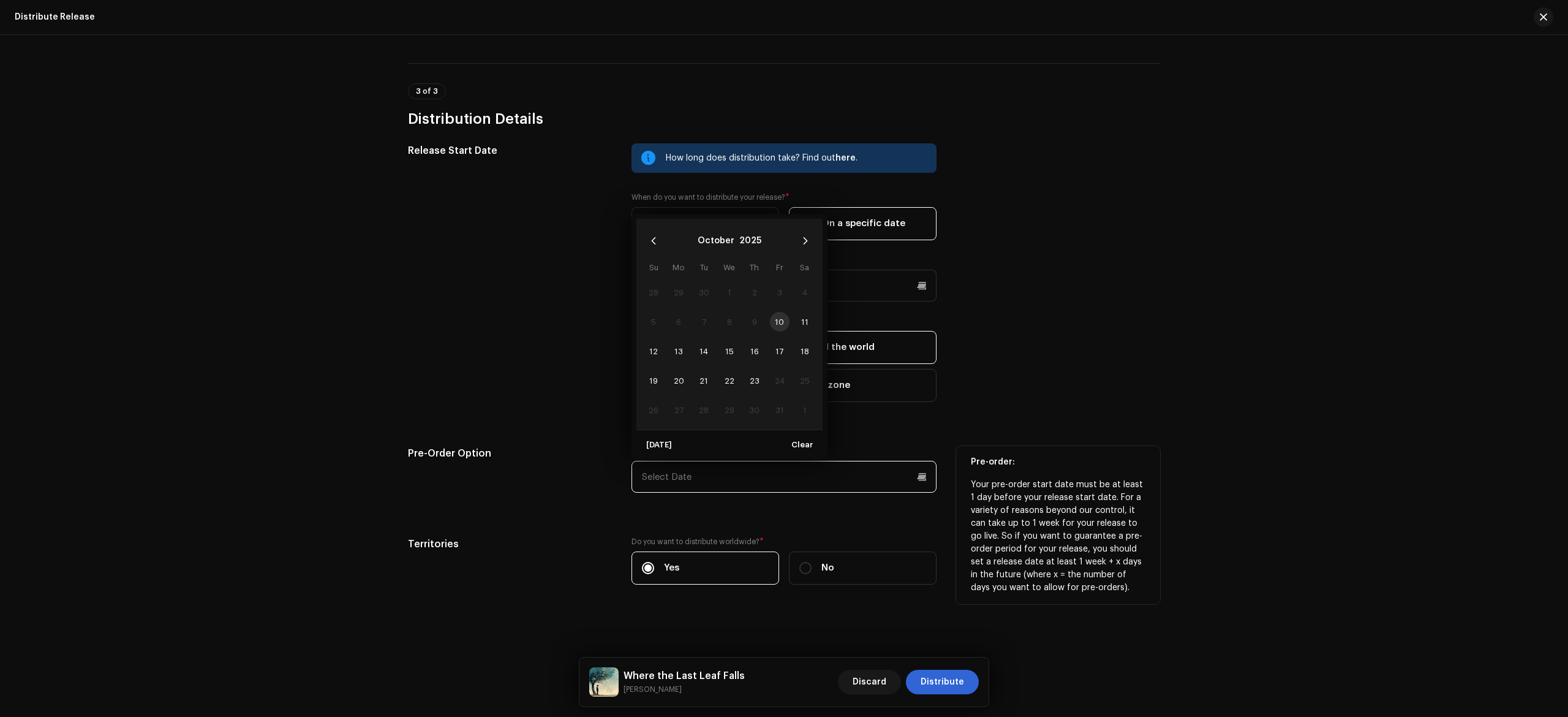
click at [919, 476] on input "text" at bounding box center [784, 476] width 305 height 32
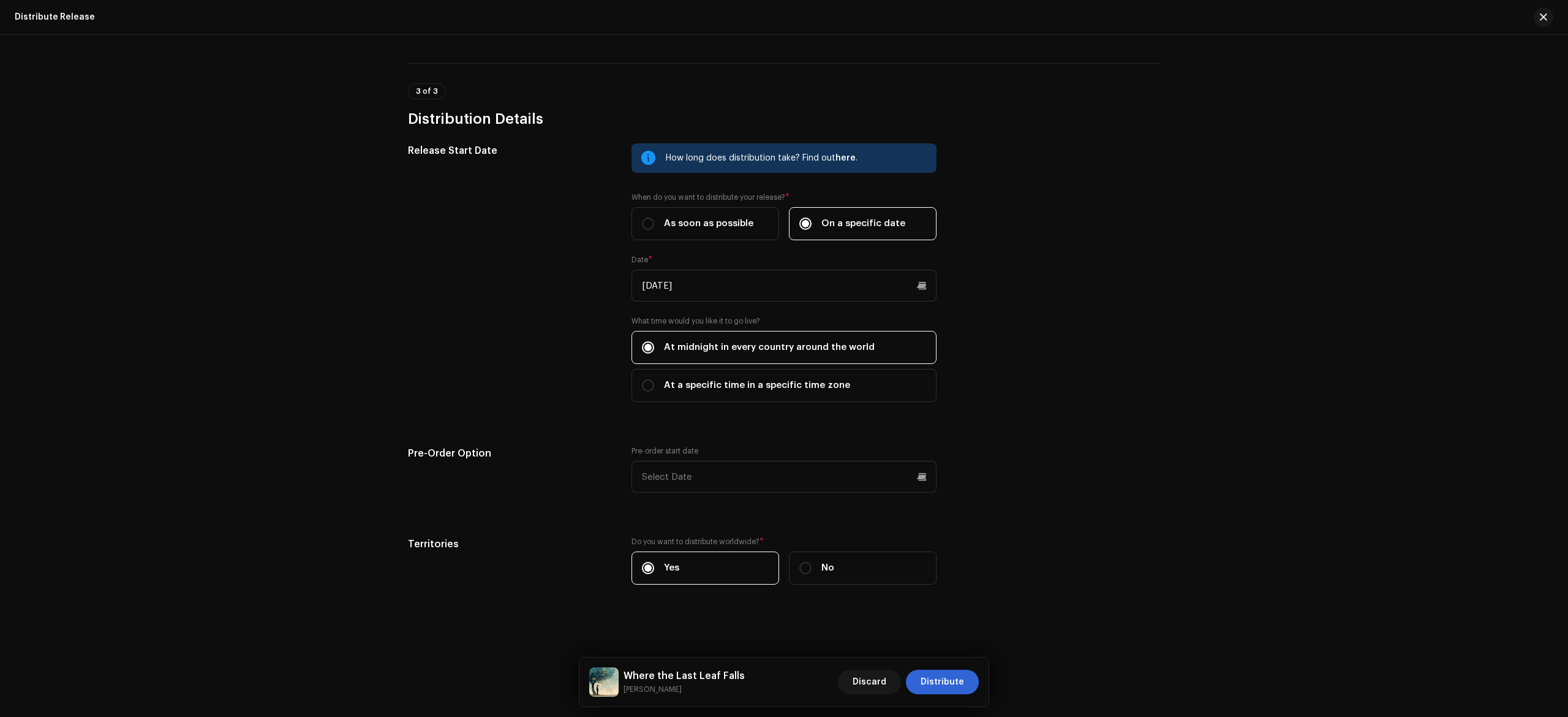
click at [934, 428] on div "Release Start Date How long does distribution take? Find out here . When do you…" at bounding box center [784, 371] width 752 height 456
click at [950, 685] on span "Distribute" at bounding box center [942, 682] width 43 height 24
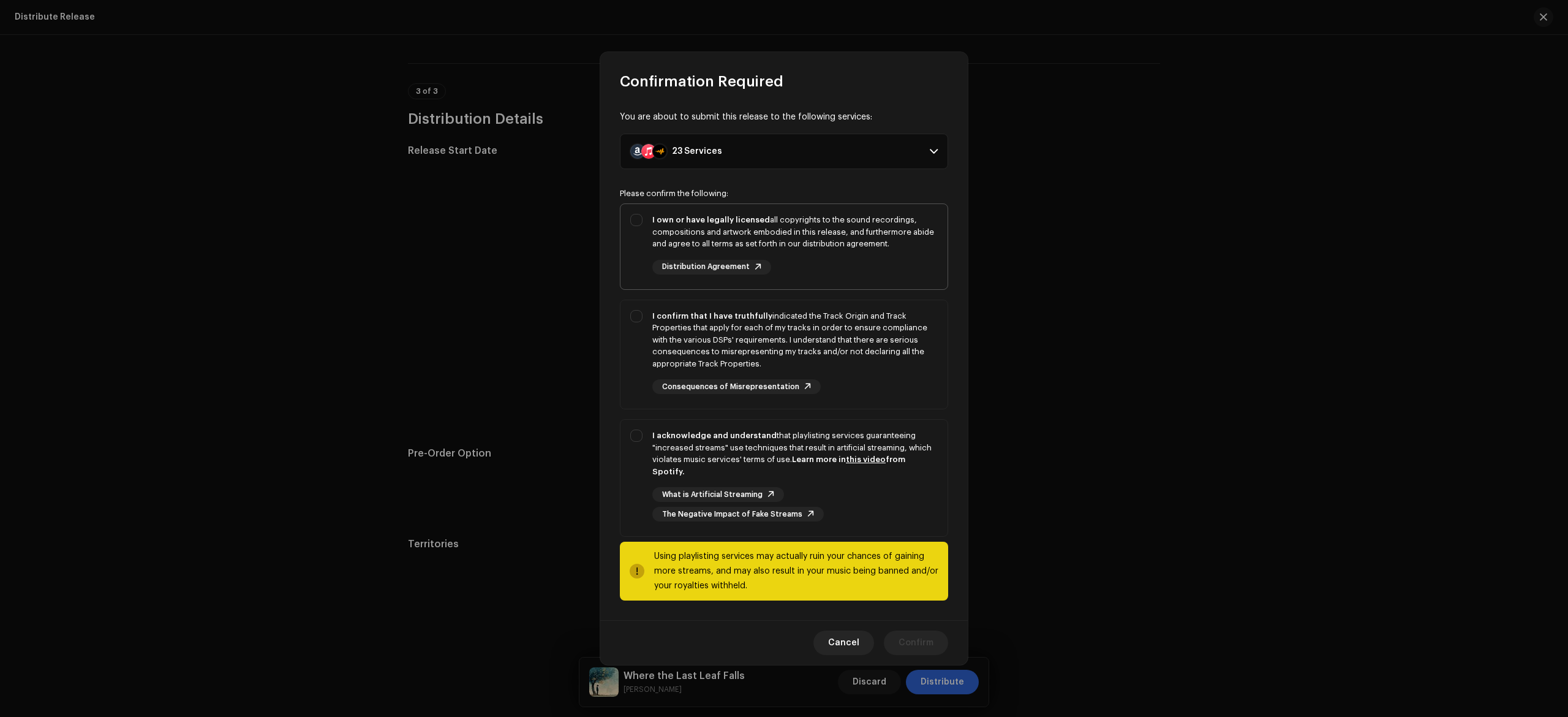
click at [699, 237] on div "I own or have legally licensed all copyrights to the sound recordings, composit…" at bounding box center [795, 231] width 286 height 36
checkbox input "true"
click at [668, 337] on div "I confirm that I have truthfully indicated the Track Origin and Track Propertie…" at bounding box center [795, 340] width 286 height 60
checkbox input "true"
click at [688, 428] on div "I acknowledge and understand that playlisting services guaranteeing "increased …" at bounding box center [784, 475] width 327 height 111
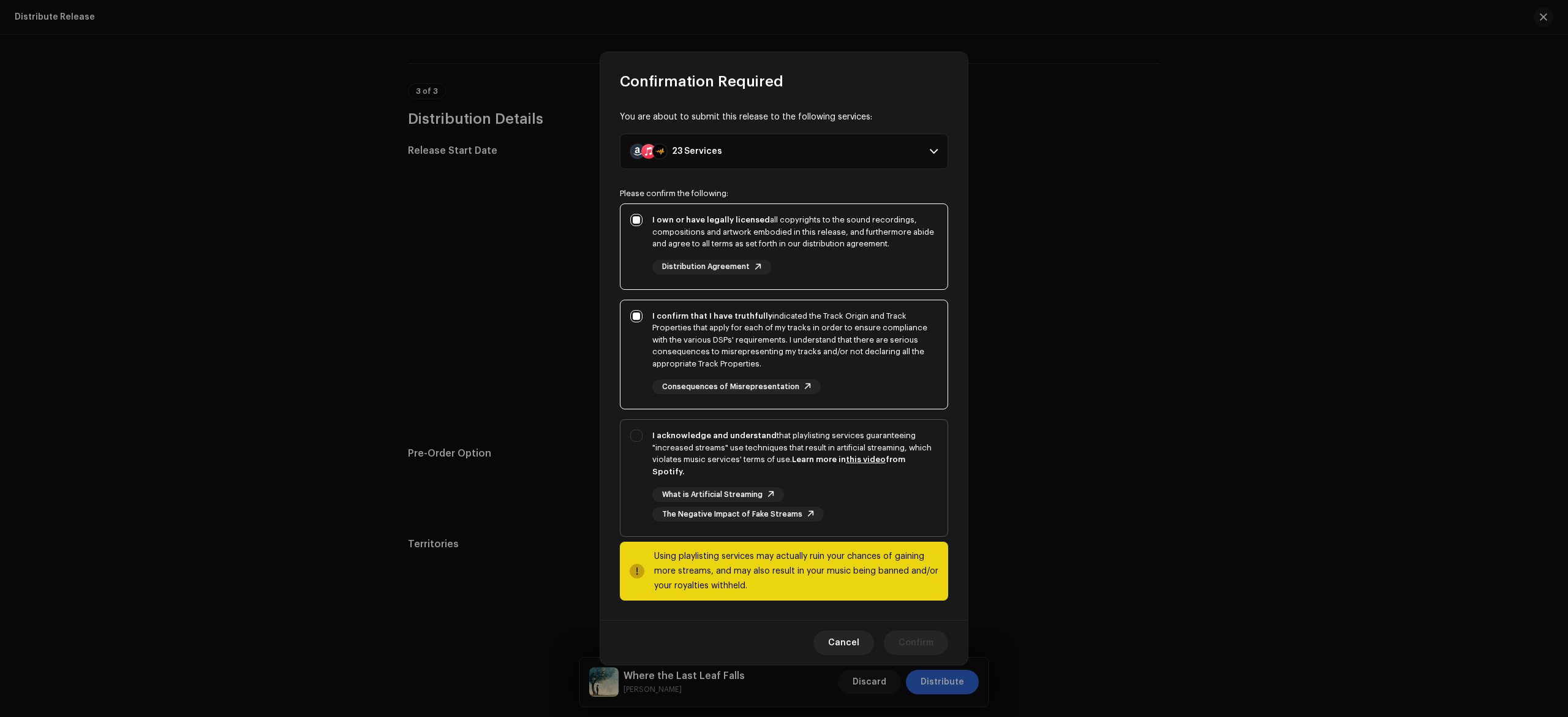
checkbox input "true"
click at [936, 633] on button "Confirm" at bounding box center [916, 642] width 64 height 24
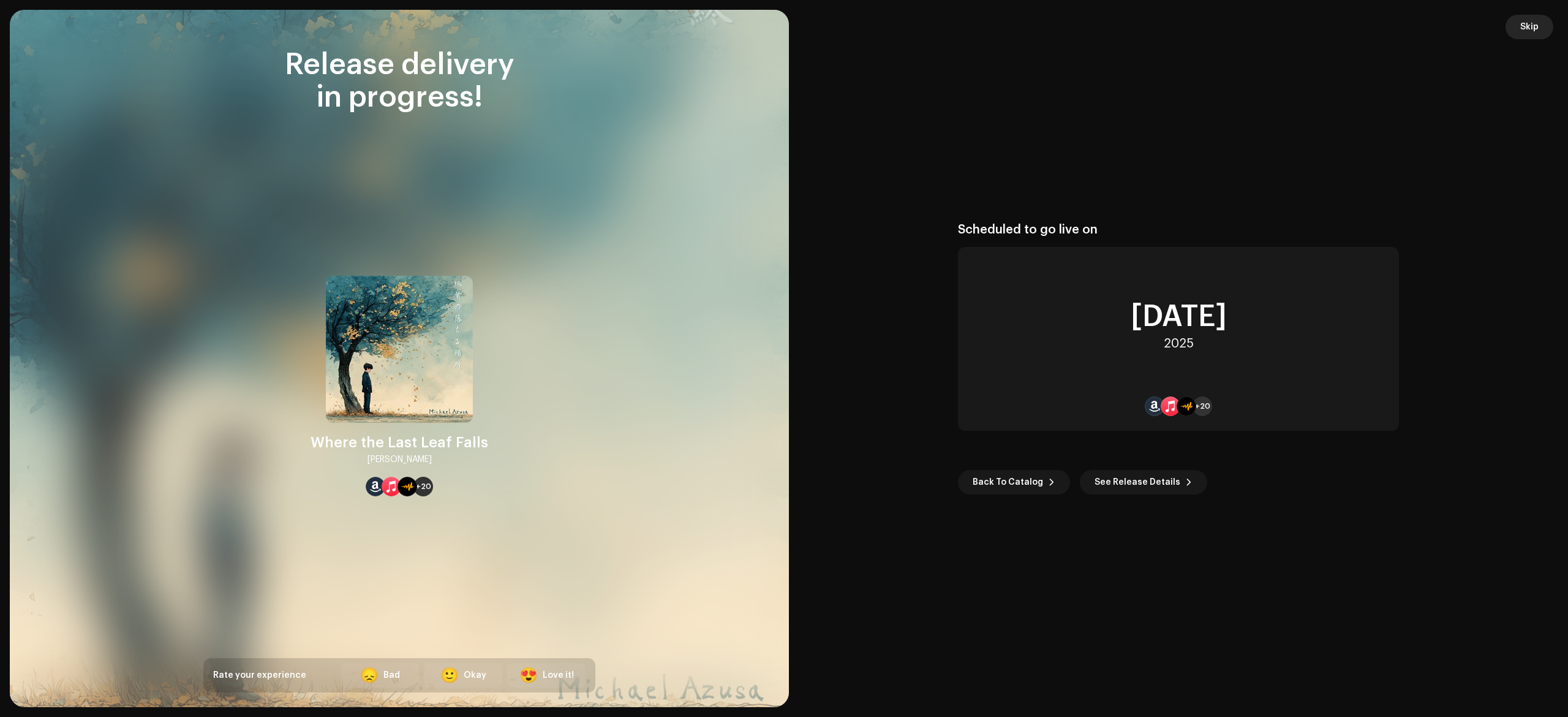
click at [1524, 19] on span "Skip" at bounding box center [1529, 27] width 18 height 24
